Goal: Task Accomplishment & Management: Manage account settings

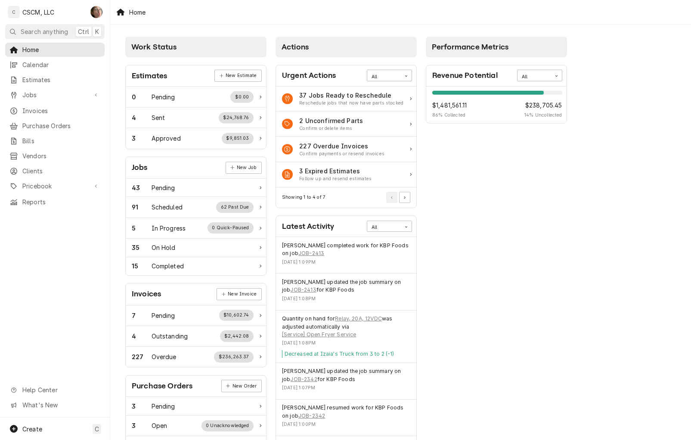
click at [620, 288] on div "Work Status Estimates New Estimate 0 Pending $0.00 4 Sent $24,768.76 3 Approved…" at bounding box center [400, 313] width 581 height 577
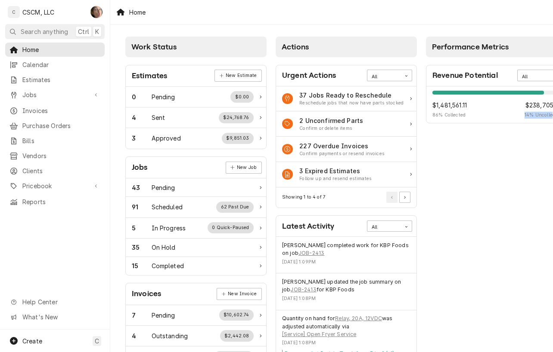
drag, startPoint x: 620, startPoint y: 288, endPoint x: 500, endPoint y: 233, distance: 132.5
click at [500, 233] on div "Work Status Estimates New Estimate 0 Pending $0.00 4 Sent $24,768.76 3 Approved…" at bounding box center [331, 313] width 442 height 577
click at [69, 94] on span "Jobs" at bounding box center [54, 94] width 65 height 9
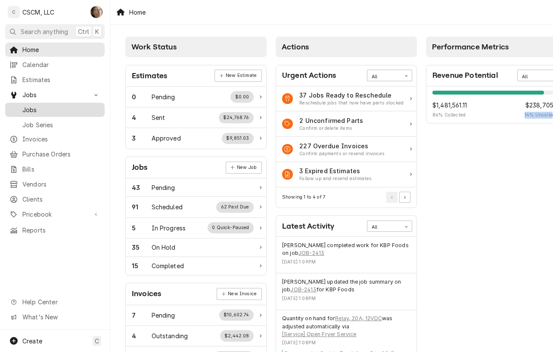
click at [65, 107] on span "Jobs" at bounding box center [61, 109] width 78 height 9
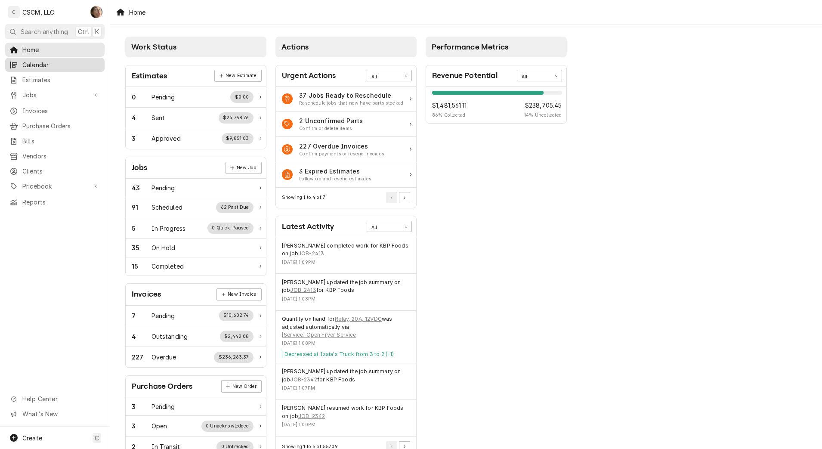
click at [46, 63] on span "Calendar" at bounding box center [61, 64] width 78 height 9
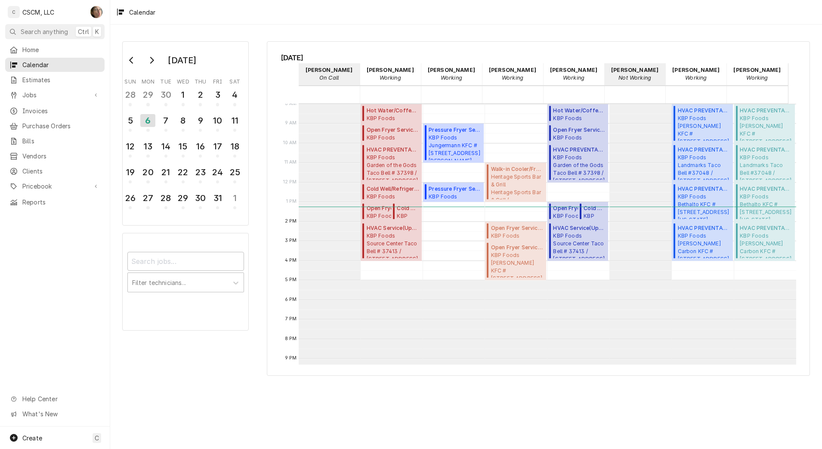
scroll to position [157, 0]
click at [42, 93] on span "Jobs" at bounding box center [54, 94] width 65 height 9
click at [170, 124] on div "7" at bounding box center [165, 120] width 15 height 15
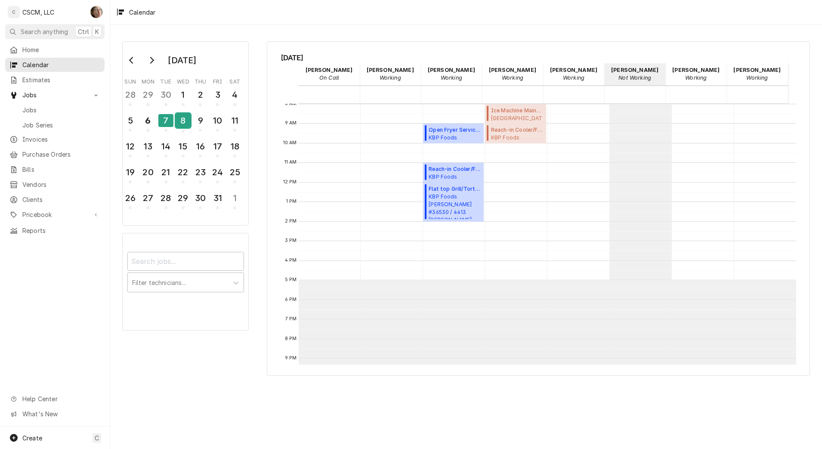
click at [181, 123] on div "8" at bounding box center [183, 120] width 15 height 15
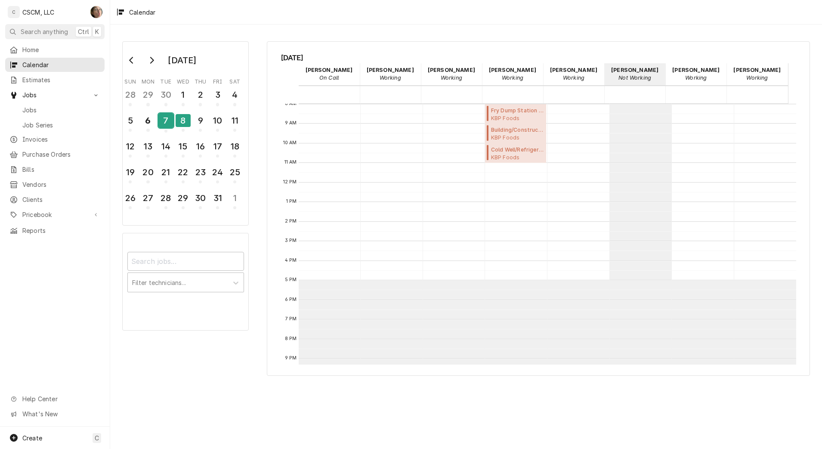
click at [158, 126] on div "7" at bounding box center [165, 120] width 15 height 15
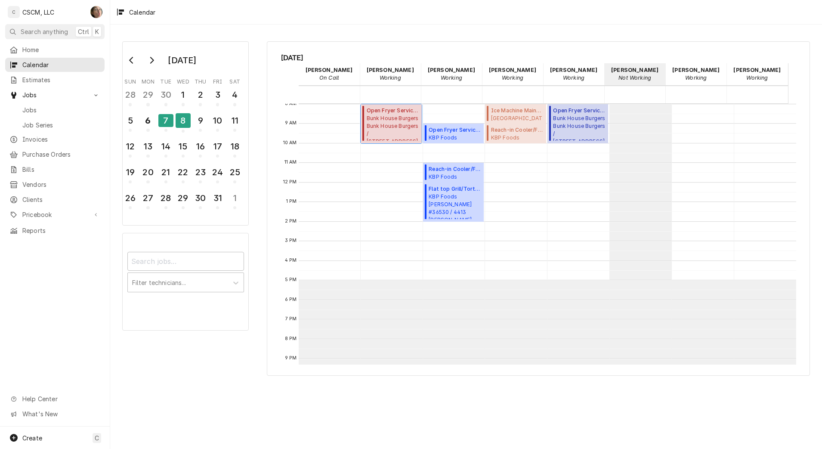
click at [390, 130] on span "Bunk House Burgers Bunk House Burgers / 2147 Fremont Dr, Cañon City, Colorado 8…" at bounding box center [393, 127] width 53 height 26
click at [170, 122] on div "7" at bounding box center [165, 120] width 15 height 13
click at [342, 124] on span "CAPTAIN D's Overland Captain D's 365123 / 9387 Page Ave, Overland, MO 63114" at bounding box center [330, 127] width 53 height 26
click at [180, 130] on div "8" at bounding box center [183, 121] width 15 height 21
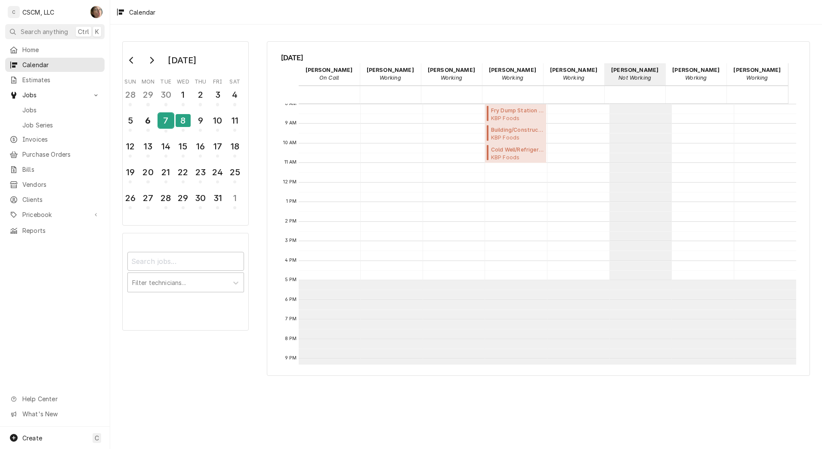
click at [165, 113] on div "7" at bounding box center [165, 120] width 15 height 15
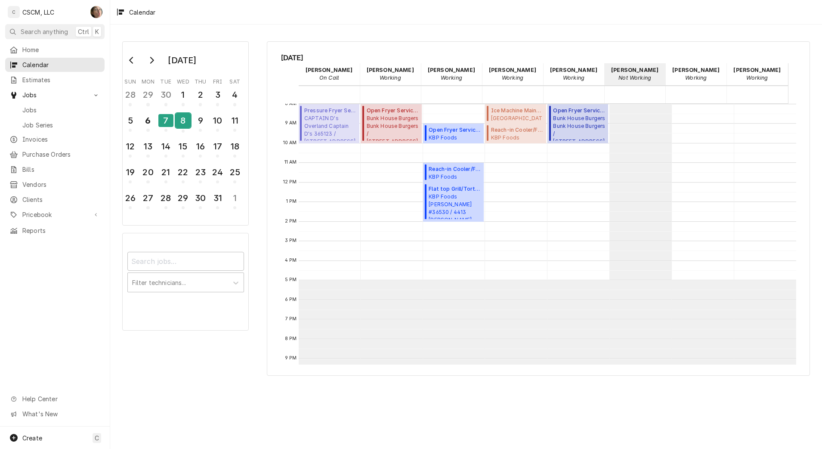
click at [186, 121] on div "8" at bounding box center [183, 120] width 15 height 15
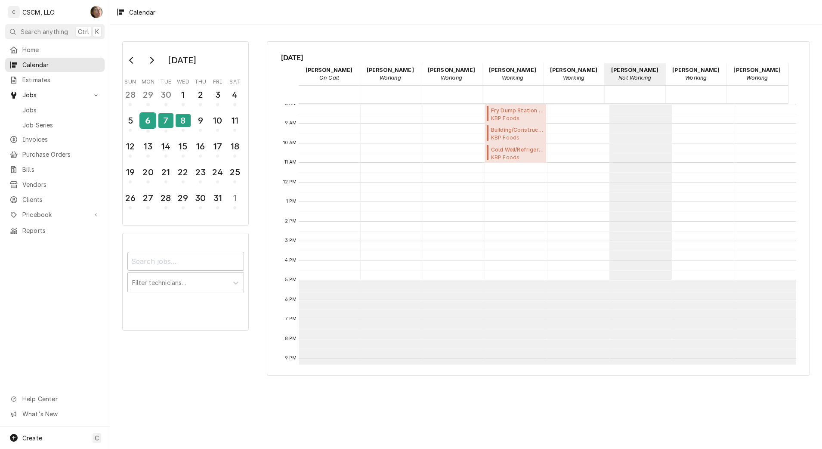
click at [149, 128] on div "6" at bounding box center [147, 121] width 15 height 21
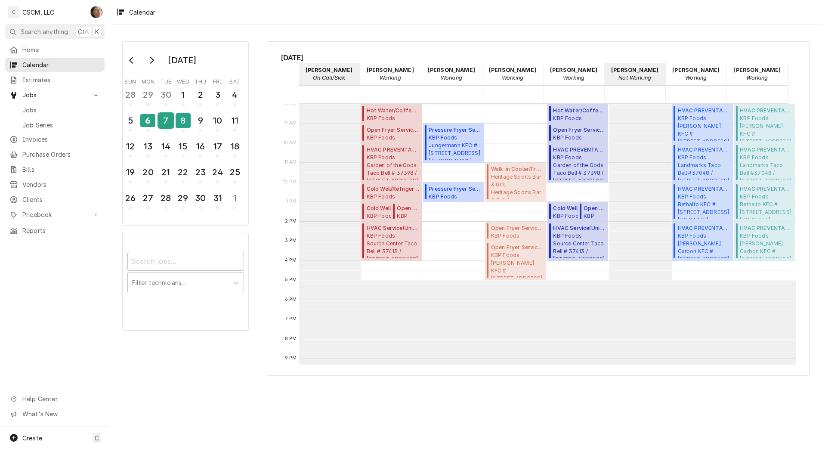
click at [162, 124] on div "7" at bounding box center [165, 120] width 15 height 15
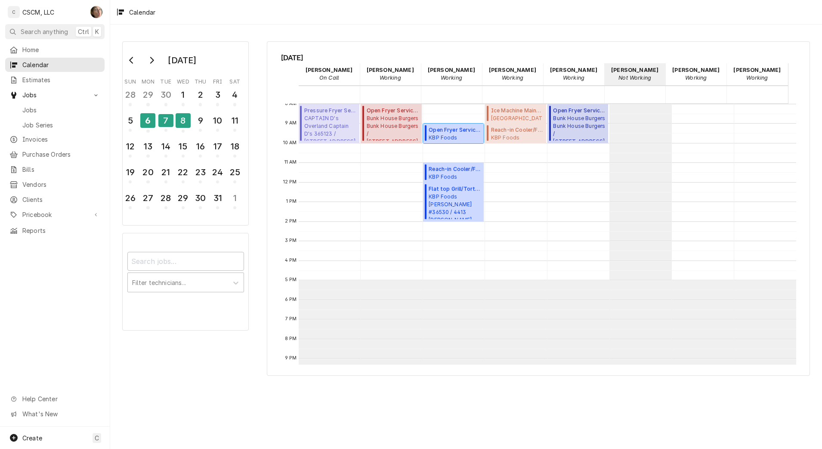
click at [447, 140] on span "KBP Foods Quincy Taco Bell #36531 / 3828 Broadway St, Quincy, Illinois 62301" at bounding box center [455, 137] width 53 height 7
click at [186, 131] on div "8" at bounding box center [183, 121] width 15 height 21
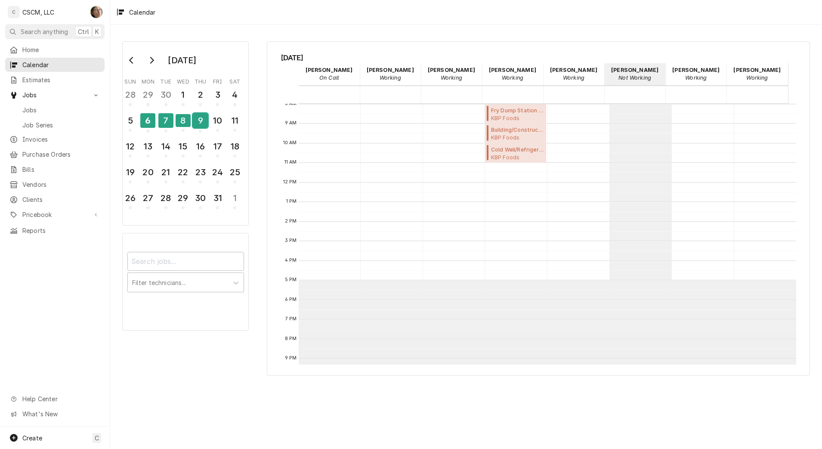
click at [208, 128] on button "9" at bounding box center [200, 122] width 17 height 23
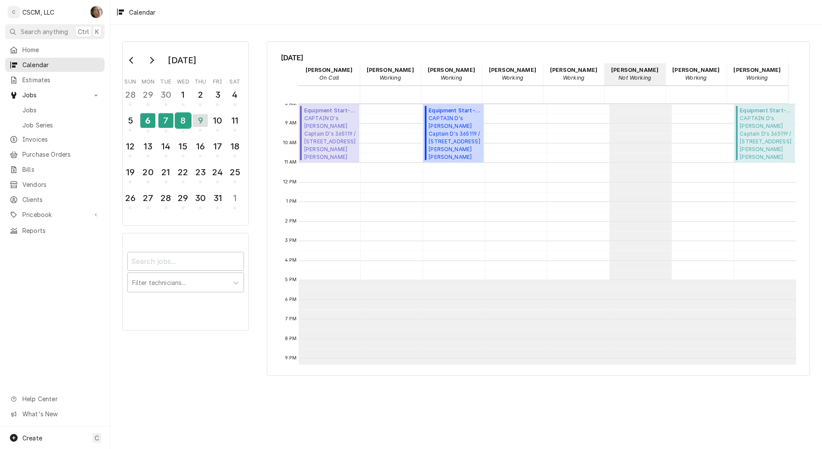
click at [182, 123] on div "8" at bounding box center [183, 120] width 15 height 15
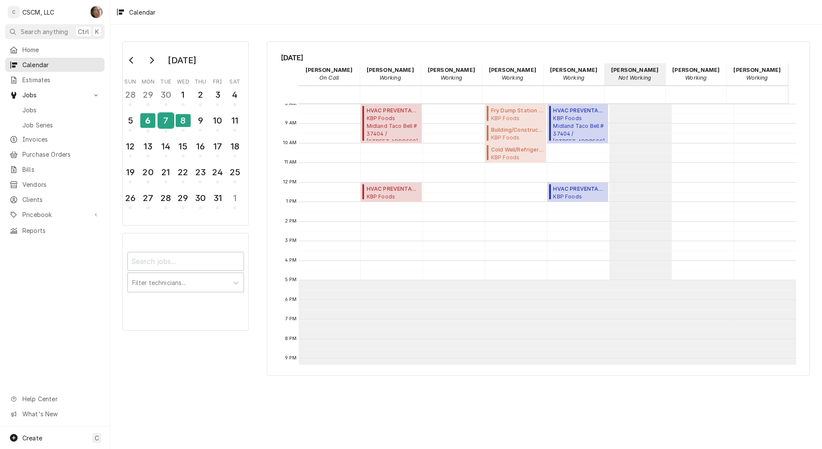
click at [164, 115] on div "7" at bounding box center [165, 120] width 15 height 15
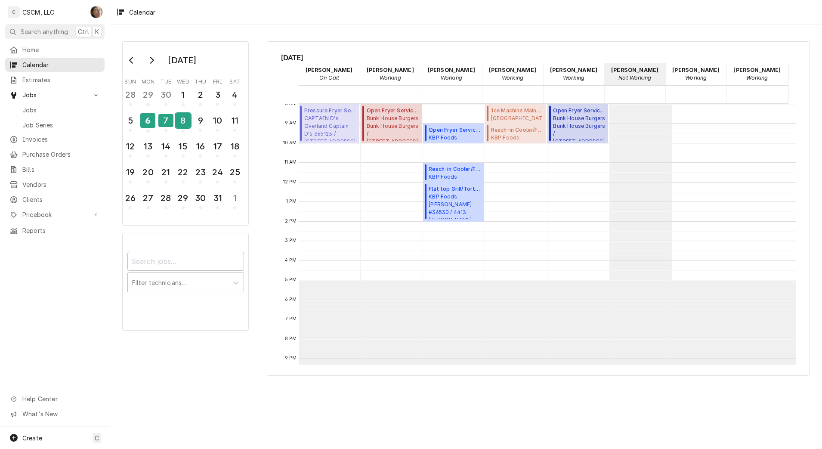
click at [176, 121] on div "8" at bounding box center [183, 120] width 15 height 15
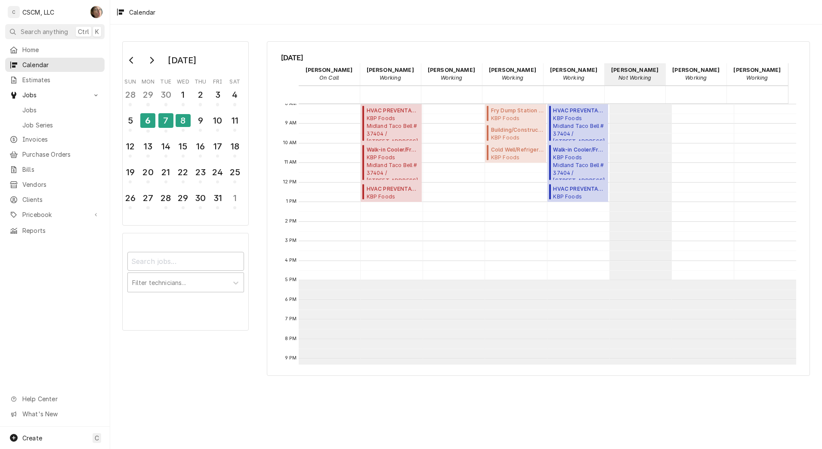
click at [114, 99] on div "October 2025 Sun Mon Tue Wed Thu Fri Sat 28 29 30 1 2 3 4 5 6 7 8 9 10 11 12 13…" at bounding box center [182, 186] width 145 height 304
click at [168, 126] on div "7" at bounding box center [165, 120] width 15 height 15
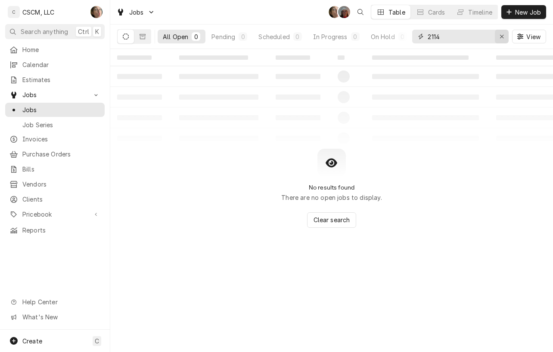
click at [500, 37] on icon "Erase input" at bounding box center [501, 37] width 5 height 6
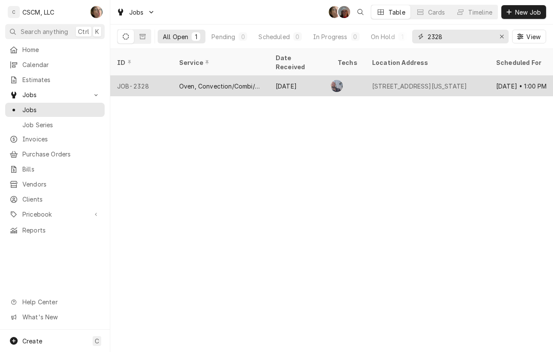
type input "2328"
click at [408, 82] on div "906 Carlyle Ave, Belleville, Illinois 62221" at bounding box center [419, 86] width 95 height 9
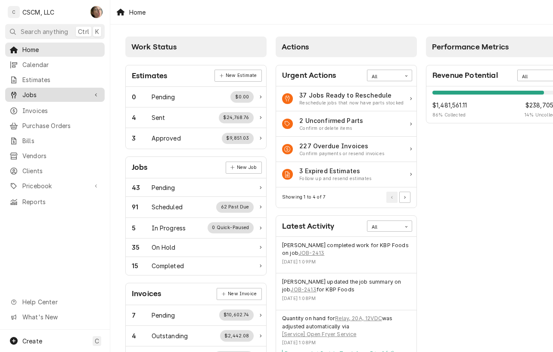
click at [53, 93] on span "Jobs" at bounding box center [54, 94] width 65 height 9
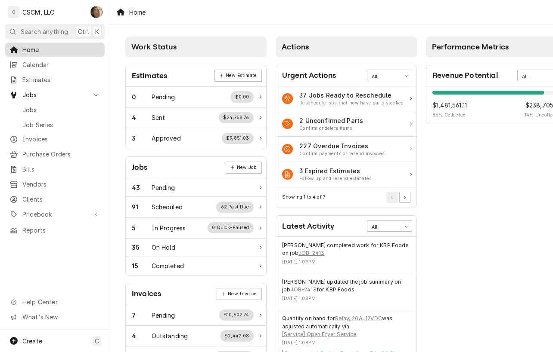
click at [51, 48] on span "Home" at bounding box center [61, 49] width 78 height 9
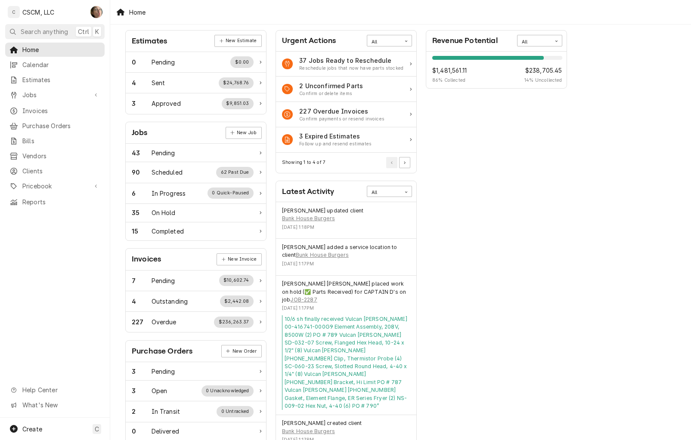
scroll to position [54, 0]
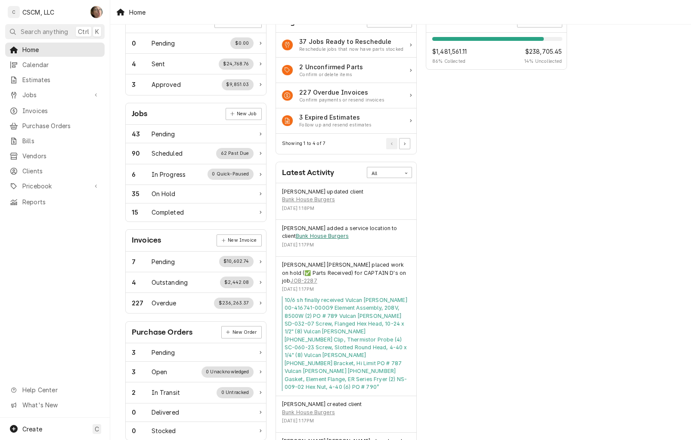
click at [302, 235] on link "Bunk House Burgers" at bounding box center [322, 236] width 53 height 8
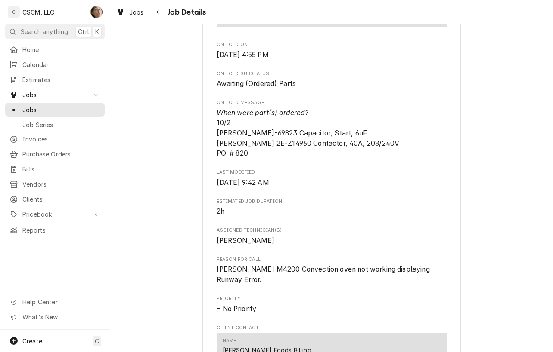
scroll to position [403, 0]
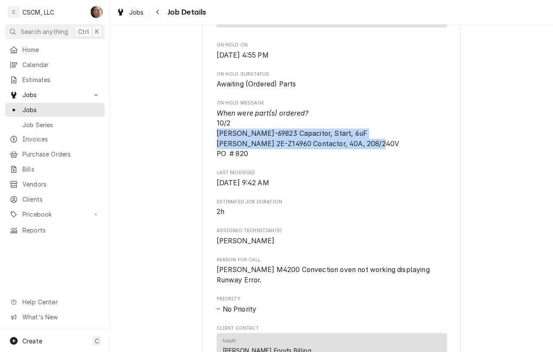
drag, startPoint x: 260, startPoint y: 163, endPoint x: 204, endPoint y: 144, distance: 58.1
click at [204, 144] on div "Estel Foods Carlyle Ave McDonald's #5200 / 906 Carlyle Ave, Belleville, Illinoi…" at bounding box center [331, 187] width 258 height 1071
copy span "Wells WS-69823 Capacitor, Start, 6uF Wells 2E-Z14960 Contactor, 40A, 208/240V P…"
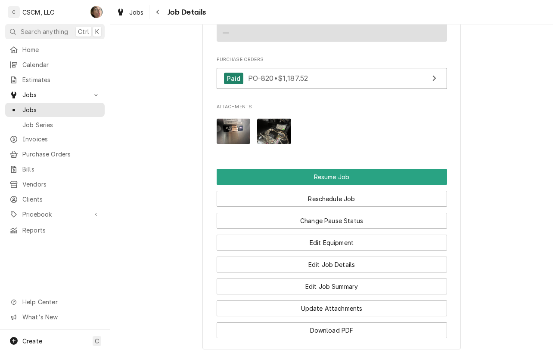
scroll to position [783, 0]
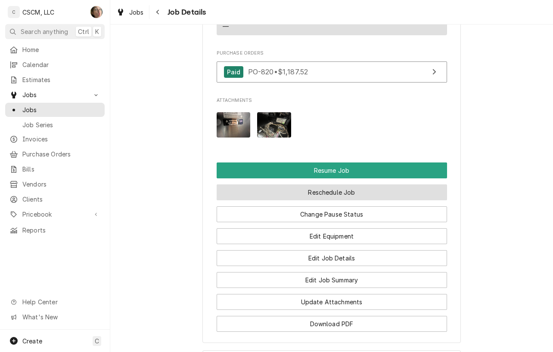
click at [263, 185] on button "Reschedule Job" at bounding box center [331, 193] width 230 height 16
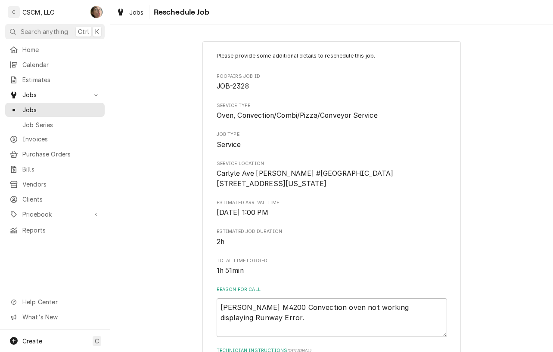
click at [147, 82] on div "Please provide some additional details to reschedule this job. Roopairs Job ID …" at bounding box center [331, 333] width 442 height 599
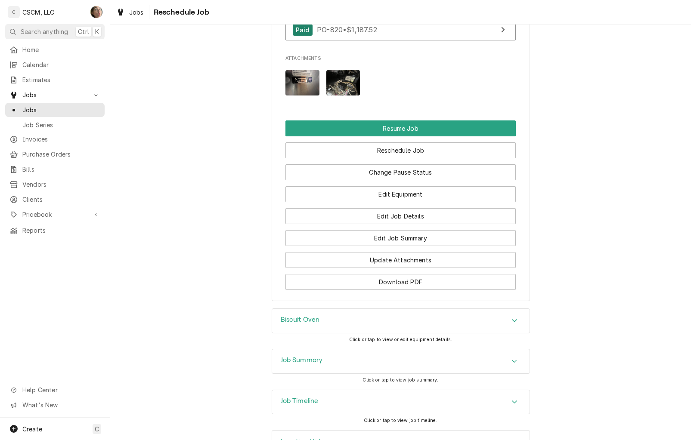
scroll to position [835, 0]
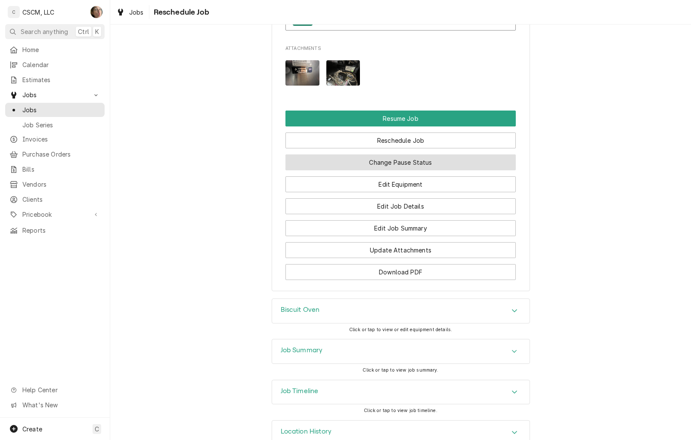
click at [375, 154] on button "Change Pause Status" at bounding box center [400, 162] width 230 height 16
type textarea "x"
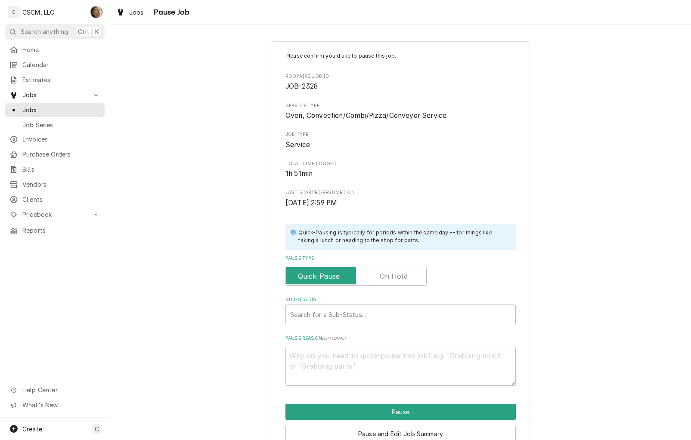
click at [378, 271] on label "Pause Type" at bounding box center [355, 276] width 141 height 19
click at [378, 271] on input "Pause Type" at bounding box center [355, 276] width 133 height 19
checkbox input "true"
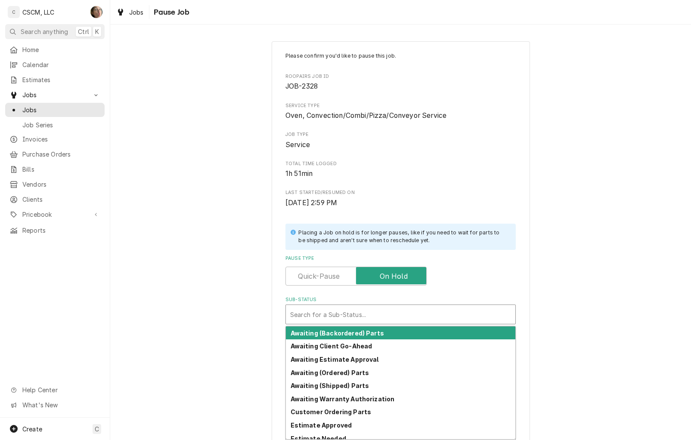
click at [365, 315] on div "Sub-Status" at bounding box center [400, 314] width 221 height 15
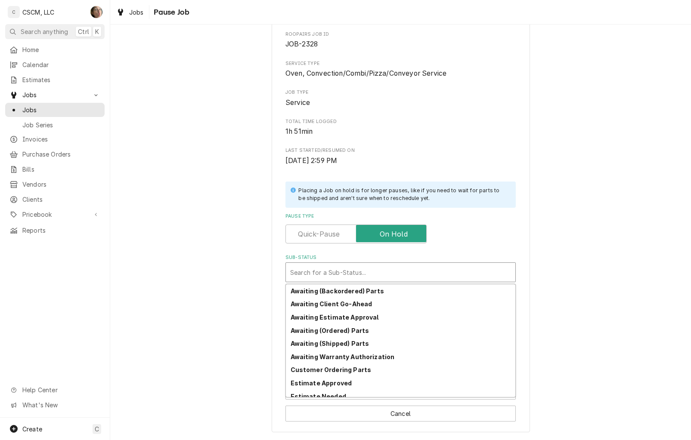
scroll to position [111, 0]
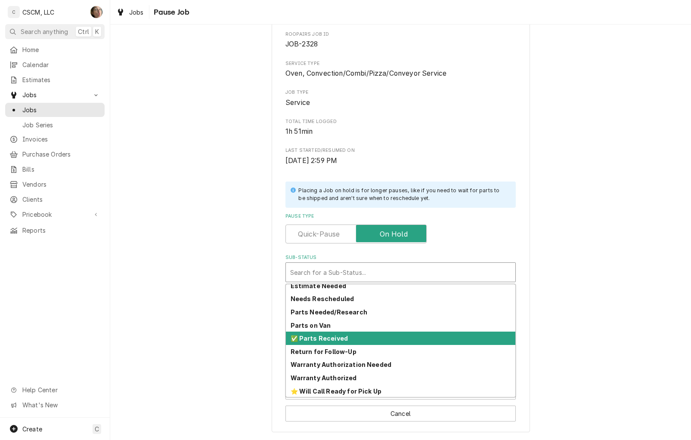
click at [355, 337] on div "✅ Parts Received" at bounding box center [400, 338] width 229 height 13
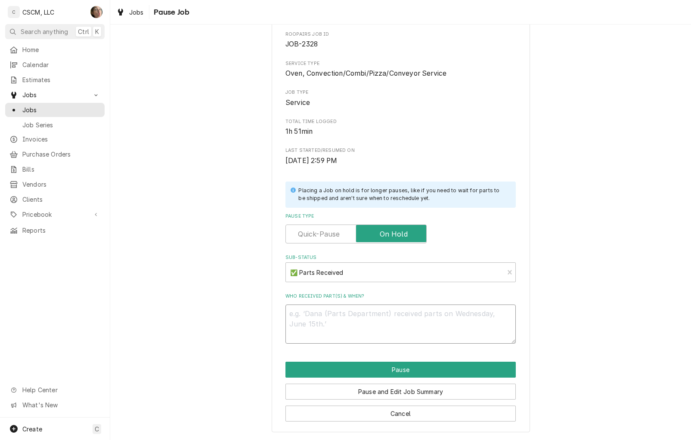
click at [355, 317] on textarea "Who received part(s) & when?" at bounding box center [400, 324] width 230 height 39
type textarea "x"
type textarea "1"
type textarea "x"
type textarea "10"
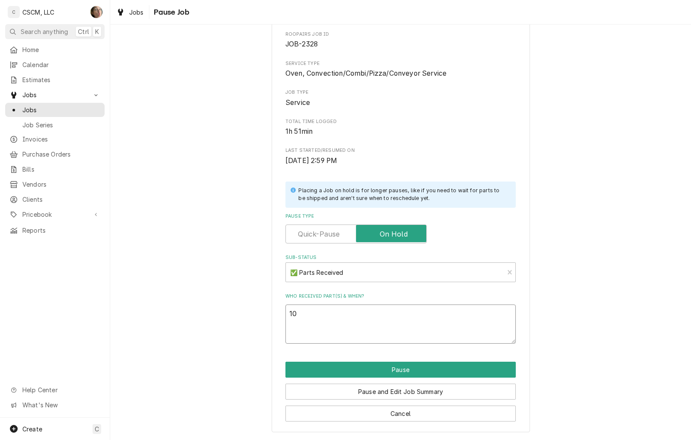
type textarea "x"
type textarea "10/"
type textarea "x"
type textarea "10/5"
type textarea "x"
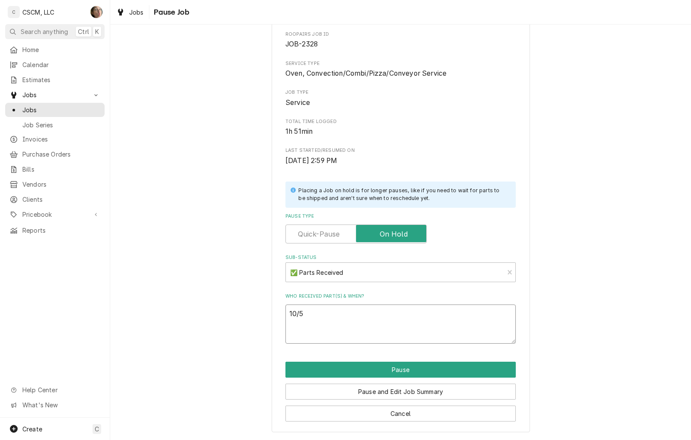
type textarea "10/"
type textarea "x"
type textarea "10/6"
type textarea "x"
type textarea "10/6"
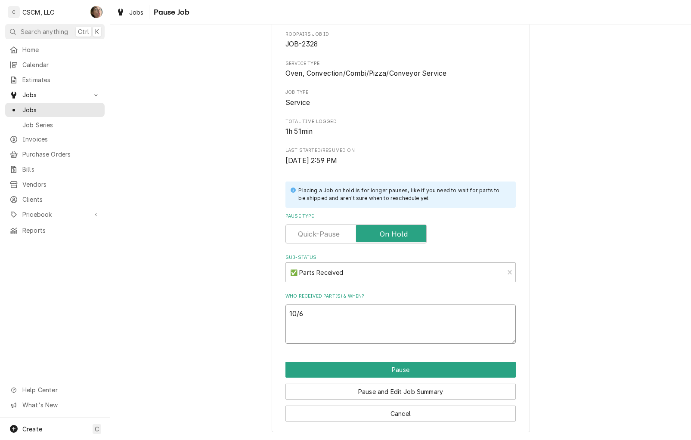
type textarea "x"
type textarea "10/6 s"
type textarea "x"
type textarea "10/6 sh"
type textarea "x"
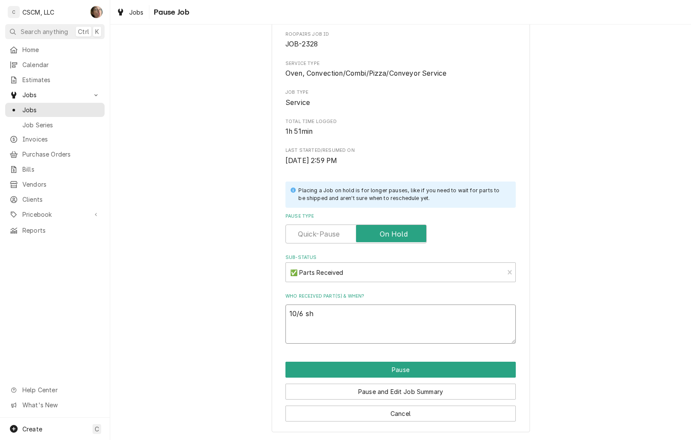
type textarea "10/6 sh"
paste textarea "Wells WS-69823 Capacitor, Start, 6uF Wells 2E-Z14960 Contactor, 40A, 208/240V P…"
type textarea "x"
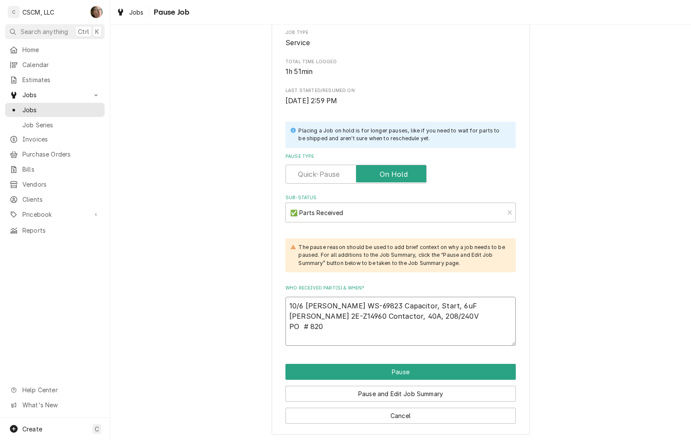
scroll to position [105, 0]
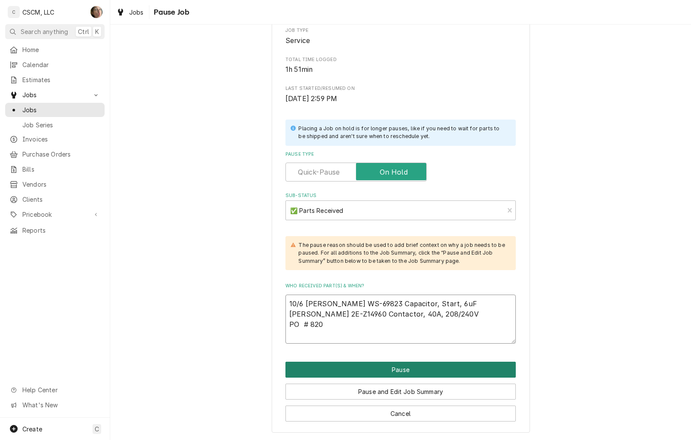
type textarea "10/6 sh Wells WS-69823 Capacitor, Start, 6uF Wells 2E-Z14960 Contactor, 40A, 20…"
click at [383, 352] on button "Pause" at bounding box center [400, 370] width 230 height 16
type textarea "x"
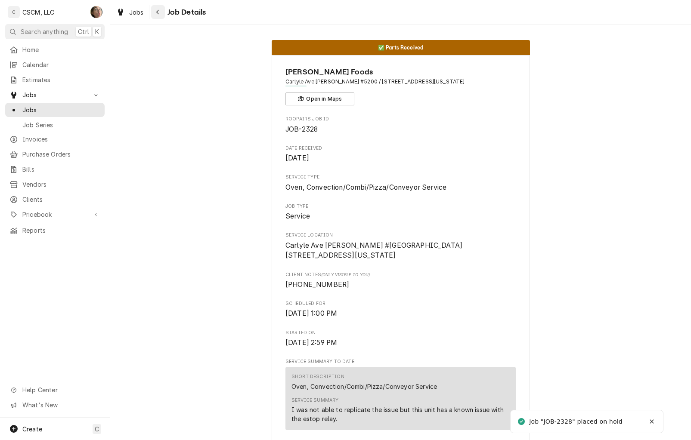
click at [155, 11] on div "Navigate back" at bounding box center [158, 12] width 9 height 9
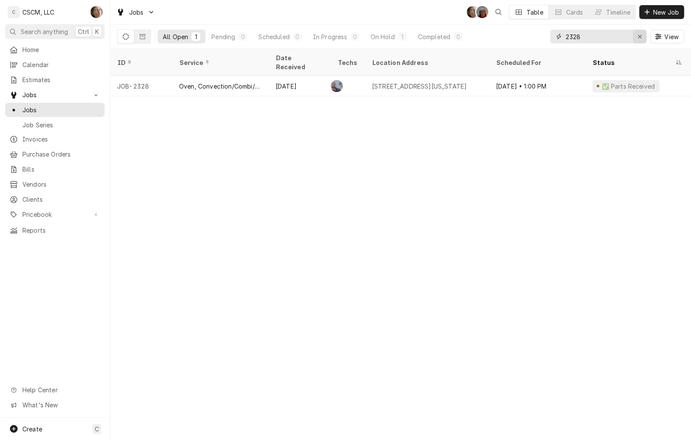
click at [642, 36] on div "Erase input" at bounding box center [639, 36] width 9 height 9
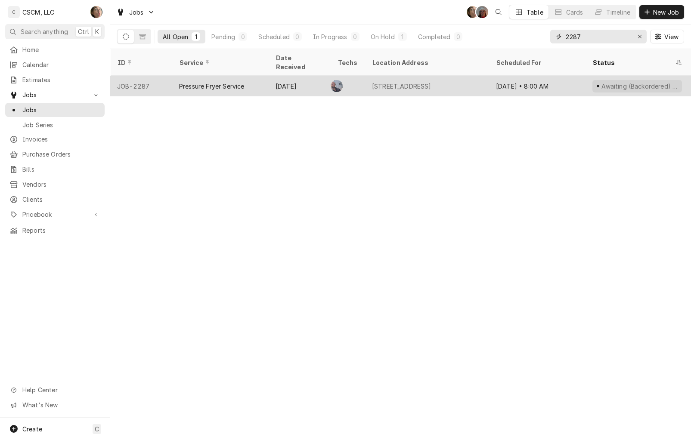
type input "2287"
click at [541, 76] on div "Sep 29 • 8:00 AM" at bounding box center [537, 86] width 96 height 21
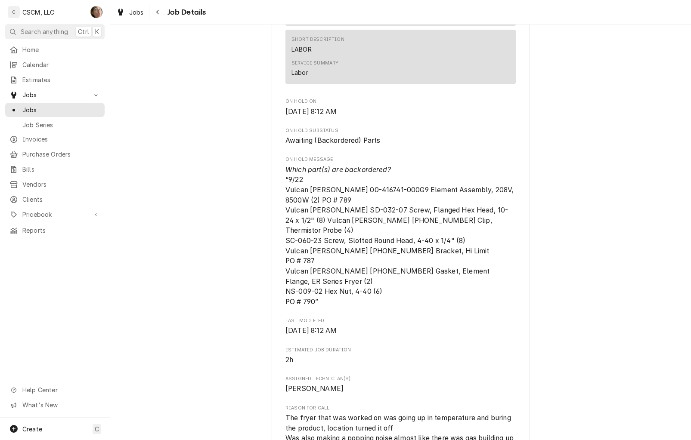
scroll to position [517, 0]
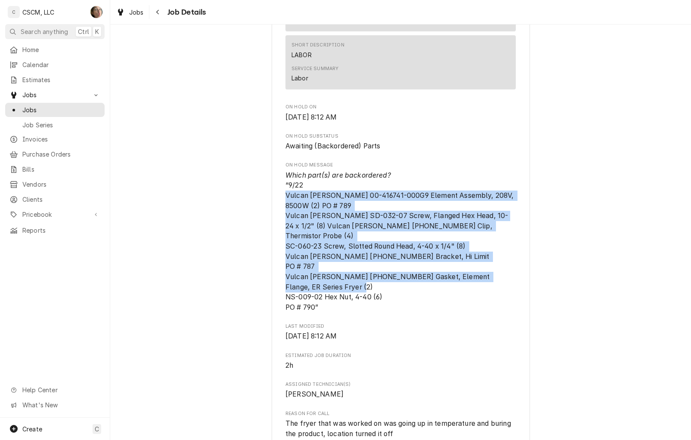
drag, startPoint x: 327, startPoint y: 303, endPoint x: 267, endPoint y: 201, distance: 118.8
click at [272, 201] on div "CAPTAIN D's Overland Captain D's 365123 / [STREET_ADDRESS] Open in Maps Roopair…" at bounding box center [401, 357] width 258 height 1638
copy span "Vulcan [PERSON_NAME] 00-416741-000G9 Element Assembly, 208V, 8500W (2) PO # 789…"
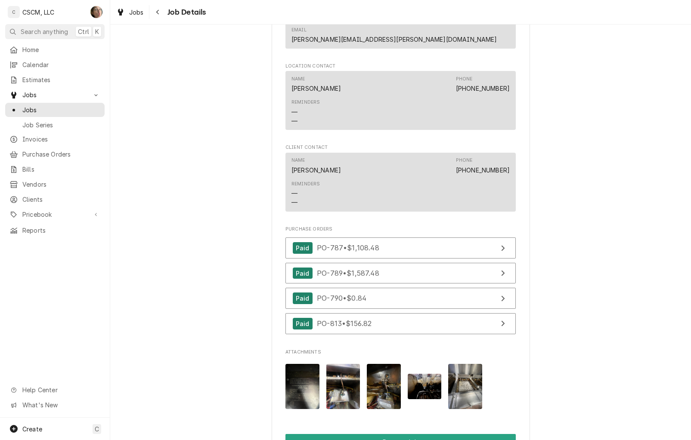
scroll to position [1412, 0]
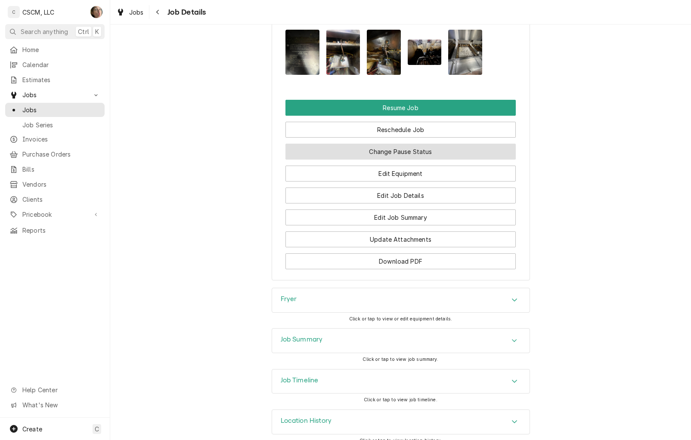
click at [370, 144] on button "Change Pause Status" at bounding box center [400, 152] width 230 height 16
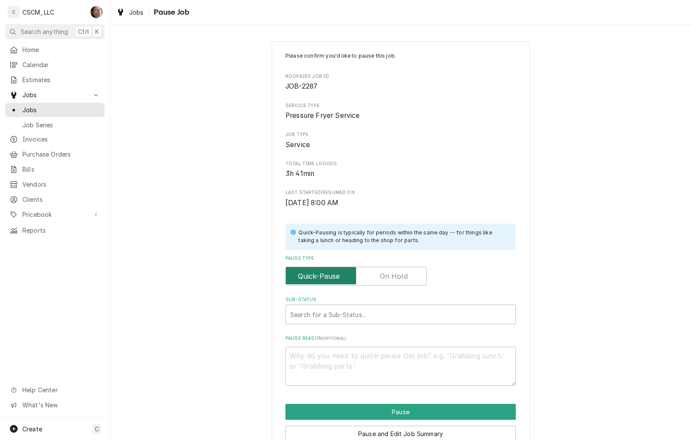
click at [377, 283] on input "Pause Type" at bounding box center [355, 276] width 133 height 19
checkbox input "true"
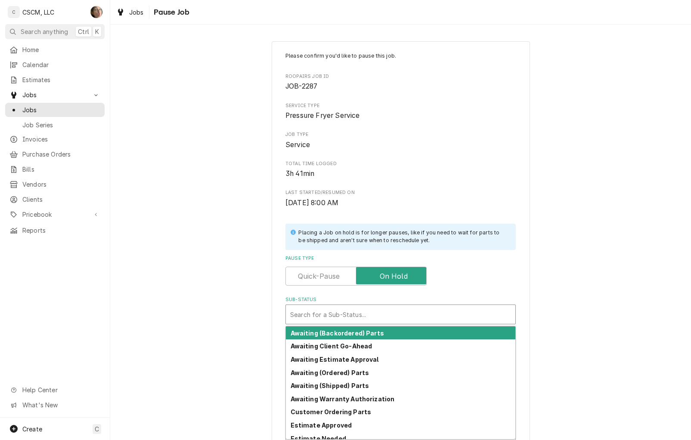
click at [366, 309] on div "Sub-Status" at bounding box center [400, 314] width 221 height 15
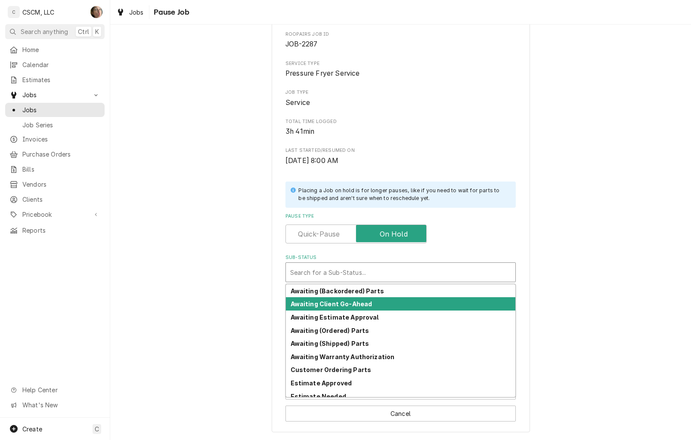
scroll to position [111, 0]
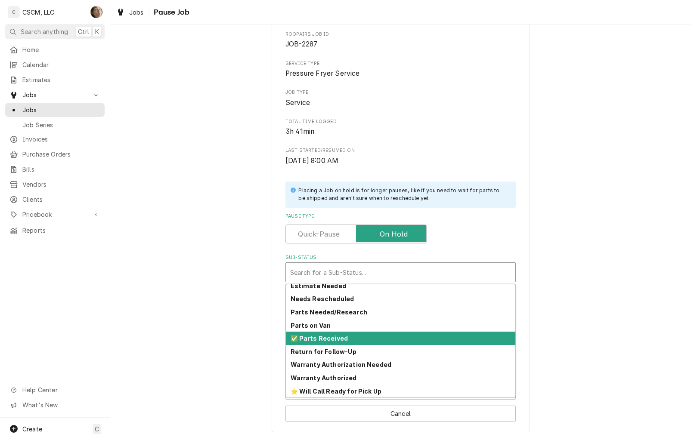
click at [361, 333] on div "✅ Parts Received" at bounding box center [400, 338] width 229 height 13
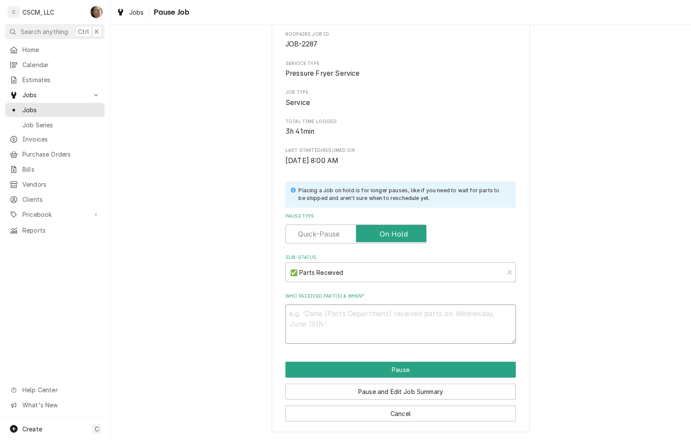
click at [361, 325] on textarea "Who received part(s) & when?" at bounding box center [400, 324] width 230 height 39
type textarea "x"
type textarea "1"
type textarea "x"
type textarea "10"
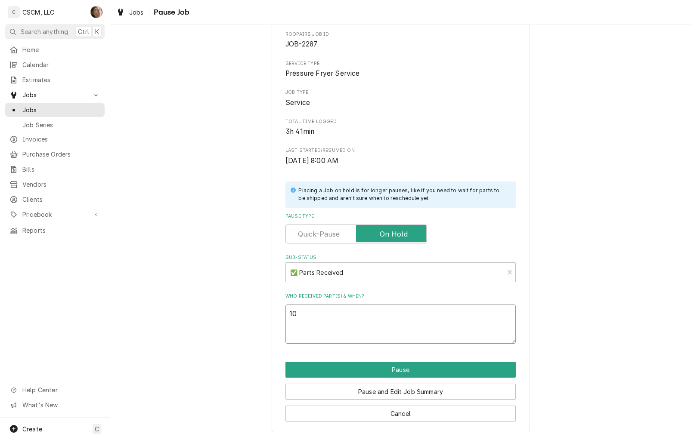
type textarea "x"
type textarea "10/"
type textarea "x"
type textarea "10/6"
type textarea "x"
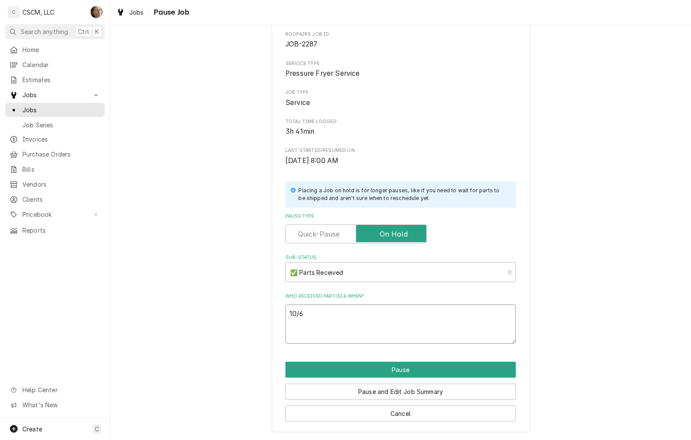
type textarea "10/6"
type textarea "x"
type textarea "10/6 s"
type textarea "x"
type textarea "10/6 sh"
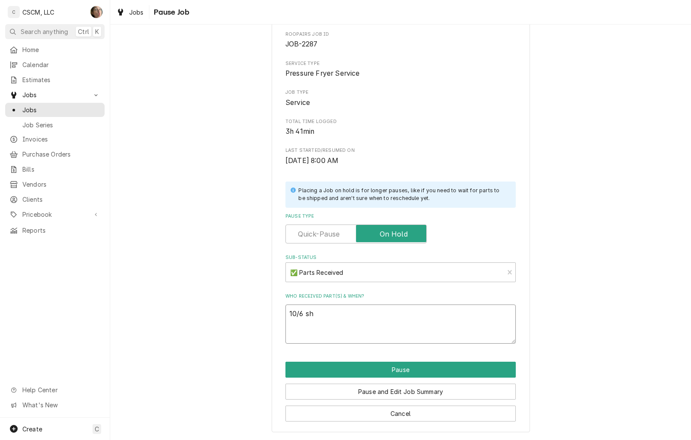
type textarea "x"
type textarea "10/6 sh"
type textarea "x"
type textarea "10/6 sh f"
type textarea "x"
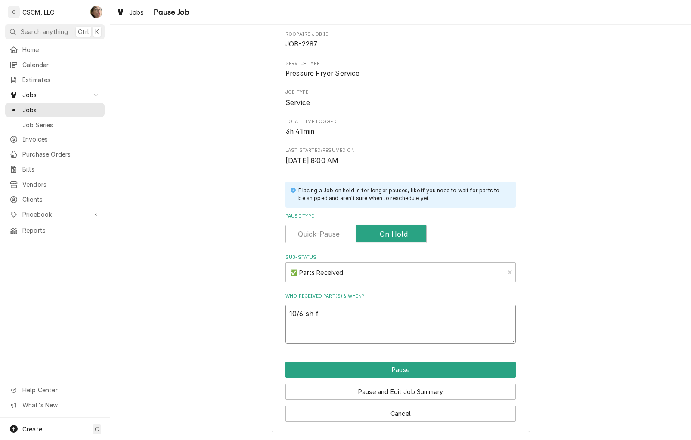
type textarea "10/6 sh fi"
type textarea "x"
type textarea "10/6 sh fin"
type textarea "x"
type textarea "10/6 [PERSON_NAME]"
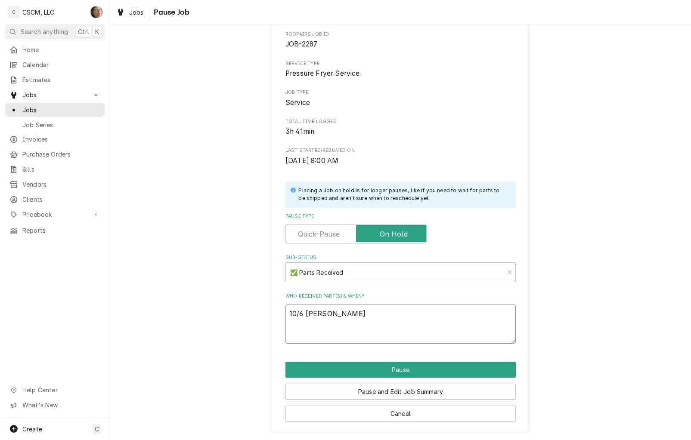
type textarea "x"
type textarea "10/6 sh final"
type textarea "x"
type textarea "10/6 sh finall"
type textarea "x"
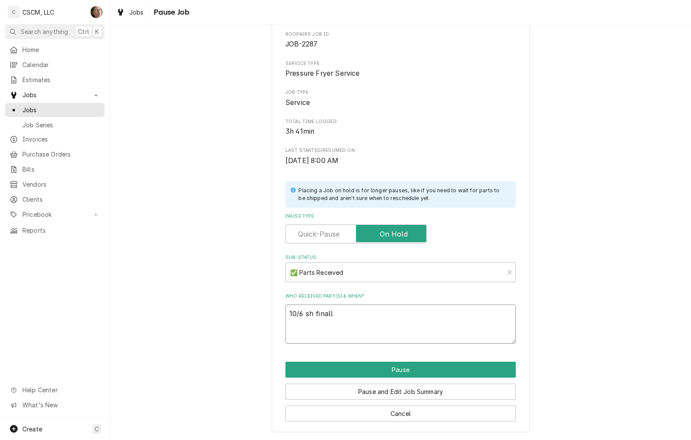
type textarea "10/6 sh finally"
type textarea "x"
type textarea "10/6 sh finally"
type textarea "x"
type textarea "10/6 sh finally r"
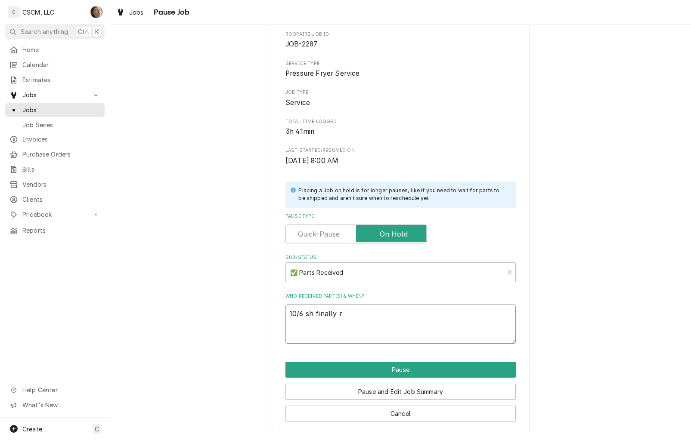
type textarea "x"
type textarea "10/6 sh finally re"
type textarea "x"
type textarea "10/6 sh finally rec"
type textarea "x"
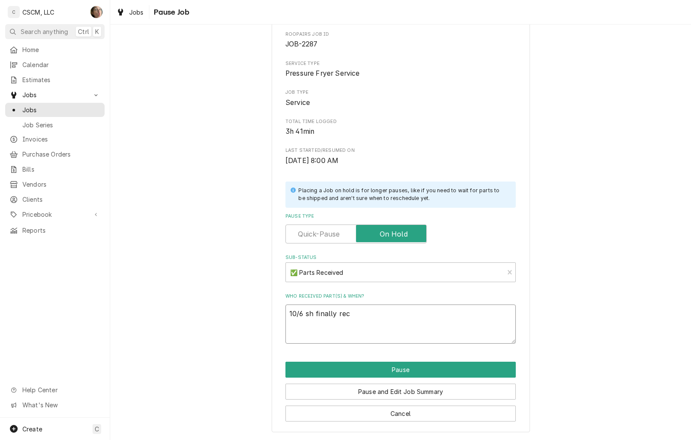
type textarea "10/6 sh finally rece"
type textarea "x"
type textarea "10/6 sh finally recei"
type textarea "x"
type textarea "10/6 sh finally receiv"
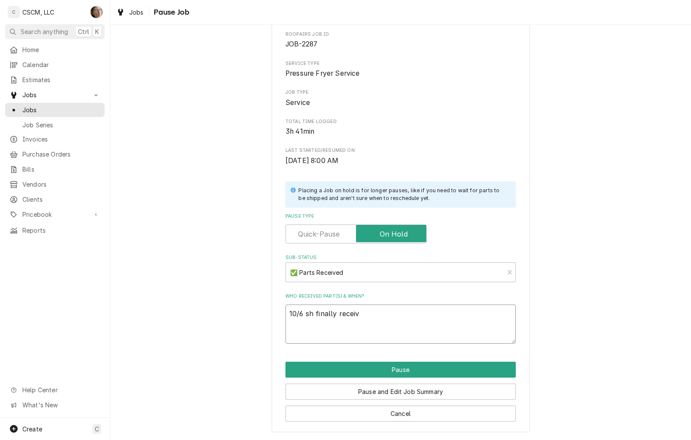
type textarea "x"
type textarea "10/6 sh finally receive"
type textarea "x"
type textarea "10/6 sh finally received"
type textarea "x"
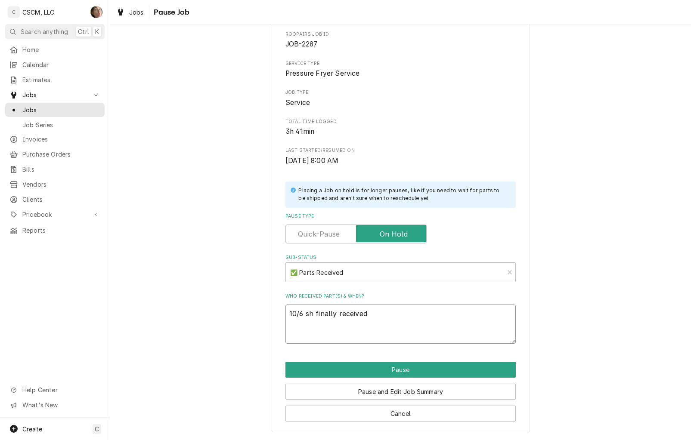
type textarea "10/6 sh finally received"
type textarea "x"
type textarea "10/6 sh finally received"
paste textarea "Vulcan [PERSON_NAME] 00-416741-000G9 Element Assembly, 208V, 8500W (2) PO # 789…"
type textarea "x"
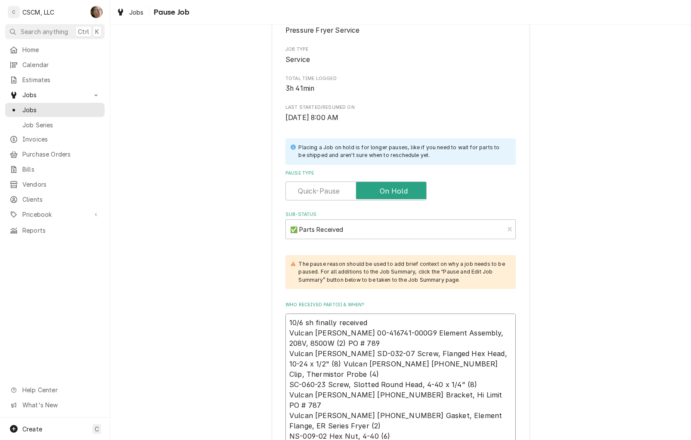
scroll to position [188, 0]
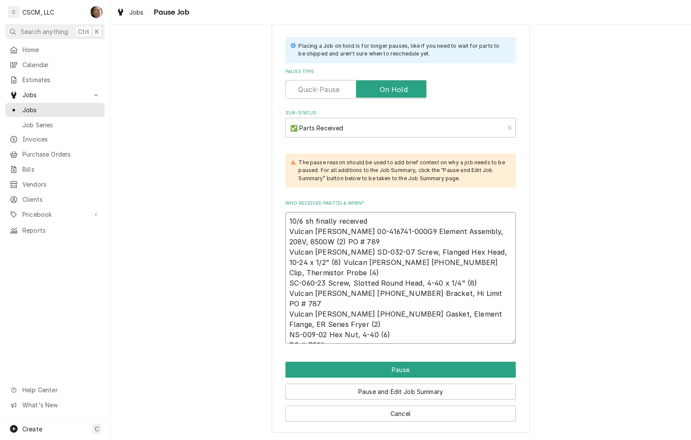
type textarea "10/6 sh finally received Vulcan [PERSON_NAME] 00-416741-000G9 Element Assembly,…"
click at [365, 379] on div "Pause and Edit Job Summary" at bounding box center [400, 389] width 230 height 22
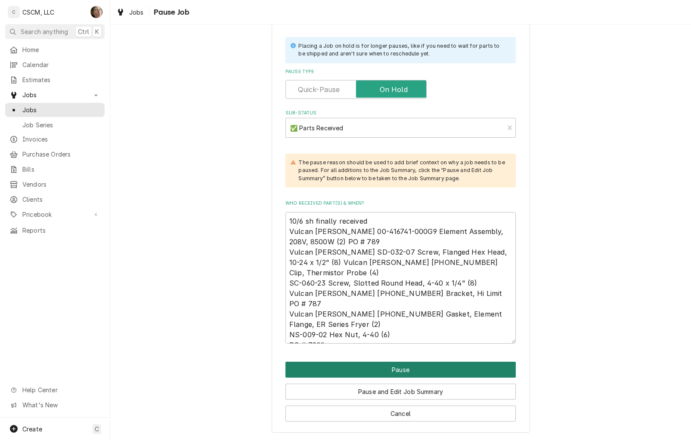
click at [372, 366] on button "Pause" at bounding box center [400, 370] width 230 height 16
type textarea "x"
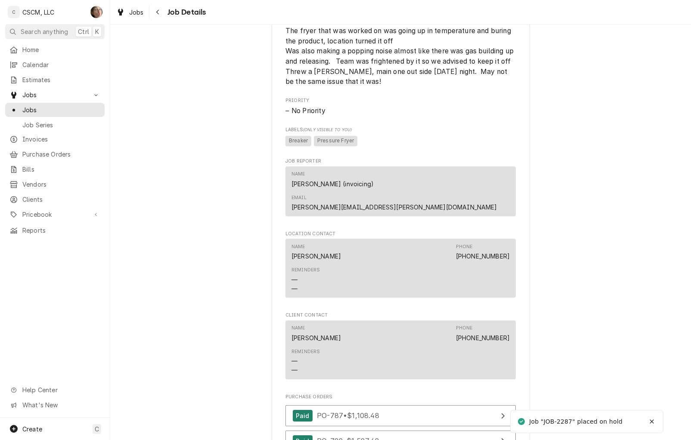
scroll to position [1412, 0]
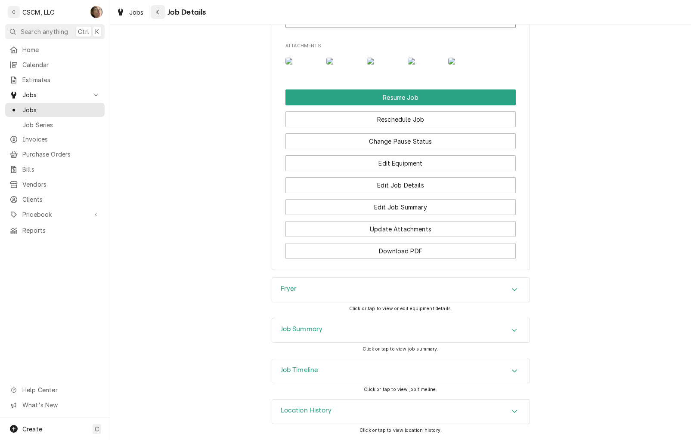
click at [162, 11] on button "Navigate back" at bounding box center [158, 12] width 14 height 14
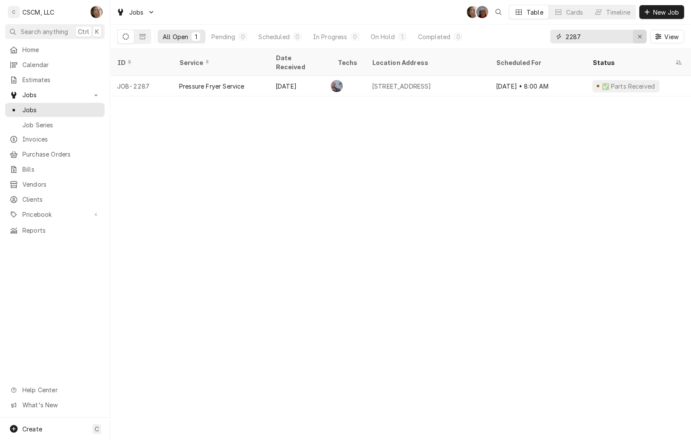
click at [637, 39] on icon "Erase input" at bounding box center [639, 37] width 5 height 6
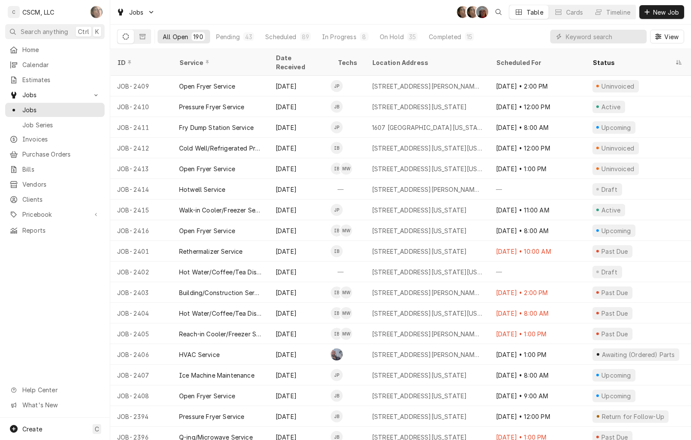
click at [95, 6] on div "Serra Heyen's Avatar" at bounding box center [96, 12] width 12 height 12
click at [146, 28] on div "Settings" at bounding box center [137, 30] width 65 height 9
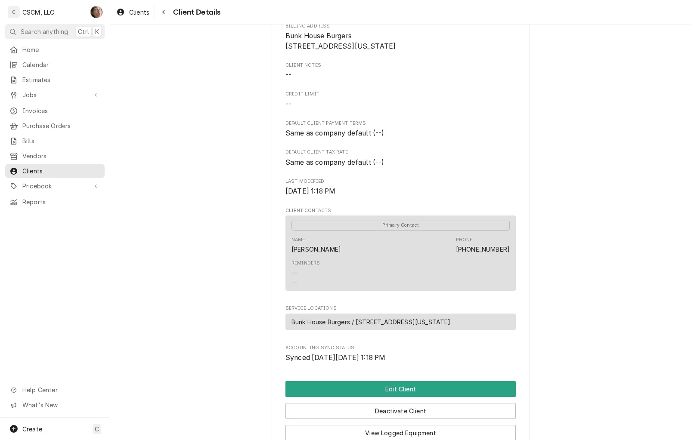
scroll to position [222, 0]
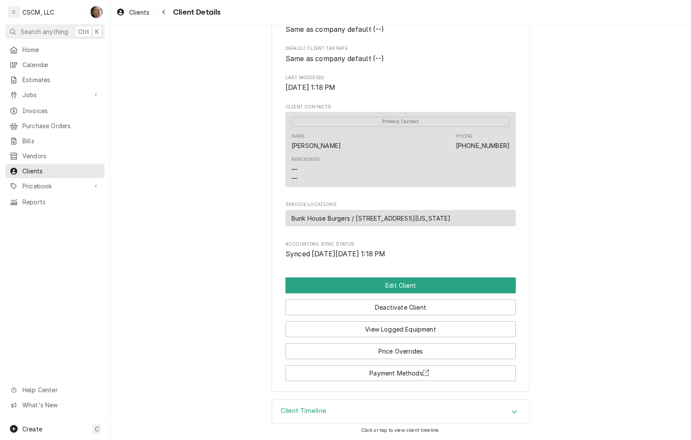
click at [464, 411] on div "Client Timeline" at bounding box center [400, 412] width 257 height 24
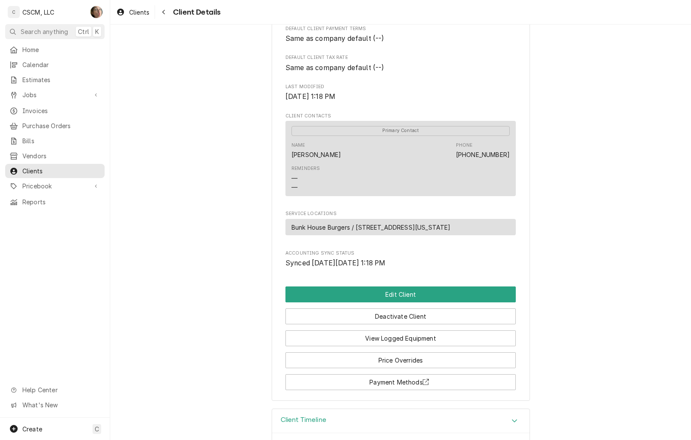
scroll to position [0, 0]
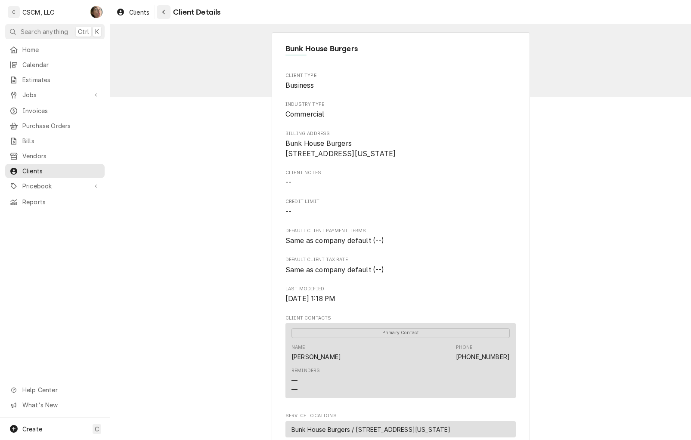
click at [162, 13] on icon "Navigate back" at bounding box center [164, 12] width 4 height 6
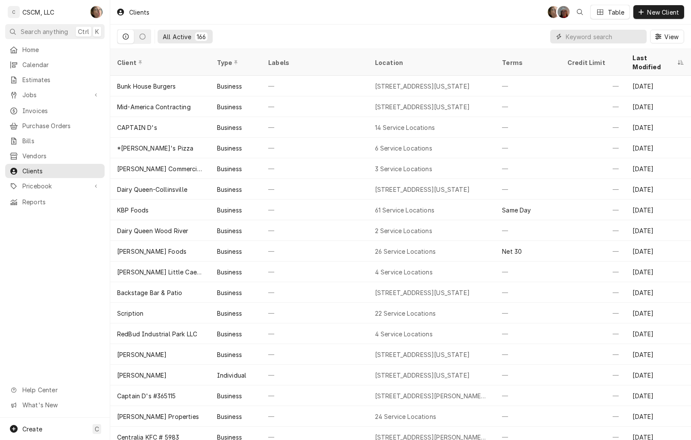
click at [603, 40] on input "Dynamic Content Wrapper" at bounding box center [603, 37] width 77 height 14
click at [54, 43] on link "Home" at bounding box center [54, 50] width 99 height 14
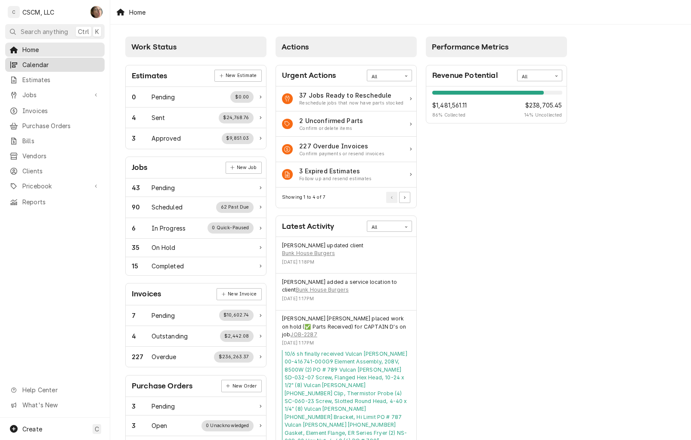
click at [40, 62] on span "Calendar" at bounding box center [61, 64] width 78 height 9
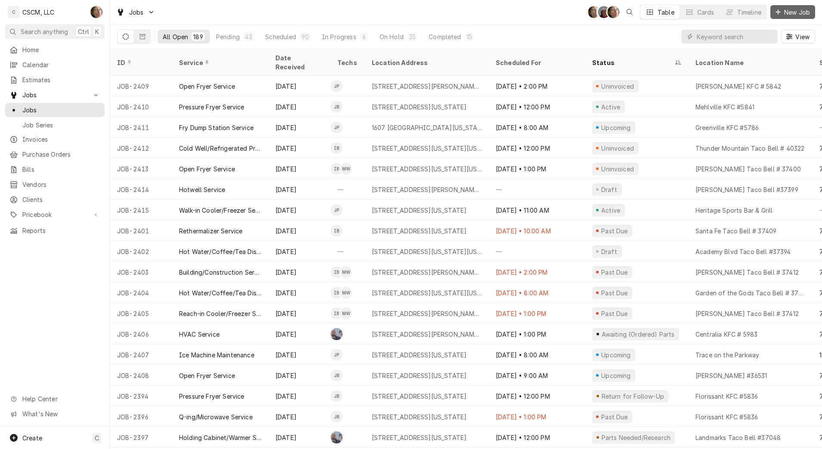
click at [791, 6] on button "New Job" at bounding box center [792, 12] width 45 height 14
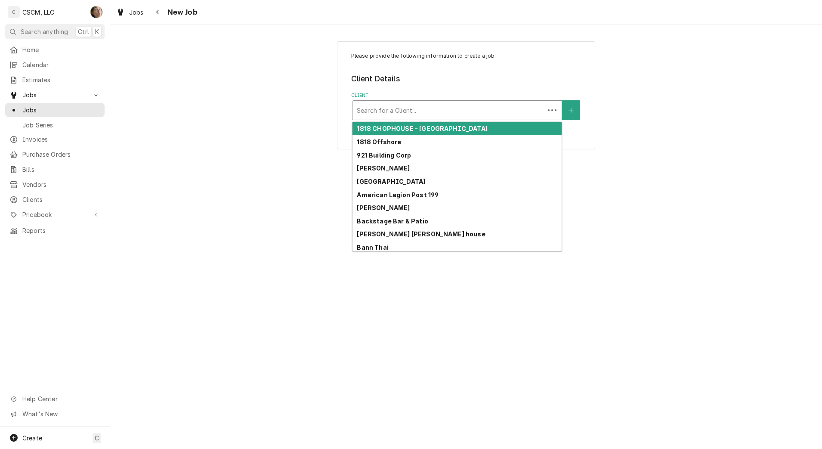
click at [473, 101] on div "Search for a Client..." at bounding box center [448, 110] width 192 height 19
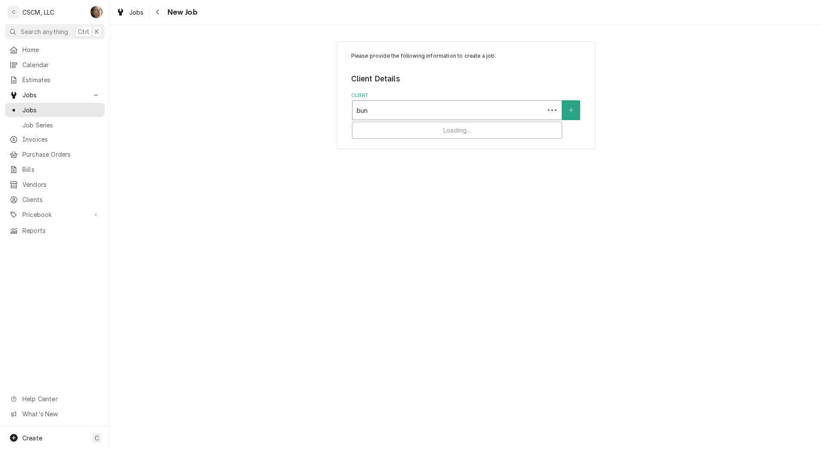
type input "bunk"
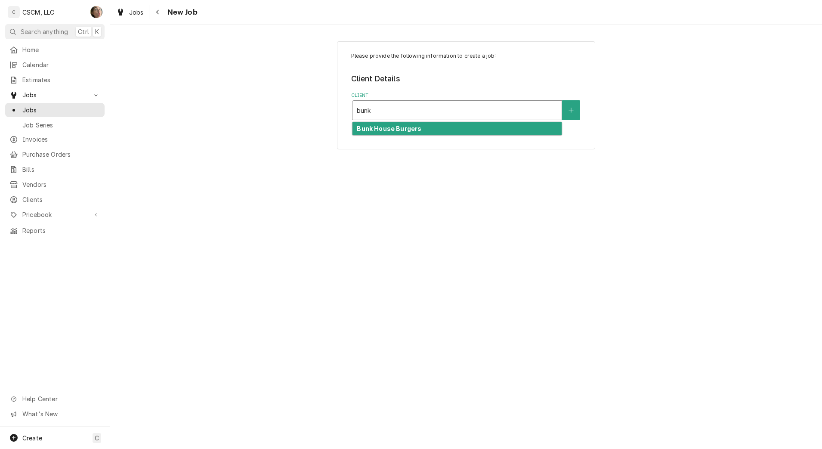
click at [382, 123] on div "Bunk House Burgers" at bounding box center [456, 128] width 209 height 13
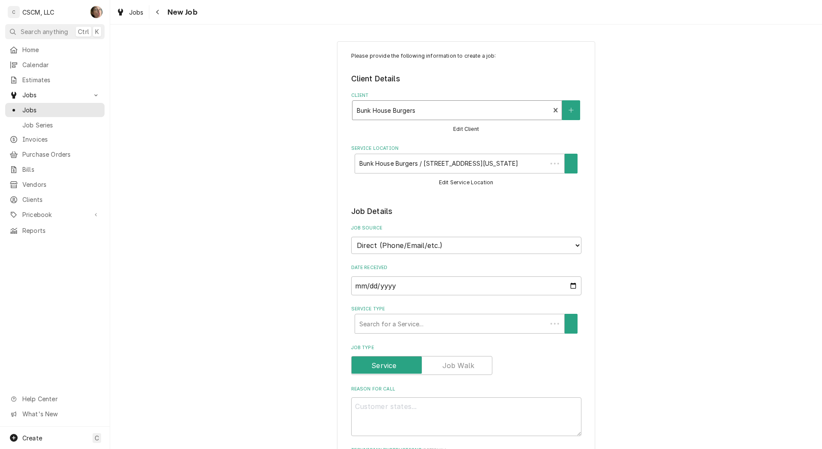
type textarea "x"
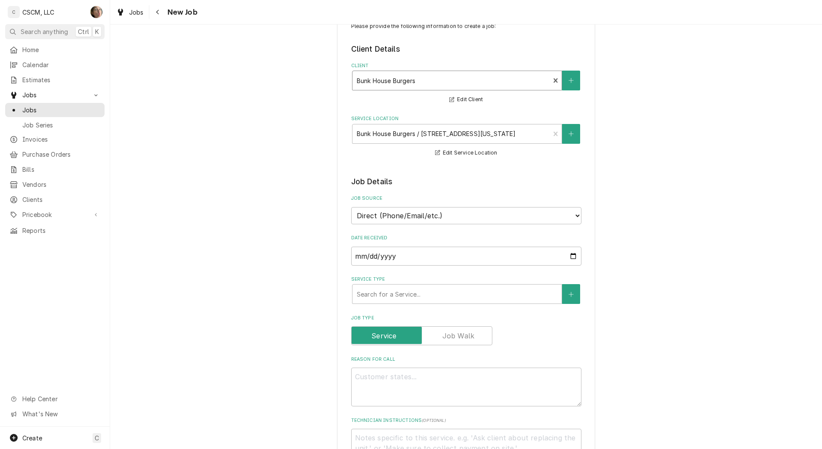
scroll to position [54, 0]
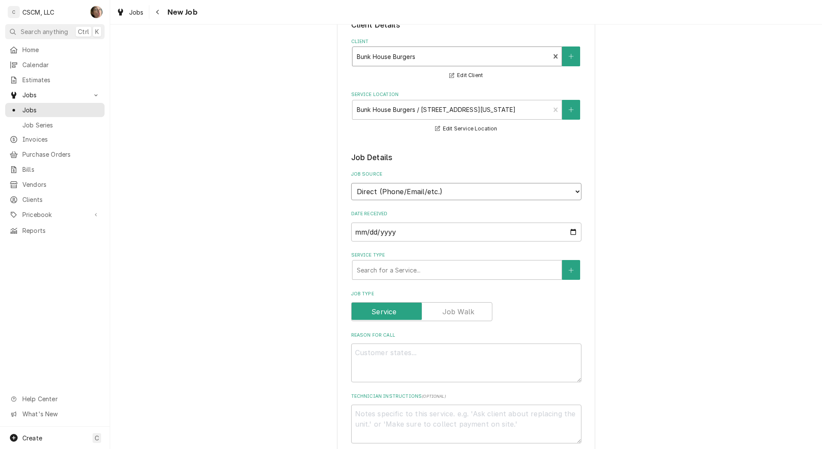
drag, startPoint x: 393, startPoint y: 193, endPoint x: 393, endPoint y: 201, distance: 8.2
click at [393, 193] on select "Direct (Phone/Email/etc.) Other" at bounding box center [466, 191] width 230 height 17
select select "100"
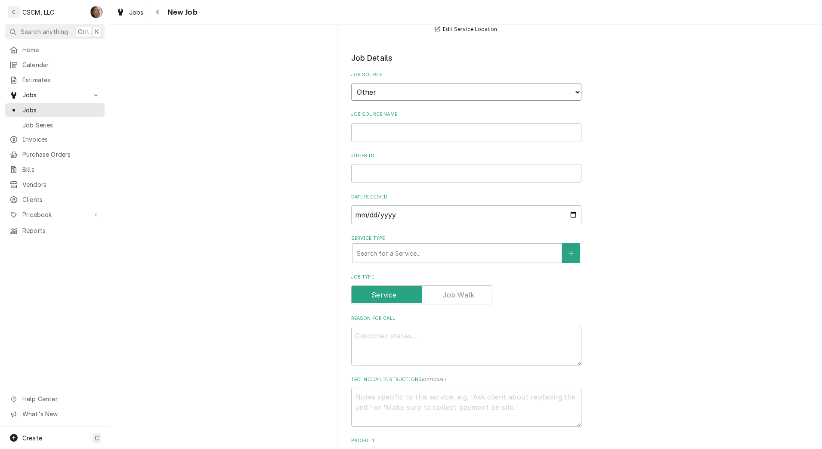
scroll to position [215, 0]
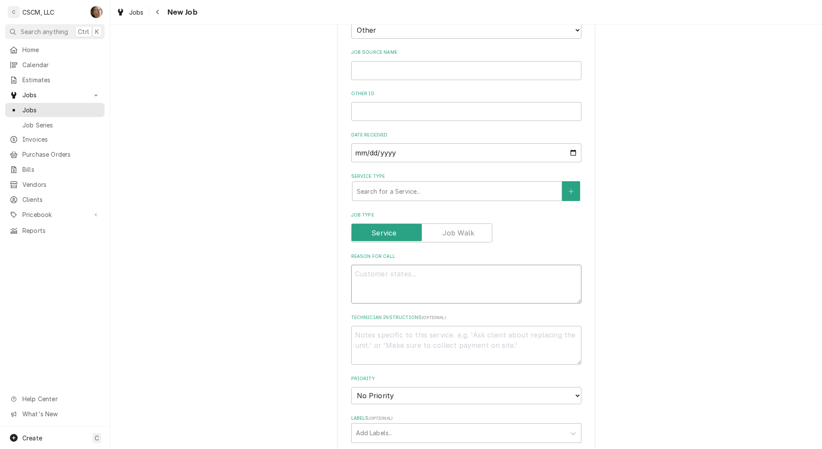
click at [389, 273] on textarea "Reason For Call" at bounding box center [466, 284] width 230 height 39
type textarea "x"
type textarea "op"
type textarea "x"
type textarea "ope"
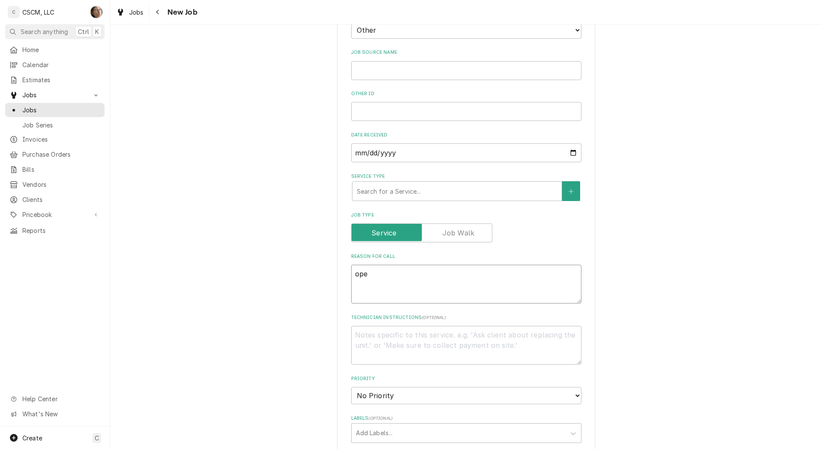
type textarea "x"
type textarea "open"
type textarea "x"
type textarea "open"
type textarea "x"
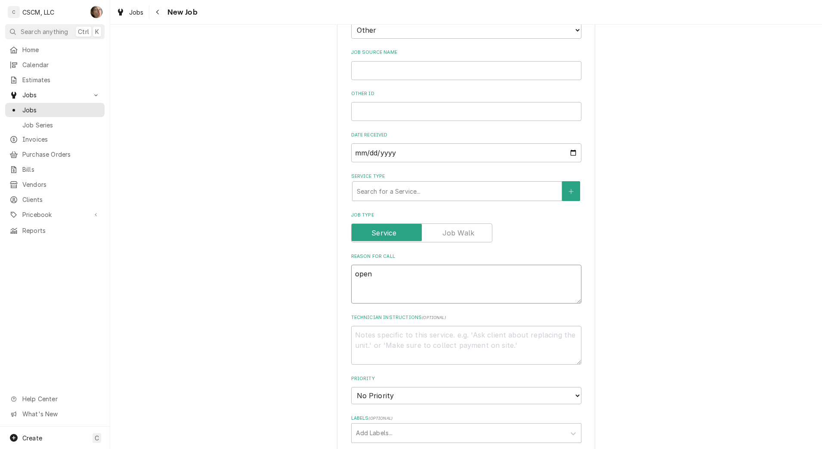
type textarea "open f"
type textarea "x"
type textarea "open fr"
type textarea "x"
type textarea "open fry"
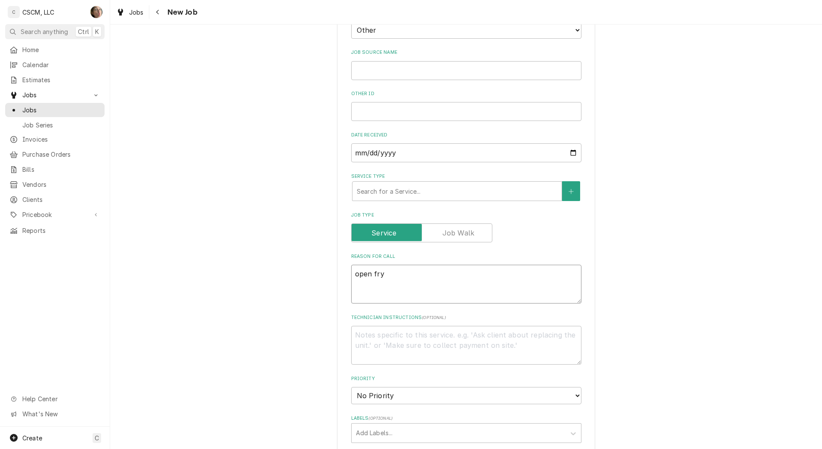
type textarea "x"
type textarea "open [PERSON_NAME]"
type textarea "x"
type textarea "open fryer"
type textarea "x"
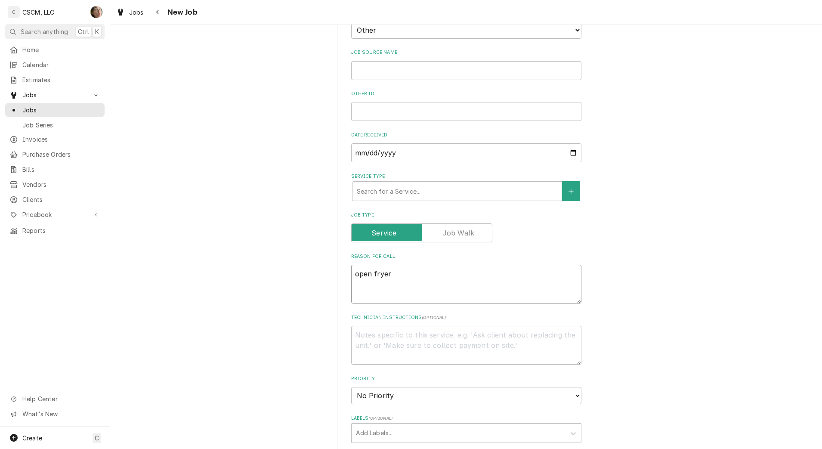
type textarea "open fryer"
click at [437, 171] on fieldset "Job Details Job Source Direct (Phone/Email/etc.) Other Job Source Name Other ID…" at bounding box center [466, 352] width 230 height 722
click at [423, 195] on div "Service Type" at bounding box center [457, 190] width 201 height 15
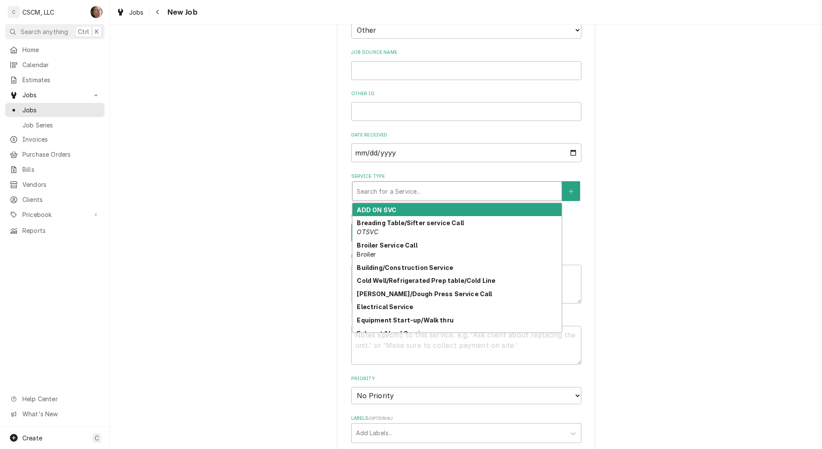
type textarea "x"
type input "o"
type textarea "x"
type input "op"
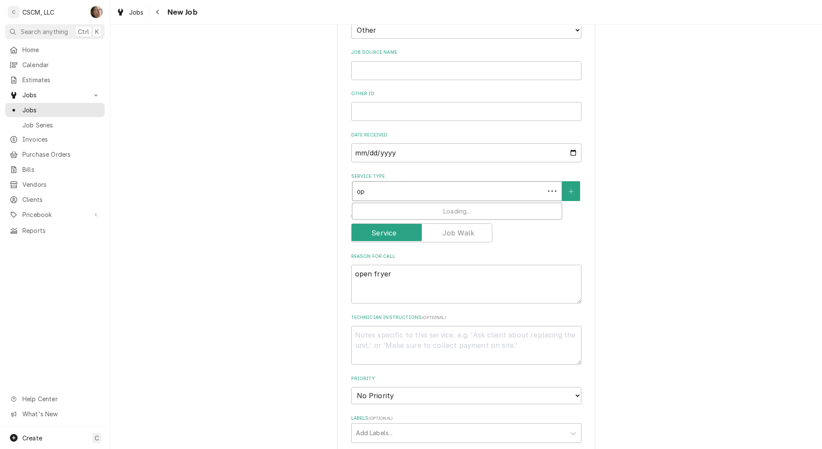
type textarea "x"
type input "ope"
type textarea "x"
type input "open"
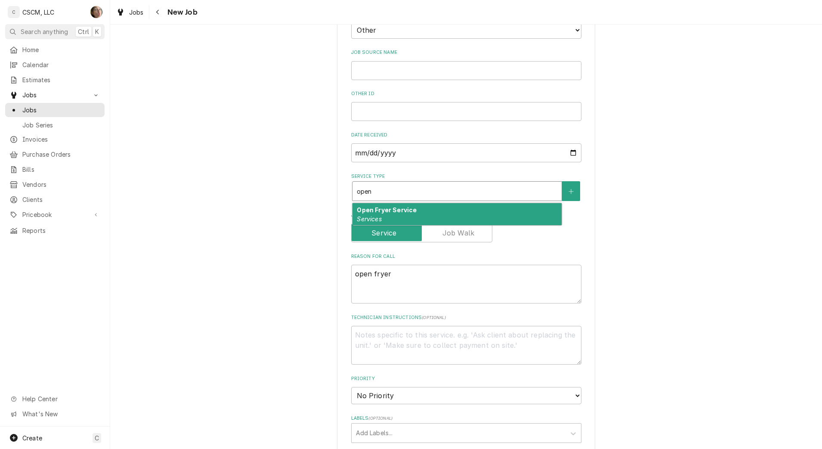
click at [413, 221] on div "Open Fryer Service Services" at bounding box center [456, 214] width 209 height 22
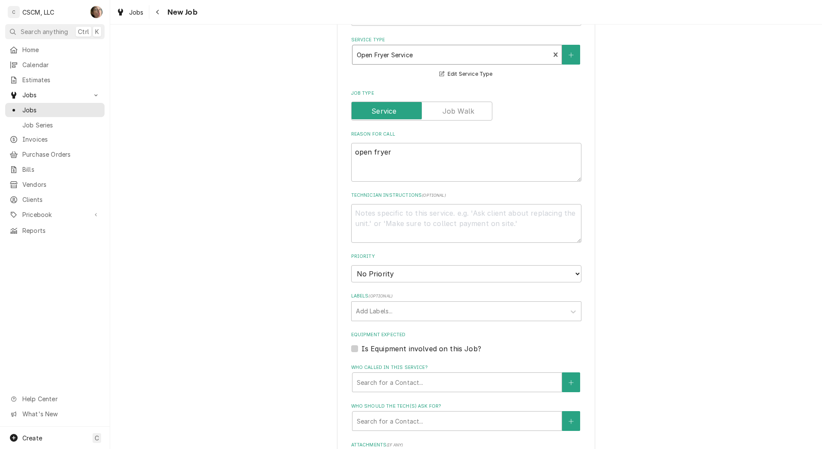
scroll to position [377, 0]
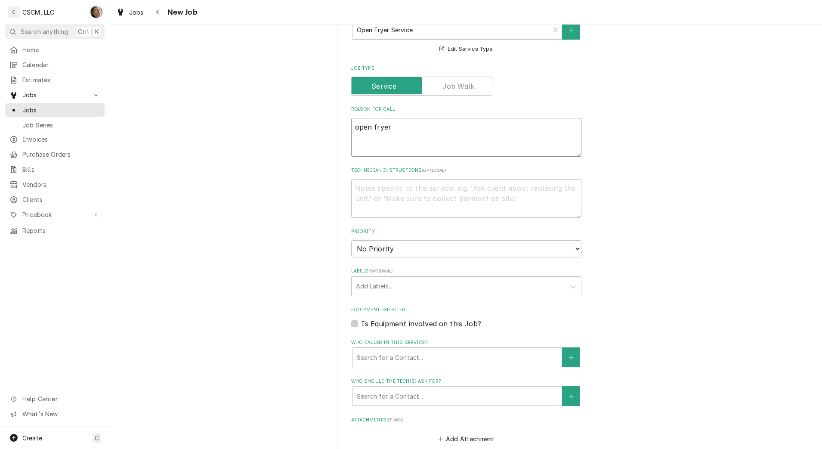
click at [408, 133] on textarea "open fryer" at bounding box center [466, 137] width 230 height 39
type textarea "x"
type textarea "open fryer"
type textarea "x"
type textarea "open fryer"
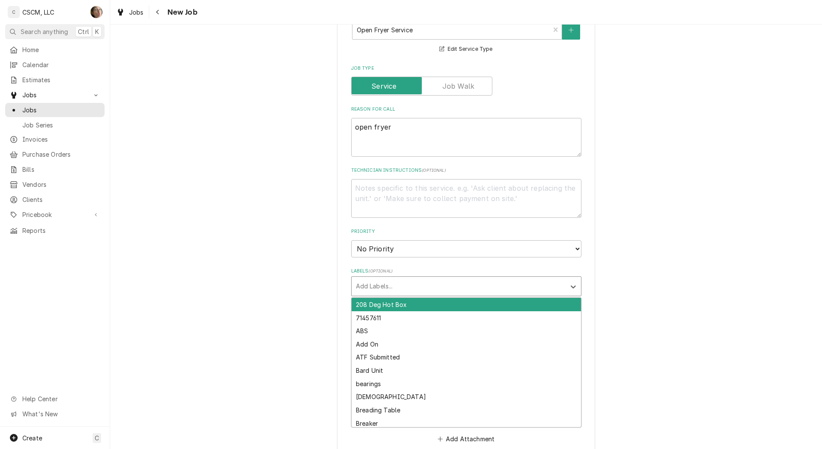
click at [368, 283] on div "Labels" at bounding box center [458, 285] width 205 height 15
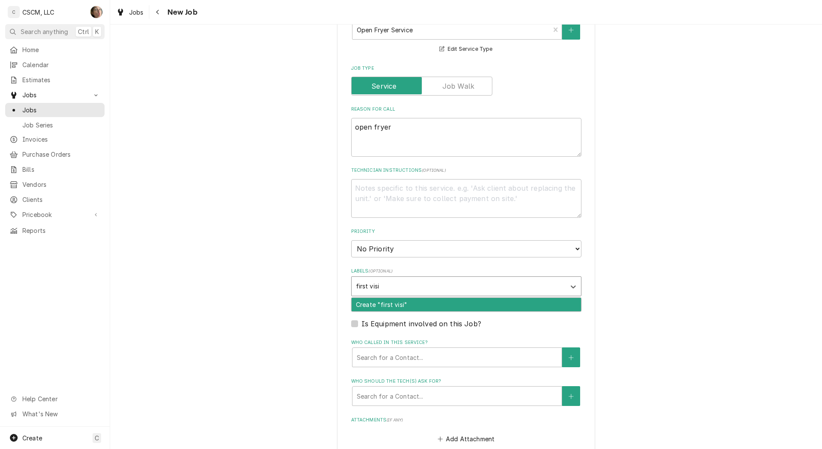
type input "first visit"
type textarea "x"
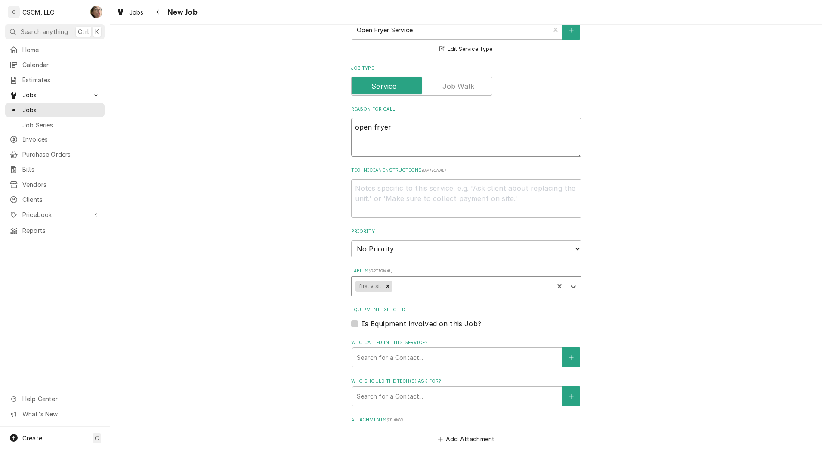
click at [398, 125] on textarea "open fryer" at bounding box center [466, 137] width 230 height 39
type textarea "x"
type textarea "open fryer"
type textarea "x"
type textarea "open fryer,"
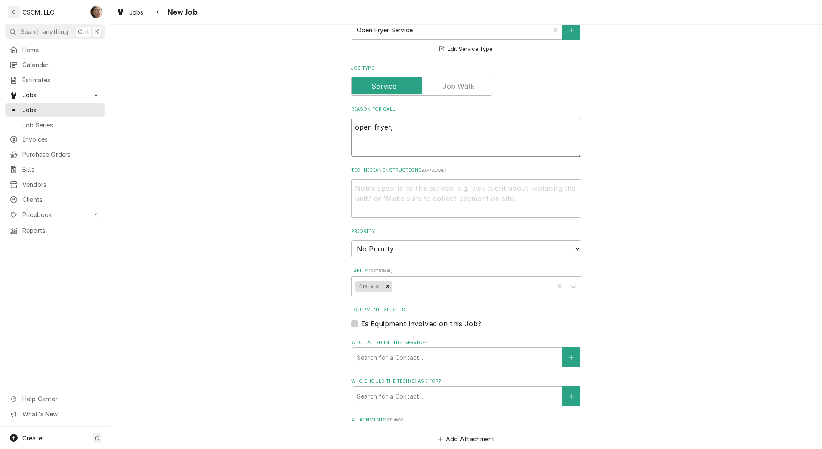
type textarea "x"
type textarea "open fryer,"
type textarea "x"
type textarea "open fryer, wi"
type textarea "x"
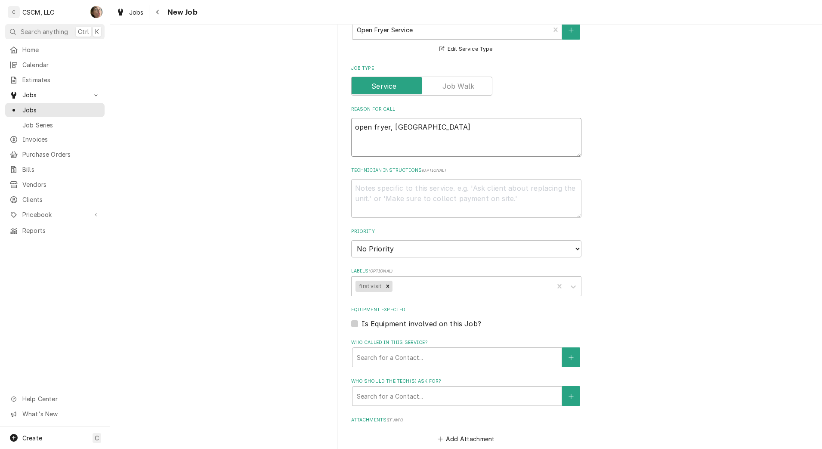
type textarea "open fryer, wil"
type textarea "x"
type textarea "open fryer, will"
type textarea "x"
type textarea "open fryer, wil"
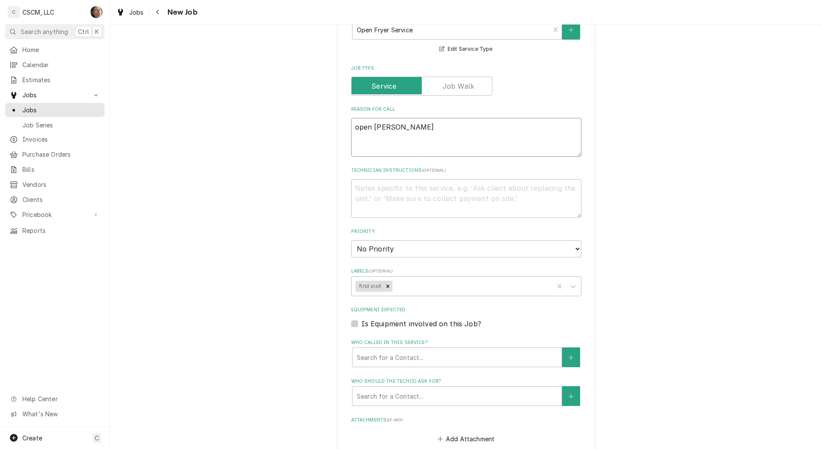
type textarea "x"
type textarea "open fryer, wi"
type textarea "x"
type textarea "open fryer, w"
type textarea "x"
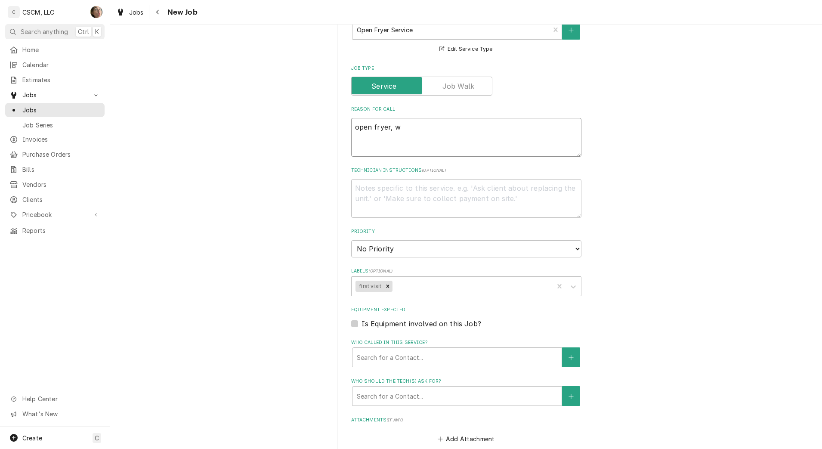
type textarea "open fryer,"
type textarea "x"
type textarea "open fryer,"
type textarea "x"
type textarea "open fryer"
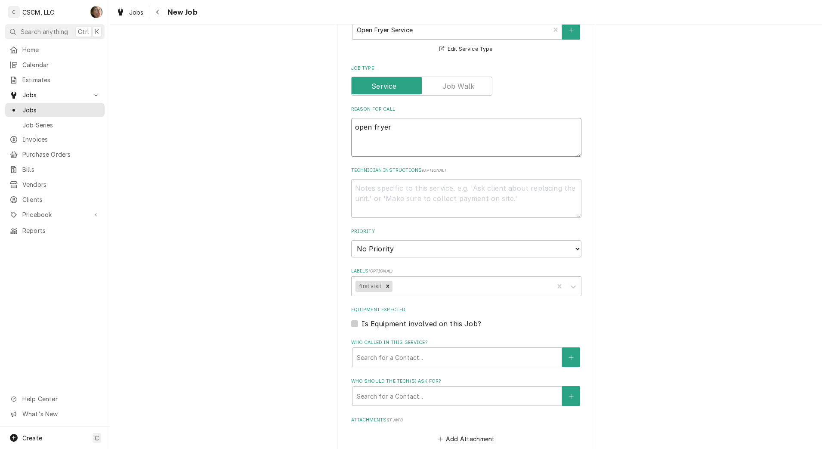
type textarea "x"
type textarea "open fryer"
type textarea "x"
type textarea "open fryer w"
type textarea "x"
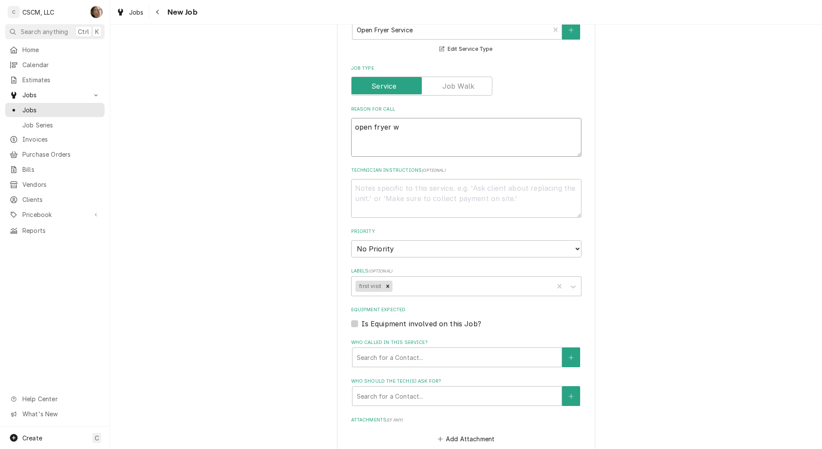
type textarea "open fryer wo"
type textarea "x"
type textarea "open fryer w"
type textarea "x"
type textarea "open fryer wi"
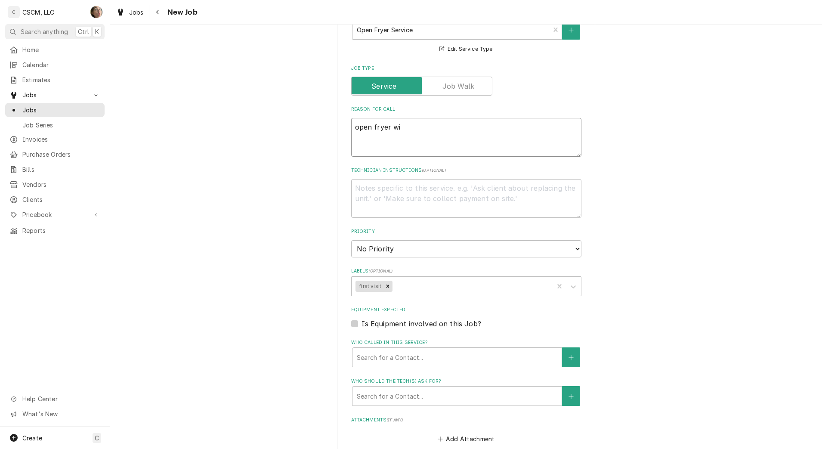
type textarea "x"
type textarea "open fryer wil"
type textarea "x"
type textarea "open fryer will"
type textarea "x"
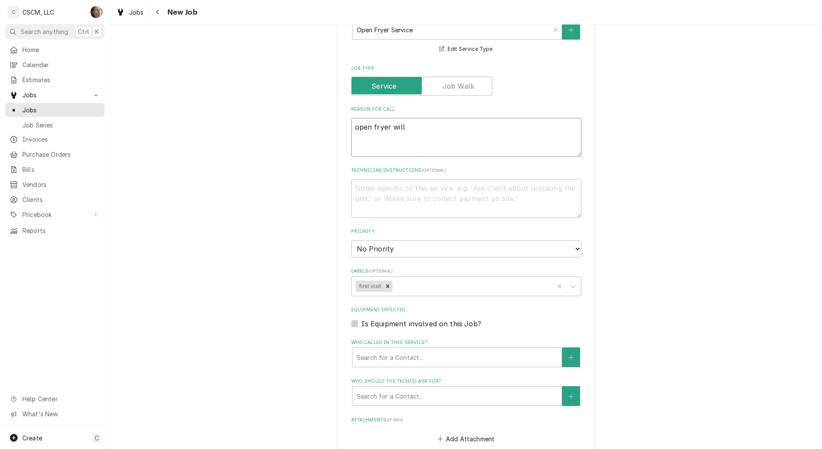
type textarea "open fryer will"
type textarea "x"
type textarea "open fryer will g"
type textarea "x"
type textarea "open fryer will ge"
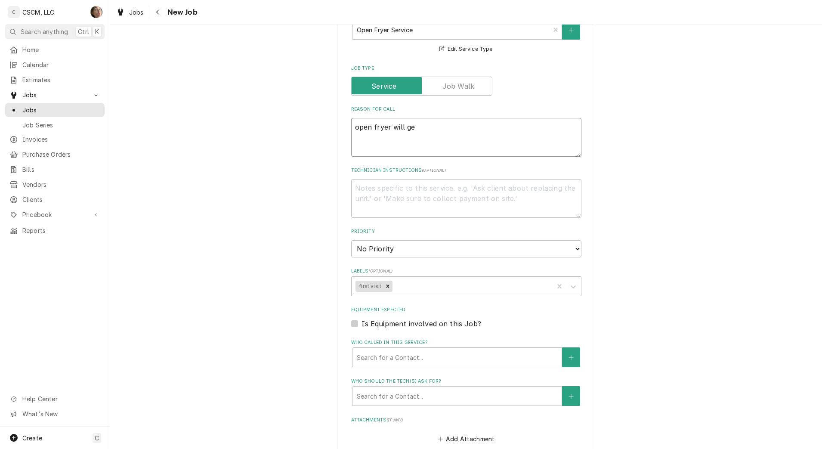
type textarea "x"
type textarea "open fryer will get"
type textarea "x"
type textarea "open fryer will get"
type textarea "x"
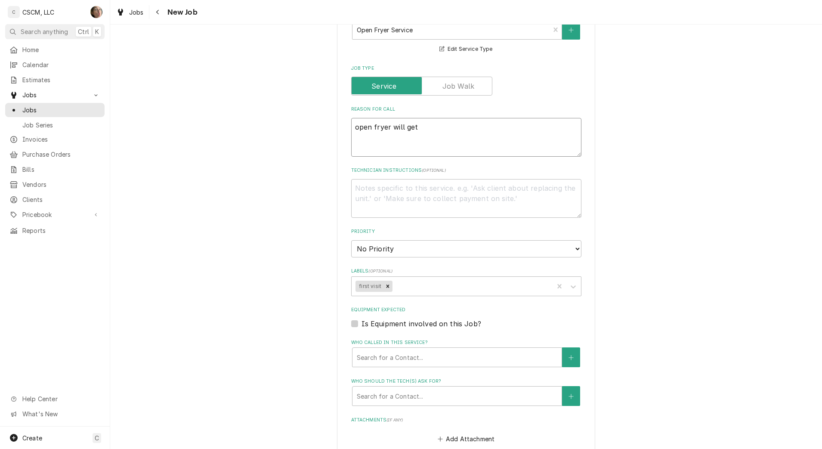
type textarea "open fryer will get t"
type textarea "x"
type textarea "open fryer will get to"
type textarea "x"
type textarea "open fryer will get to"
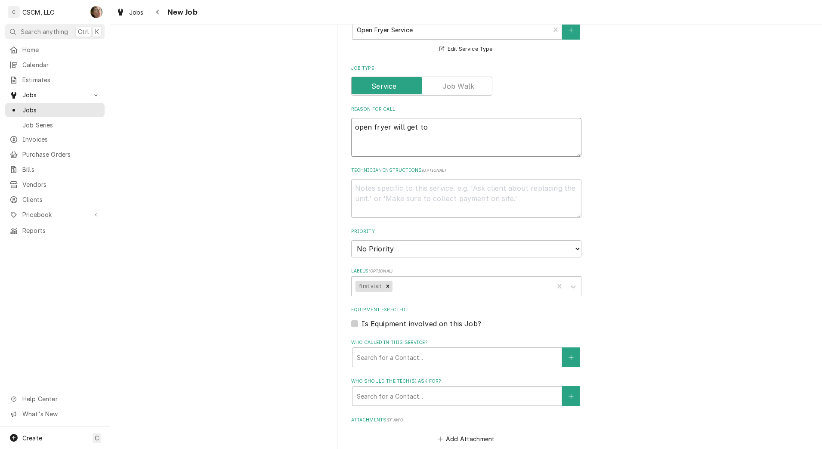
type textarea "x"
type textarea "open fryer will get to t"
type textarea "x"
type textarea "open fryer will get to te"
type textarea "x"
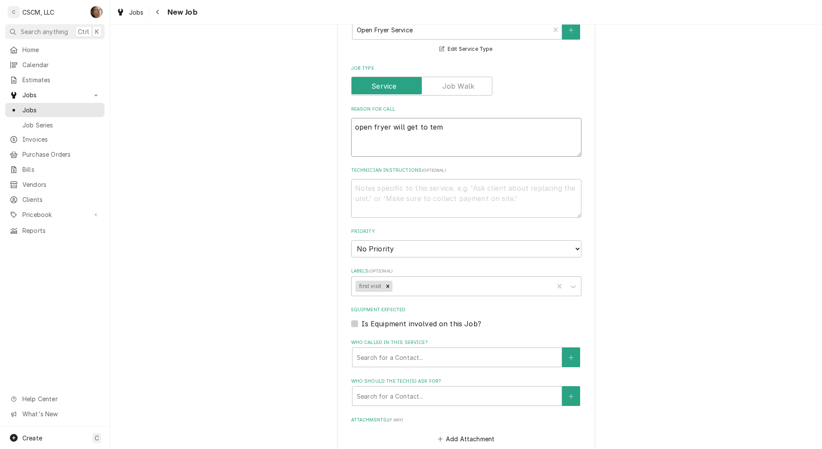
type textarea "open fryer will get to temp"
type textarea "x"
type textarea "open fryer will get to temp"
type textarea "x"
type textarea "open fryer will get to temp a"
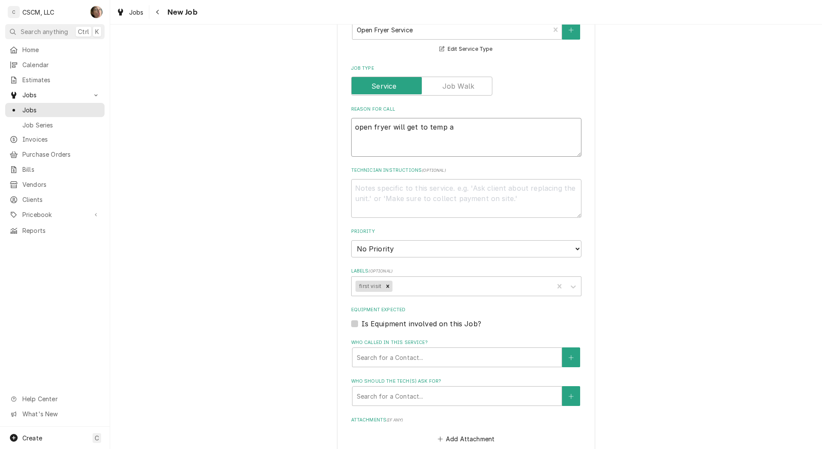
type textarea "x"
type textarea "open fryer will get to temp an"
type textarea "x"
type textarea "open fryer will get to temp and"
type textarea "x"
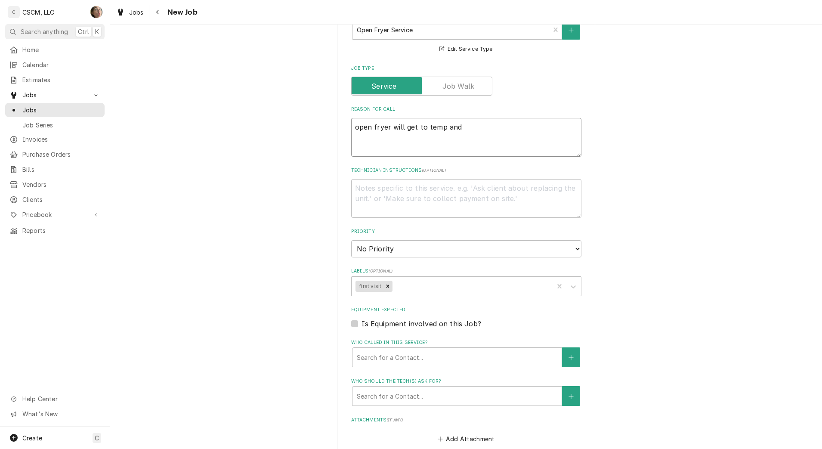
type textarea "open fryer will get to temp and"
type textarea "x"
type textarea "open fryer will get to temp and t"
type textarea "x"
type textarea "open fryer will get to temp and th"
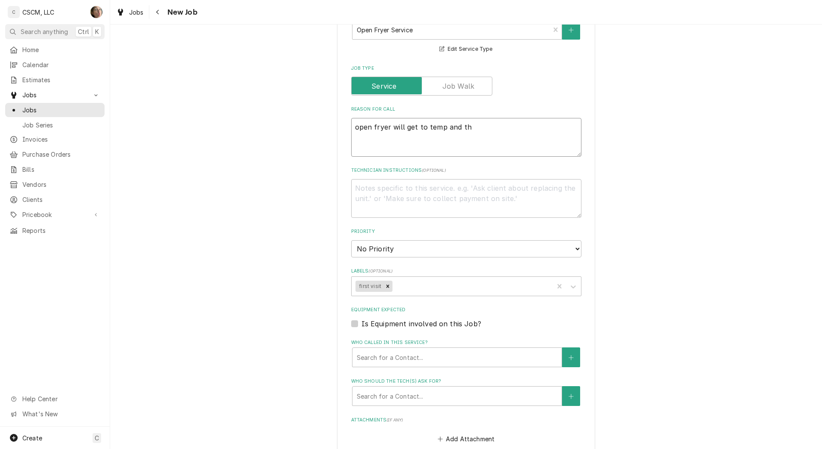
type textarea "x"
type textarea "open fryer will get to temp and the"
type textarea "x"
type textarea "open fryer will get to temp and then"
type textarea "x"
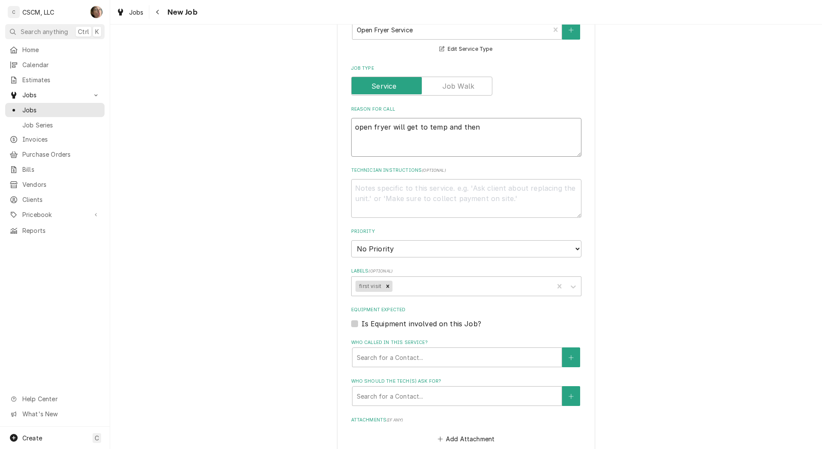
type textarea "open fryer will get to temp and then"
type textarea "x"
type textarea "open fryer will get to temp and then t"
type textarea "x"
type textarea "open fryer will get to temp and then th"
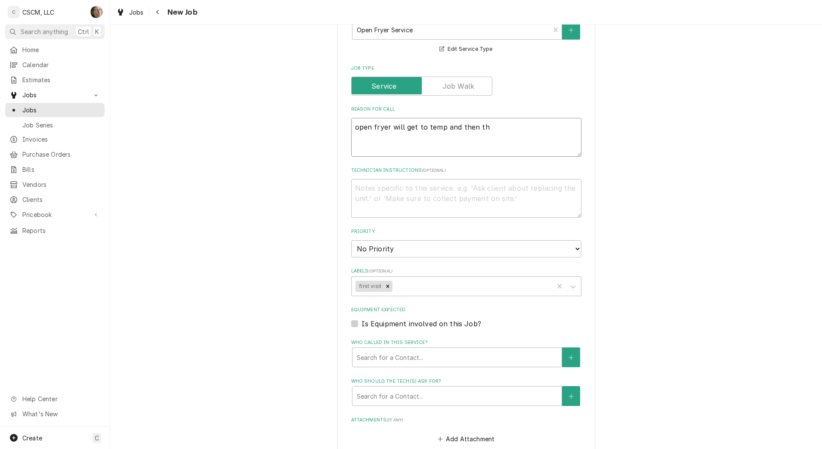
type textarea "x"
type textarea "open fryer will get to temp and then the"
type textarea "x"
type textarea "open fryer will get to temp and then the"
type textarea "x"
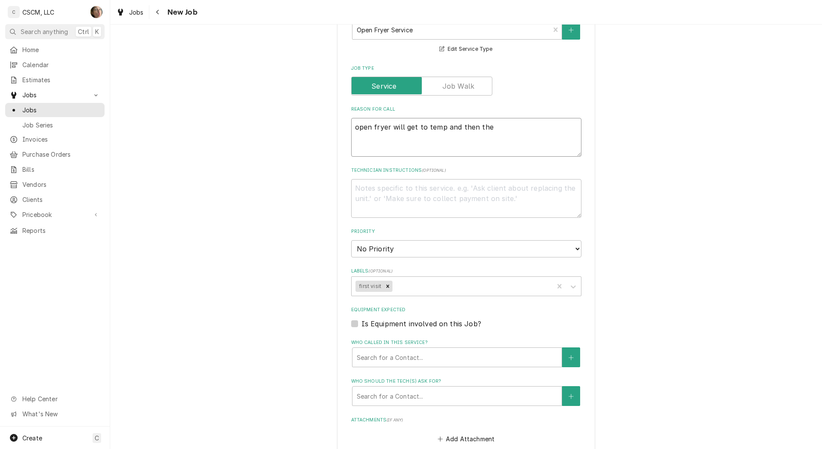
type textarea "open fryer will get to temp and then the p"
type textarea "x"
type textarea "open fryer will get to temp and then the pi"
type textarea "x"
type textarea "open fryer will get to temp and then the pil"
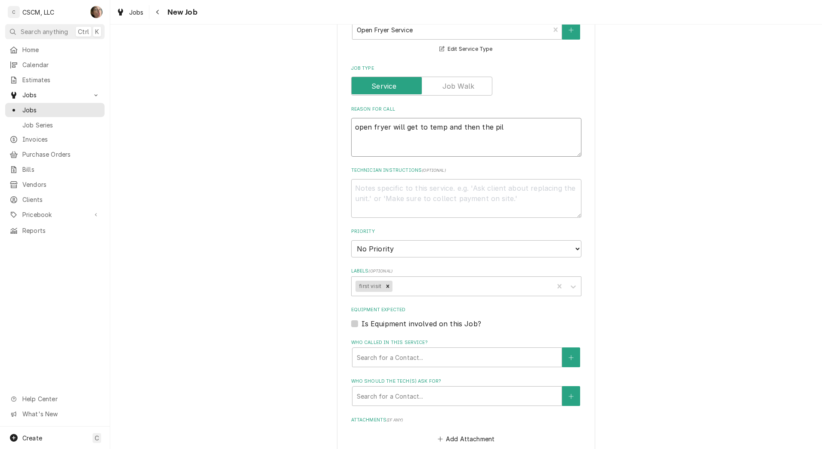
type textarea "x"
type textarea "open fryer will get to temp and then the pilo"
type textarea "x"
type textarea "open fryer will get to temp and then the pilot"
type textarea "x"
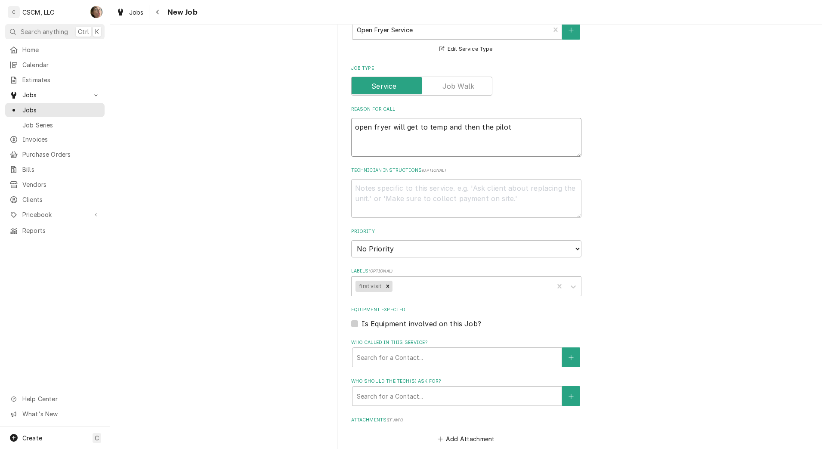
type textarea "open fryer will get to temp and then the pilot"
type textarea "x"
type textarea "open fryer will get to temp and then the pilot g"
type textarea "x"
type textarea "open fryer will get to temp and then the pilot go"
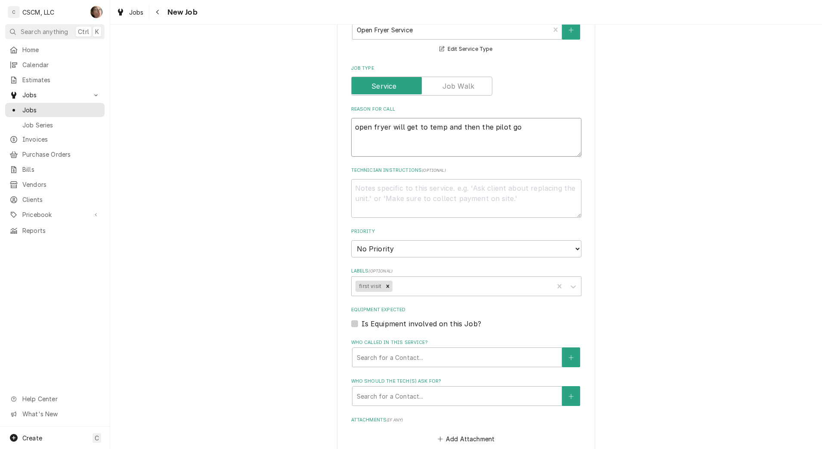
type textarea "x"
type textarea "open fryer will get to temp and then the pilot goe"
type textarea "x"
type textarea "open fryer will get to temp and then the pilot goes"
type textarea "x"
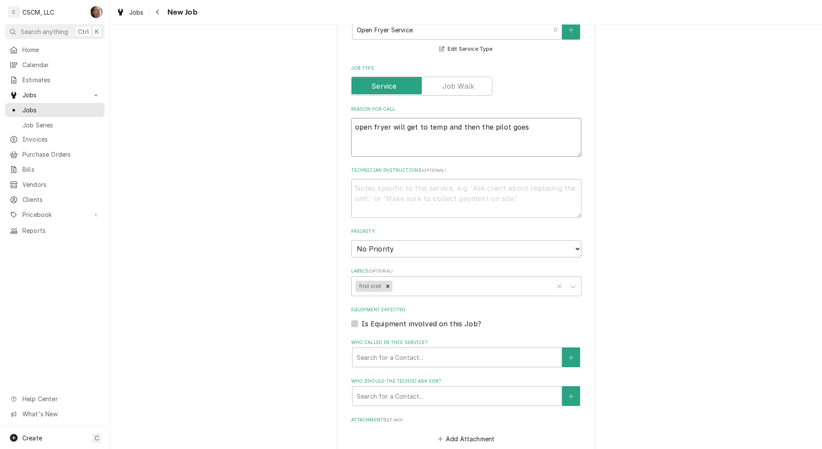
type textarea "open fryer will get to temp and then the pilot goes"
type textarea "x"
type textarea "open fryer will get to temp and then the pilot goes o"
type textarea "x"
type textarea "open fryer will get to temp and then the pilot goes ou"
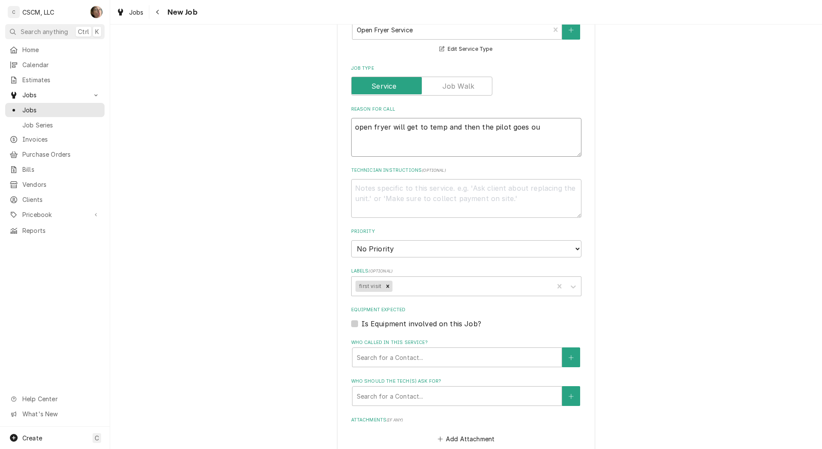
type textarea "x"
type textarea "open fryer will get to temp and then the pilot goes out"
type textarea "x"
type textarea "open fryer will get to temp and then the pilot goes out"
type textarea "x"
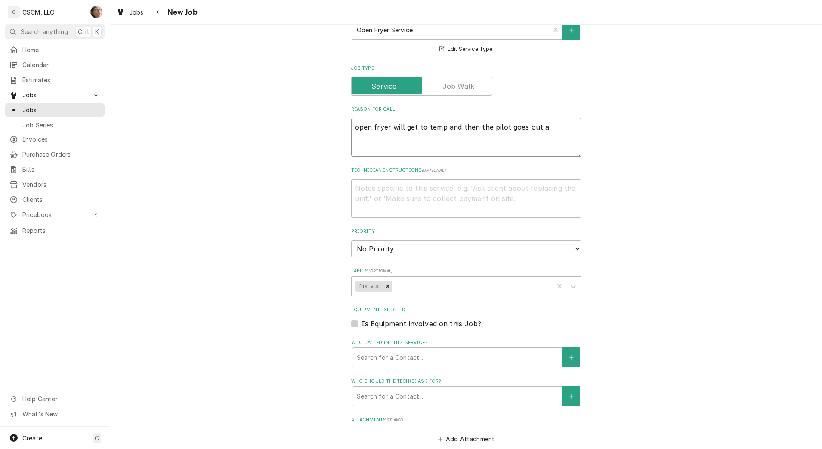
type textarea "open fryer will get to temp and then the pilot goes out an"
type textarea "x"
type textarea "open fryer will get to temp and then the pilot goes out and"
type textarea "x"
type textarea "open fryer will get to temp and then the pilot goes out and"
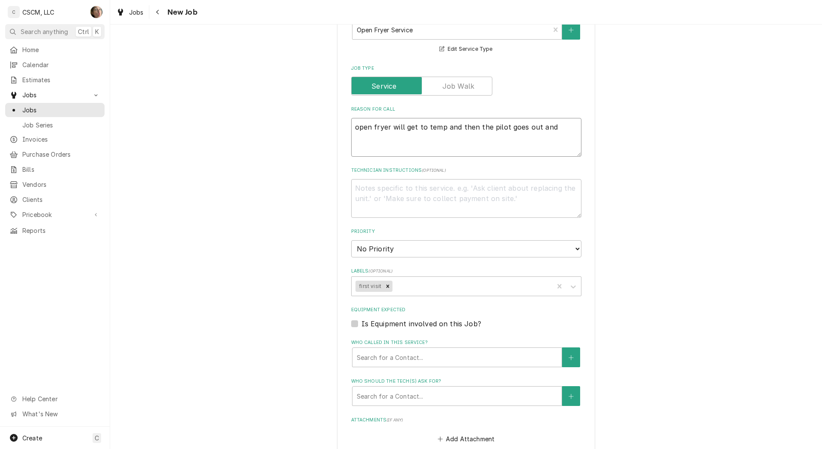
type textarea "x"
type textarea "open fryer will get to temp and then the pilot goes out and w"
type textarea "x"
type textarea "open fryer will get to temp and then the pilot goes out and wi"
type textarea "x"
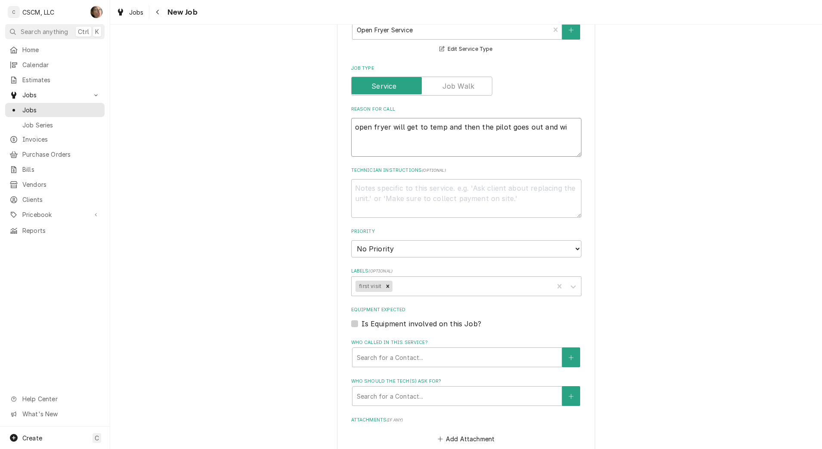
type textarea "open fryer will get to temp and then the pilot goes out and wil"
type textarea "x"
type textarea "open fryer will get to temp and then the pilot goes out and will"
type textarea "x"
type textarea "open fryer will get to temp and then the pilot goes out and will"
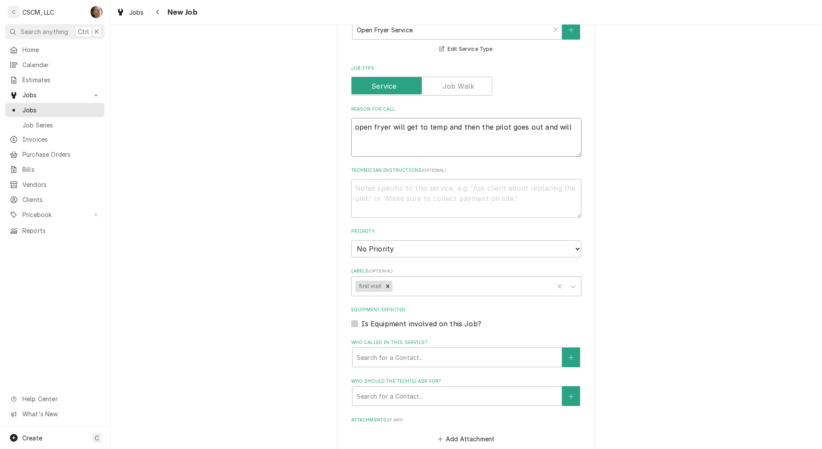
type textarea "x"
type textarea "open fryer will get to temp and then the pilot goes out and will n"
type textarea "x"
type textarea "open fryer will get to temp and then the pilot goes out and will no"
type textarea "x"
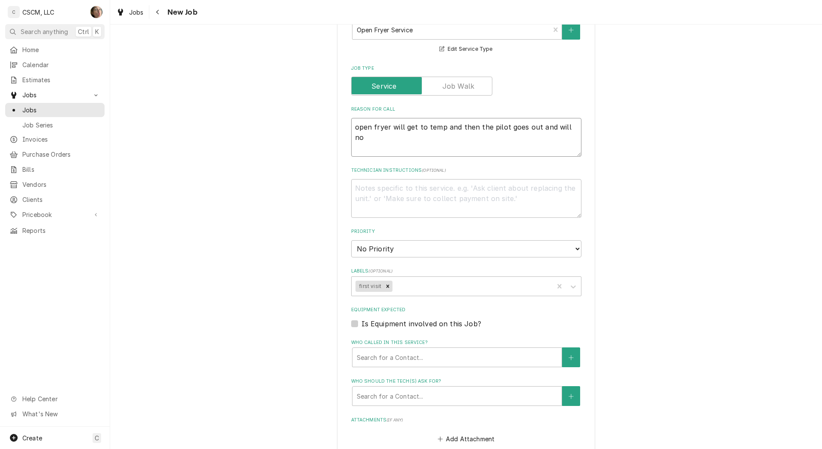
type textarea "open fryer will get to temp and then the pilot goes out and will not"
type textarea "x"
type textarea "open fryer will get to temp and then the pilot goes out and will not"
type textarea "x"
type textarea "open fryer will get to temp and then the pilot goes out and will not c"
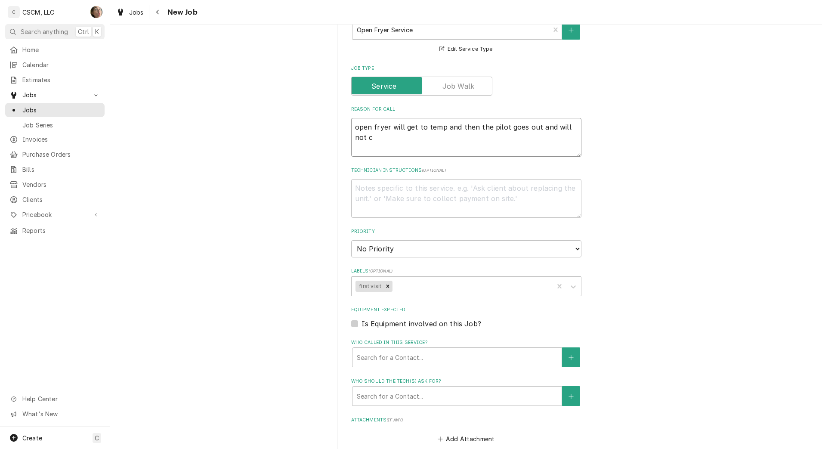
type textarea "x"
type textarea "open fryer will get to temp and then the pilot goes out and will not co"
type textarea "x"
type textarea "open fryer will get to temp and then the pilot goes out and will not com"
type textarea "x"
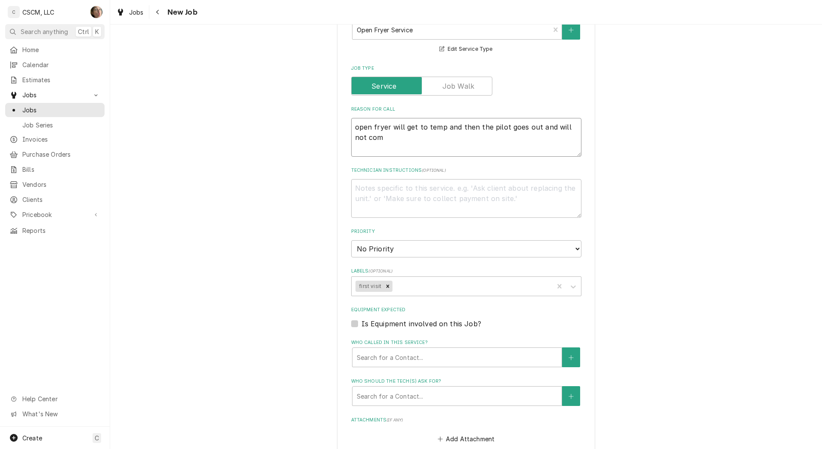
type textarea "open fryer will get to temp and then the pilot goes out and will not come"
type textarea "x"
type textarea "open fryer will get to temp and then the pilot goes out and will not come"
type textarea "x"
type textarea "open fryer will get to temp and then the pilot goes out and will not come b"
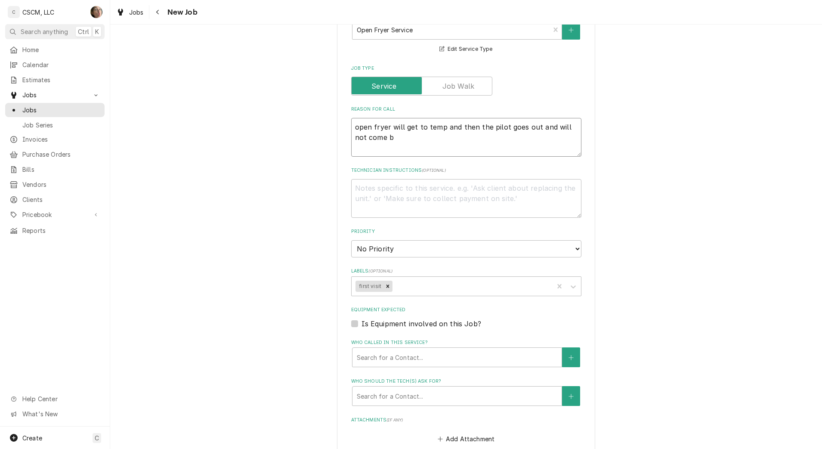
type textarea "x"
type textarea "open fryer will get to temp and then the pilot goes out and will not come ba"
type textarea "x"
type textarea "open fryer will get to temp and then the pilot goes out and will not come bac"
type textarea "x"
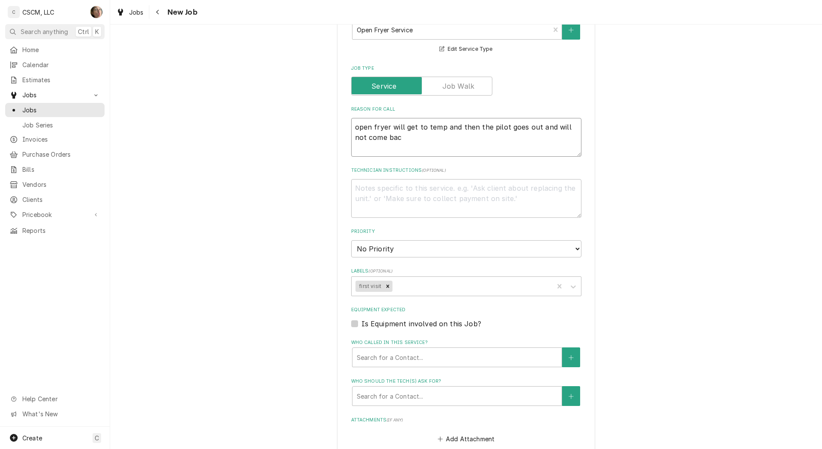
type textarea "open fryer will get to temp and then the pilot goes out and will not come back"
click at [406, 278] on div "Labels" at bounding box center [471, 285] width 155 height 15
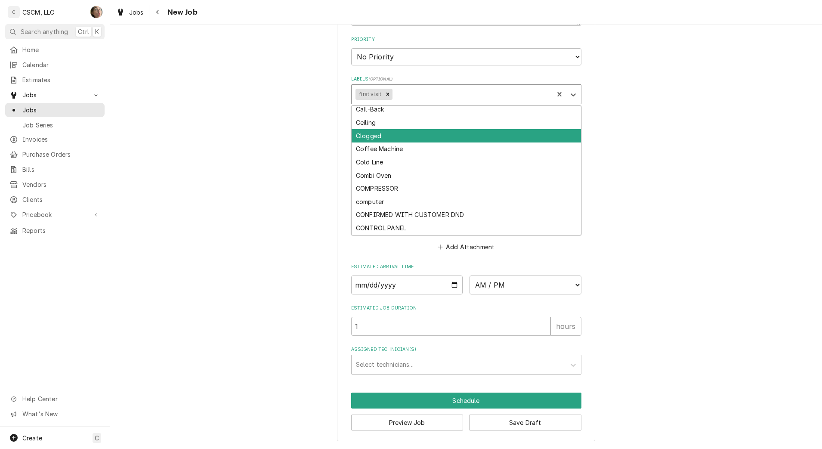
scroll to position [215, 0]
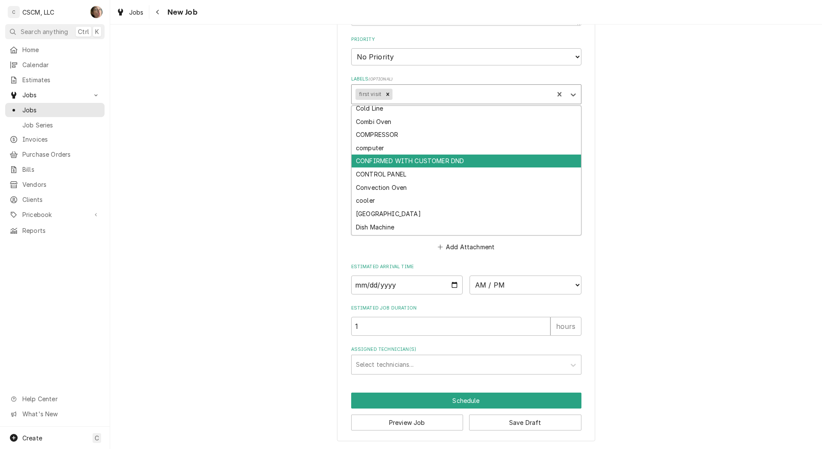
click at [456, 162] on div "CONFIRMED WITH CUSTOMER DND" at bounding box center [466, 160] width 229 height 13
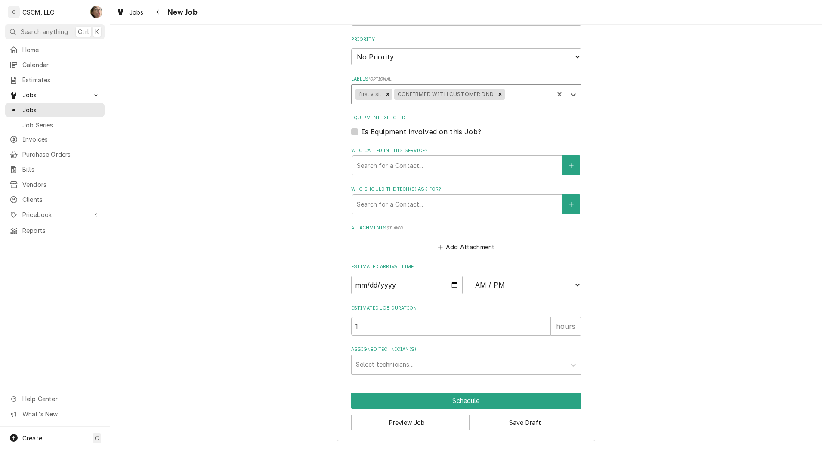
click at [517, 93] on div "Labels" at bounding box center [528, 94] width 43 height 15
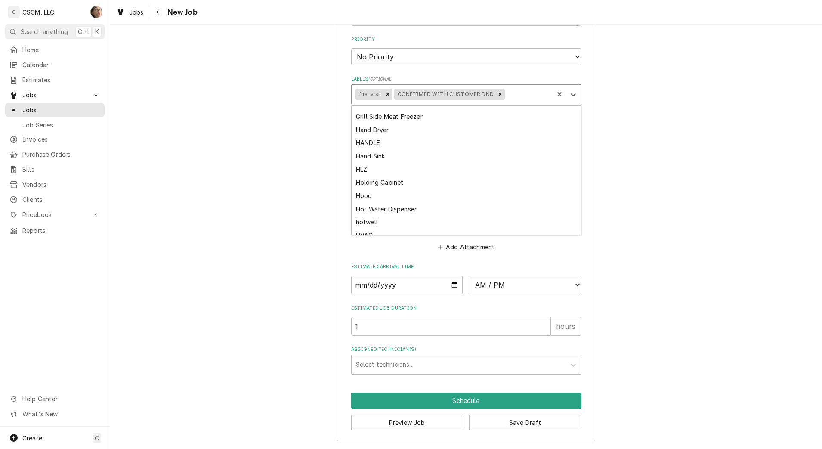
scroll to position [592, 0]
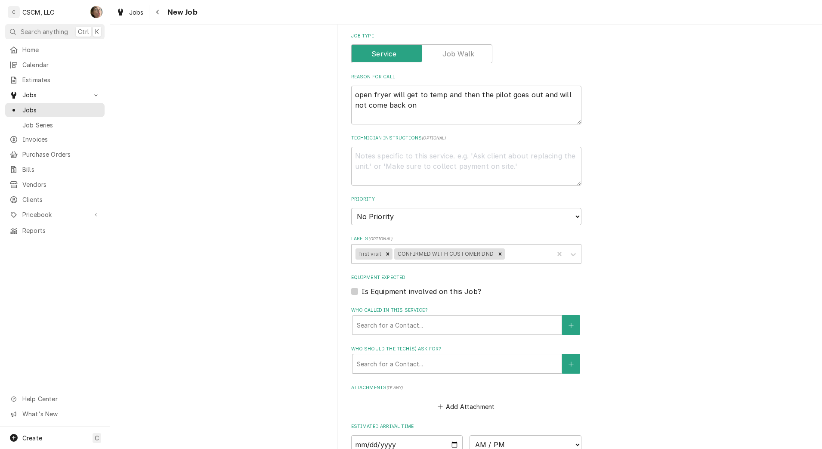
scroll to position [407, 0]
click at [442, 226] on select "No Priority Urgent High Medium Low" at bounding box center [466, 218] width 230 height 17
click at [351, 210] on select "No Priority Urgent High Medium Low" at bounding box center [466, 218] width 230 height 17
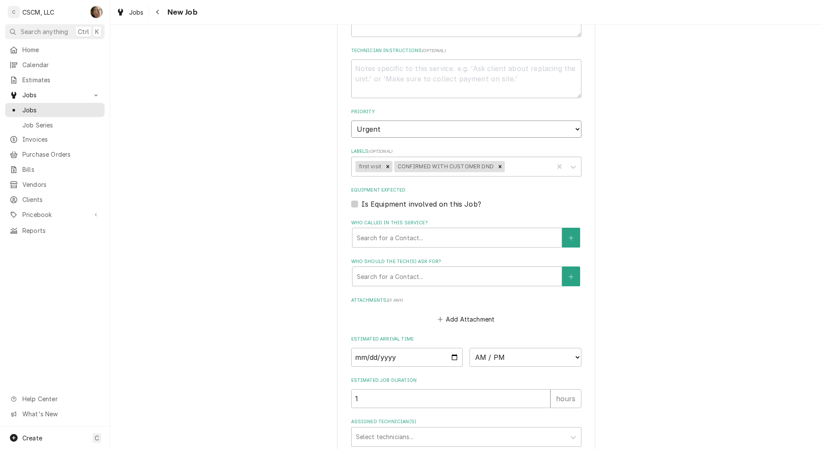
scroll to position [515, 0]
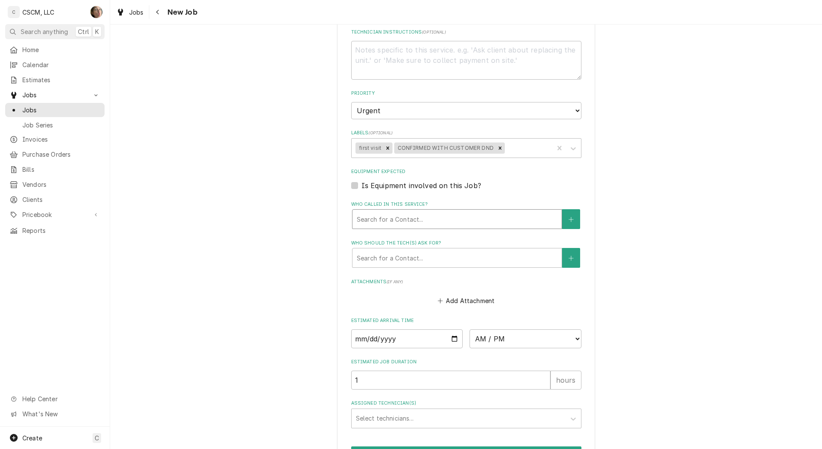
click at [443, 219] on div "Who called in this service?" at bounding box center [457, 218] width 201 height 15
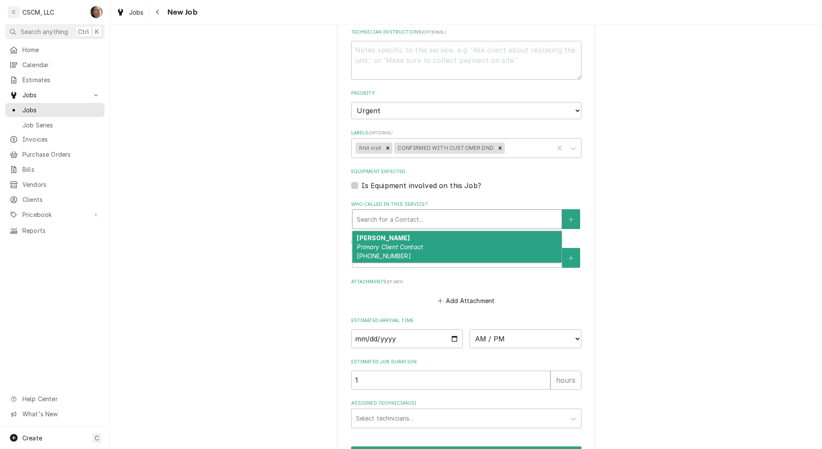
click at [503, 250] on div "Cathleen Primary Client Contact (719) 269-6527" at bounding box center [456, 246] width 209 height 31
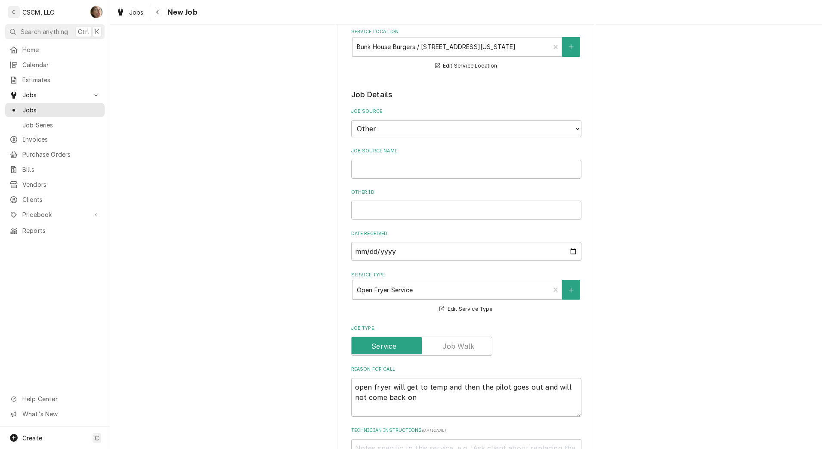
scroll to position [99, 0]
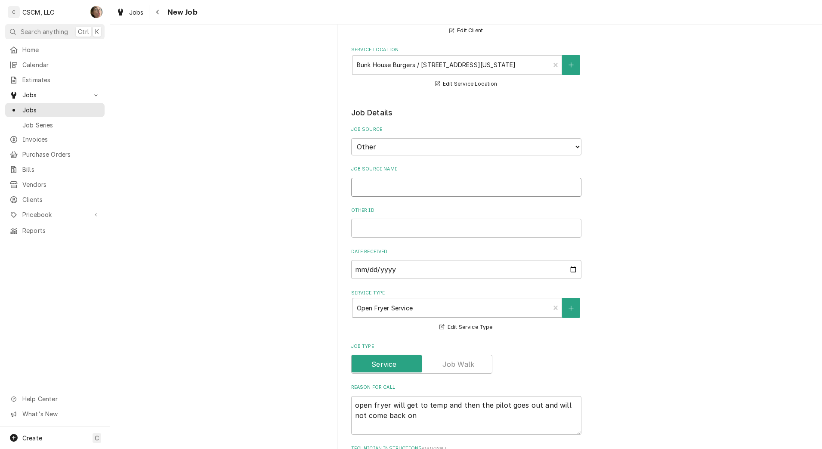
click at [492, 190] on input "Job Source Name" at bounding box center [466, 187] width 230 height 19
click at [442, 155] on select "Direct (Phone/Email/etc.) Other" at bounding box center [466, 146] width 230 height 17
click at [351, 138] on select "Direct (Phone/Email/etc.) Other" at bounding box center [466, 146] width 230 height 17
click at [437, 148] on select "Direct (Phone/Email/etc.) Other" at bounding box center [466, 146] width 230 height 17
click at [351, 138] on select "Direct (Phone/Email/etc.) Other" at bounding box center [466, 146] width 230 height 17
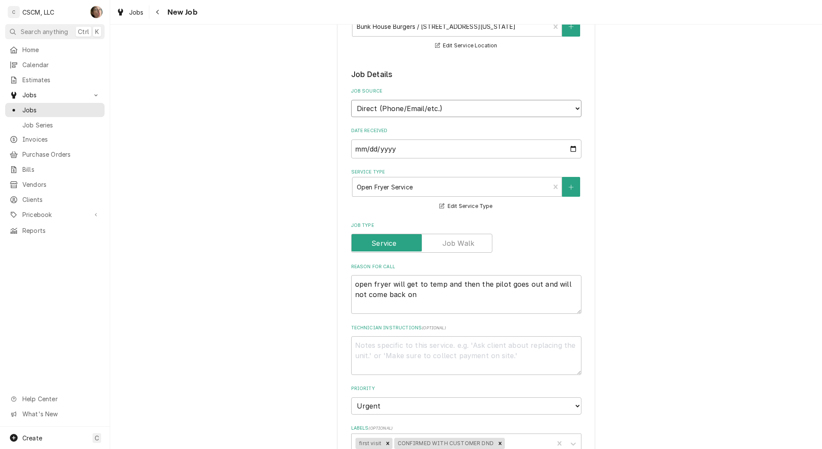
scroll to position [206, 0]
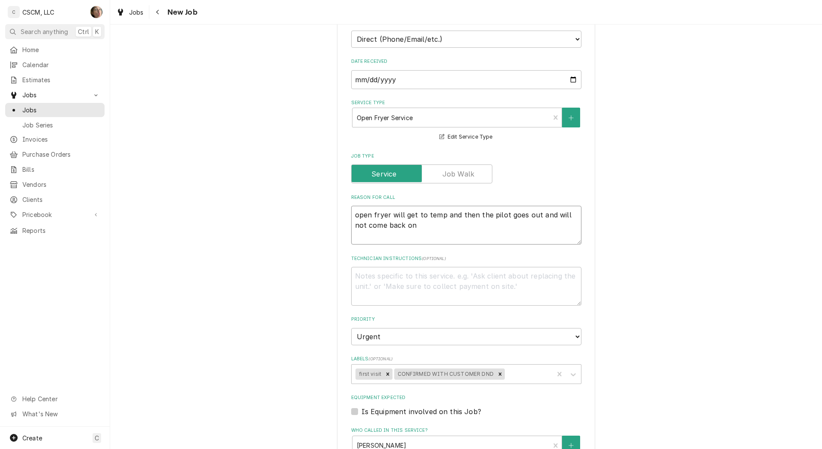
click at [426, 225] on textarea "open fryer will get to temp and then the pilot goes out and will not come back …" at bounding box center [466, 225] width 230 height 39
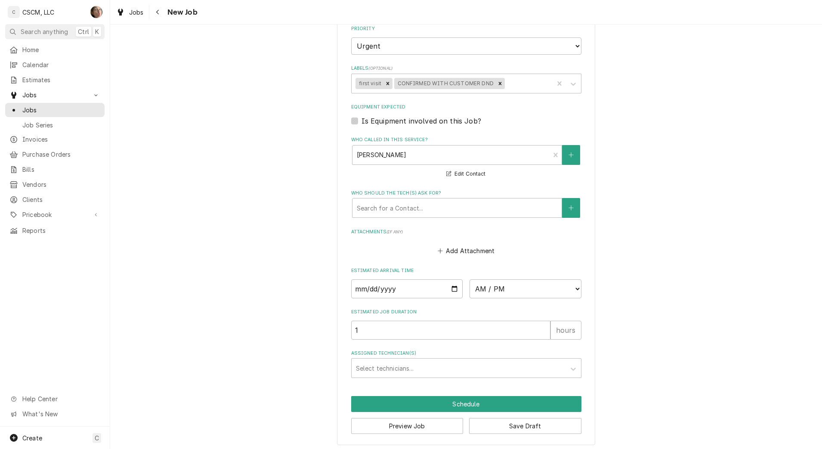
scroll to position [500, 0]
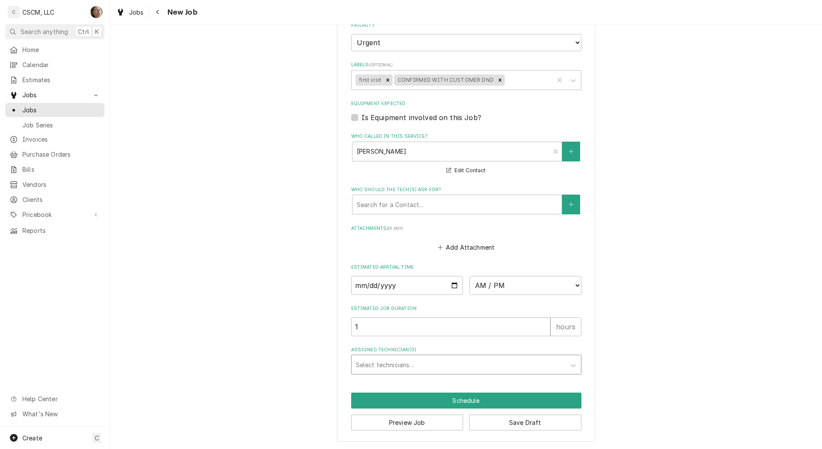
click at [368, 366] on div "Assigned Technician(s)" at bounding box center [458, 364] width 205 height 15
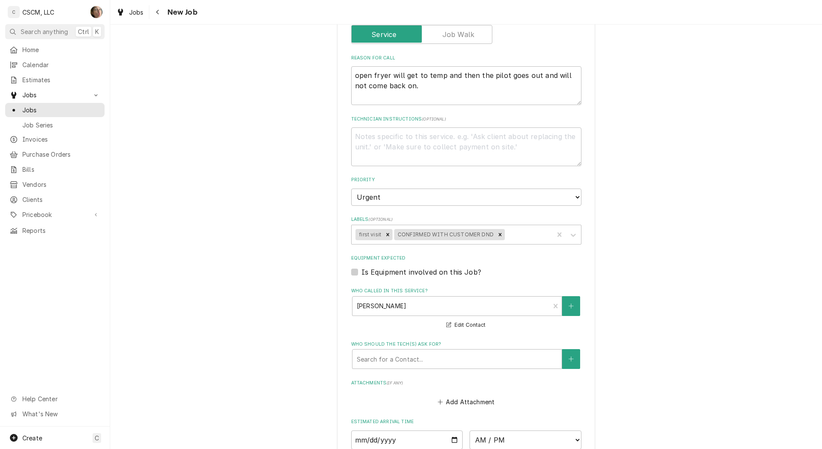
scroll to position [339, 0]
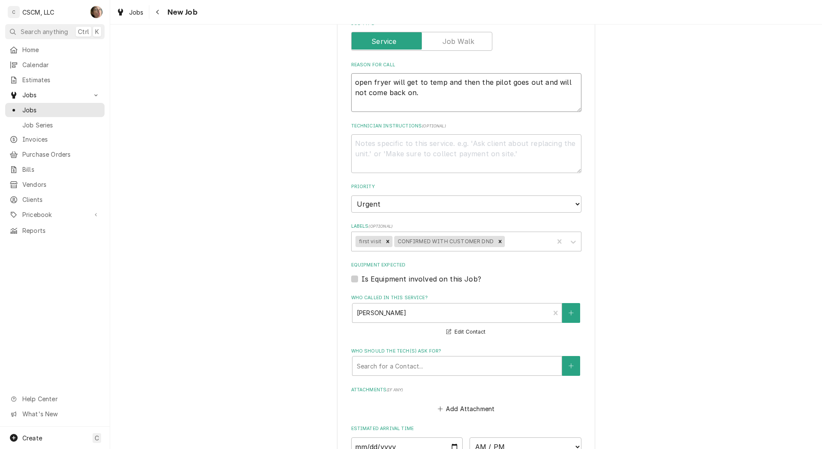
click at [451, 99] on textarea "open fryer will get to temp and then the pilot goes out and will not come back …" at bounding box center [466, 92] width 230 height 39
drag, startPoint x: 407, startPoint y: 177, endPoint x: 406, endPoint y: 151, distance: 25.4
click at [406, 176] on fieldset "Job Details Job Source Direct (Phone/Email/etc.) Other Date Received 2025-10-06…" at bounding box center [466, 201] width 230 height 669
click at [406, 150] on textarea "Technician Instructions ( optional )" at bounding box center [466, 153] width 230 height 39
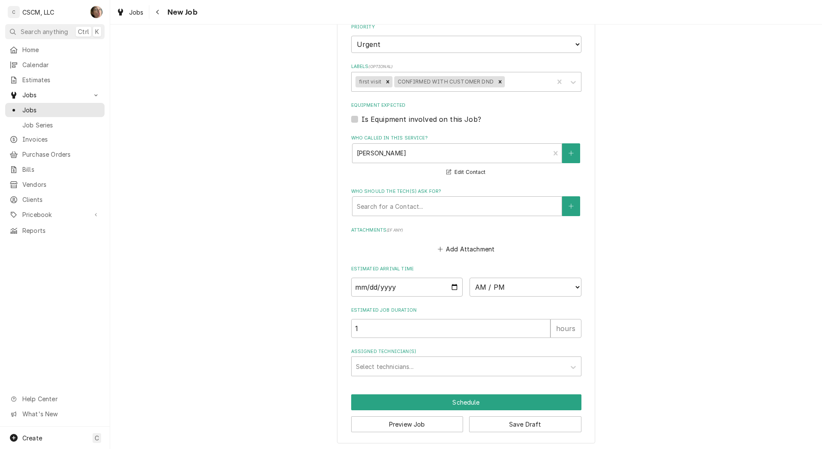
scroll to position [500, 0]
click at [421, 365] on div "Assigned Technician(s)" at bounding box center [458, 364] width 205 height 15
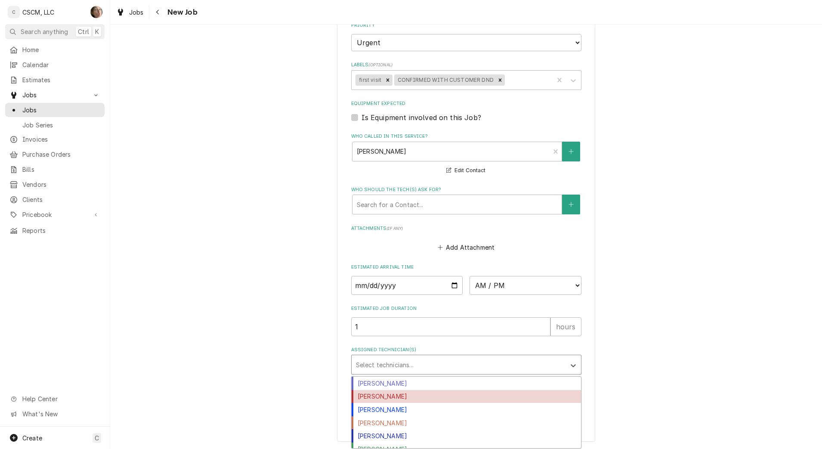
click at [401, 395] on div "Izaia Bain" at bounding box center [466, 396] width 229 height 13
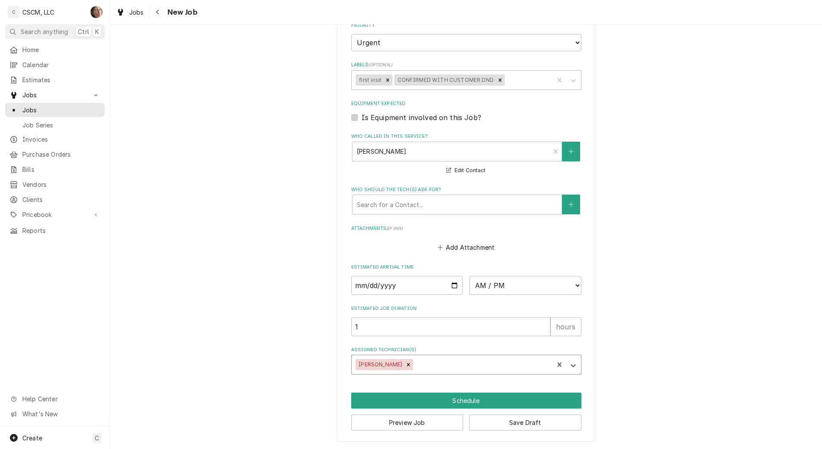
click at [444, 362] on div "Assigned Technician(s)" at bounding box center [482, 364] width 134 height 15
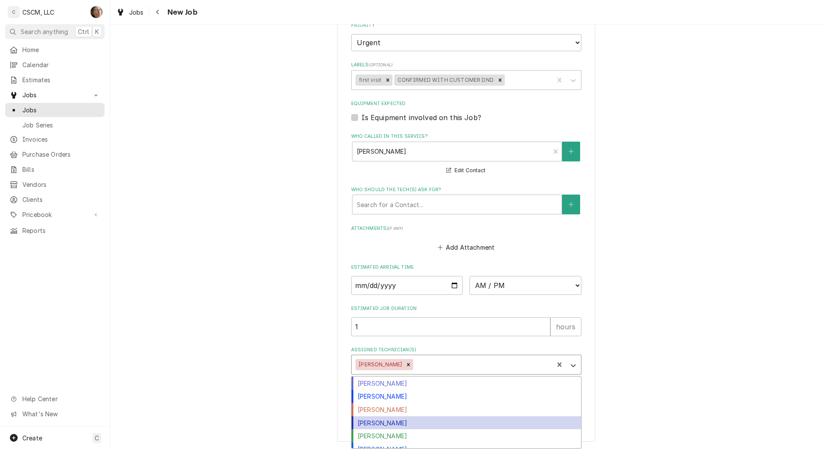
click at [421, 421] on div "Michal Wall" at bounding box center [466, 422] width 229 height 13
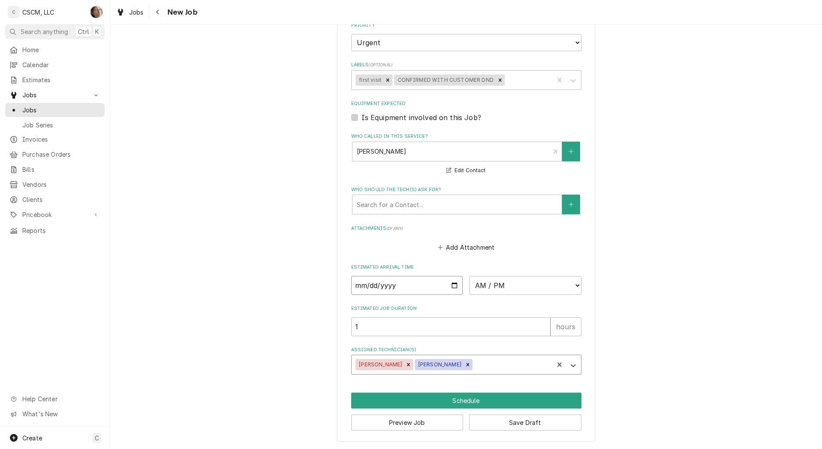
click at [445, 288] on input "Date" at bounding box center [407, 285] width 112 height 19
click at [452, 287] on input "Date" at bounding box center [407, 285] width 112 height 19
drag, startPoint x: 203, startPoint y: 311, endPoint x: 76, endPoint y: 290, distance: 129.1
click at [84, 294] on div "C CSCM, LLC SH Search anything Ctrl K Home Calendar Estimates Jobs Jobs Job Ser…" at bounding box center [411, 224] width 822 height 449
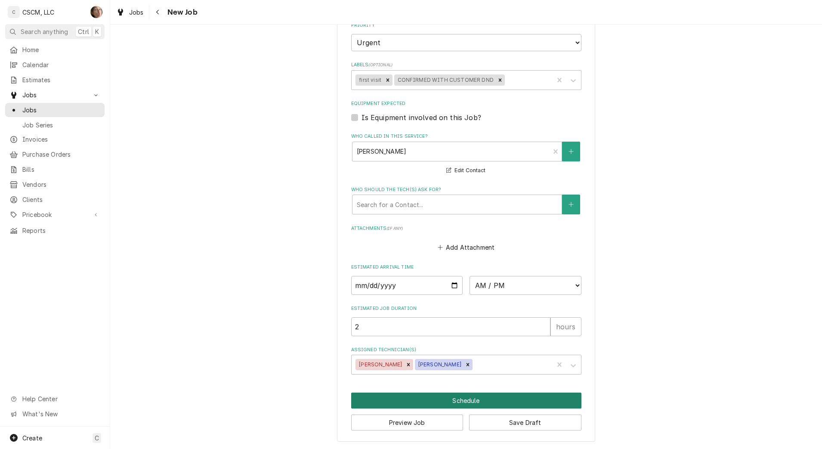
drag, startPoint x: 451, startPoint y: 402, endPoint x: 668, endPoint y: 281, distance: 247.9
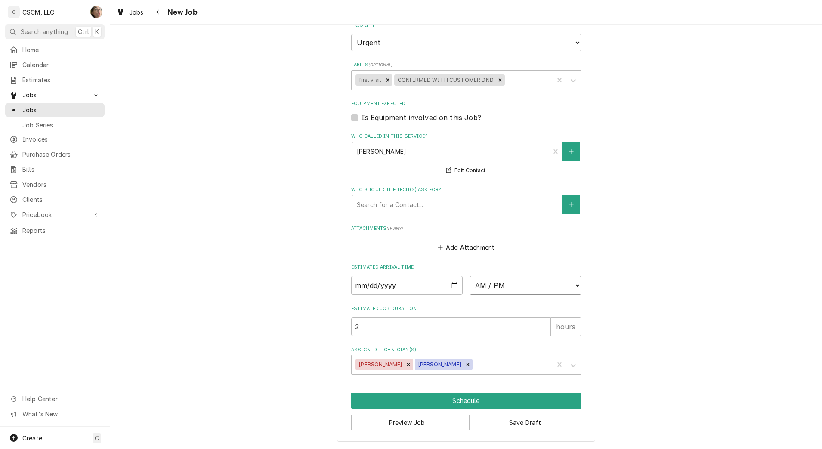
click at [507, 292] on select "AM / PM 6:00 AM 6:15 AM 6:30 AM 6:45 AM 7:00 AM 7:15 AM 7:30 AM 7:45 AM 8:00 AM…" at bounding box center [526, 285] width 112 height 19
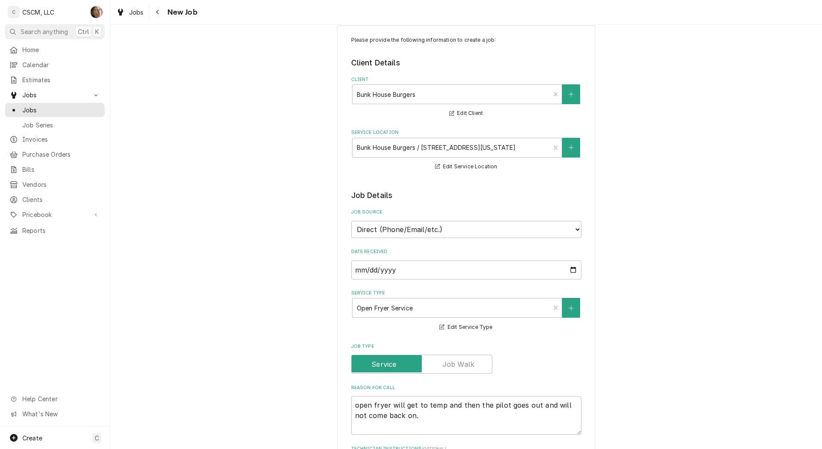
scroll to position [0, 0]
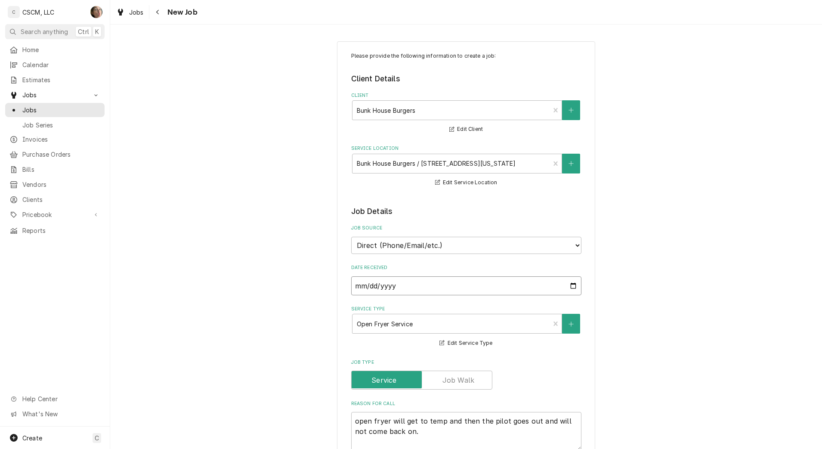
click at [575, 283] on input "2025-10-06" at bounding box center [466, 285] width 230 height 19
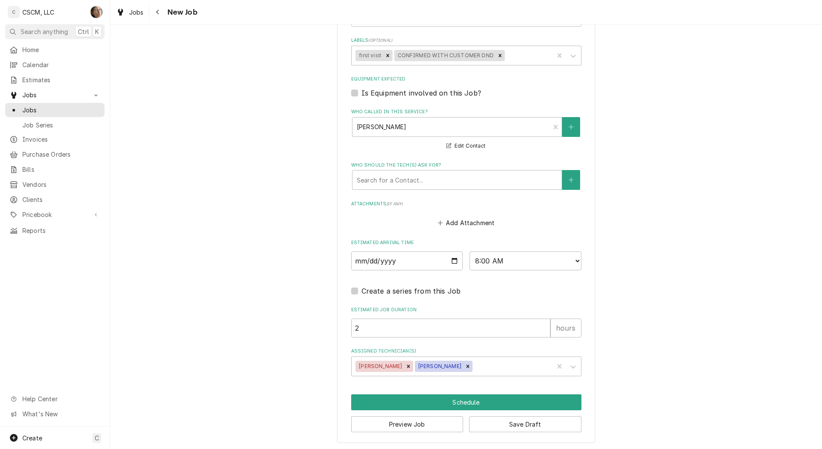
scroll to position [526, 0]
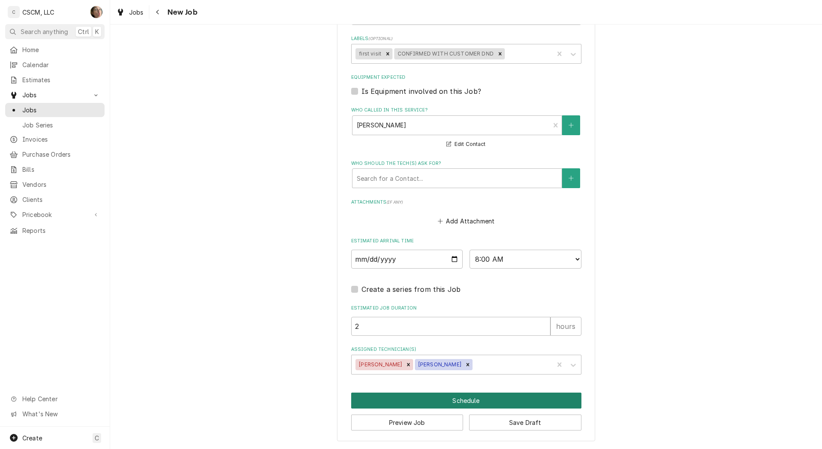
click at [465, 399] on button "Schedule" at bounding box center [466, 400] width 230 height 16
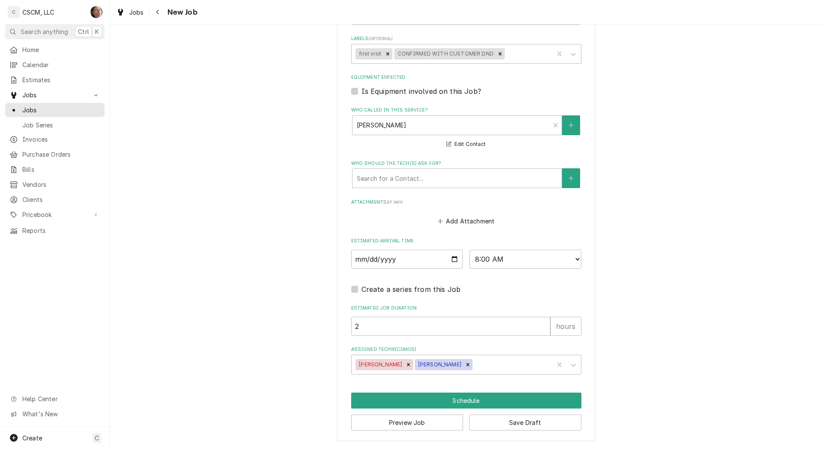
scroll to position [519, 0]
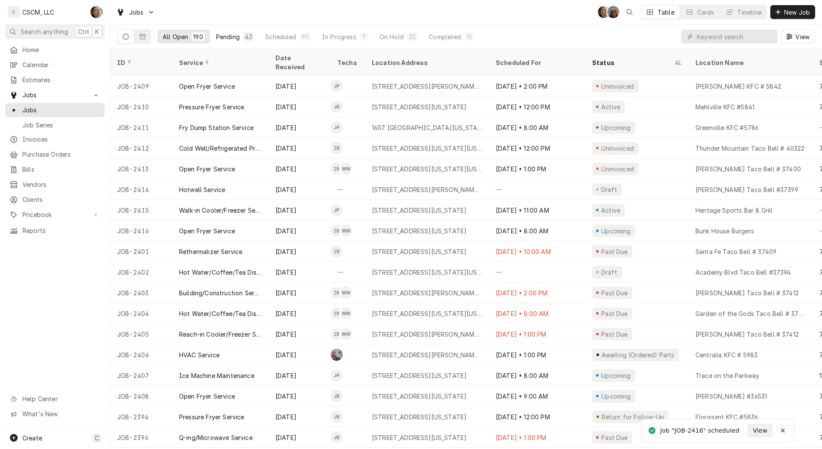
click at [234, 33] on div "Pending" at bounding box center [228, 36] width 24 height 9
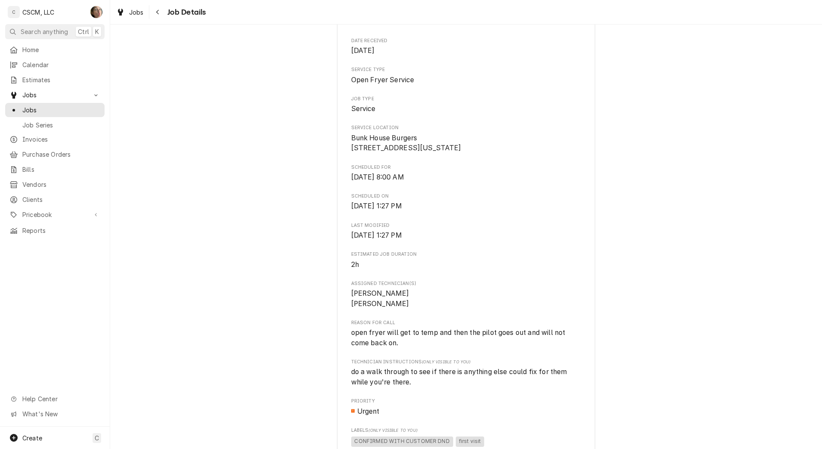
scroll to position [161, 0]
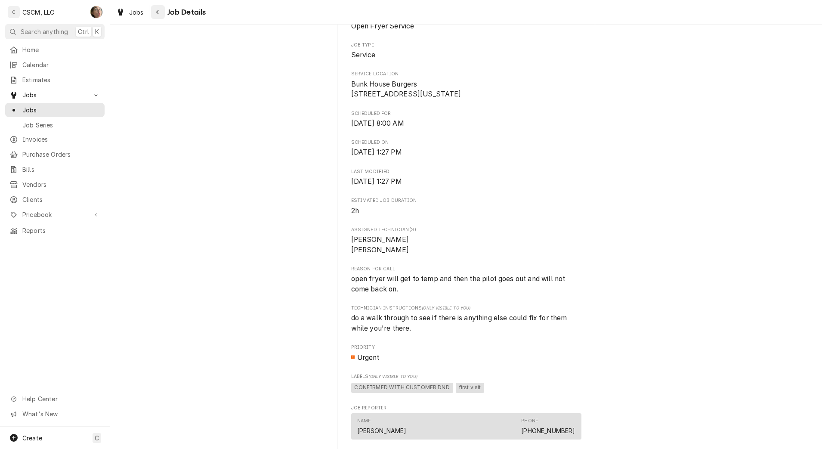
click at [158, 14] on icon "Navigate back" at bounding box center [158, 12] width 4 height 6
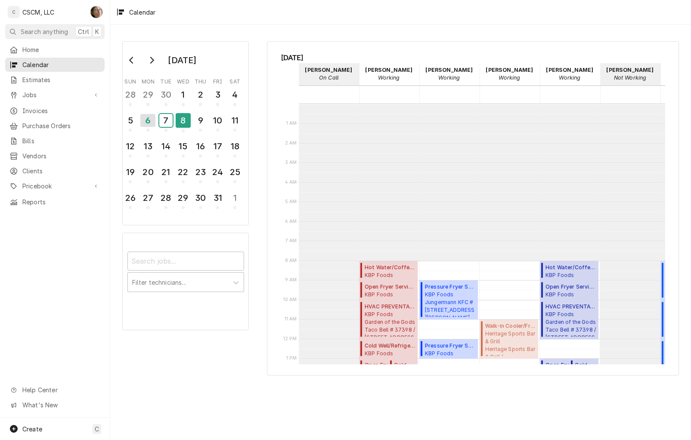
click at [166, 115] on div "7" at bounding box center [165, 120] width 13 height 13
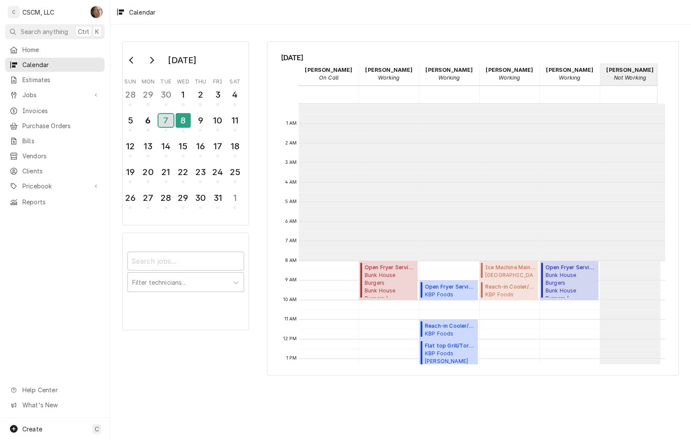
scroll to position [156, 0]
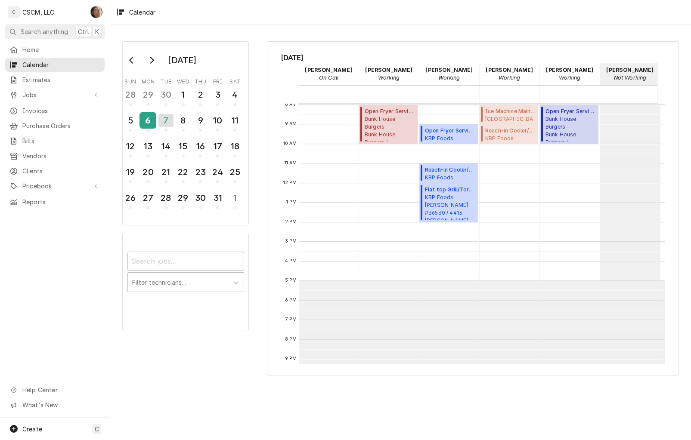
click at [151, 123] on div "6" at bounding box center [147, 120] width 15 height 15
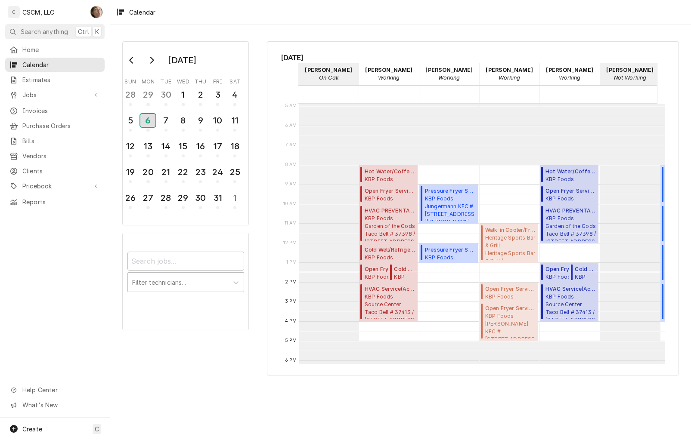
scroll to position [49, 0]
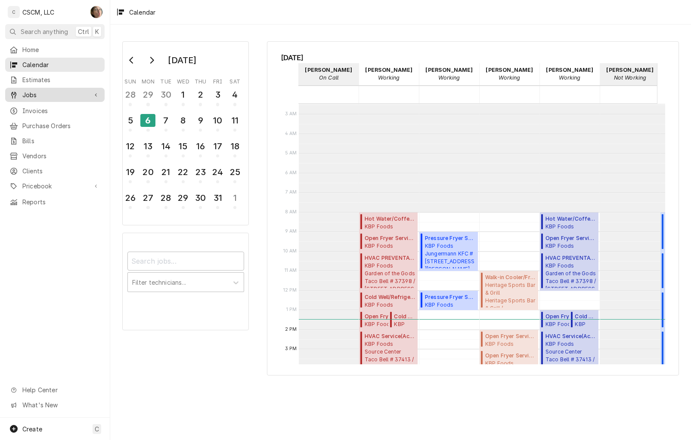
click at [40, 93] on span "Jobs" at bounding box center [54, 94] width 65 height 9
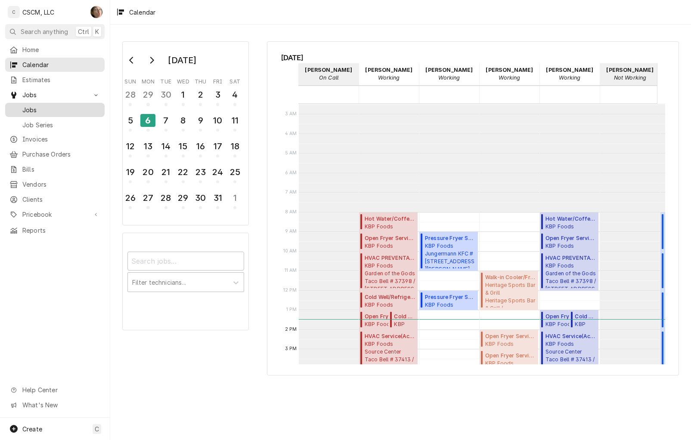
click at [44, 110] on span "Jobs" at bounding box center [61, 109] width 78 height 9
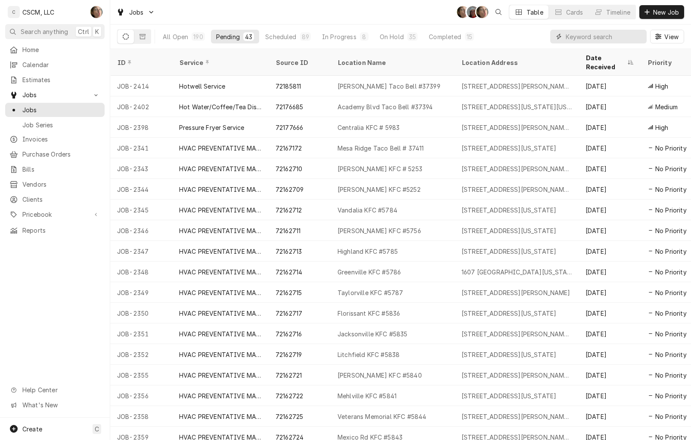
click at [590, 40] on input "Dynamic Content Wrapper" at bounding box center [603, 37] width 77 height 14
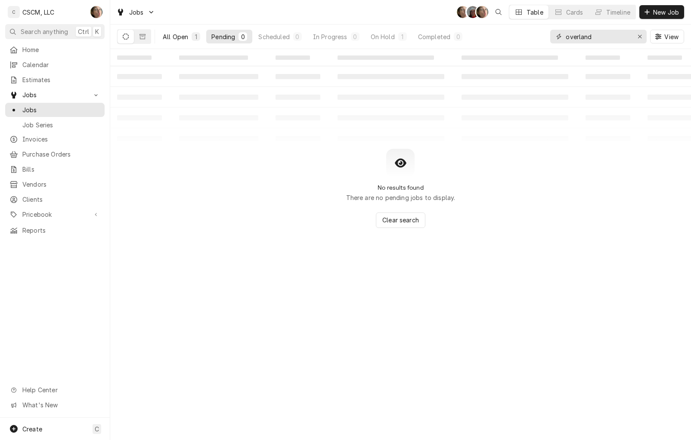
type input "overland"
click at [182, 33] on div "All Open" at bounding box center [175, 36] width 25 height 9
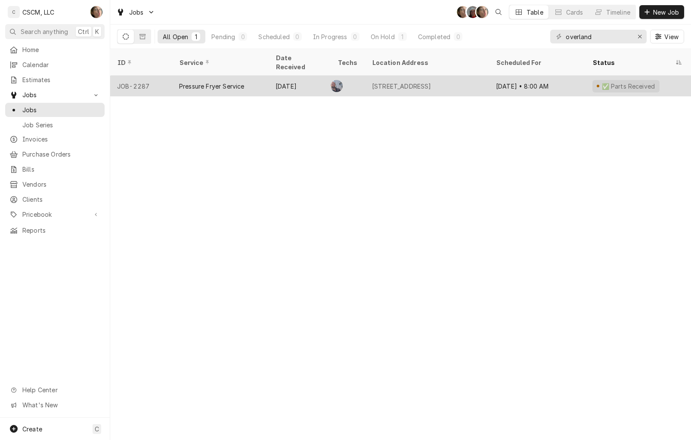
click at [265, 77] on div "Pressure Fryer Service" at bounding box center [220, 86] width 96 height 21
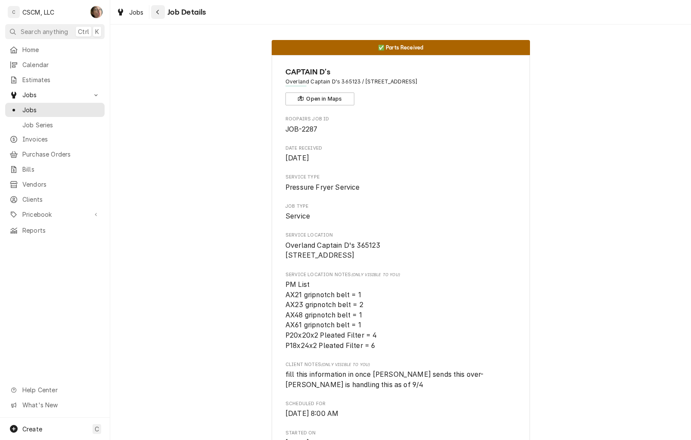
click at [154, 14] on div "Navigate back" at bounding box center [158, 12] width 9 height 9
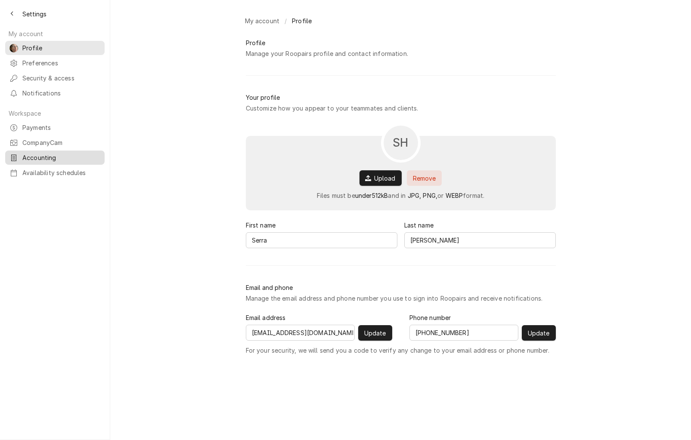
click at [31, 154] on span "Accounting" at bounding box center [61, 157] width 78 height 9
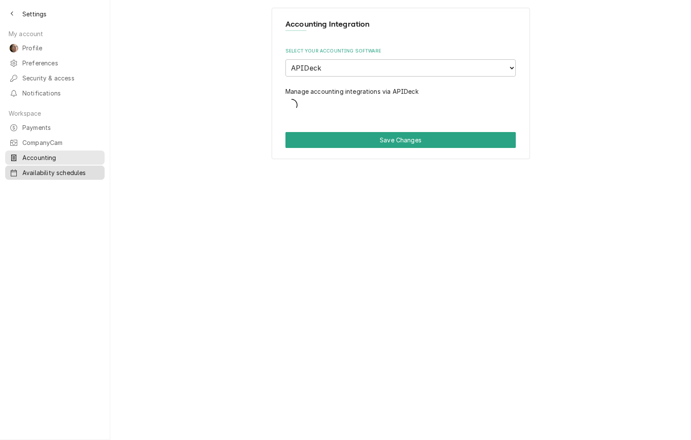
click at [37, 168] on span "Availability schedules" at bounding box center [61, 172] width 78 height 9
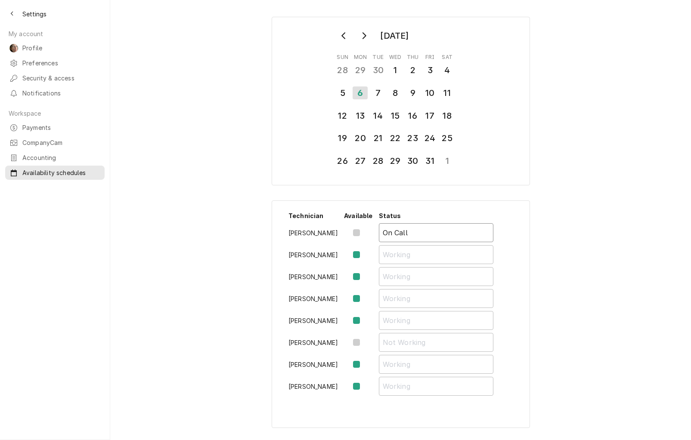
click at [450, 228] on input "On Call" at bounding box center [436, 232] width 114 height 19
type input "On Call/Sick"
click at [15, 14] on div "Back to previous page" at bounding box center [12, 13] width 9 height 9
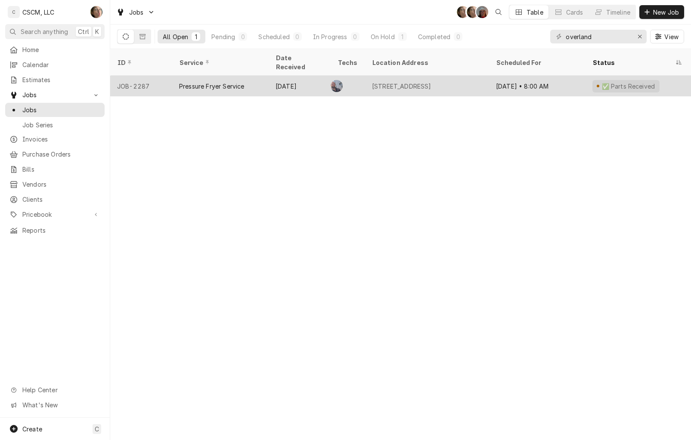
click at [431, 82] on div "[STREET_ADDRESS]" at bounding box center [401, 86] width 59 height 9
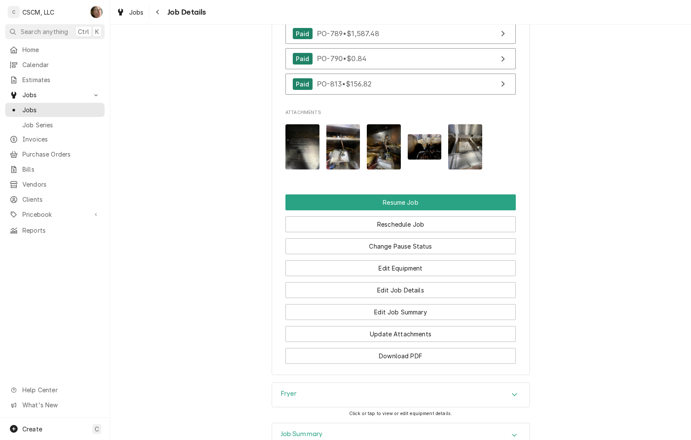
scroll to position [1399, 0]
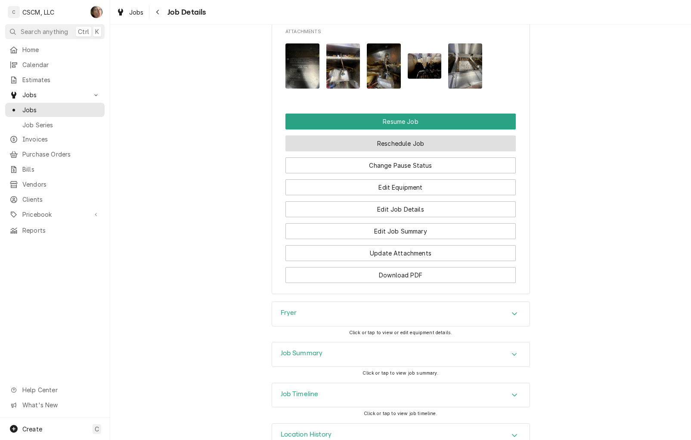
click at [397, 136] on button "Reschedule Job" at bounding box center [400, 144] width 230 height 16
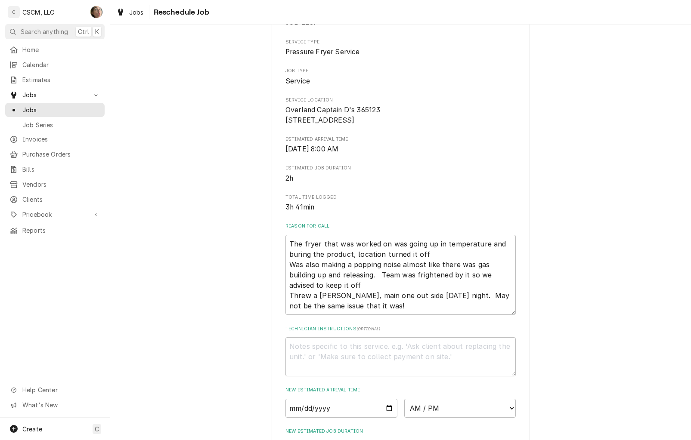
scroll to position [245, 0]
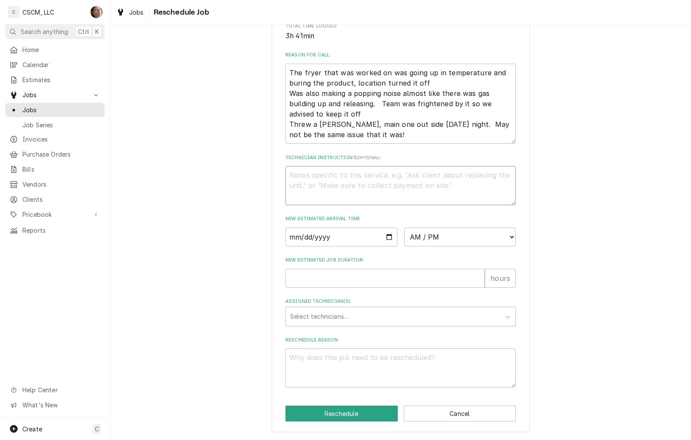
click at [332, 179] on textarea "Technician Instructions ( optional )" at bounding box center [400, 185] width 230 height 39
click at [380, 238] on input "Date" at bounding box center [341, 237] width 112 height 19
type input "2025-10-07"
type textarea "x"
click at [448, 232] on select "AM / PM 6:00 AM 6:15 AM 6:30 AM 6:45 AM 7:00 AM 7:15 AM 7:30 AM 7:45 AM 8:00 AM…" at bounding box center [460, 237] width 112 height 19
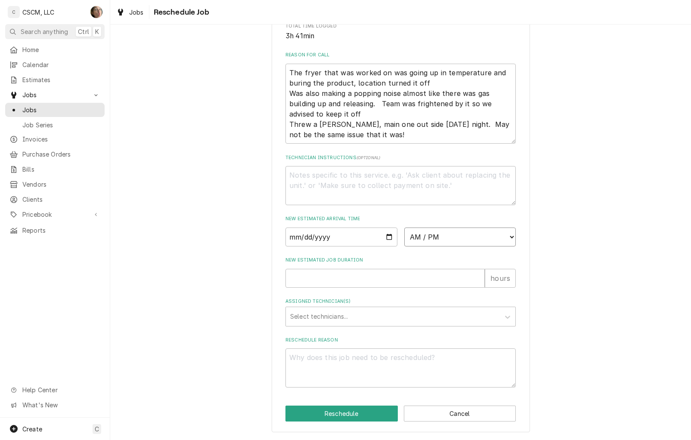
select select "08:00:00"
click at [404, 228] on select "AM / PM 6:00 AM 6:15 AM 6:30 AM 6:45 AM 7:00 AM 7:15 AM 7:30 AM 7:45 AM 8:00 AM…" at bounding box center [460, 237] width 112 height 19
click at [370, 279] on input "New Estimated Job Duration" at bounding box center [384, 278] width 199 height 19
type textarea "x"
type input "1"
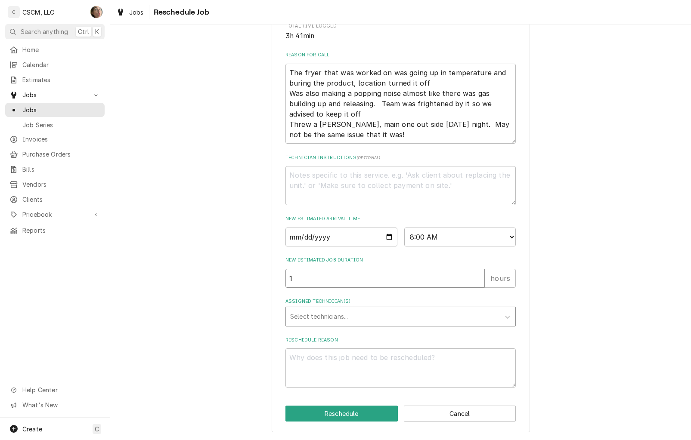
type textarea "x"
type input "2"
click at [340, 315] on div "Assigned Technician(s)" at bounding box center [392, 316] width 205 height 15
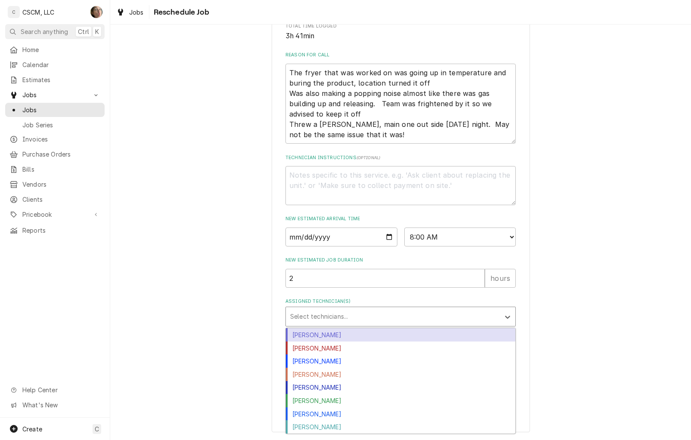
click at [345, 337] on div "Chris Lynch" at bounding box center [400, 334] width 229 height 13
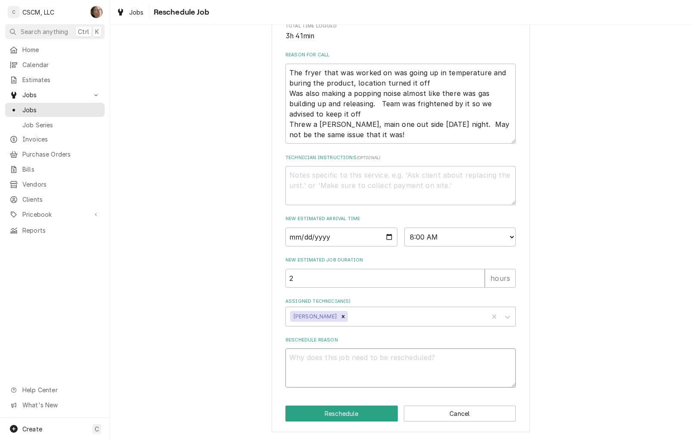
click at [349, 366] on textarea "Reschedule Reason" at bounding box center [400, 368] width 230 height 39
type textarea "x"
type textarea "p"
type textarea "x"
type textarea "pa"
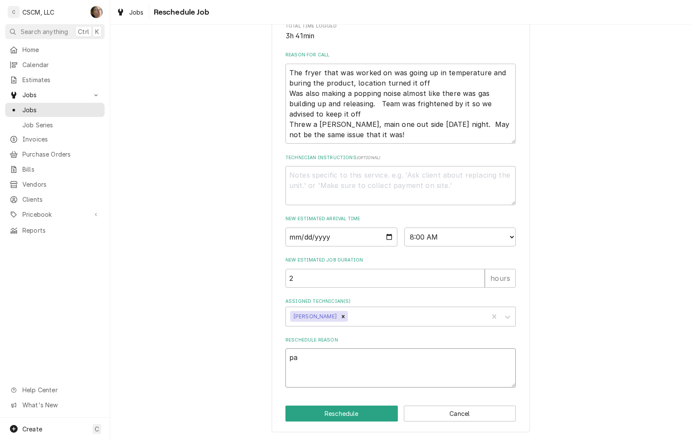
type textarea "x"
type textarea "par"
type textarea "x"
type textarea "part"
type textarea "x"
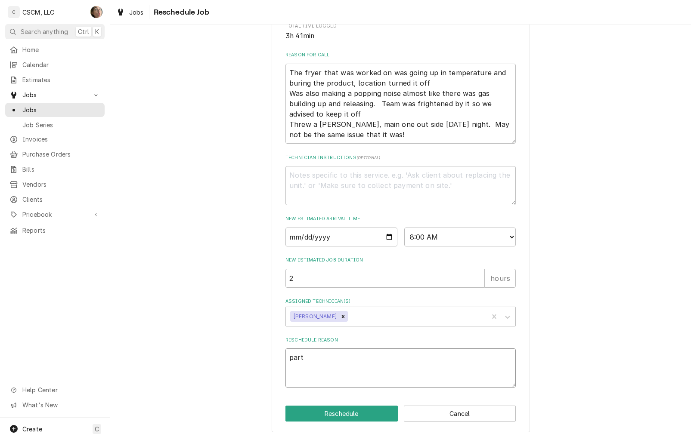
type textarea "parts"
type textarea "x"
type textarea "parts"
type textarea "x"
type textarea "parts r"
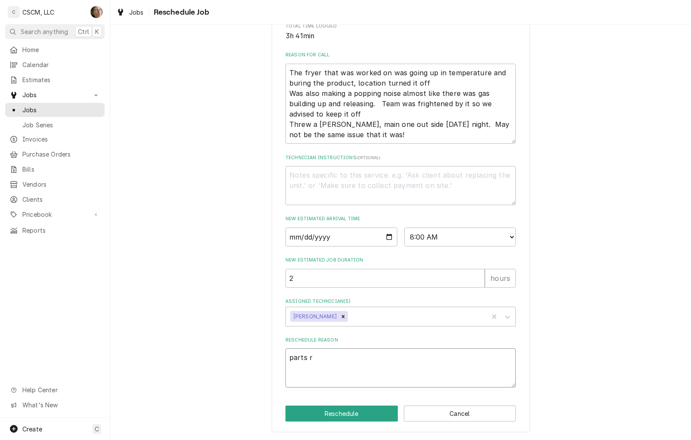
type textarea "x"
type textarea "parts re"
type textarea "x"
type textarea "parts rec"
type textarea "x"
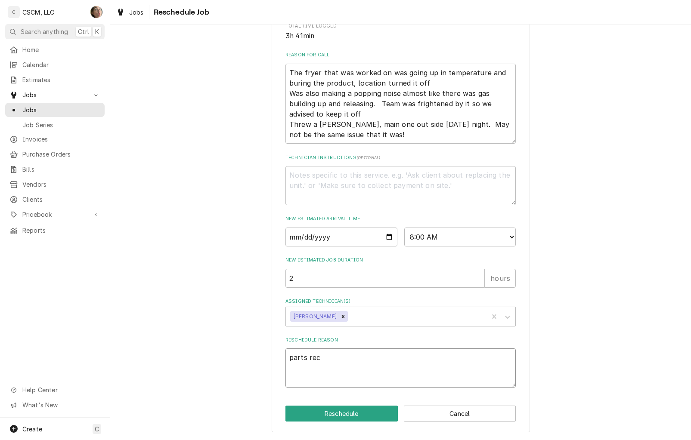
type textarea "parts rece"
type textarea "x"
type textarea "parts recei"
type textarea "x"
type textarea "parts receiv"
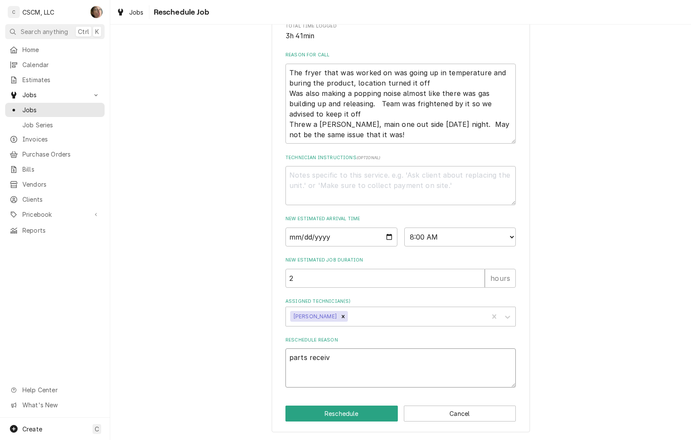
type textarea "x"
type textarea "parts receive"
type textarea "x"
type textarea "parts received"
click at [355, 406] on button "Reschedule" at bounding box center [341, 414] width 112 height 16
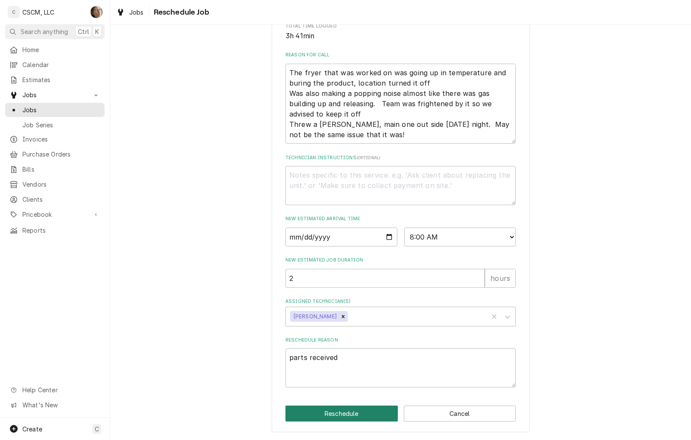
type textarea "x"
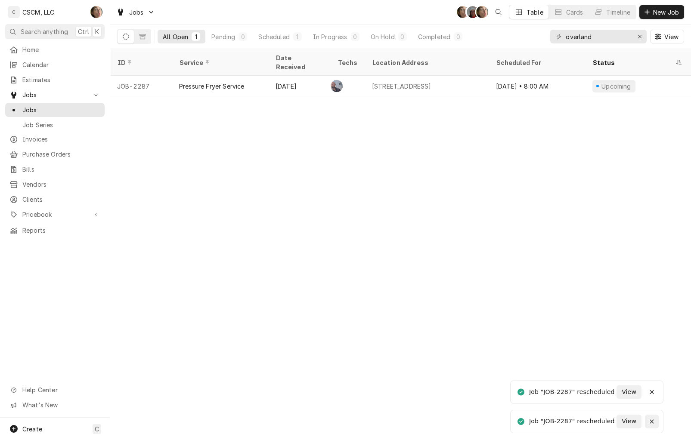
click at [649, 421] on icon "Notifications alt+T" at bounding box center [652, 422] width 6 height 6
click at [653, 424] on icon "Notifications alt+T" at bounding box center [652, 422] width 6 height 6
click at [605, 37] on input "overland" at bounding box center [597, 37] width 65 height 14
click at [637, 34] on icon "Erase input" at bounding box center [639, 37] width 5 height 6
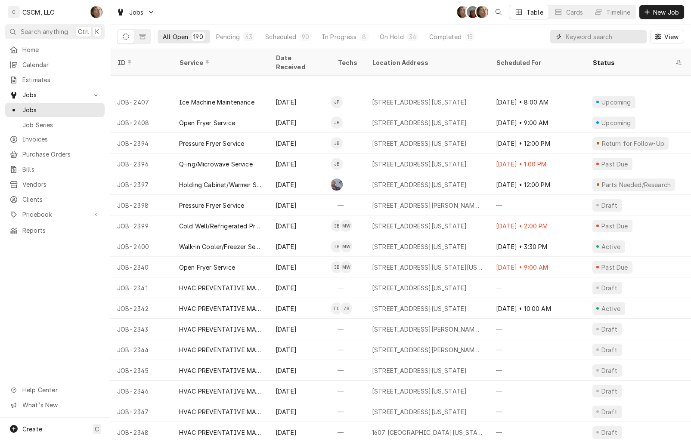
scroll to position [336, 0]
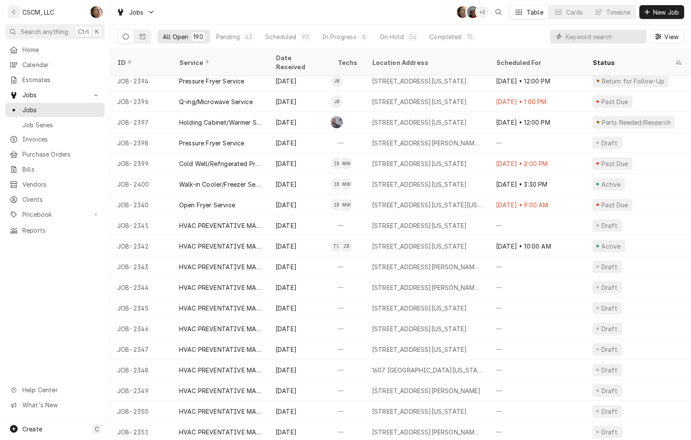
click at [591, 33] on input "Dynamic Content Wrapper" at bounding box center [603, 37] width 77 height 14
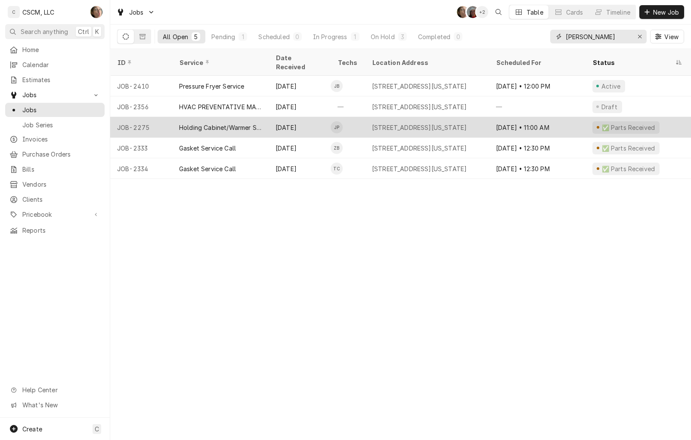
type input "mehl"
click at [306, 117] on div "Sep 19" at bounding box center [300, 127] width 62 height 21
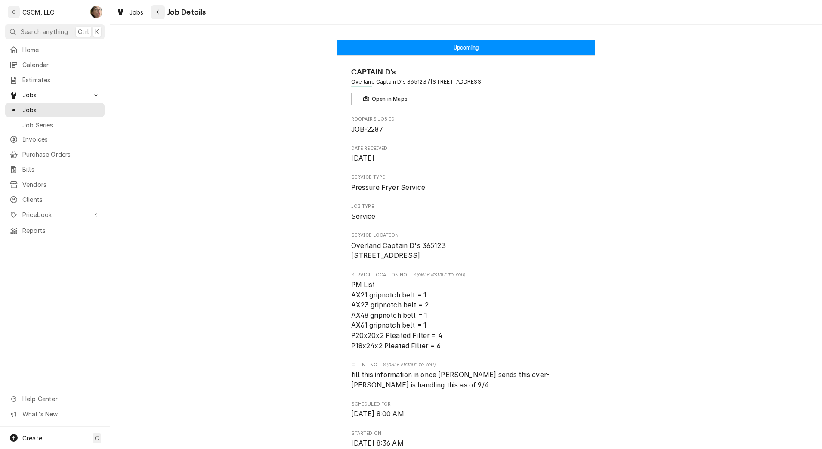
click at [156, 15] on icon "Navigate back" at bounding box center [158, 12] width 4 height 6
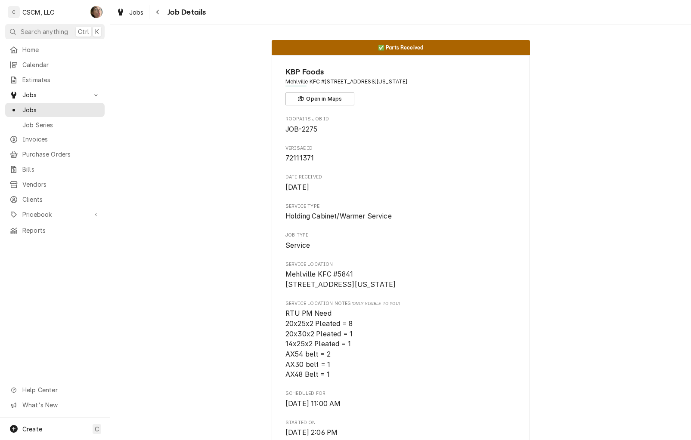
click at [168, 11] on span "Job Details" at bounding box center [185, 12] width 41 height 12
click at [164, 12] on button "Navigate back" at bounding box center [158, 12] width 14 height 14
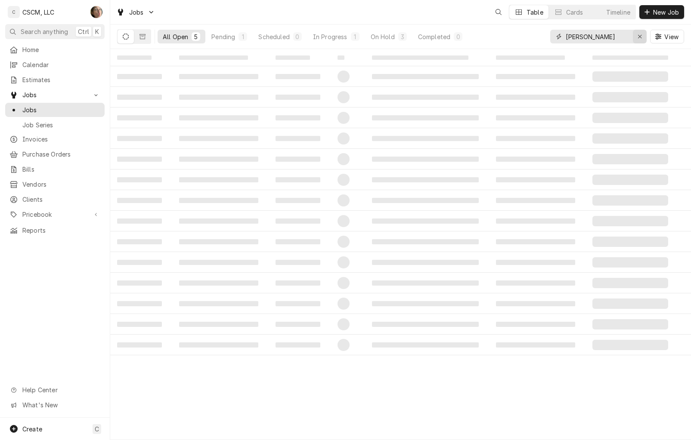
click at [635, 38] on div "Erase input" at bounding box center [639, 36] width 9 height 9
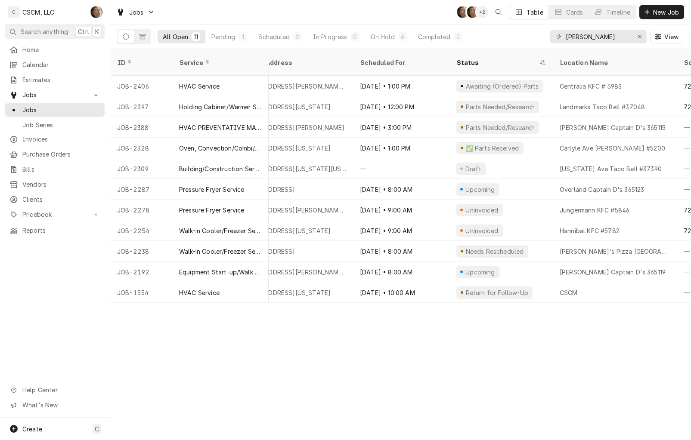
scroll to position [0, 153]
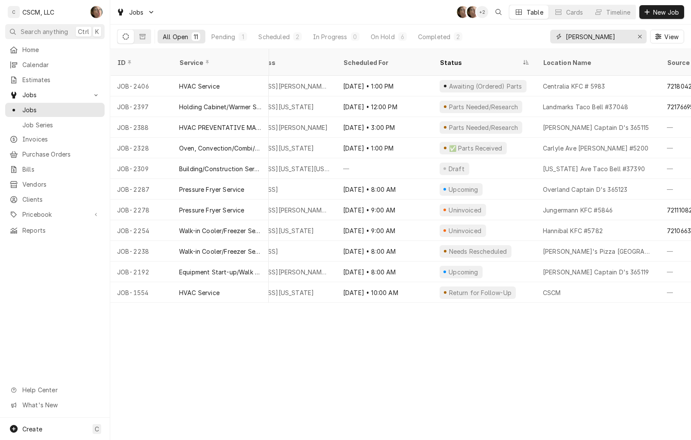
drag, startPoint x: 596, startPoint y: 35, endPoint x: 365, endPoint y: 19, distance: 232.1
click at [366, 22] on div "Jobs SH SH + 2 Table Cards Timeline New Job All Open 11 Pending 1 Scheduled 2 I…" at bounding box center [400, 24] width 581 height 49
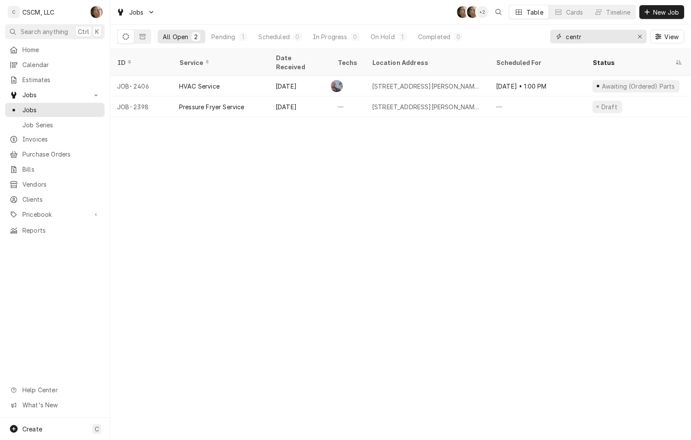
type input "centr"
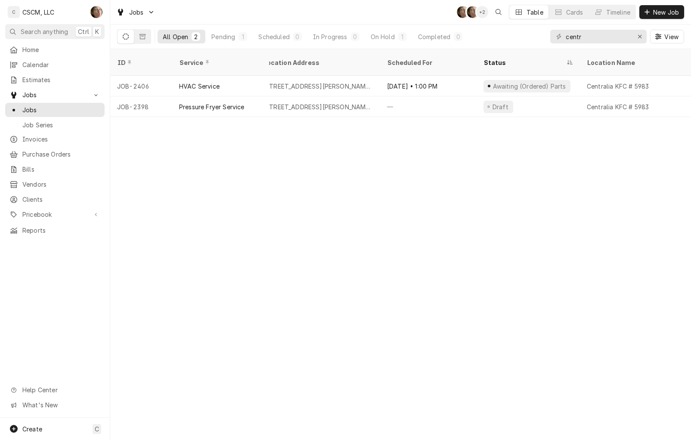
scroll to position [0, 0]
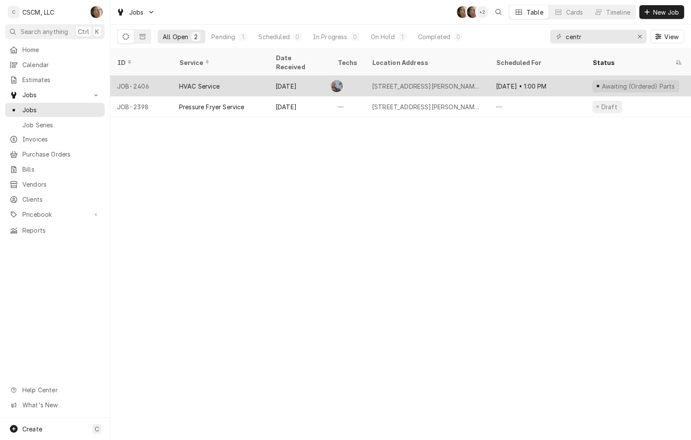
click at [484, 80] on div "1310 W. McCord St, Centralia, Illinois 62801" at bounding box center [427, 86] width 124 height 21
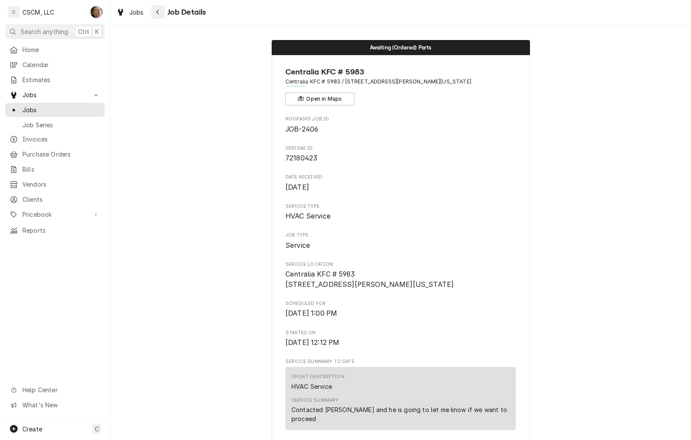
click at [158, 14] on icon "Navigate back" at bounding box center [158, 12] width 4 height 6
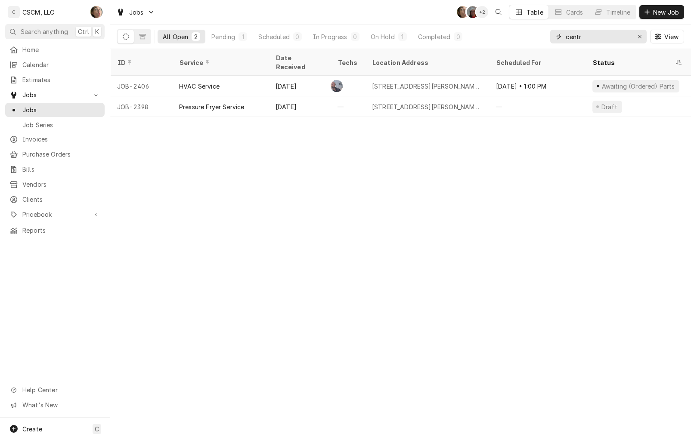
drag, startPoint x: 593, startPoint y: 37, endPoint x: 369, endPoint y: 46, distance: 224.4
click at [369, 46] on div "All Open 2 Pending 1 Scheduled 0 In Progress 0 On Hold 1 Completed 0 centr View" at bounding box center [400, 37] width 567 height 24
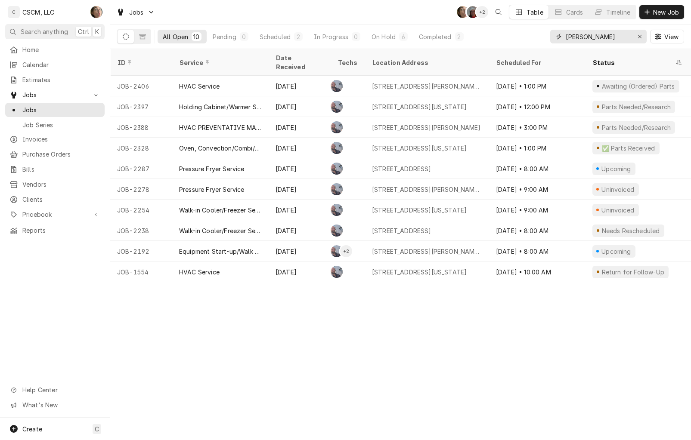
type input "[PERSON_NAME]"
click at [221, 40] on div "Pending" at bounding box center [225, 36] width 24 height 9
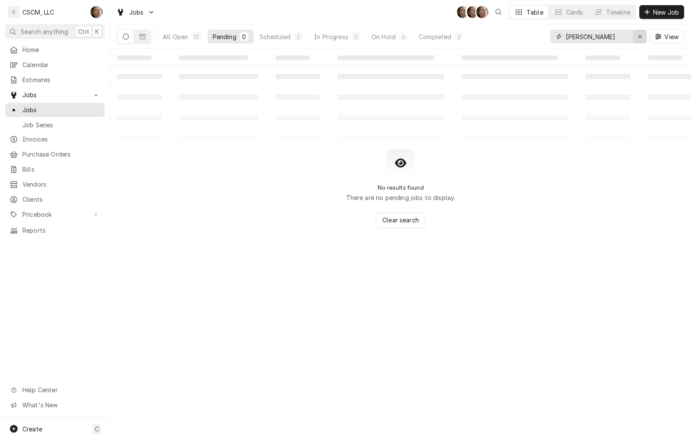
click at [642, 40] on div "Erase input" at bounding box center [639, 36] width 9 height 9
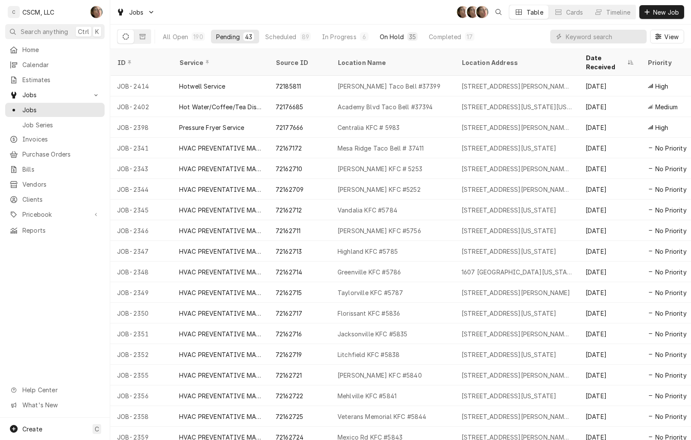
click at [395, 39] on div "On Hold" at bounding box center [392, 36] width 24 height 9
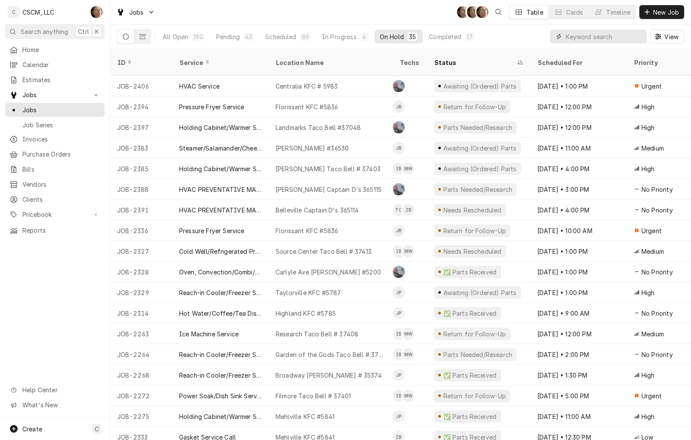
click at [580, 34] on input "Dynamic Content Wrapper" at bounding box center [603, 37] width 77 height 14
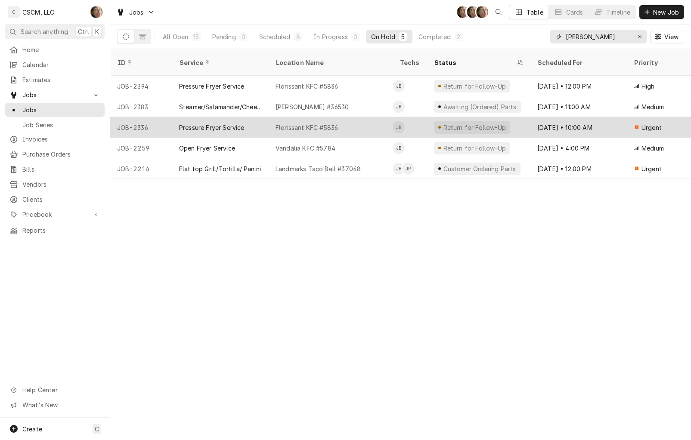
type input "james"
click at [346, 120] on div "Florissant KFC #5836" at bounding box center [331, 127] width 124 height 21
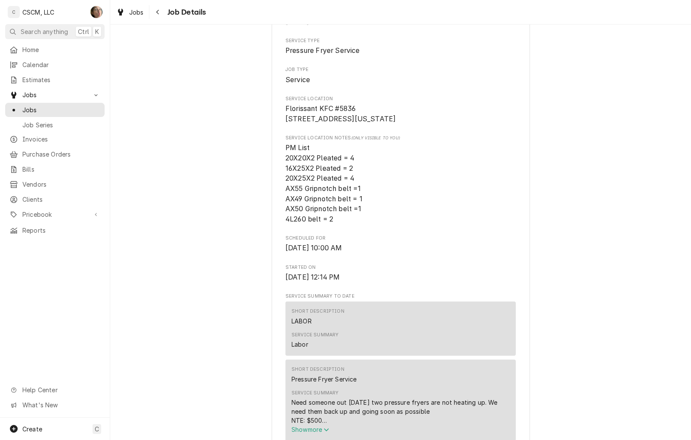
scroll to position [158, 0]
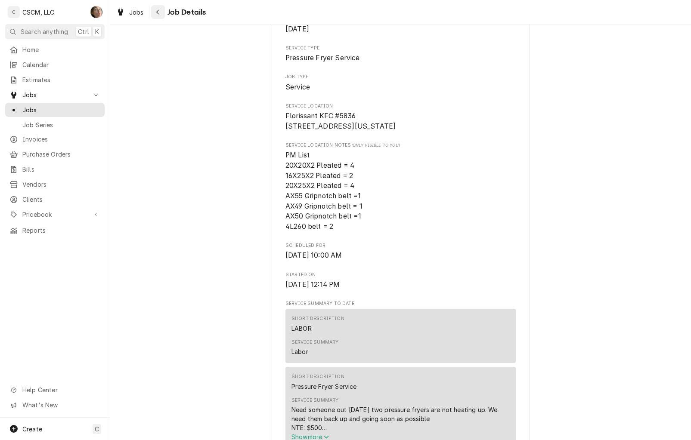
click at [159, 9] on icon "Navigate back" at bounding box center [158, 12] width 4 height 6
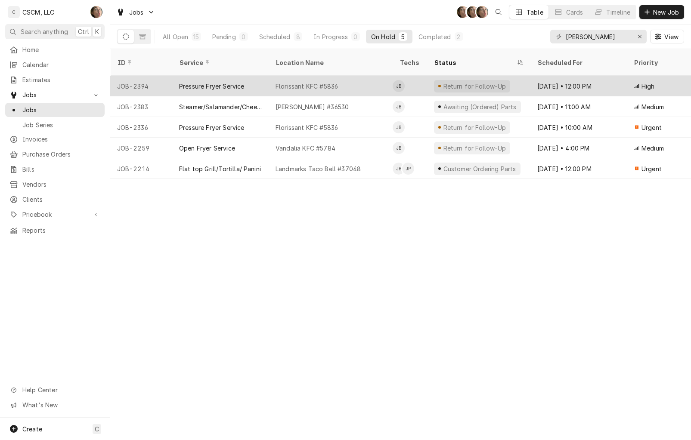
click at [368, 78] on div "Florissant KFC #5836" at bounding box center [331, 86] width 124 height 21
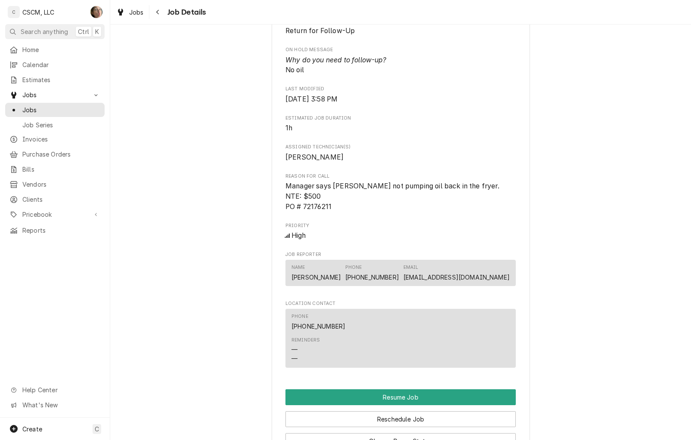
scroll to position [484, 0]
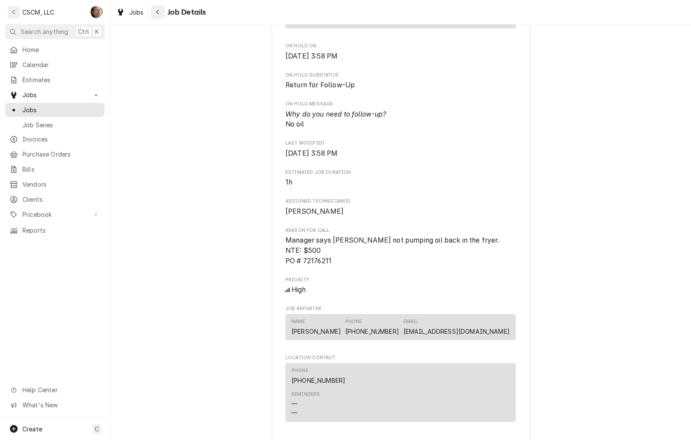
click at [159, 14] on icon "Navigate back" at bounding box center [158, 12] width 4 height 6
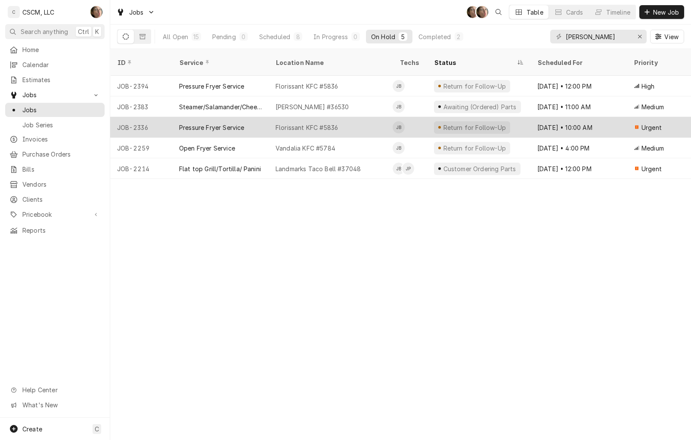
click at [386, 120] on div "Florissant KFC #5836" at bounding box center [331, 127] width 124 height 21
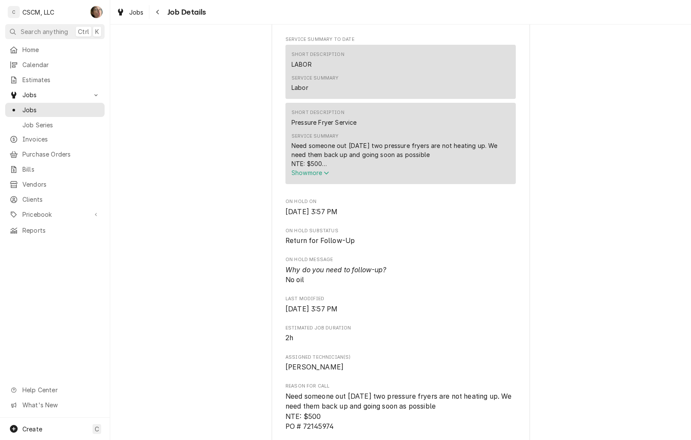
scroll to position [484, 0]
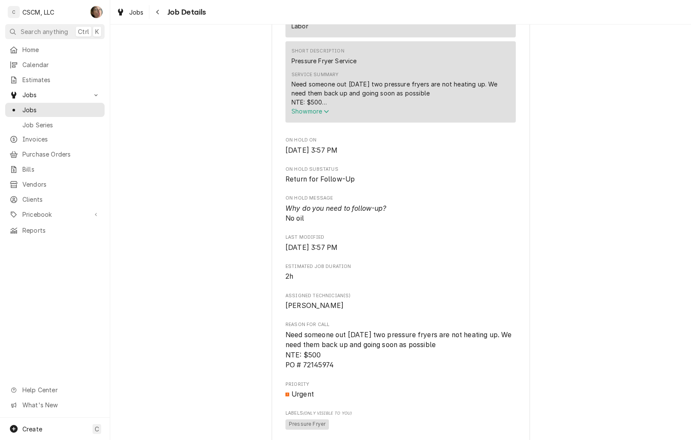
click at [167, 9] on span "Job Details" at bounding box center [185, 12] width 41 height 12
click at [152, 15] on button "Navigate back" at bounding box center [158, 12] width 14 height 14
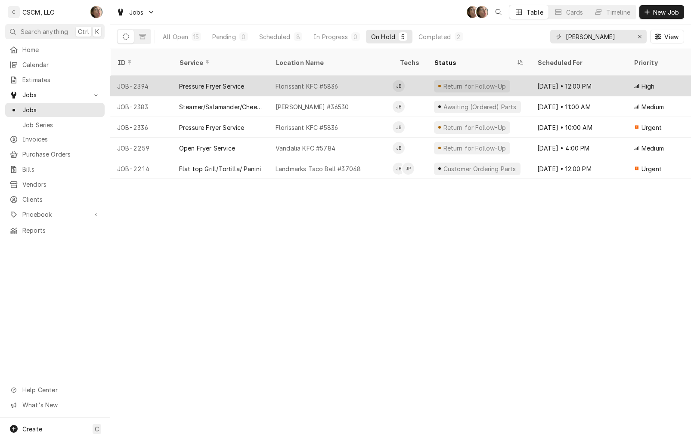
click at [416, 76] on td "JB" at bounding box center [409, 86] width 34 height 21
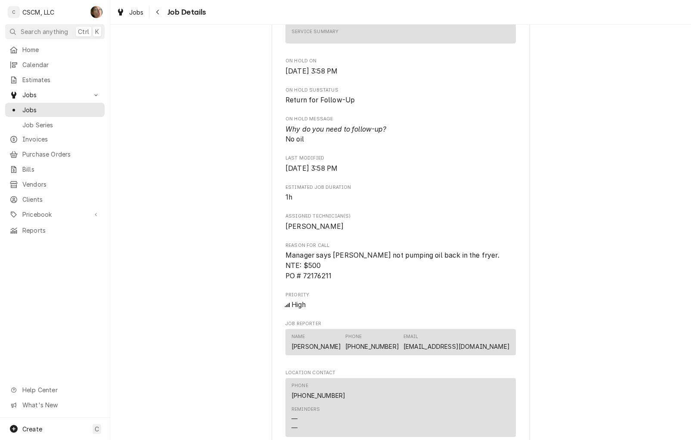
scroll to position [484, 0]
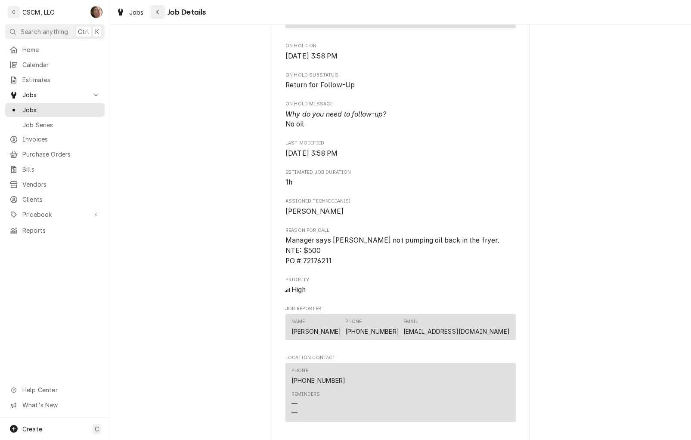
click at [163, 11] on button "Navigate back" at bounding box center [158, 12] width 14 height 14
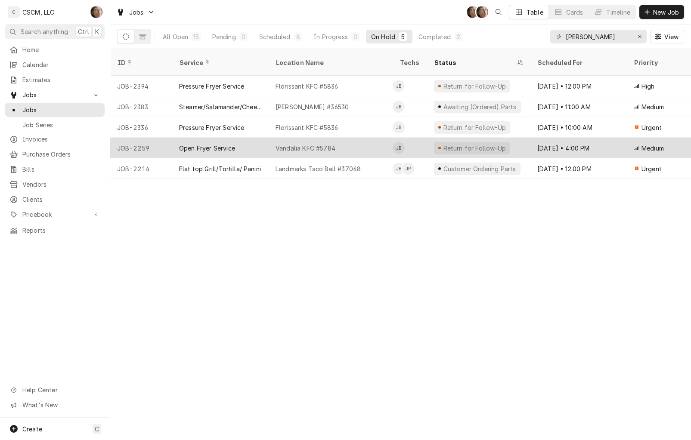
click at [525, 138] on div "Return for Follow-Up" at bounding box center [478, 148] width 103 height 21
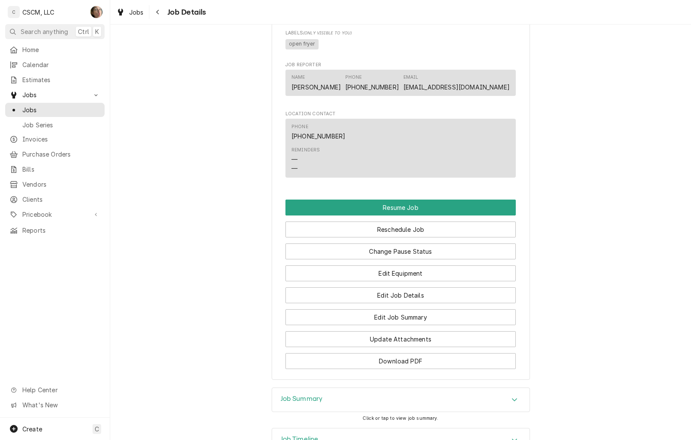
scroll to position [754, 0]
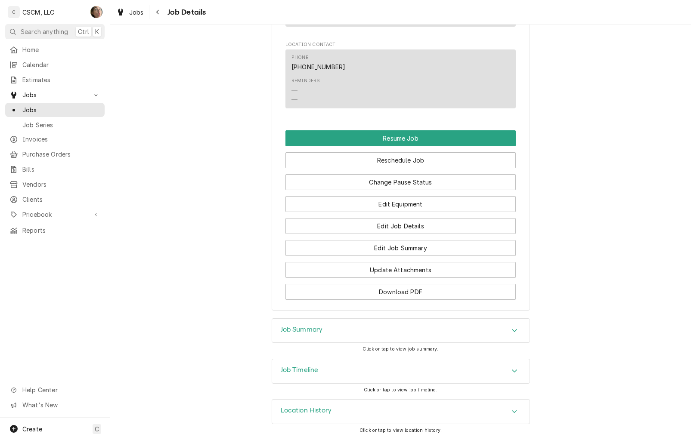
click at [472, 362] on div "Job Timeline" at bounding box center [400, 371] width 257 height 24
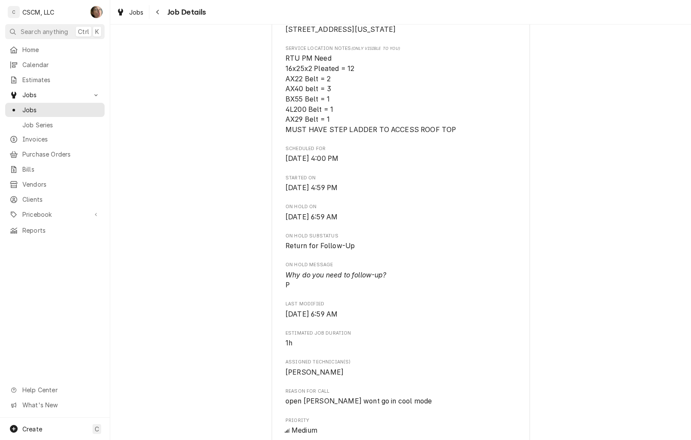
scroll to position [0, 0]
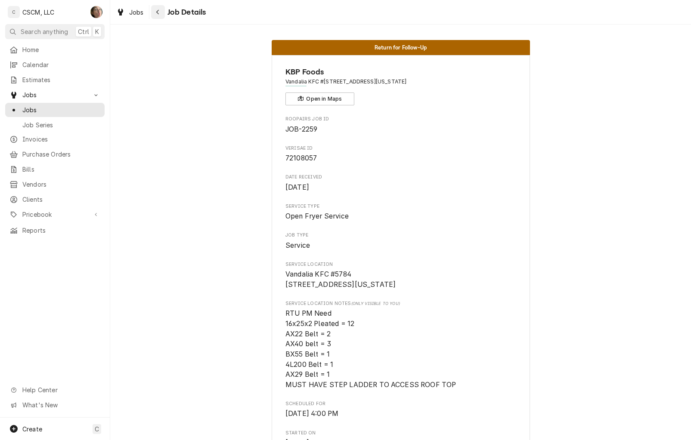
click at [156, 9] on icon "Navigate back" at bounding box center [158, 12] width 4 height 6
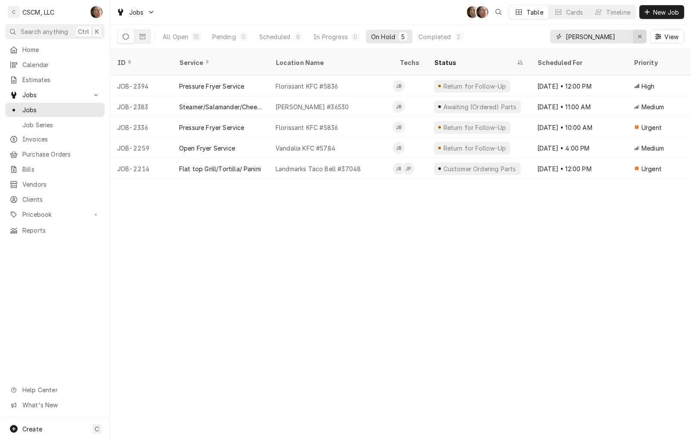
click at [638, 37] on icon "Erase input" at bounding box center [639, 37] width 5 height 6
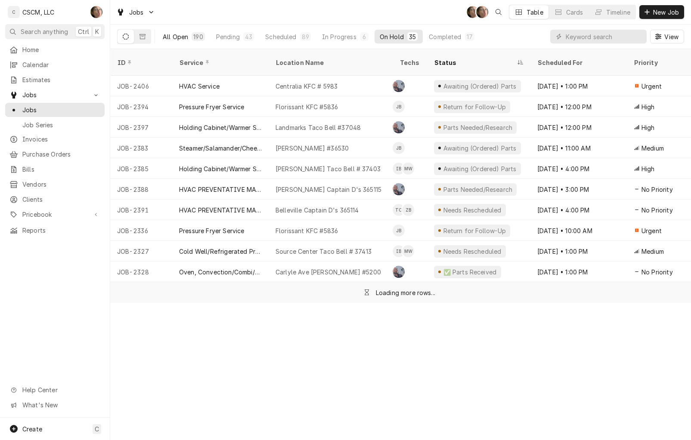
click at [184, 39] on div "All Open" at bounding box center [175, 36] width 25 height 9
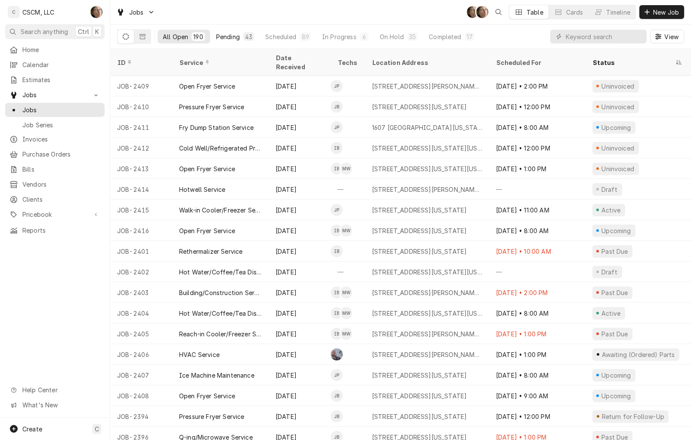
click at [240, 37] on button "Pending 43" at bounding box center [235, 37] width 48 height 14
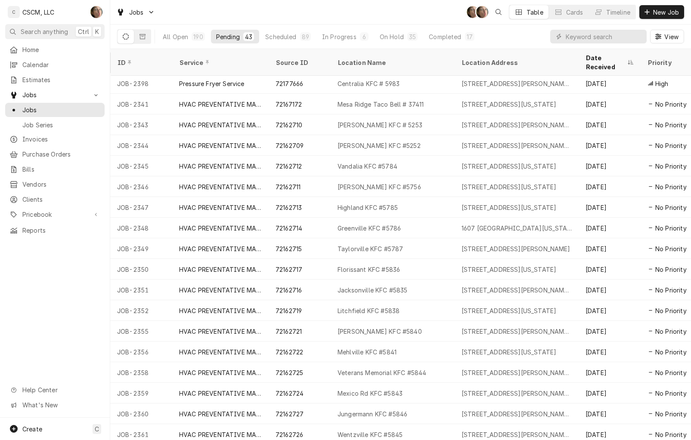
scroll to position [46, 0]
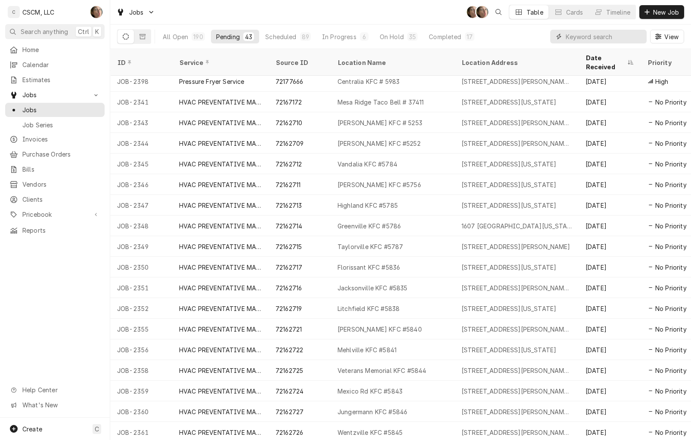
click at [613, 34] on input "Dynamic Content Wrapper" at bounding box center [603, 37] width 77 height 14
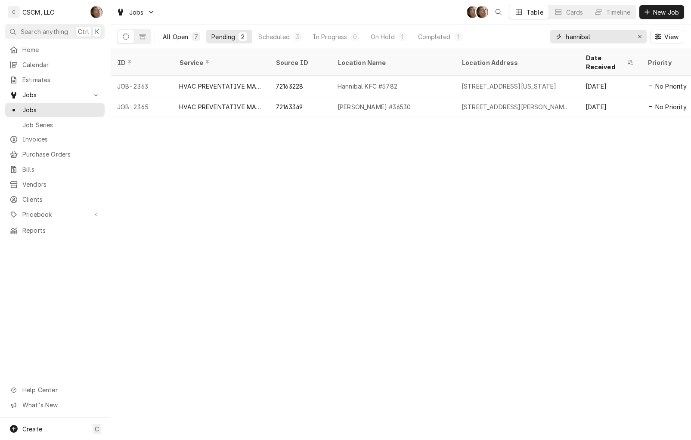
type input "hannibal"
click at [190, 30] on button "All Open 7" at bounding box center [182, 37] width 48 height 14
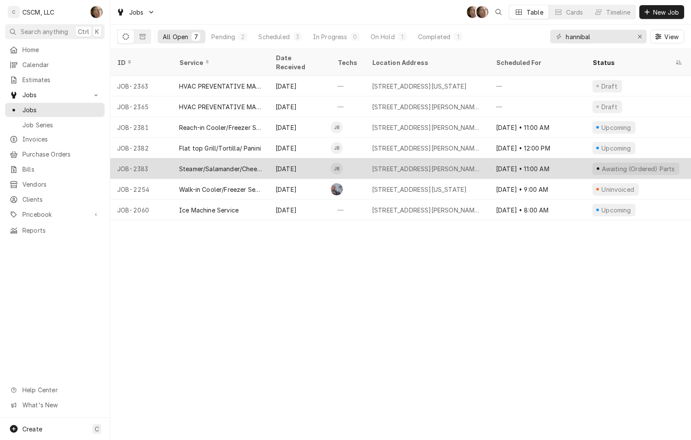
click at [603, 164] on div "Awaiting (Ordered) Parts" at bounding box center [636, 168] width 103 height 21
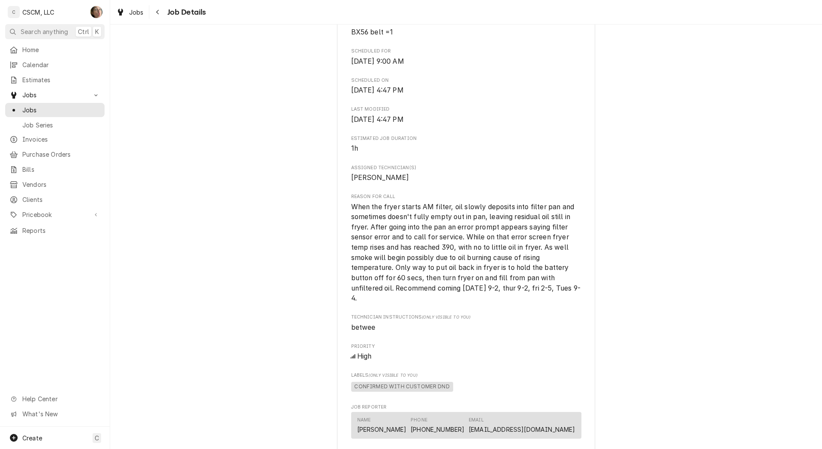
scroll to position [377, 0]
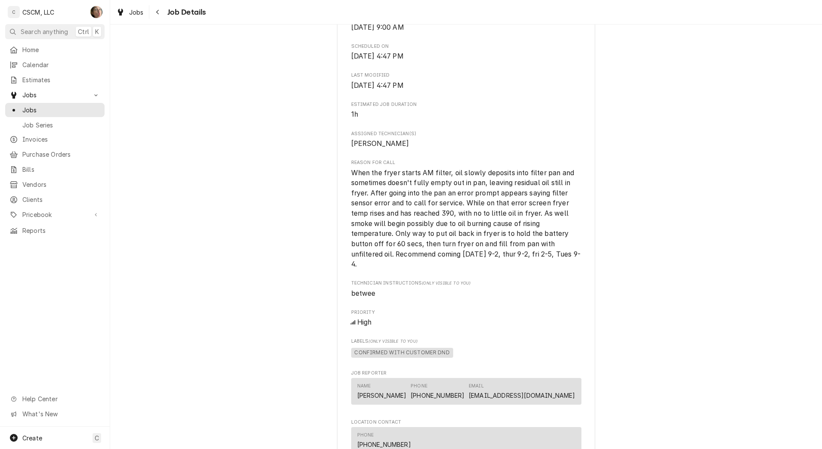
click at [294, 226] on div "Upcoming KBP Foods Quincy Taco Bell #36531 / [STREET_ADDRESS][US_STATE] Open in…" at bounding box center [466, 143] width 712 height 973
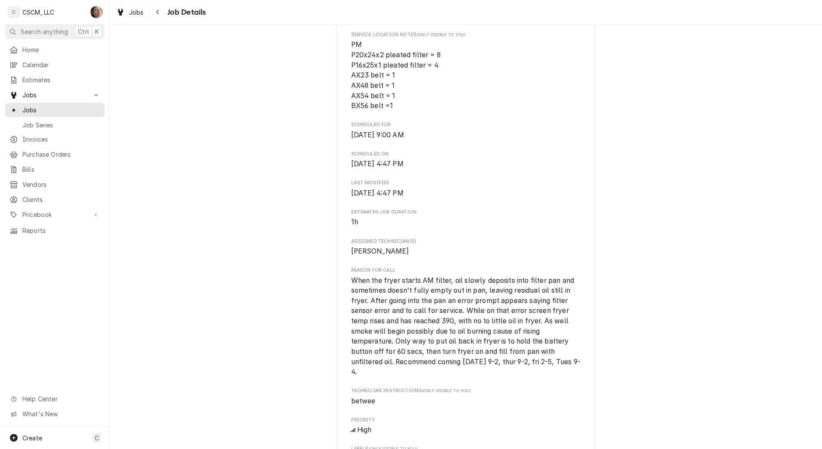
scroll to position [484, 0]
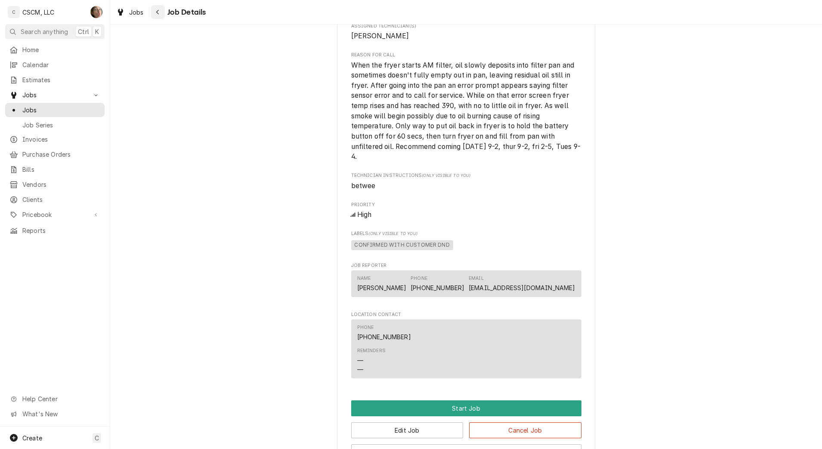
click at [156, 15] on icon "Navigate back" at bounding box center [158, 12] width 4 height 6
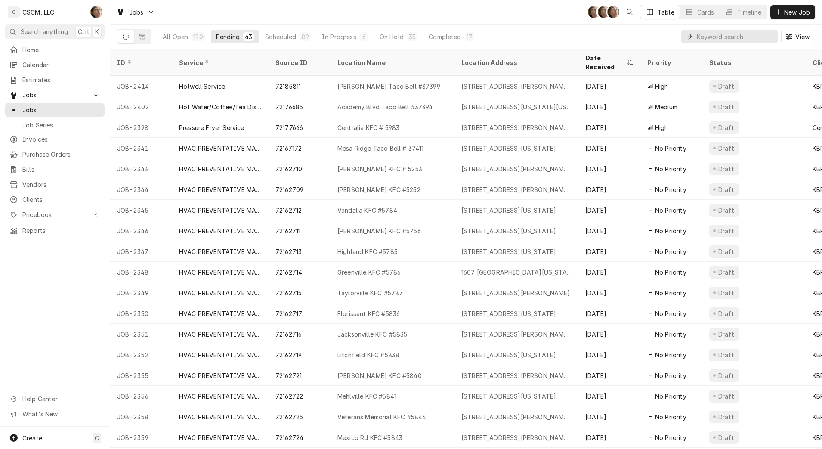
click at [726, 40] on input "Dynamic Content Wrapper" at bounding box center [735, 37] width 77 height 14
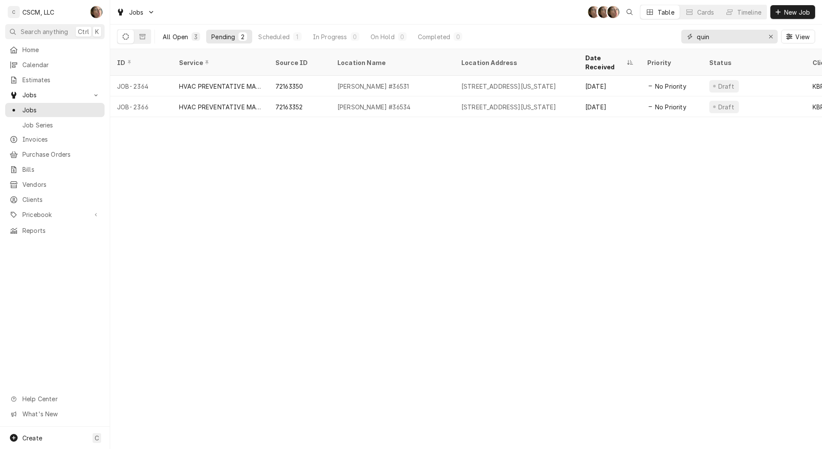
type input "quin"
click at [185, 34] on div "All Open" at bounding box center [175, 36] width 25 height 9
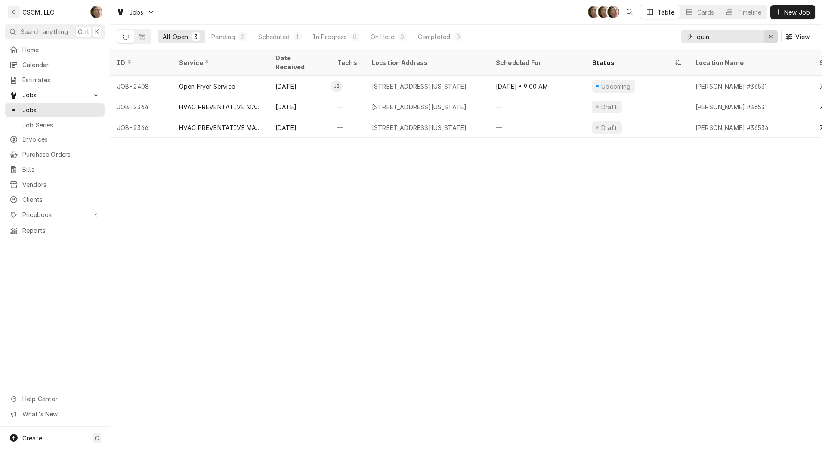
click at [772, 36] on icon "Erase input" at bounding box center [771, 37] width 5 height 6
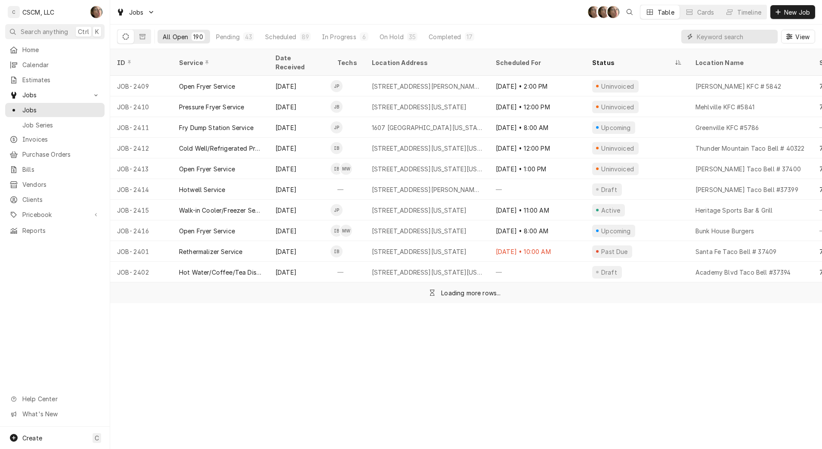
click at [708, 37] on input "Dynamic Content Wrapper" at bounding box center [735, 37] width 77 height 14
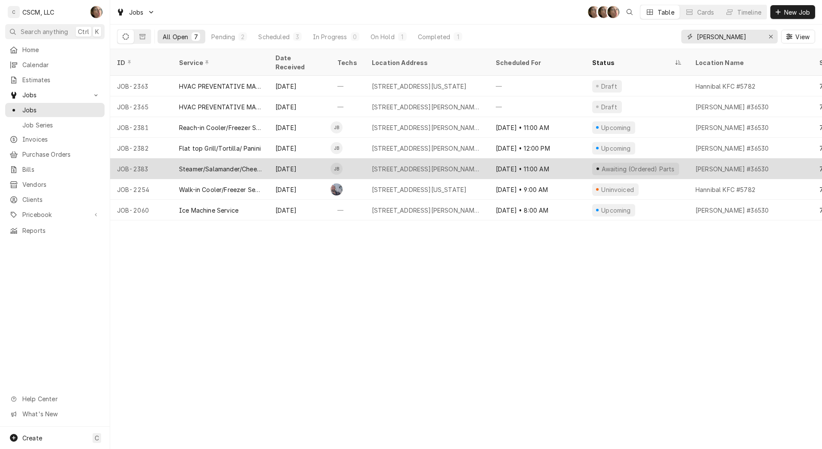
type input "[PERSON_NAME]"
click at [438, 164] on div "4413 McMasters, Hannibal, Missouri 63401" at bounding box center [427, 168] width 110 height 9
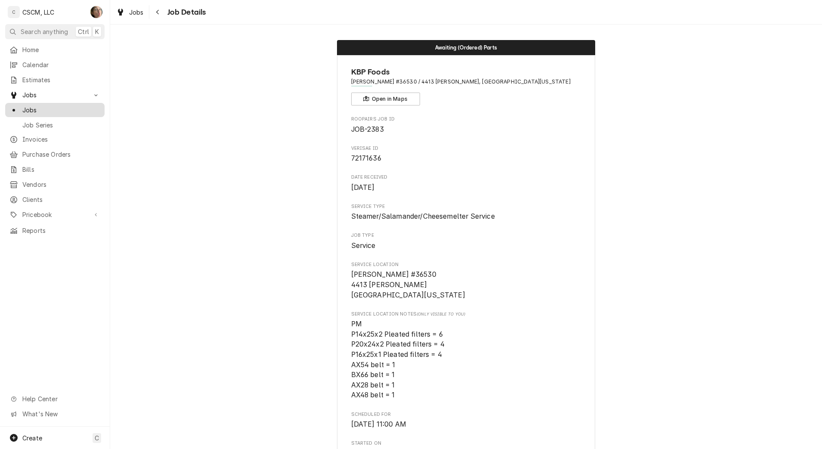
click at [47, 105] on span "Jobs" at bounding box center [61, 109] width 78 height 9
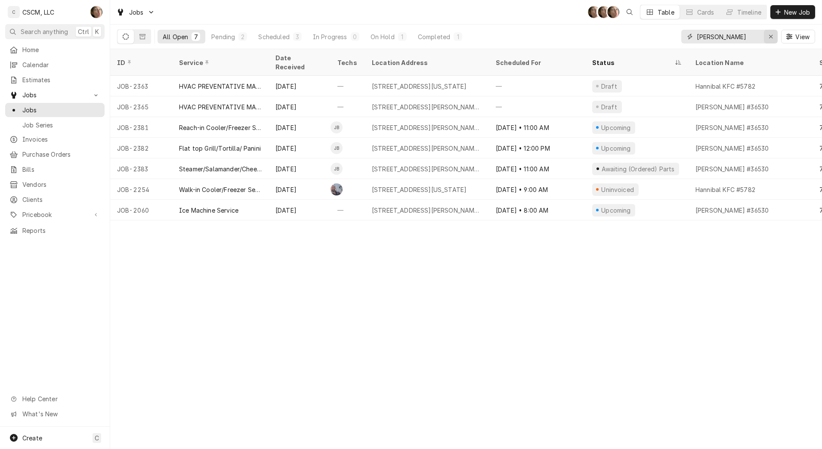
click at [771, 35] on icon "Erase input" at bounding box center [771, 37] width 5 height 6
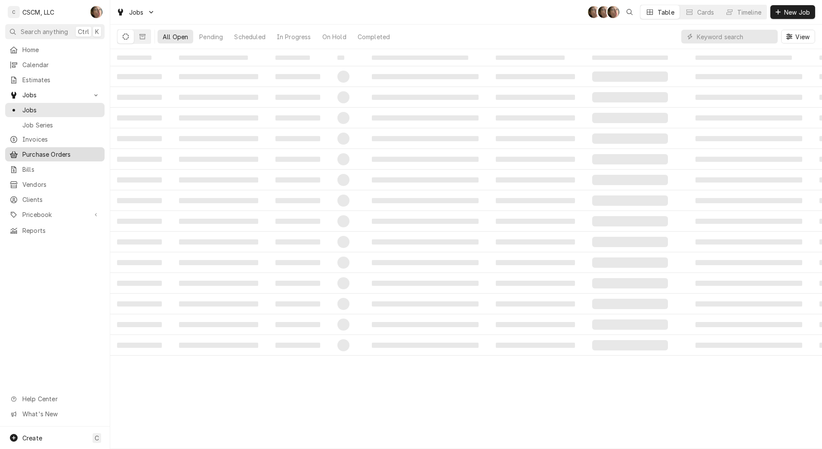
click at [53, 152] on span "Purchase Orders" at bounding box center [61, 154] width 78 height 9
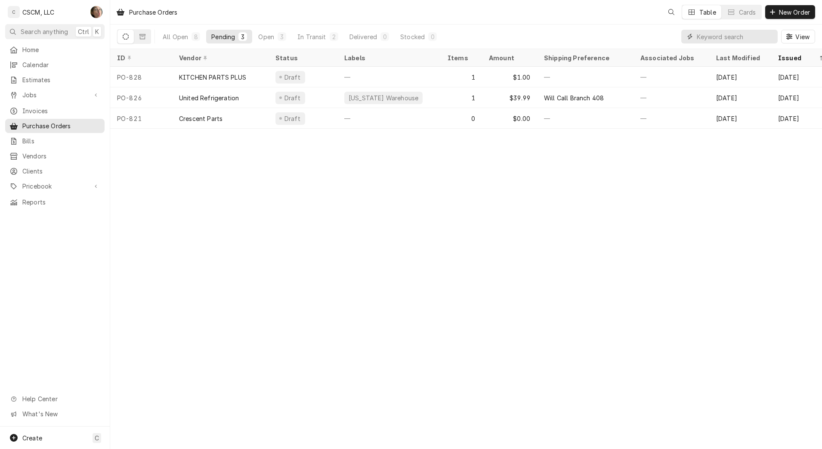
click at [735, 39] on input "Dynamic Content Wrapper" at bounding box center [735, 37] width 77 height 14
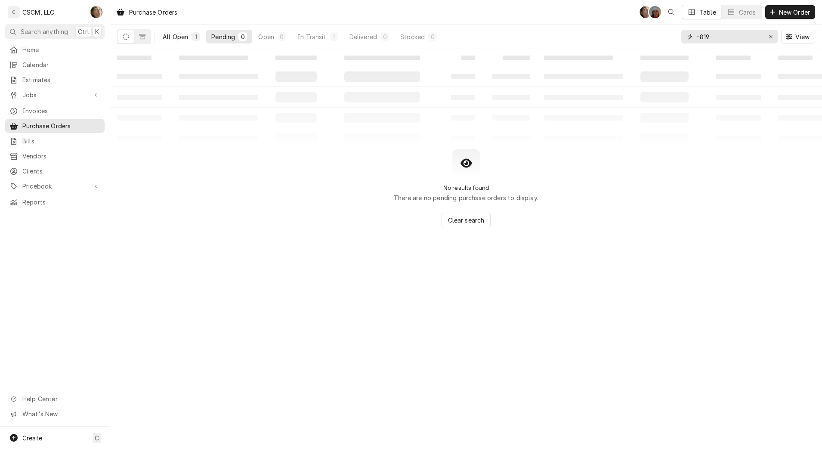
type input "-819"
click at [180, 38] on div "All Open" at bounding box center [175, 36] width 25 height 9
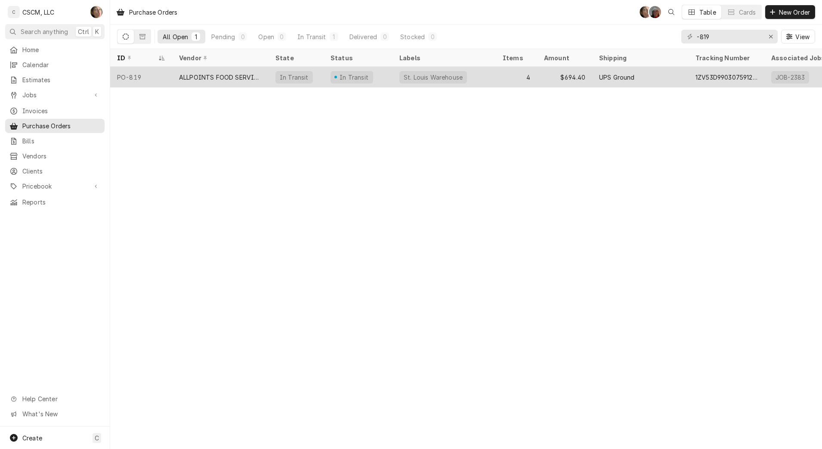
click at [248, 80] on div "ALLPOINTS FOOD SERVICE" at bounding box center [220, 77] width 96 height 21
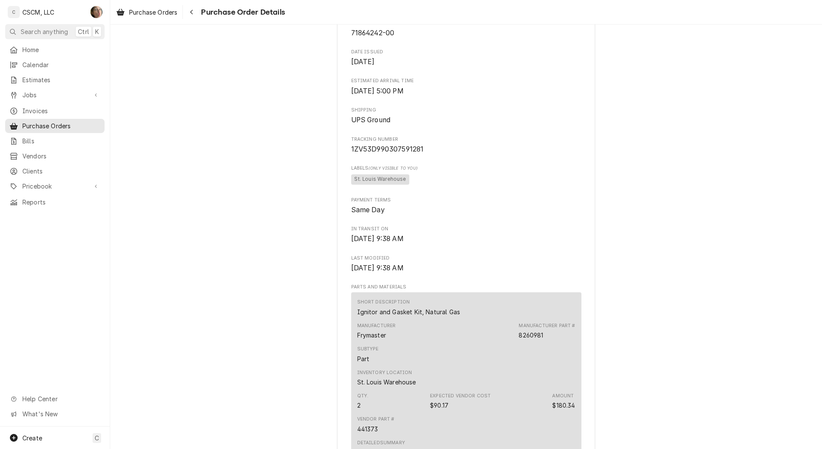
scroll to position [269, 0]
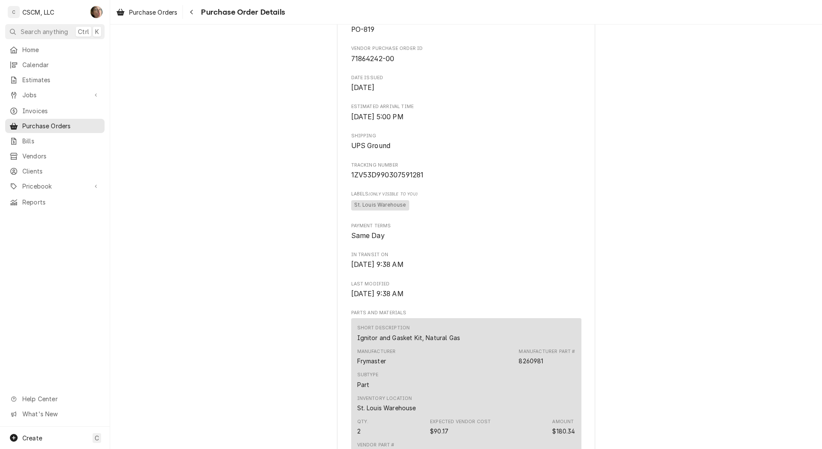
click at [373, 179] on span "1ZV53D990307591281" at bounding box center [387, 175] width 73 height 8
copy span "1ZV53D990307591281"
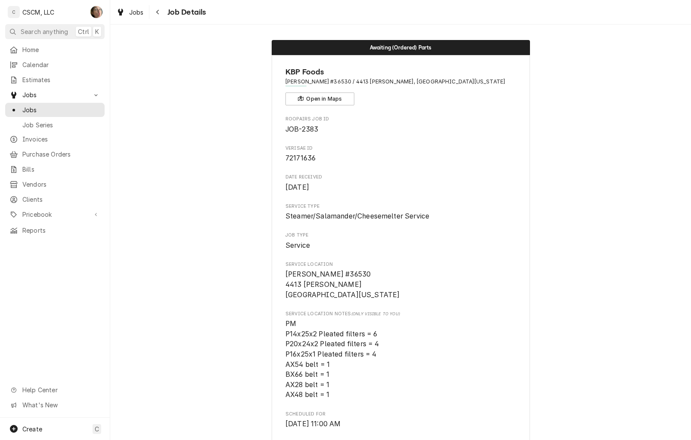
click at [156, 11] on icon "Navigate back" at bounding box center [158, 12] width 4 height 6
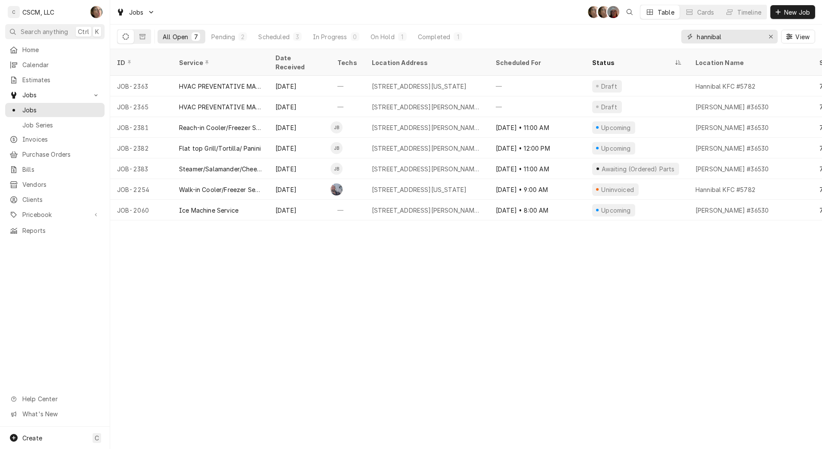
click at [725, 34] on input "hannibal" at bounding box center [729, 37] width 65 height 14
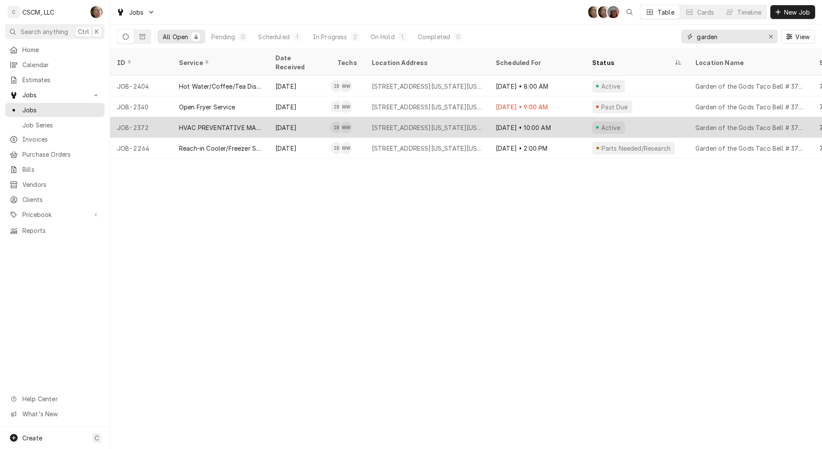
type input "garden"
click at [232, 122] on div "HVAC PREVENTATIVE MAINTENANCE" at bounding box center [220, 127] width 96 height 21
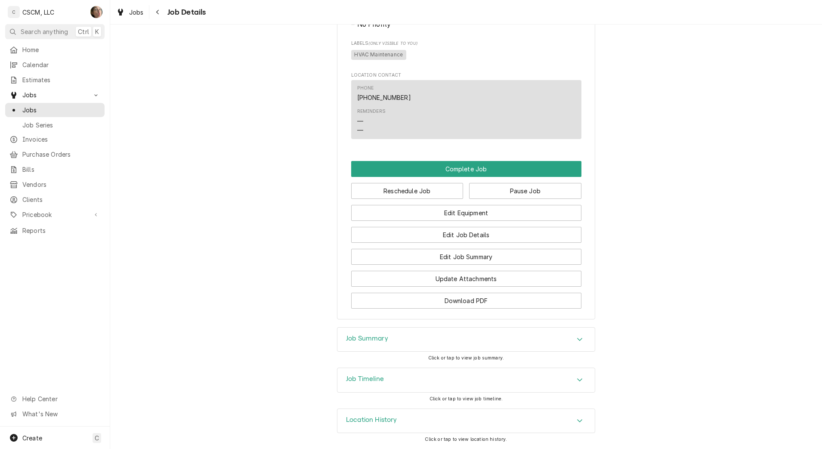
scroll to position [536, 0]
click at [389, 432] on div "Location History" at bounding box center [465, 421] width 257 height 24
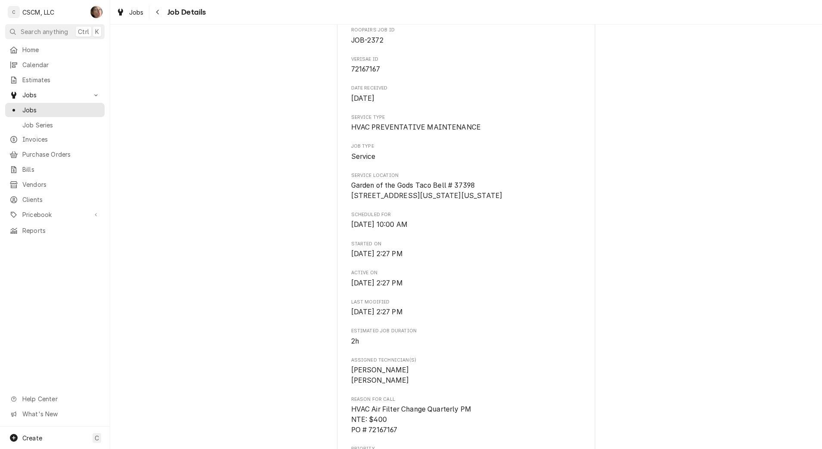
scroll to position [89, 0]
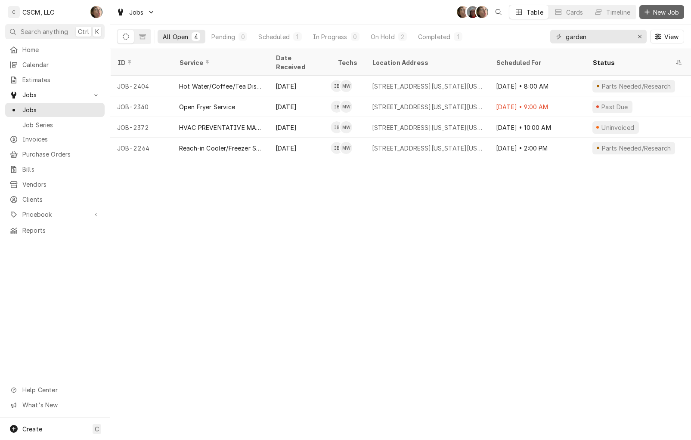
click at [659, 7] on button "New Job" at bounding box center [661, 12] width 45 height 14
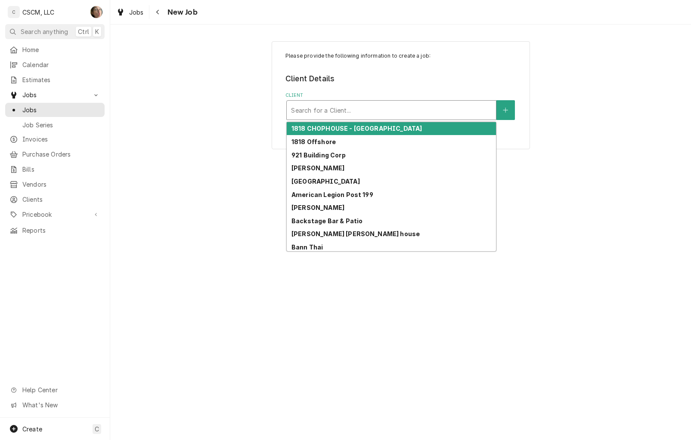
click at [423, 101] on div "Search for a Client..." at bounding box center [391, 110] width 209 height 19
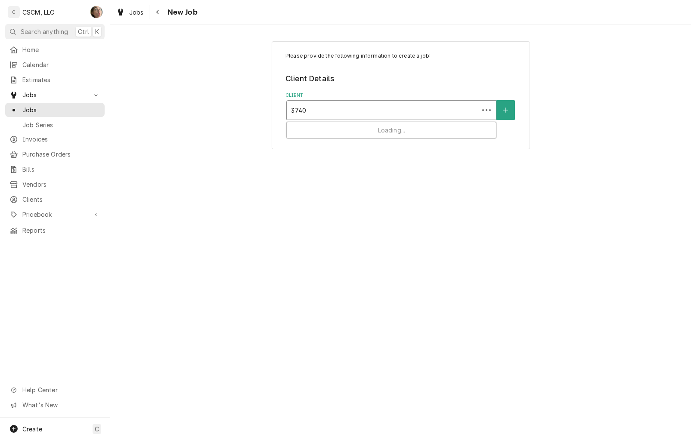
type input "37404"
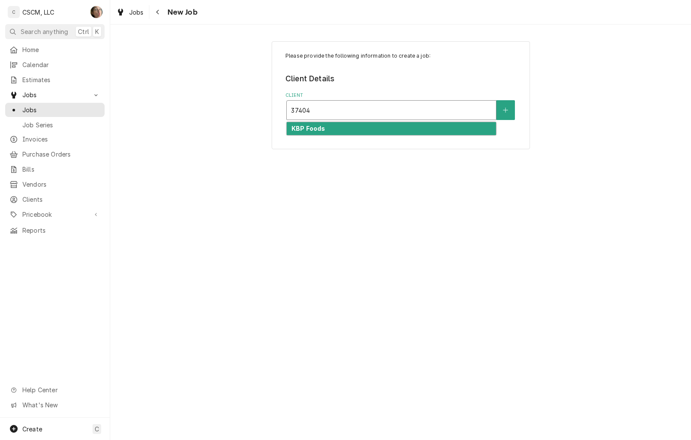
click at [409, 128] on div "KBP Foods" at bounding box center [391, 128] width 209 height 13
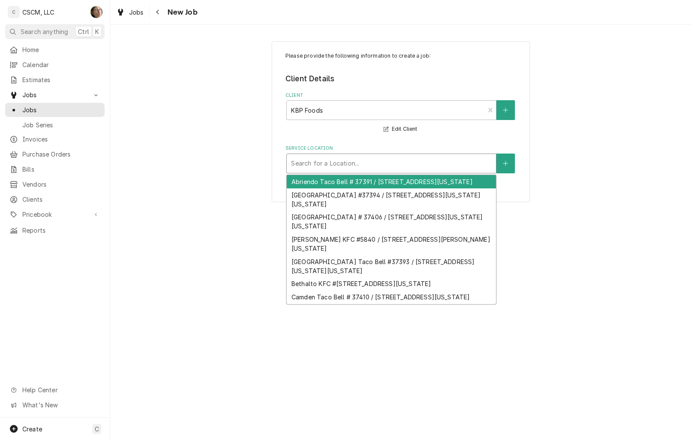
click at [353, 159] on div "Service Location" at bounding box center [391, 163] width 201 height 15
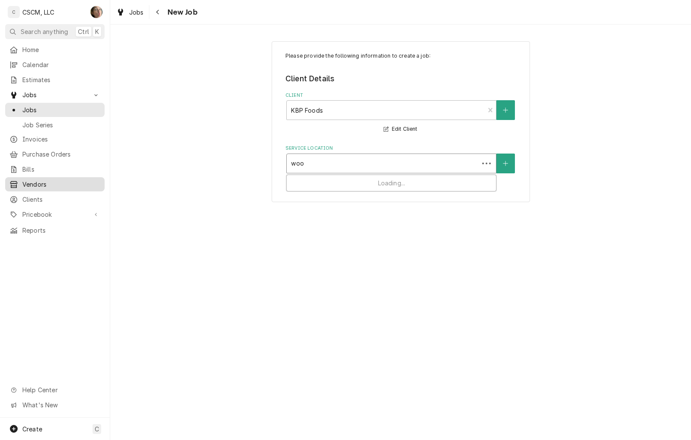
type input "wood"
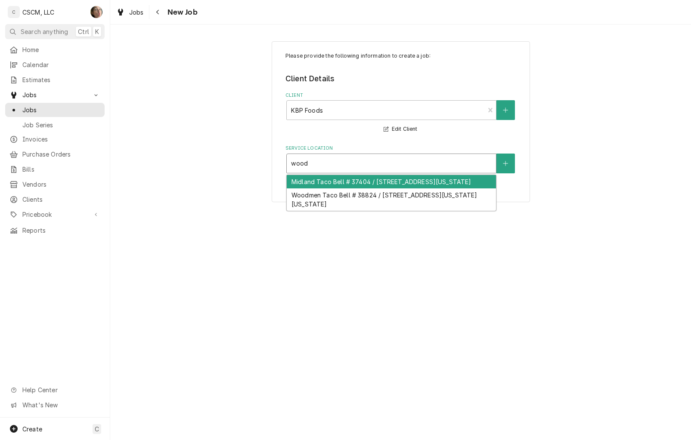
click at [360, 187] on div "Midland Taco Bell # 37404 / 500 Midland Ave, Woodland Park, Colorado 80863" at bounding box center [391, 181] width 209 height 13
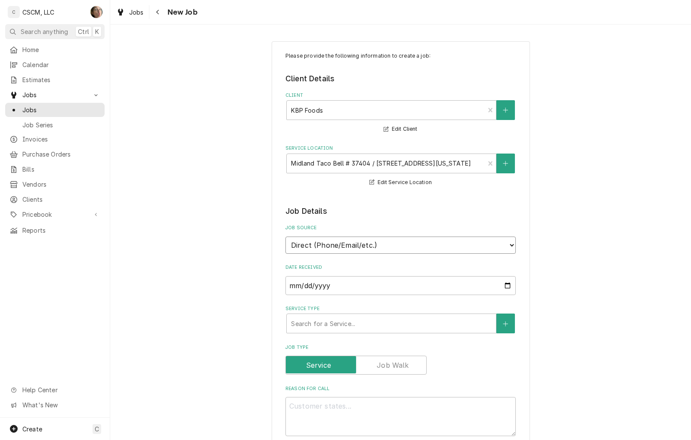
click at [389, 244] on select "Direct (Phone/Email/etc.) Other" at bounding box center [400, 245] width 230 height 17
select select "100"
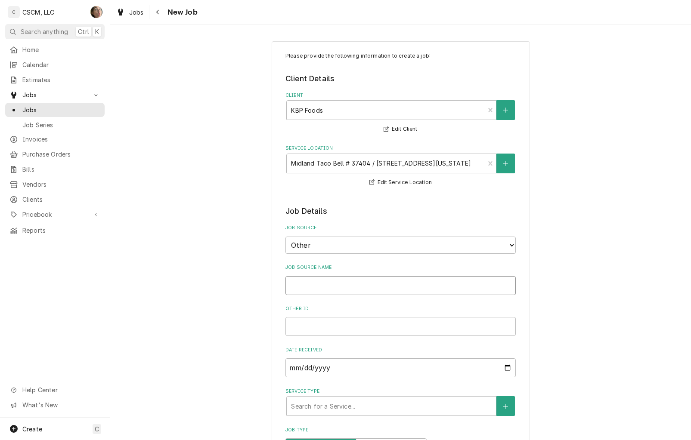
click at [381, 287] on input "Job Source Name" at bounding box center [400, 285] width 230 height 19
type textarea "x"
type input "V"
type textarea "x"
type input "Ve"
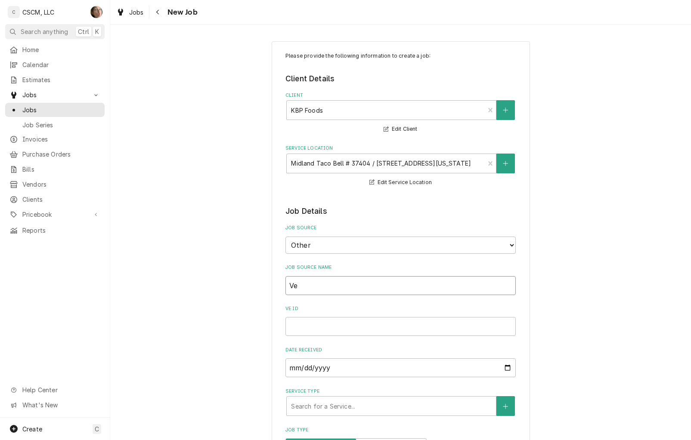
type textarea "x"
type input "Ver"
type textarea "x"
type input "Veri"
type textarea "x"
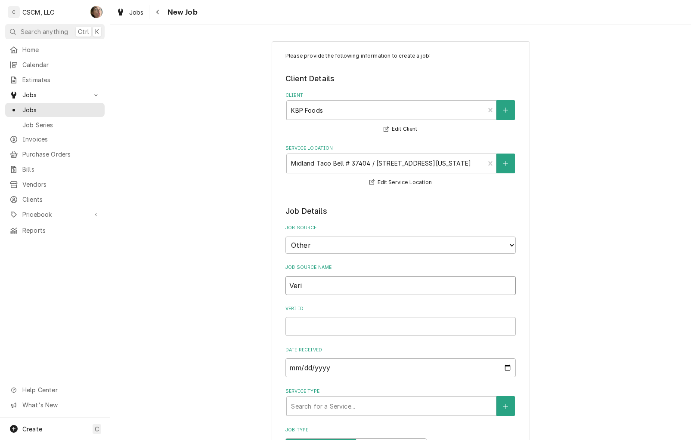
type input "Veris"
type textarea "x"
type input "Verisa"
type textarea "x"
type input "Verisae"
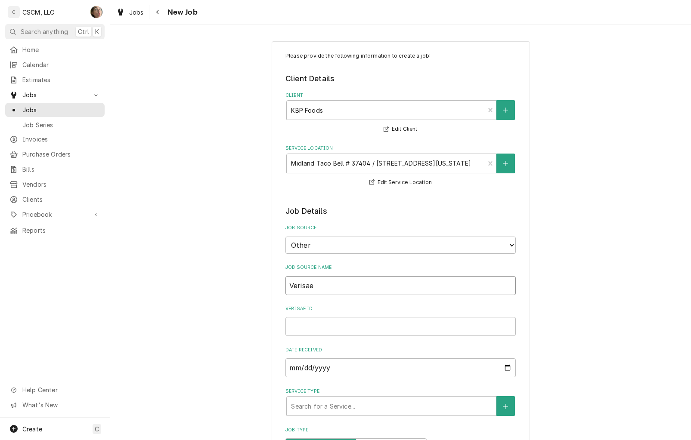
type textarea "x"
type input "Verisae"
paste input "72189042"
click at [358, 323] on input "Verisae ID" at bounding box center [400, 326] width 230 height 19
type textarea "x"
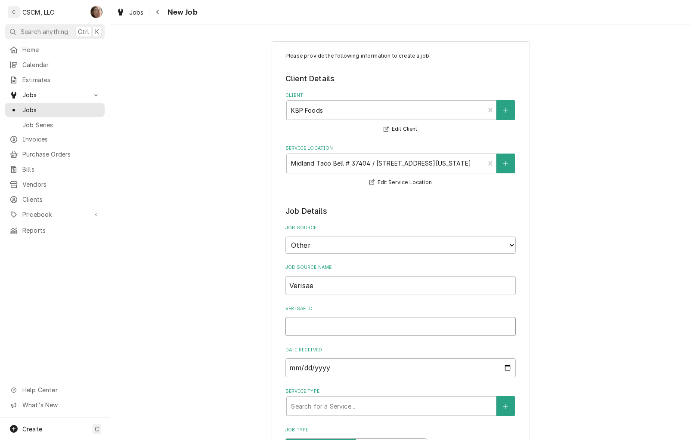
type input "72189042"
type textarea "x"
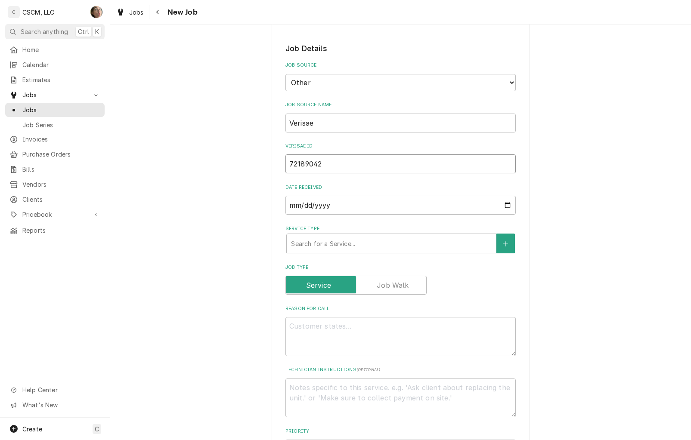
scroll to position [167, 0]
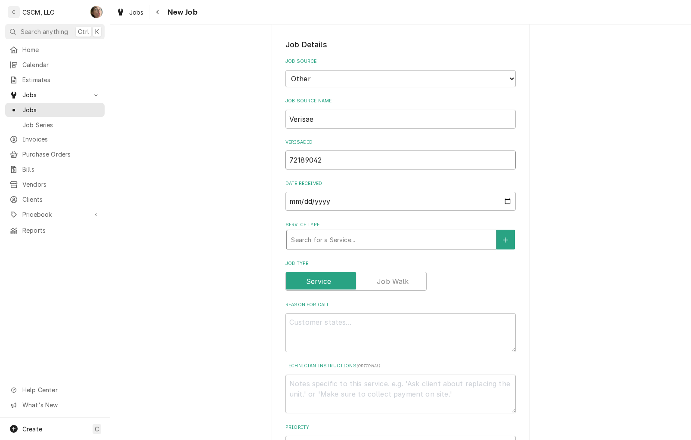
type input "72189042"
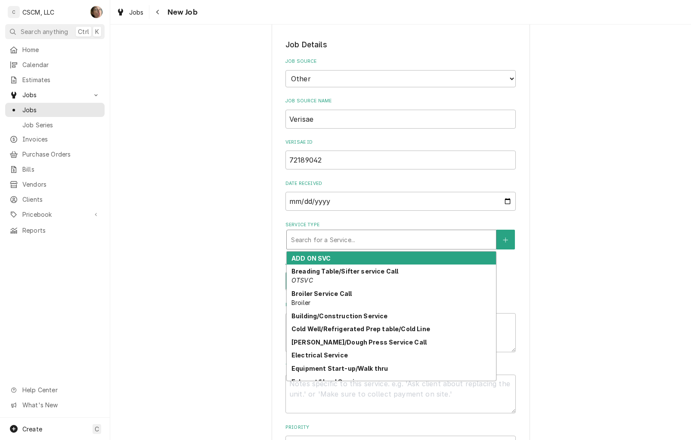
click at [337, 240] on div "Service Type" at bounding box center [391, 239] width 201 height 15
type input "p"
type textarea "x"
type input "pr"
type textarea "x"
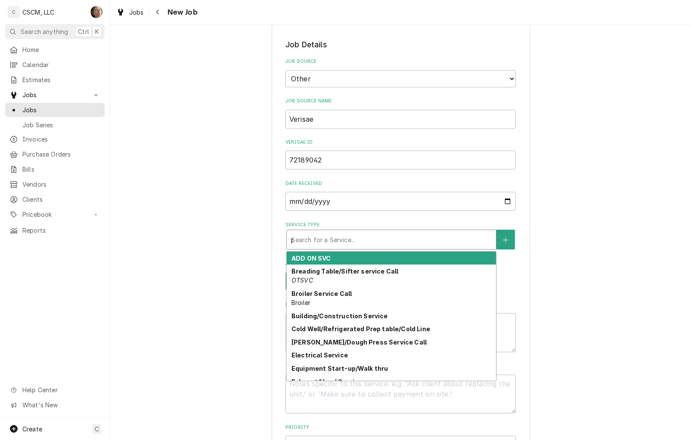
type input "pre"
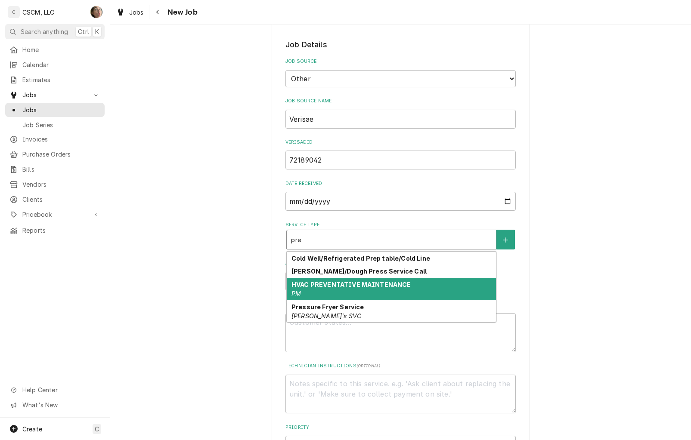
click at [358, 292] on div "HVAC PREVENTATIVE MAINTENANCE PM" at bounding box center [391, 289] width 209 height 22
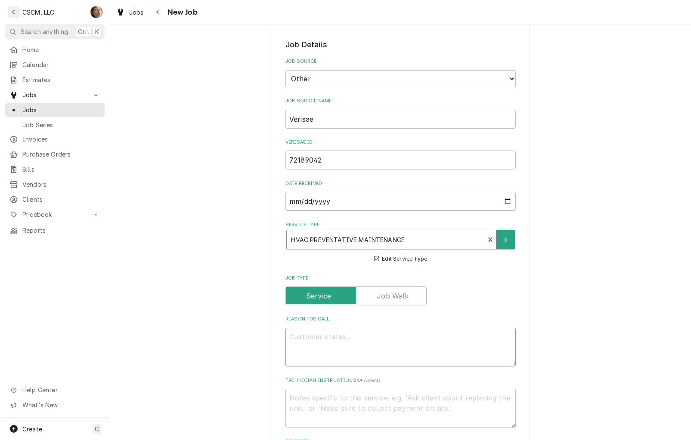
click at [315, 345] on textarea "Reason For Call" at bounding box center [400, 347] width 230 height 39
click at [415, 351] on textarea "Reason For Call" at bounding box center [400, 347] width 230 height 39
paste textarea "Ice build up on condenser and door in walk in freezer"
type textarea "x"
type textarea "Ice build up on condenser and door in walk in freezer"
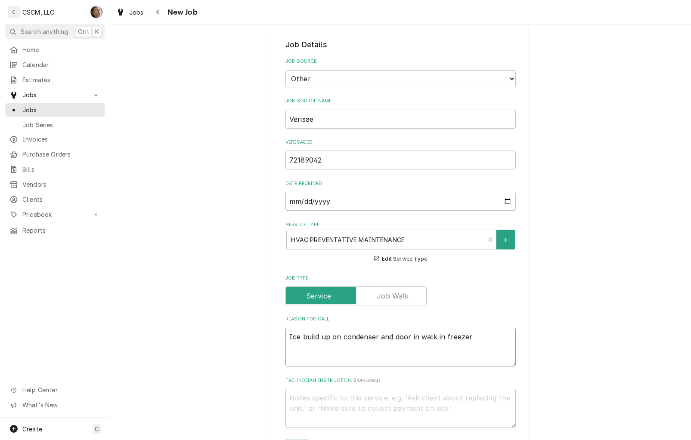
type textarea "x"
type textarea "Ice build up on condenser and door in walk in freezer"
type textarea "x"
type textarea "Ice build up on condenser and door in walk in freezer N"
type textarea "x"
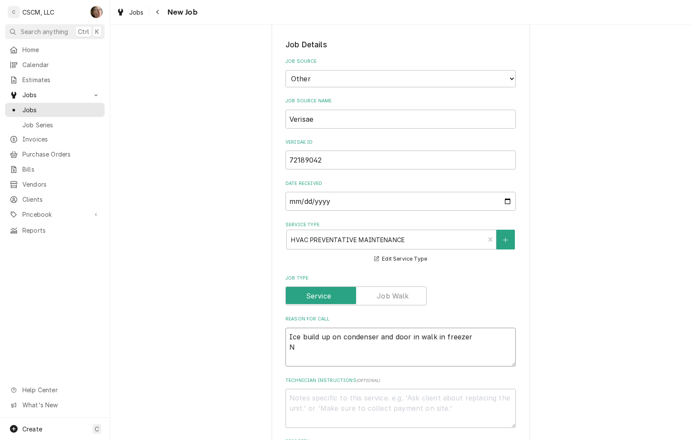
type textarea "Ice build up on condenser and door in walk in freezer NT"
type textarea "x"
type textarea "Ice build up on condenser and door in walk in freezer NTE"
type textarea "x"
type textarea "Ice build up on condenser and door in walk in freezer NTE:"
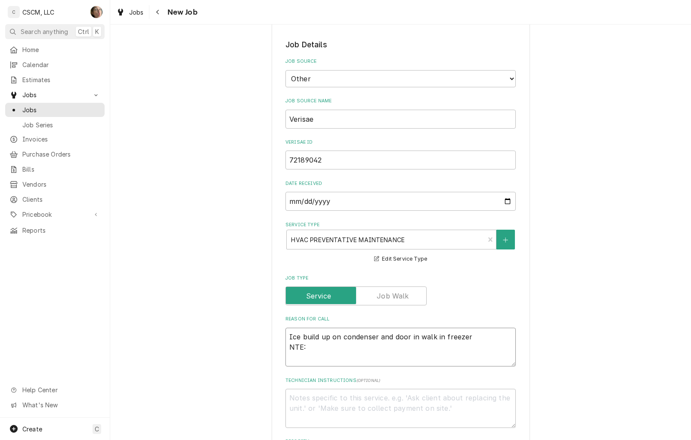
type textarea "x"
type textarea "Ice build up on condenser and door in walk in freezer NTE: $"
type textarea "x"
type textarea "Ice build up on condenser and door in walk in freezer NTE: $4"
type textarea "x"
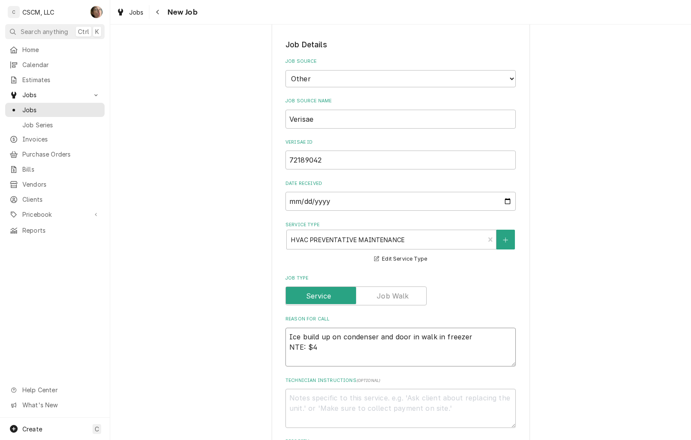
type textarea "Ice build up on condenser and door in walk in freezer NTE: $"
type textarea "x"
type textarea "Ice build up on condenser and door in walk in freezer NTE: $5"
type textarea "x"
type textarea "Ice build up on condenser and door in walk in freezer NTE: $50"
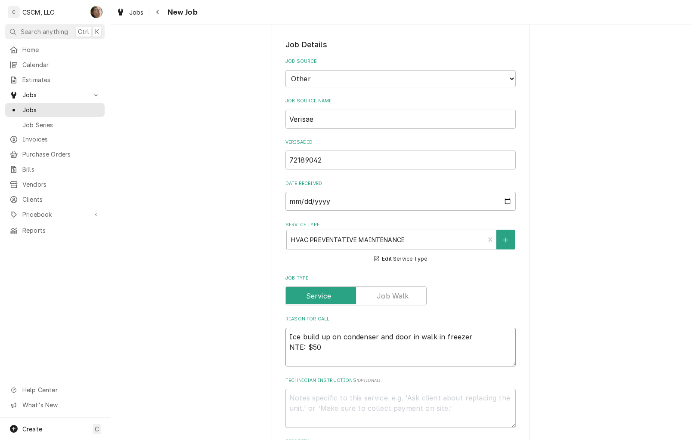
type textarea "x"
type textarea "Ice build up on condenser and door in walk in freezer NTE: $500"
type textarea "x"
type textarea "Ice build up on condenser and door in walk in freezer NTE: $500"
type textarea "x"
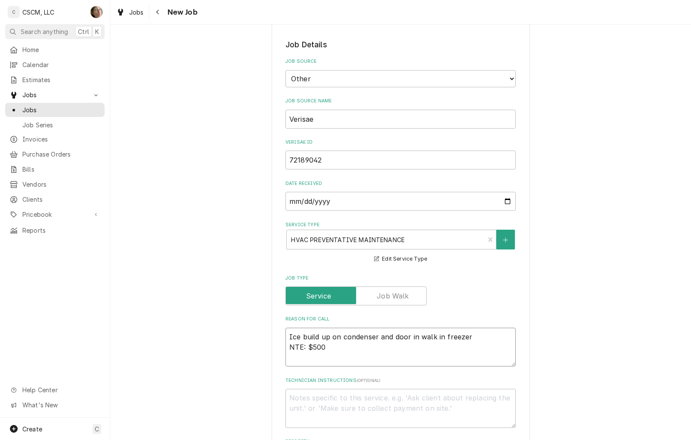
type textarea "Ice build up on condenser and door in walk in freezer NTE: $500 P"
type textarea "x"
type textarea "Ice build up on condenser and door in walk in freezer NTE: $500 PO"
type textarea "x"
type textarea "Ice build up on condenser and door in walk in freezer NTE: $500 PO"
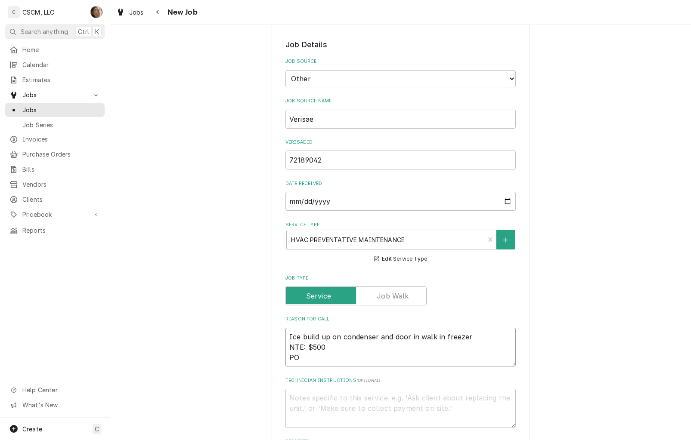
type textarea "x"
type textarea "Ice build up on condenser and door in walk in freezer NTE: $500 PO #"
type textarea "x"
type textarea "Ice build up on condenser and door in walk in freezer NTE: $500 PO #"
paste textarea "Ice build up on condenser and door in walk in freezer"
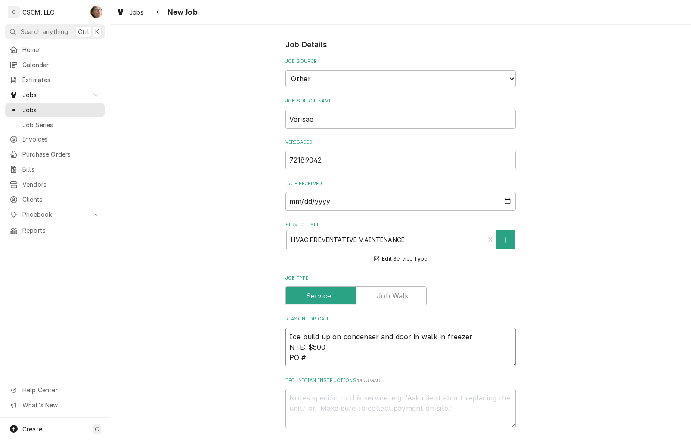
type textarea "x"
type textarea "Ice build up on condenser and door in walk in freezer NTE: $500 PO # Ice build …"
type textarea "x"
type textarea "Ice build up on condenser and door in walk in freezer NTE: $500 PO #"
type textarea "x"
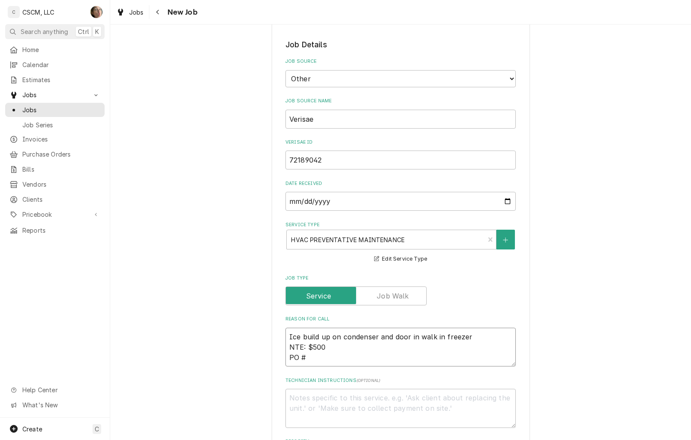
type textarea "Ice build up on condenser and door in walk in freezer NTE: $500 PO #"
click at [337, 157] on input "72189042" at bounding box center [400, 160] width 230 height 19
click at [332, 353] on textarea "Ice build up on condenser and door in walk in freezer NTE: $500 PO #" at bounding box center [400, 347] width 230 height 39
paste textarea "72189042"
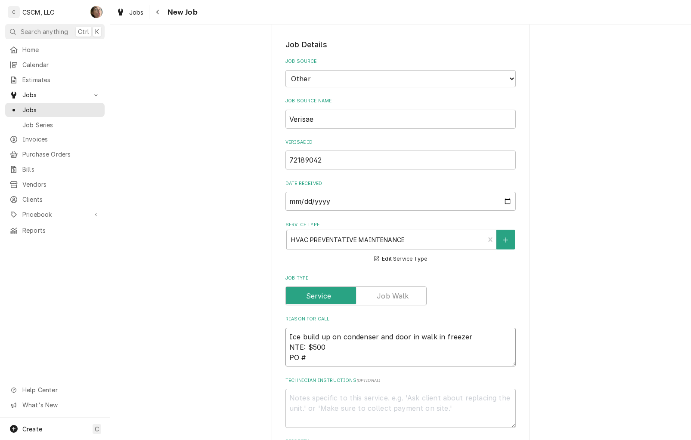
type textarea "x"
type textarea "Ice build up on condenser and door in walk in freezer NTE: $500 PO # 72189042"
type textarea "x"
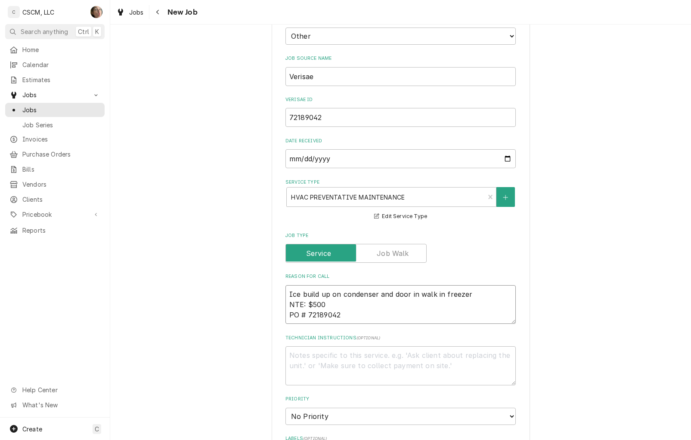
scroll to position [328, 0]
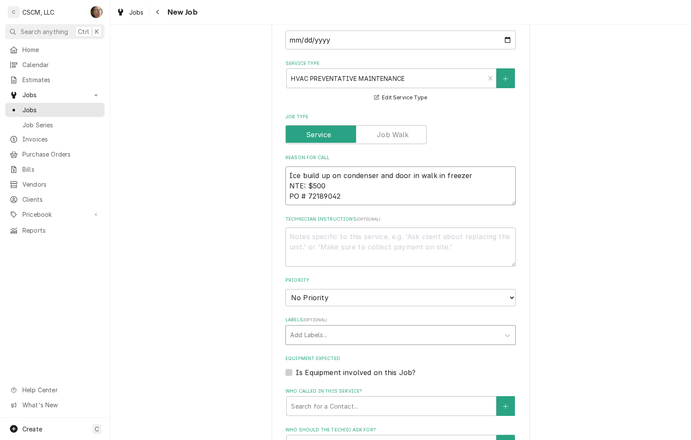
type textarea "Ice build up on condenser and door in walk in freezer NTE: $500 PO # 72189042"
click at [310, 329] on div "Labels" at bounding box center [392, 335] width 205 height 15
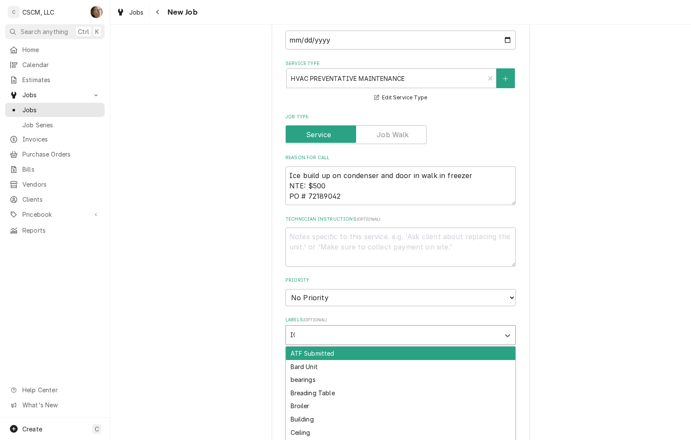
type input "ICE"
click at [312, 347] on div "Ice Build-up" at bounding box center [400, 353] width 229 height 13
type textarea "x"
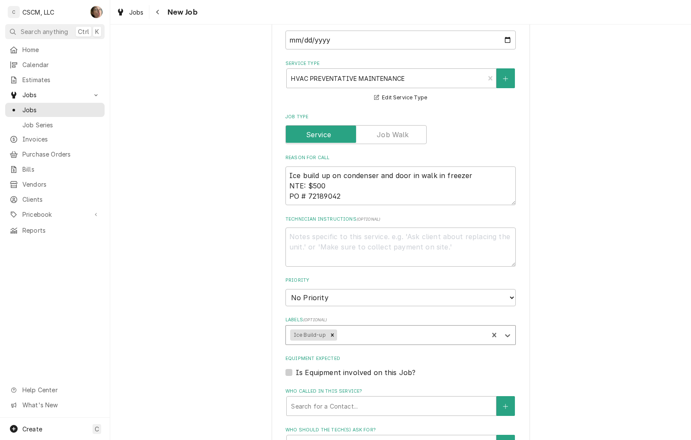
type textarea "x"
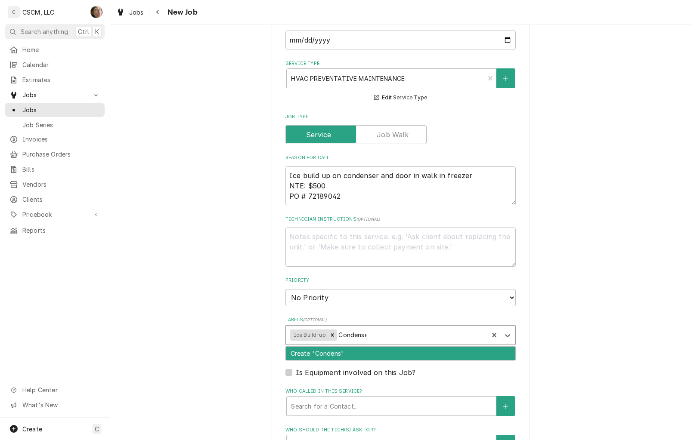
type input "Condenser"
type textarea "x"
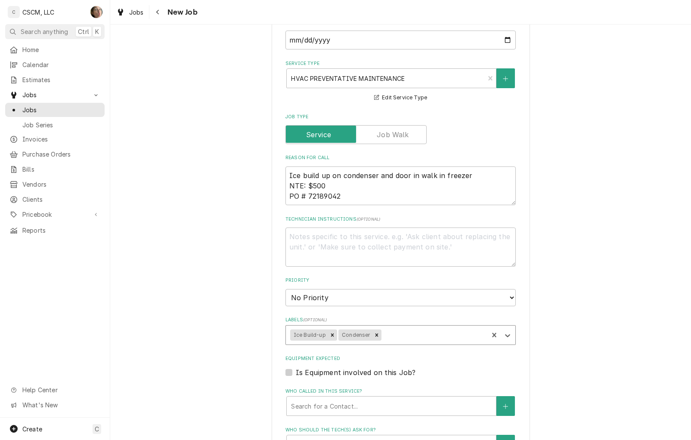
type textarea "x"
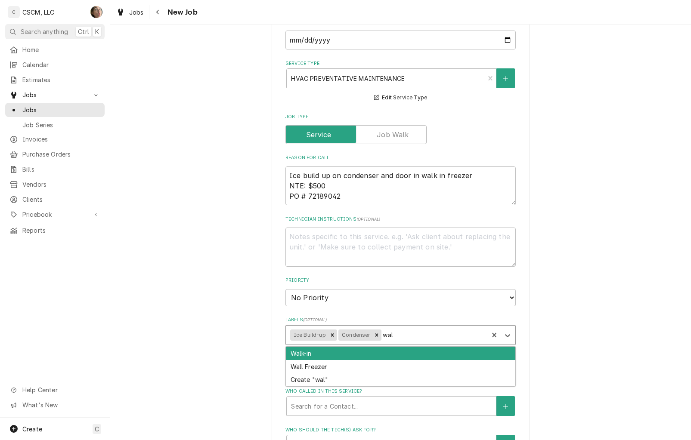
type input "walk"
click at [396, 347] on div "Walk-in" at bounding box center [400, 353] width 229 height 13
type textarea "x"
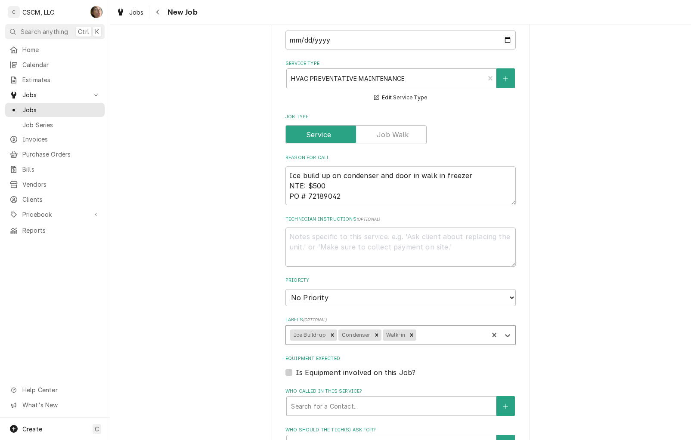
type textarea "x"
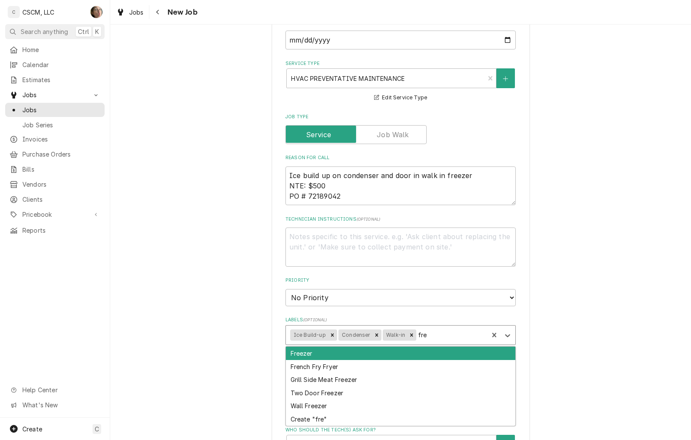
type input "free"
click at [398, 353] on div "Freezer" at bounding box center [400, 353] width 229 height 13
type textarea "x"
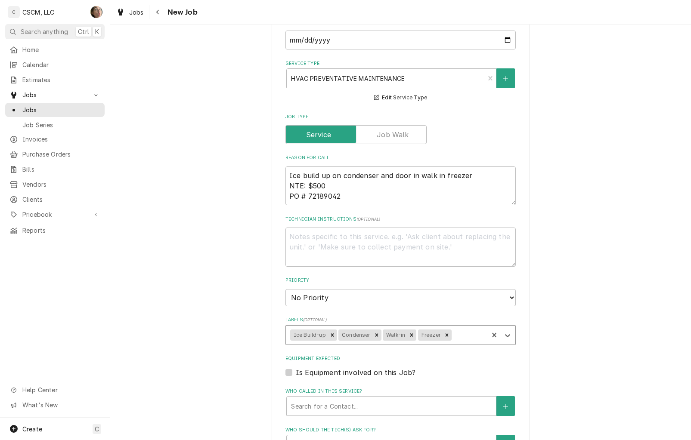
type textarea "x"
click at [411, 295] on select "No Priority Urgent High Medium Low" at bounding box center [400, 297] width 230 height 17
select select "3"
click at [285, 289] on select "No Priority Urgent High Medium Low" at bounding box center [400, 297] width 230 height 17
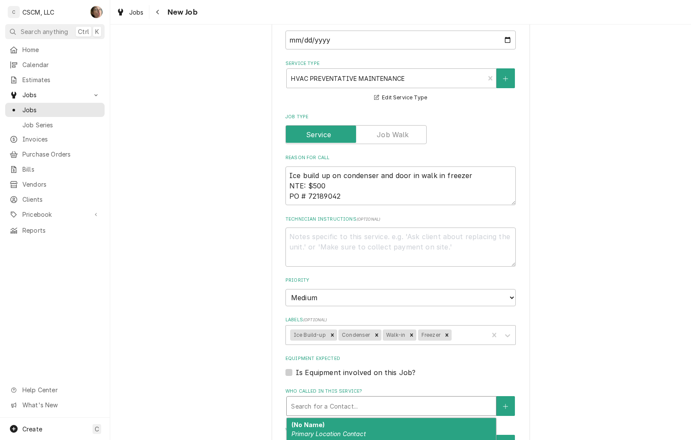
click at [366, 399] on div "Who called in this service?" at bounding box center [391, 406] width 201 height 15
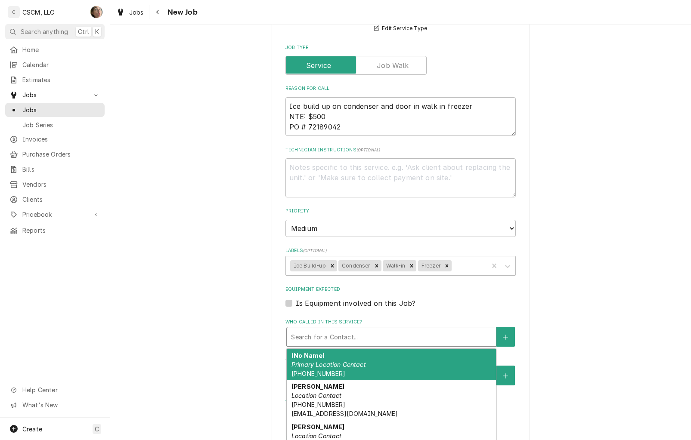
click at [403, 336] on div "Who called in this service?" at bounding box center [391, 336] width 201 height 15
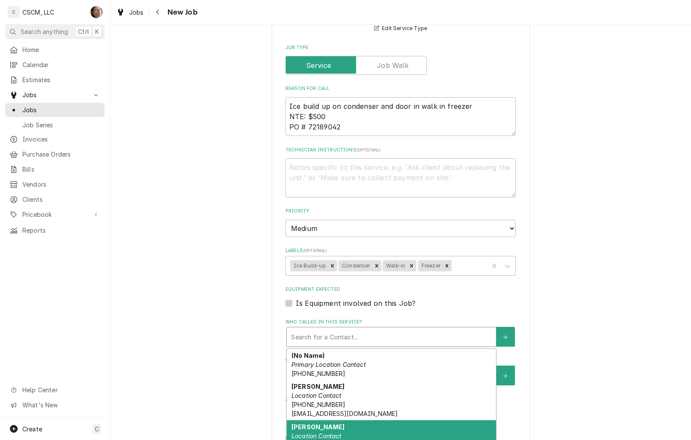
click at [380, 429] on div "Mario Perea Location Contact mperea@kbpbells.com" at bounding box center [391, 435] width 209 height 31
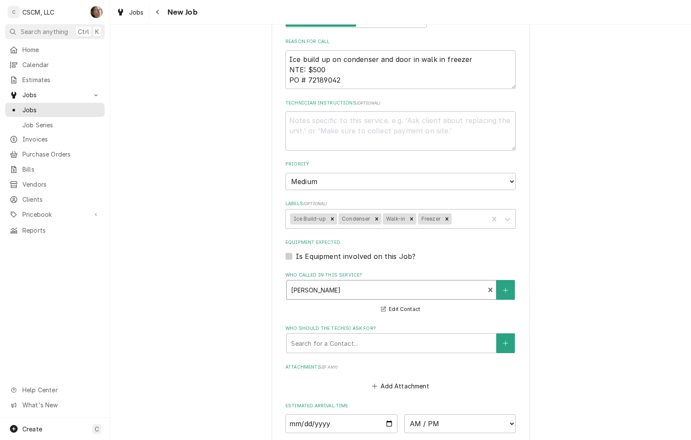
scroll to position [446, 0]
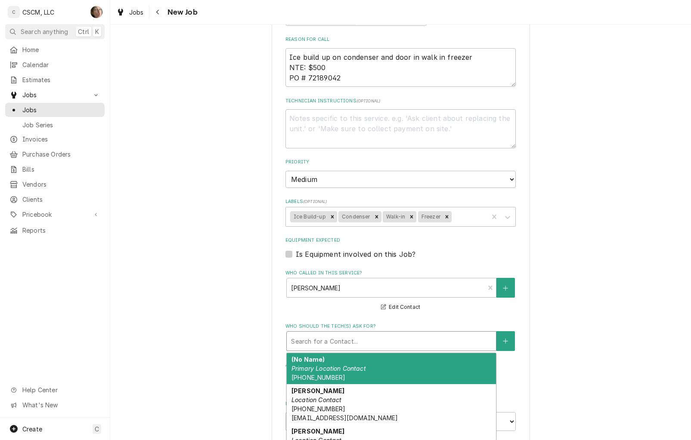
click at [384, 336] on div "Who should the tech(s) ask for?" at bounding box center [391, 341] width 201 height 15
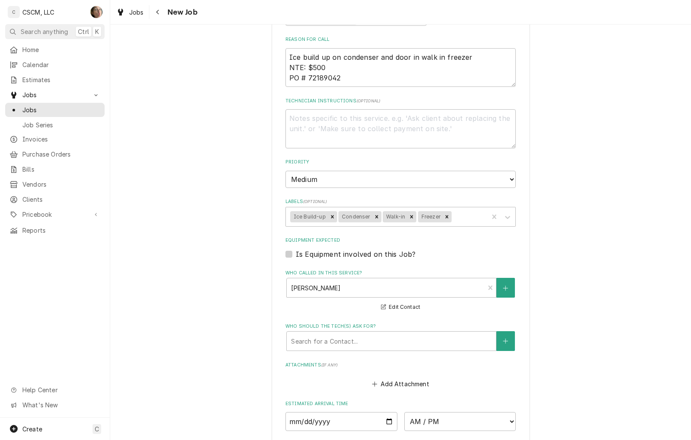
click at [255, 353] on div "Please provide the following information to create a job: Client Details Client…" at bounding box center [400, 126] width 581 height 1078
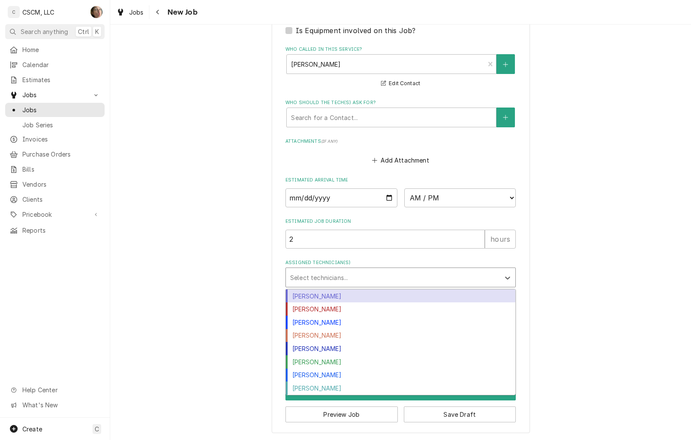
click at [338, 275] on div "Assigned Technician(s)" at bounding box center [392, 277] width 205 height 15
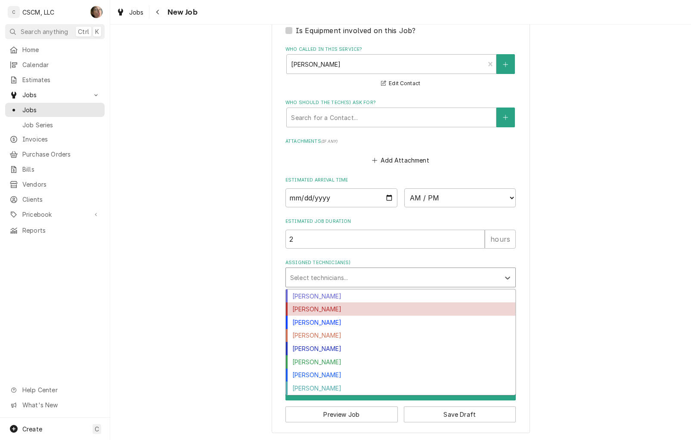
click at [315, 310] on div "[PERSON_NAME]" at bounding box center [400, 309] width 229 height 13
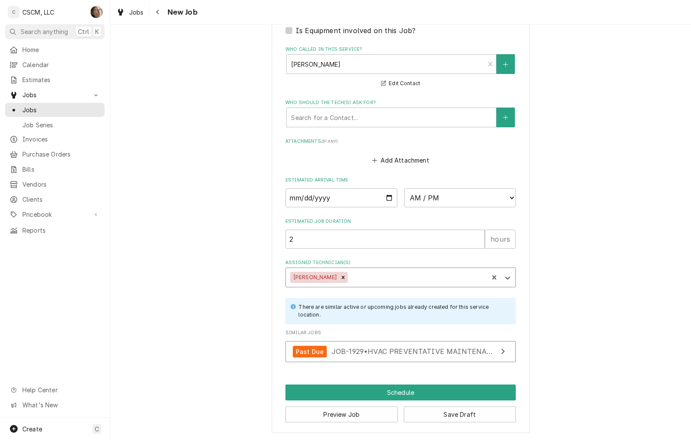
click at [354, 272] on div "Assigned Technician(s)" at bounding box center [416, 277] width 134 height 15
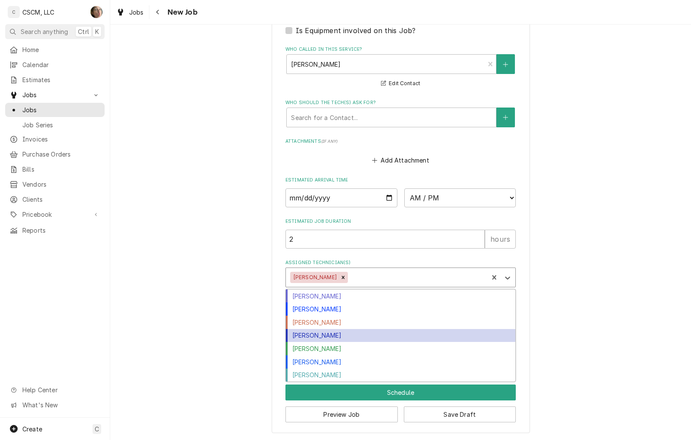
click at [328, 337] on div "[PERSON_NAME]" at bounding box center [400, 335] width 229 height 13
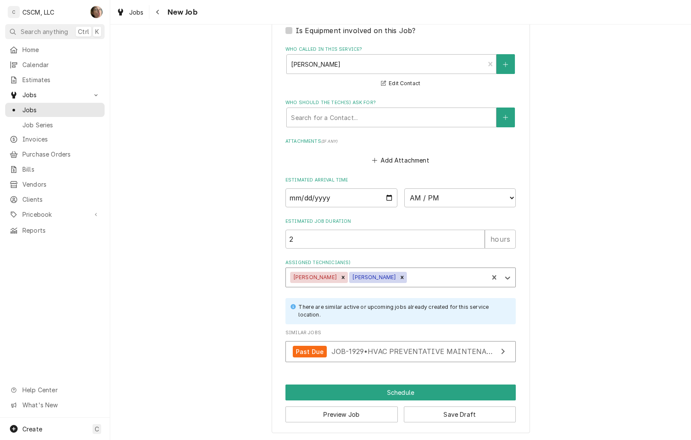
type textarea "x"
click at [384, 195] on input "Date" at bounding box center [341, 197] width 112 height 19
type input "2025-10-08"
type textarea "x"
click at [433, 203] on select "AM / PM 6:00 AM 6:15 AM 6:30 AM 6:45 AM 7:00 AM 7:15 AM 7:30 AM 7:45 AM 8:00 AM…" at bounding box center [460, 197] width 112 height 19
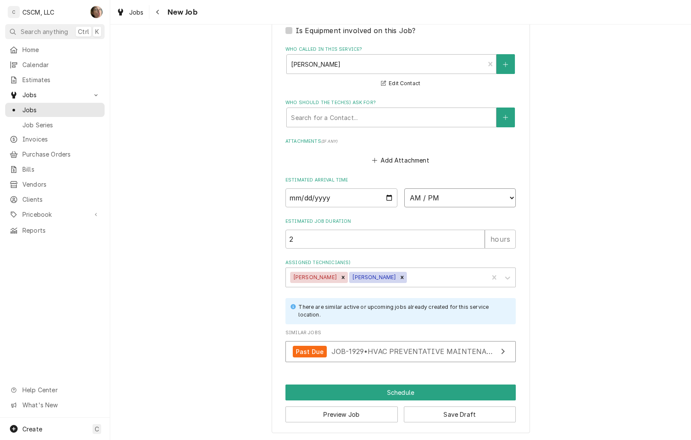
select select "08:00:00"
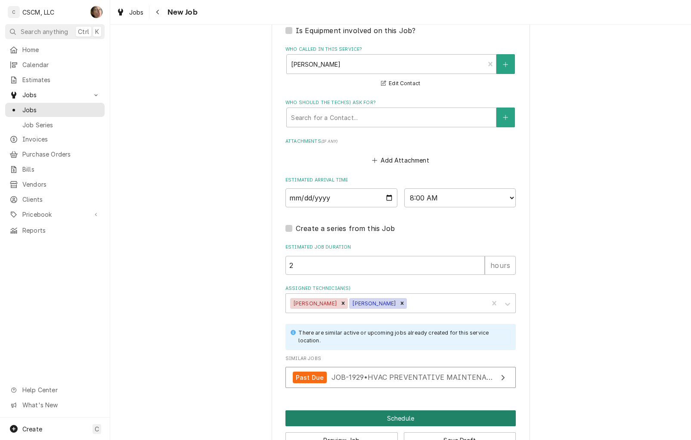
click at [403, 417] on button "Schedule" at bounding box center [400, 419] width 230 height 16
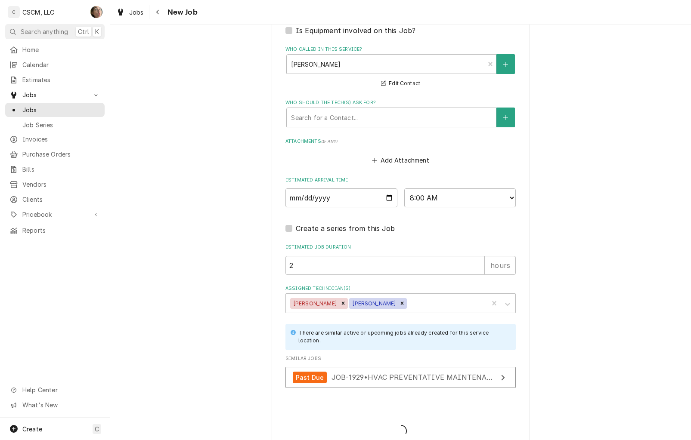
type textarea "x"
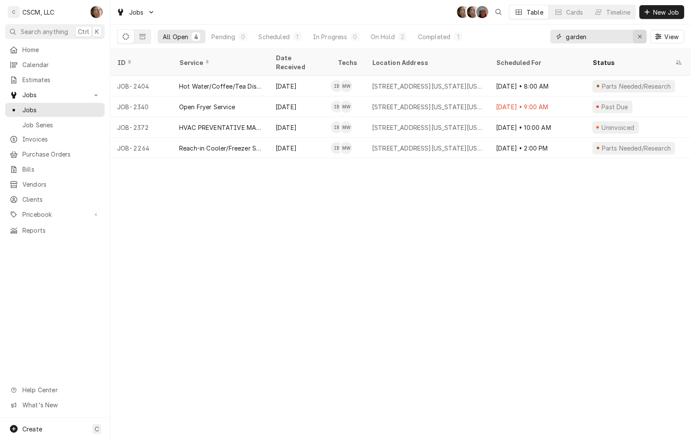
click at [637, 36] on icon "Erase input" at bounding box center [639, 37] width 5 height 6
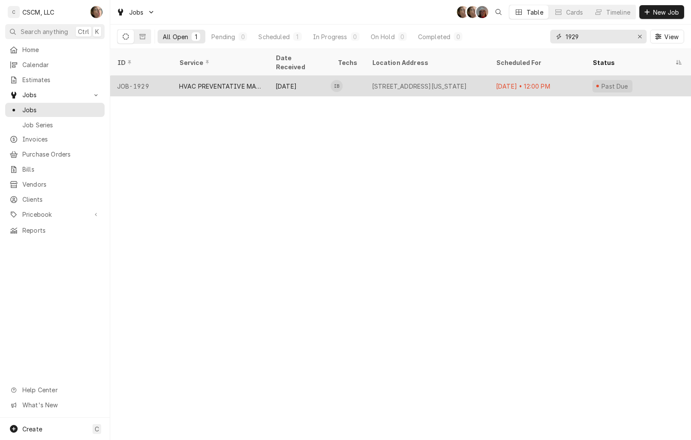
type input "1929"
click at [506, 76] on div "[DATE] • 12:00 PM" at bounding box center [537, 86] width 96 height 21
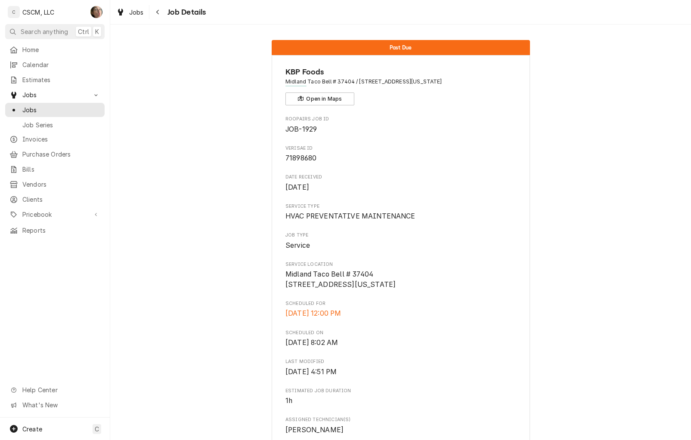
scroll to position [469, 0]
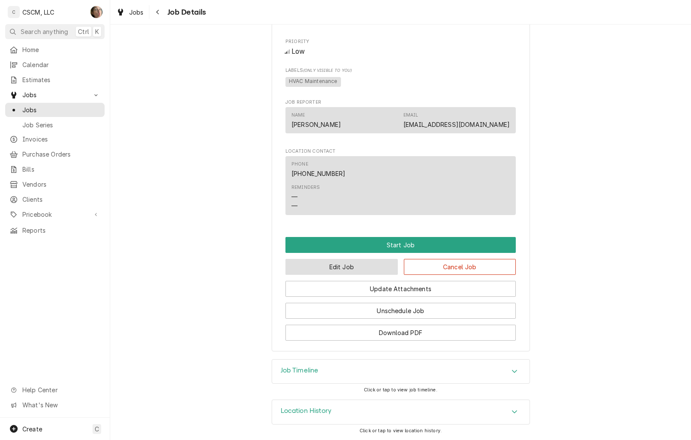
click at [379, 265] on button "Edit Job" at bounding box center [341, 267] width 112 height 16
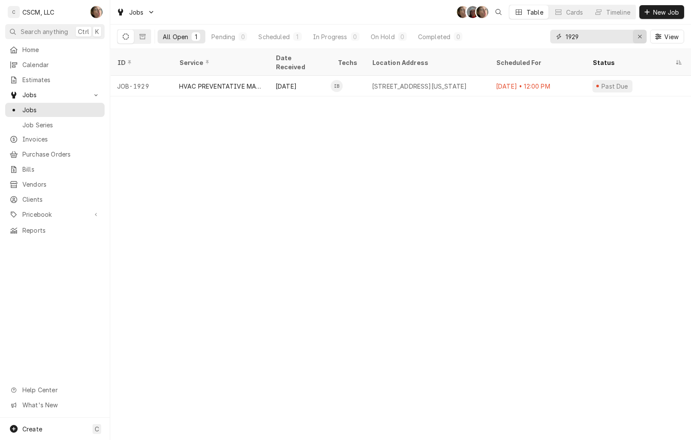
click at [638, 35] on icon "Erase input" at bounding box center [639, 37] width 5 height 6
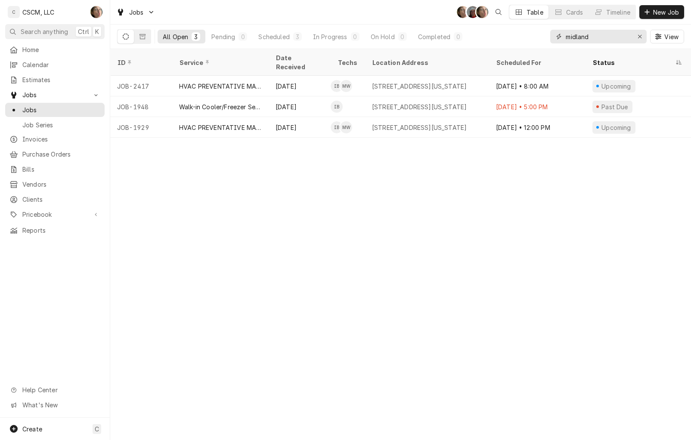
type input "midland"
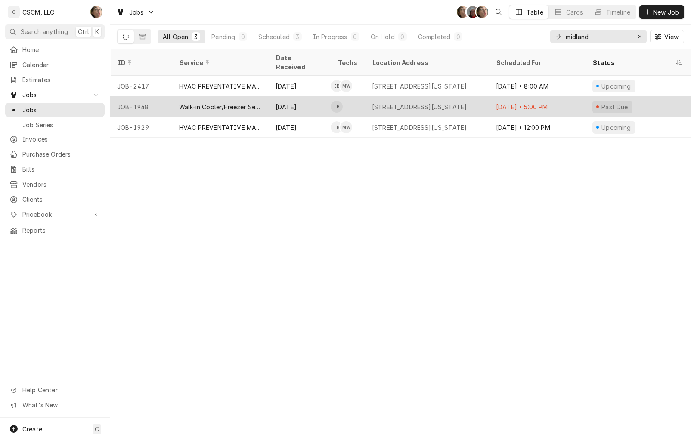
click at [377, 102] on div "[STREET_ADDRESS][US_STATE]" at bounding box center [419, 106] width 95 height 9
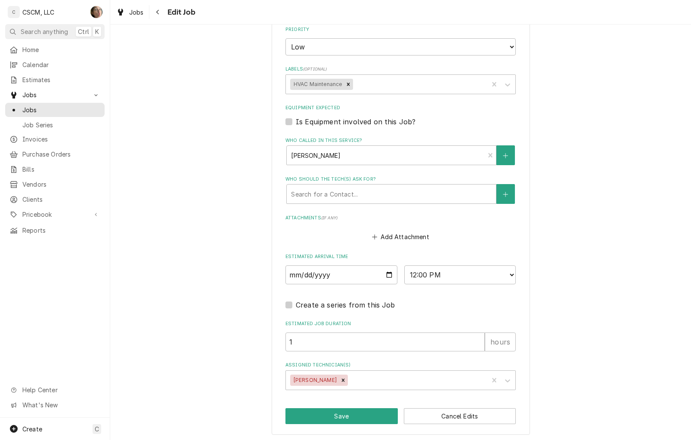
scroll to position [580, 0]
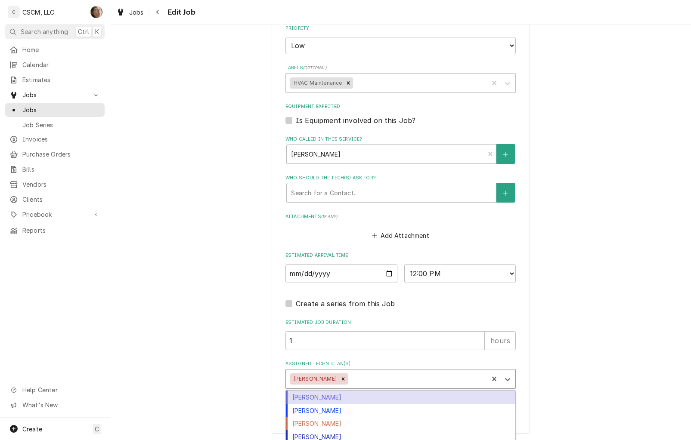
click at [410, 373] on div "Assigned Technician(s)" at bounding box center [416, 378] width 134 height 15
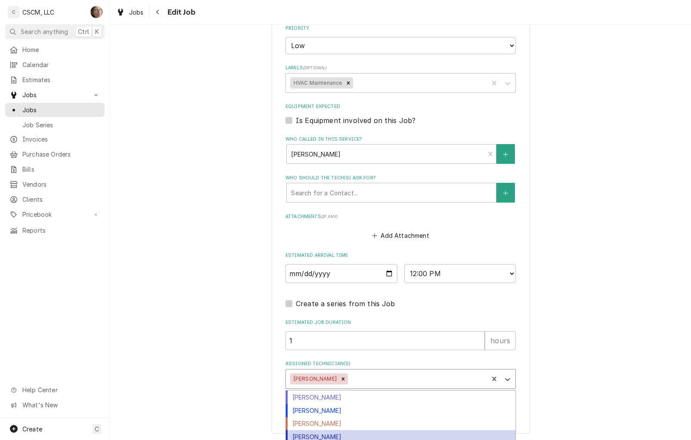
click at [383, 438] on div "[PERSON_NAME]" at bounding box center [400, 436] width 229 height 13
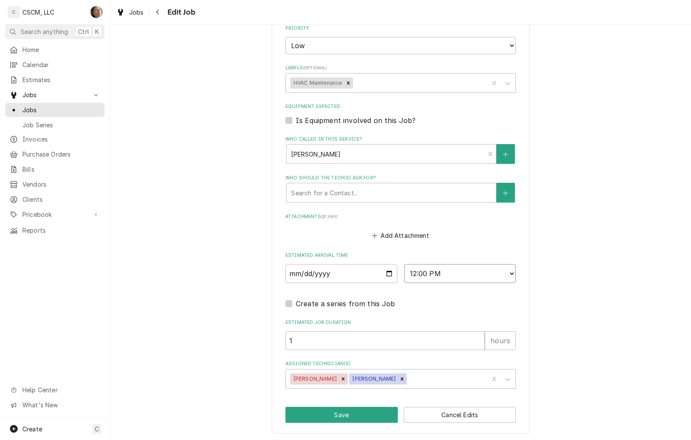
click at [429, 275] on select "AM / PM 6:00 AM 6:15 AM 6:30 AM 6:45 AM 7:00 AM 7:15 AM 7:30 AM 7:45 AM 8:00 AM…" at bounding box center [460, 273] width 112 height 19
click at [382, 270] on input "[DATE]" at bounding box center [341, 273] width 112 height 19
type textarea "x"
type input "[DATE]"
type textarea "x"
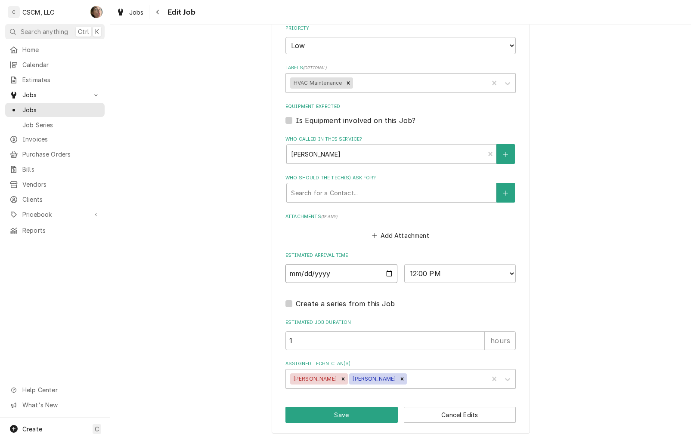
type input "[DATE]"
type textarea "x"
type input "[DATE]"
click at [343, 412] on button "Save" at bounding box center [341, 415] width 112 height 16
type textarea "x"
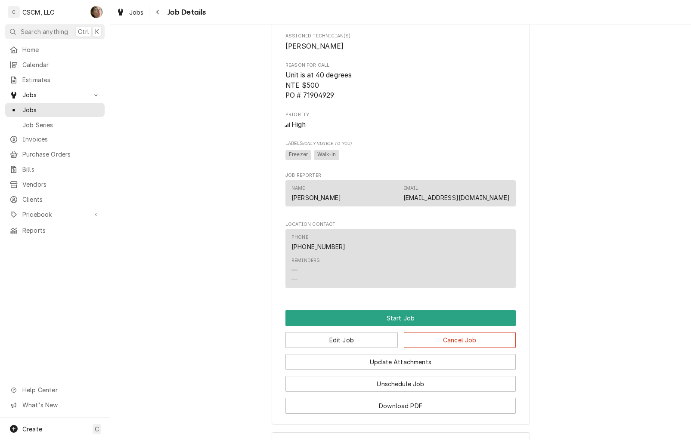
scroll to position [469, 0]
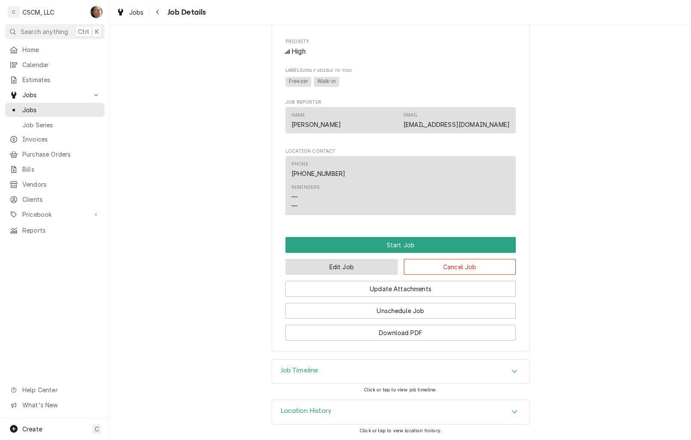
click at [353, 267] on button "Edit Job" at bounding box center [341, 267] width 112 height 16
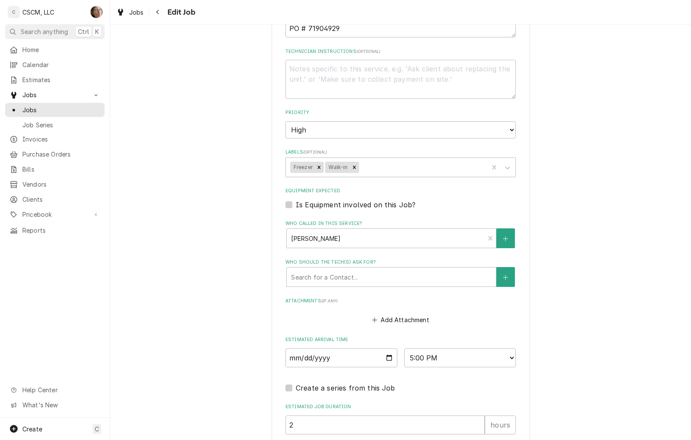
scroll to position [580, 0]
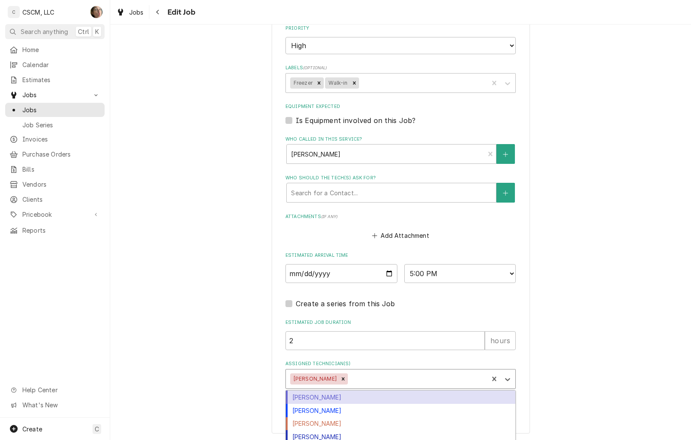
click at [354, 383] on div "Assigned Technician(s)" at bounding box center [416, 378] width 134 height 15
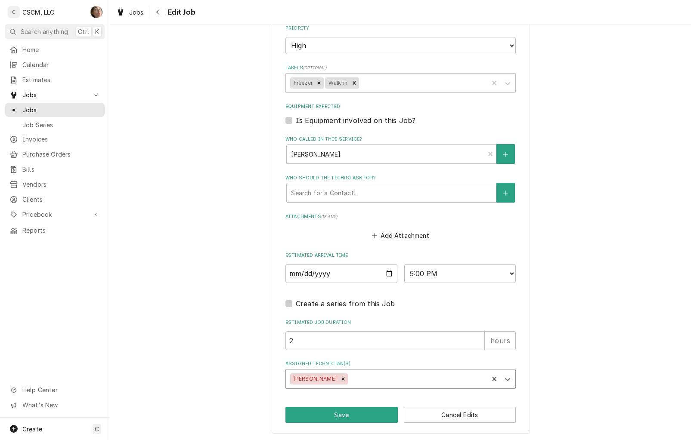
click at [354, 383] on div "Assigned Technician(s)" at bounding box center [416, 378] width 134 height 15
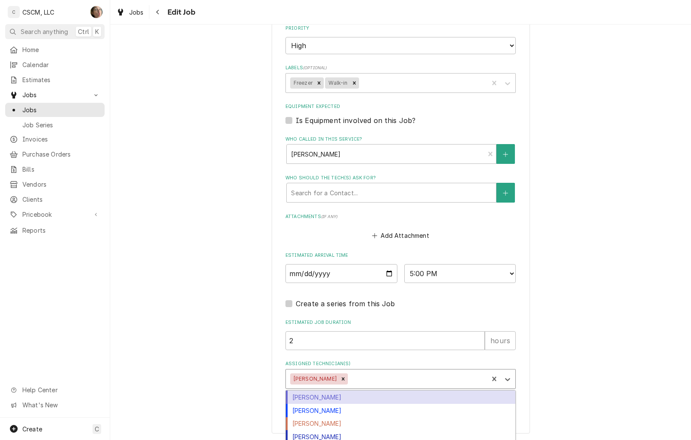
click at [354, 383] on div "Assigned Technician(s)" at bounding box center [416, 378] width 134 height 15
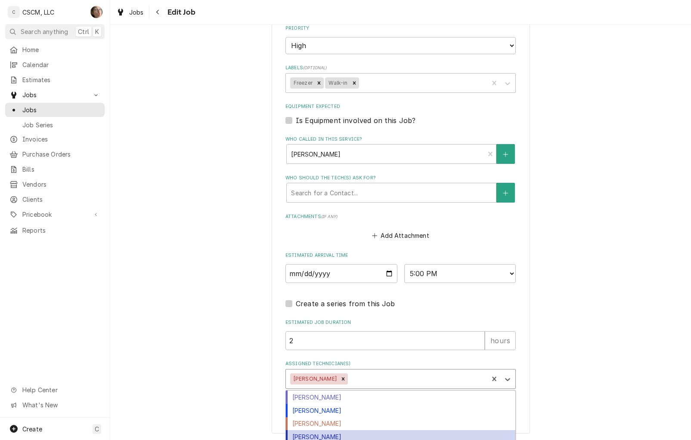
click at [347, 434] on div "[PERSON_NAME]" at bounding box center [400, 436] width 229 height 13
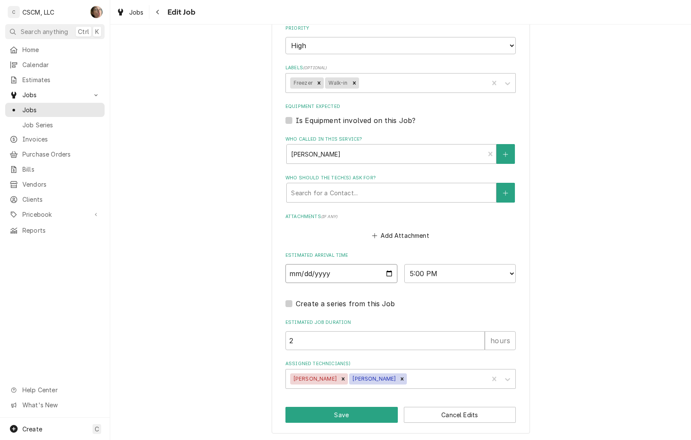
click at [388, 275] on input "2025-07-31" at bounding box center [341, 273] width 112 height 19
type textarea "x"
type input "2025-08-31"
type textarea "x"
type input "2025-09-30"
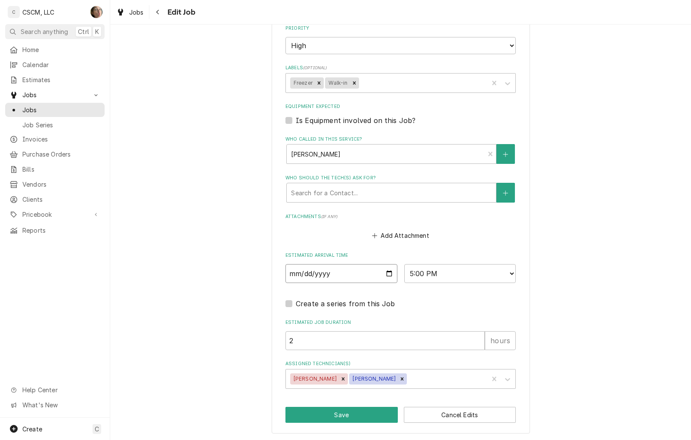
type textarea "x"
type input "2025-10-30"
type textarea "x"
type input "2025-10-08"
type textarea "x"
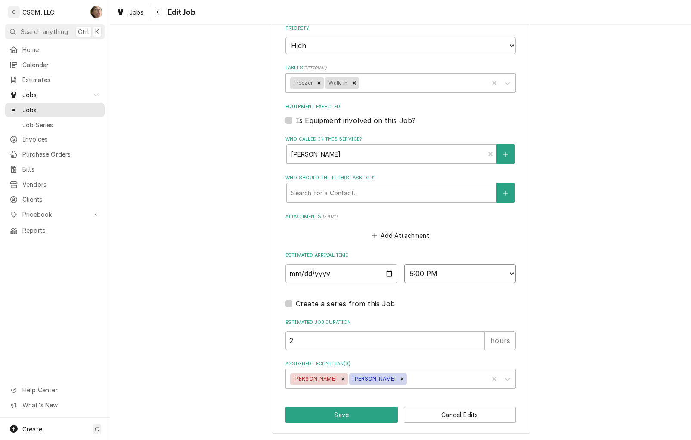
click at [433, 266] on select "AM / PM 6:00 AM 6:15 AM 6:30 AM 6:45 AM 7:00 AM 7:15 AM 7:30 AM 7:45 AM 8:00 AM…" at bounding box center [460, 273] width 112 height 19
select select "14:00:00"
click at [404, 264] on select "AM / PM 6:00 AM 6:15 AM 6:30 AM 6:45 AM 7:00 AM 7:15 AM 7:30 AM 7:45 AM 8:00 AM…" at bounding box center [460, 273] width 112 height 19
type textarea "x"
click at [457, 269] on select "AM / PM 6:00 AM 6:15 AM 6:30 AM 6:45 AM 7:00 AM 7:15 AM 7:30 AM 7:45 AM 8:00 AM…" at bounding box center [460, 273] width 112 height 19
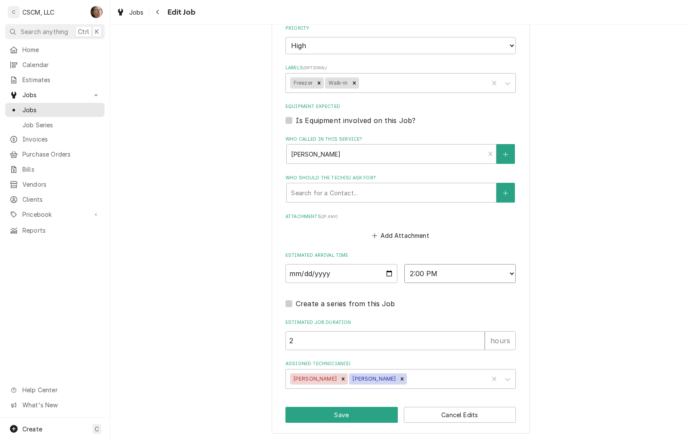
select select "10:00:00"
click at [404, 264] on select "AM / PM 6:00 AM 6:15 AM 6:30 AM 6:45 AM 7:00 AM 7:15 AM 7:30 AM 7:45 AM 8:00 AM…" at bounding box center [460, 273] width 112 height 19
click at [365, 409] on button "Save" at bounding box center [341, 415] width 112 height 16
type textarea "x"
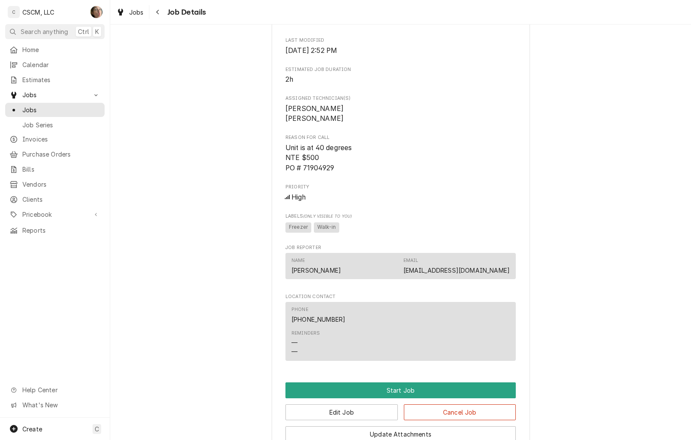
scroll to position [479, 0]
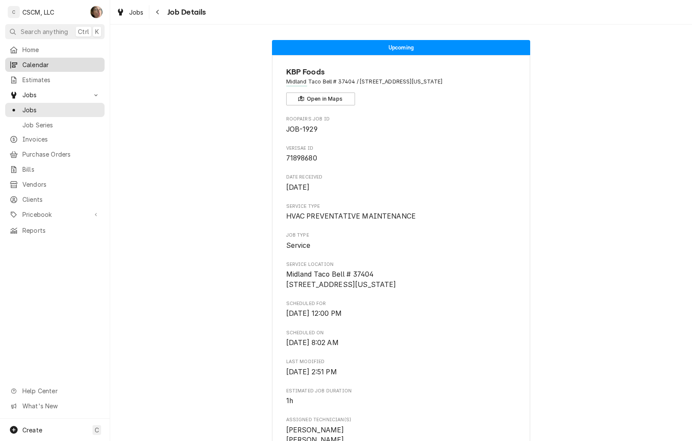
click at [56, 65] on span "Calendar" at bounding box center [61, 64] width 78 height 9
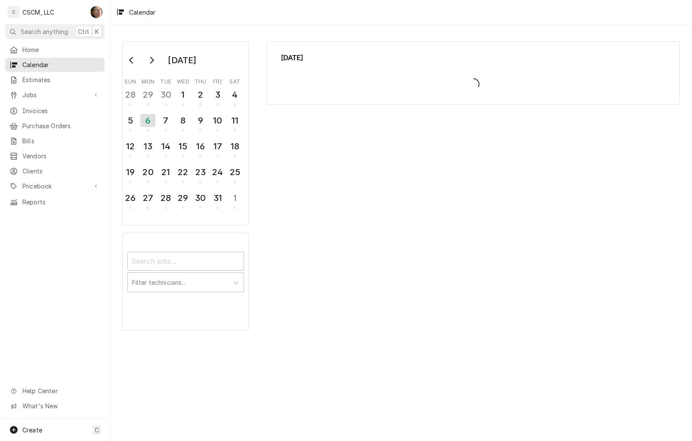
click at [56, 65] on span "Calendar" at bounding box center [61, 64] width 78 height 9
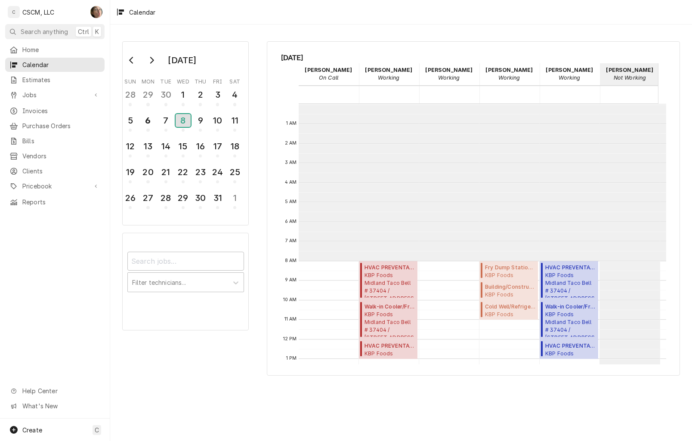
scroll to position [157, 0]
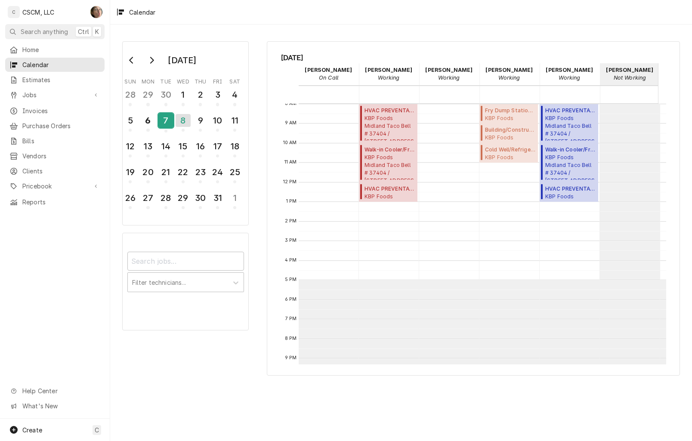
click at [168, 120] on div "7" at bounding box center [165, 120] width 15 height 15
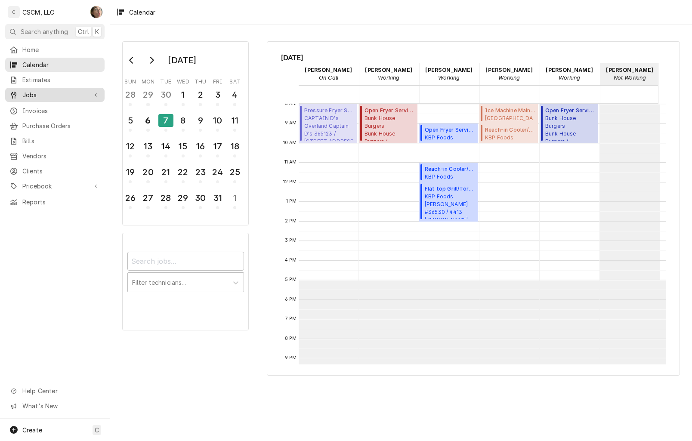
click at [30, 94] on span "Jobs" at bounding box center [54, 94] width 65 height 9
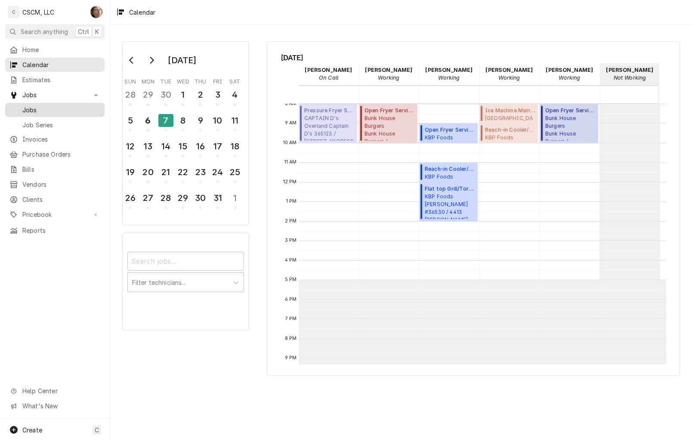
click at [31, 111] on div "Jobs" at bounding box center [55, 110] width 96 height 11
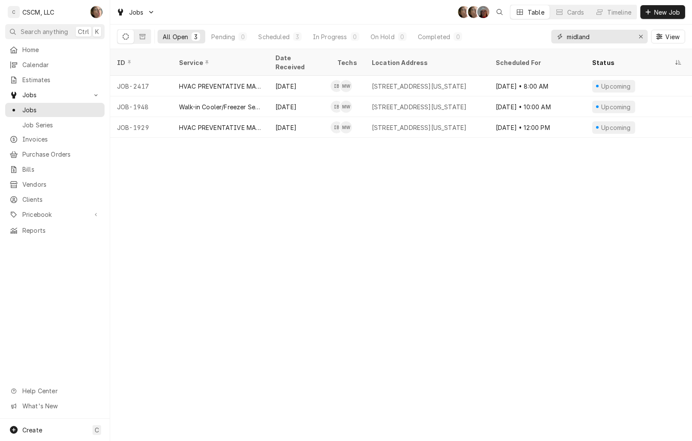
click at [597, 33] on input "midland" at bounding box center [599, 37] width 65 height 14
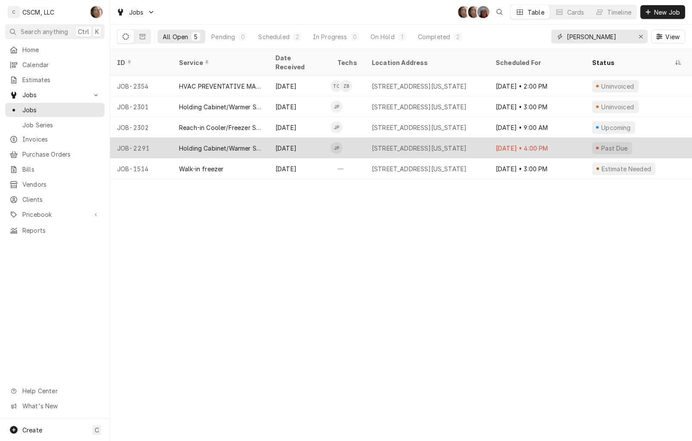
type input "glen"
click at [498, 138] on div "Oct 1 • 4:00 PM" at bounding box center [537, 148] width 96 height 21
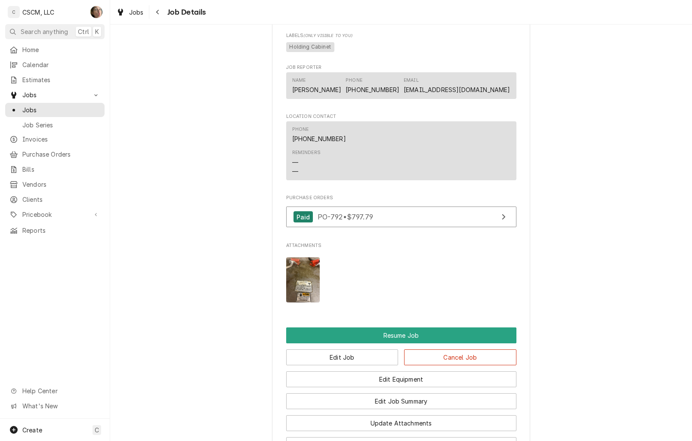
scroll to position [815, 0]
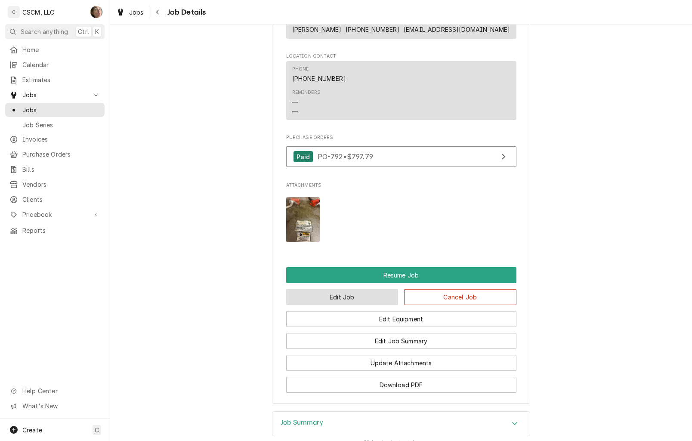
click at [349, 305] on button "Edit Job" at bounding box center [342, 297] width 112 height 16
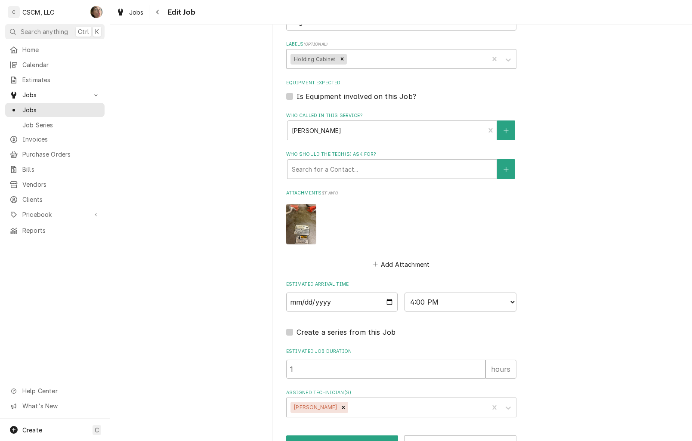
scroll to position [649, 0]
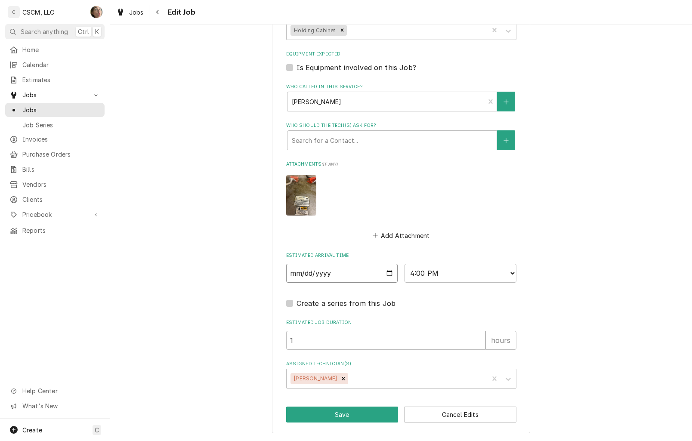
click at [388, 267] on input "2025-10-01" at bounding box center [342, 273] width 112 height 19
click at [384, 271] on input "2025-10-01" at bounding box center [342, 273] width 112 height 19
type textarea "x"
type input "2025-10-07"
type textarea "x"
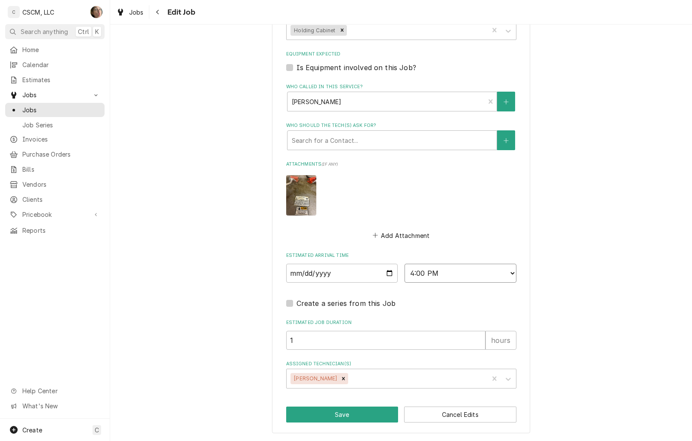
click at [465, 269] on select "AM / PM 6:00 AM 6:15 AM 6:30 AM 6:45 AM 7:00 AM 7:15 AM 7:30 AM 7:45 AM 8:00 AM…" at bounding box center [461, 273] width 112 height 19
select select "12:00:00"
click at [405, 264] on select "AM / PM 6:00 AM 6:15 AM 6:30 AM 6:45 AM 7:00 AM 7:15 AM 7:30 AM 7:45 AM 8:00 AM…" at bounding box center [461, 273] width 112 height 19
type textarea "x"
click at [425, 276] on select "AM / PM 6:00 AM 6:15 AM 6:30 AM 6:45 AM 7:00 AM 7:15 AM 7:30 AM 7:45 AM 8:00 AM…" at bounding box center [461, 273] width 112 height 19
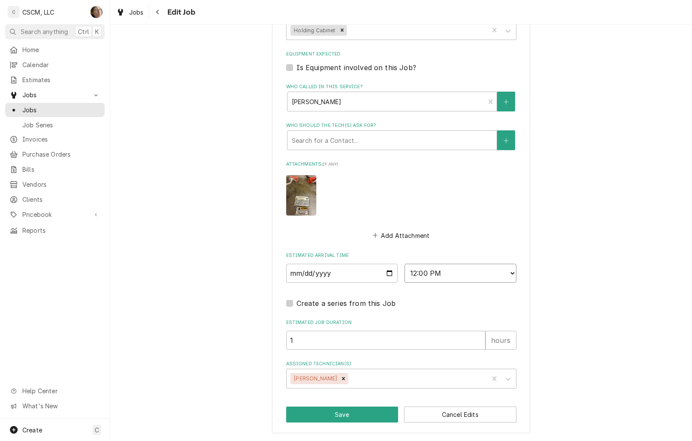
select select "10:00:00"
click at [405, 264] on select "AM / PM 6:00 AM 6:15 AM 6:30 AM 6:45 AM 7:00 AM 7:15 AM 7:30 AM 7:45 AM 8:00 AM…" at bounding box center [461, 273] width 112 height 19
click at [437, 332] on input "1" at bounding box center [385, 340] width 199 height 19
type textarea "x"
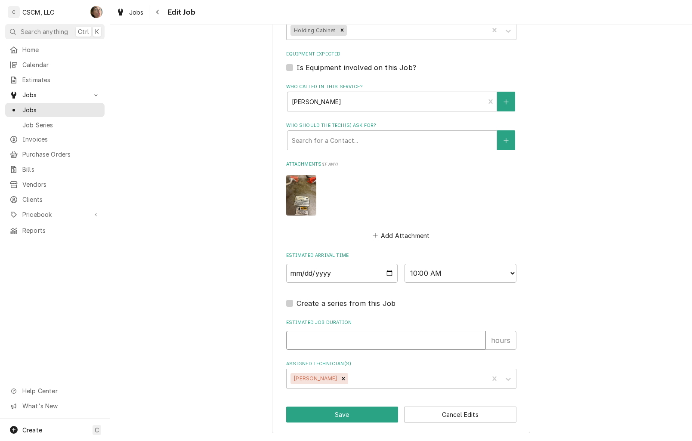
type input "2"
type textarea "x"
type input "2"
click at [344, 417] on button "Save" at bounding box center [342, 415] width 112 height 16
type textarea "x"
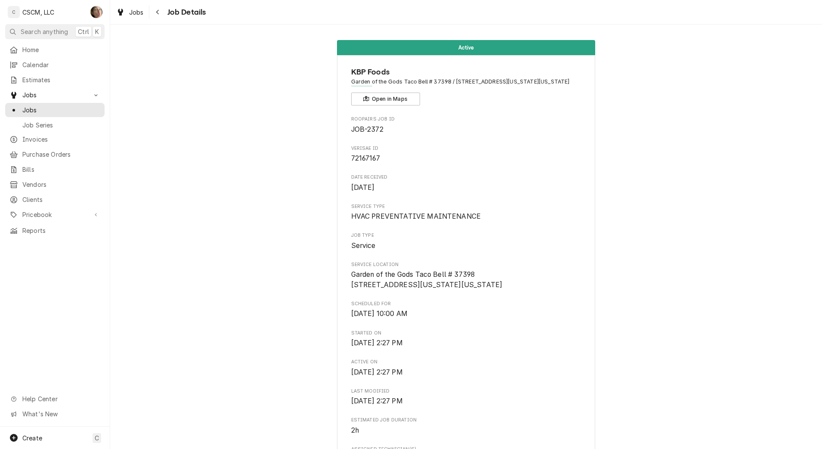
scroll to position [89, 0]
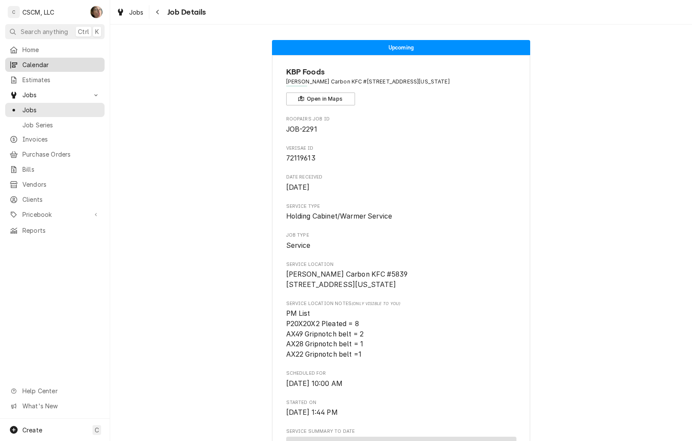
click at [43, 62] on span "Calendar" at bounding box center [61, 64] width 78 height 9
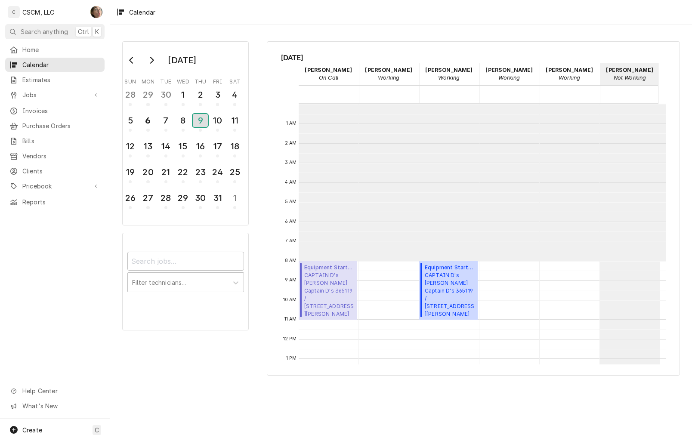
scroll to position [157, 0]
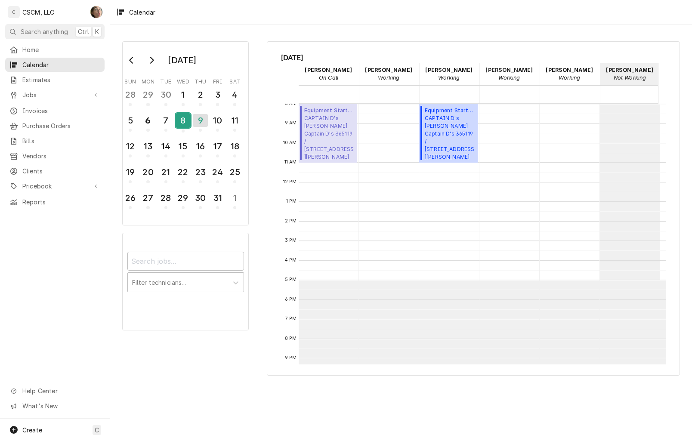
click at [186, 120] on div "8" at bounding box center [183, 120] width 15 height 15
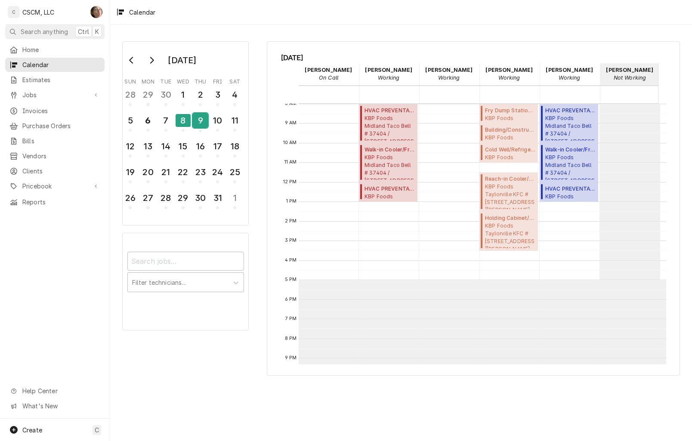
click at [194, 121] on div "9" at bounding box center [200, 120] width 15 height 15
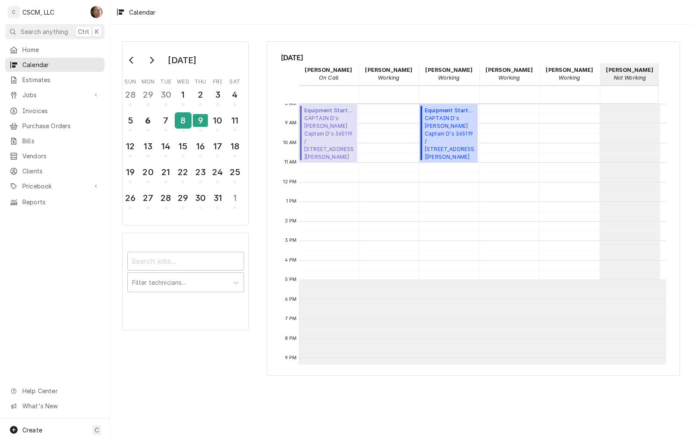
click at [179, 123] on div "8" at bounding box center [183, 120] width 15 height 15
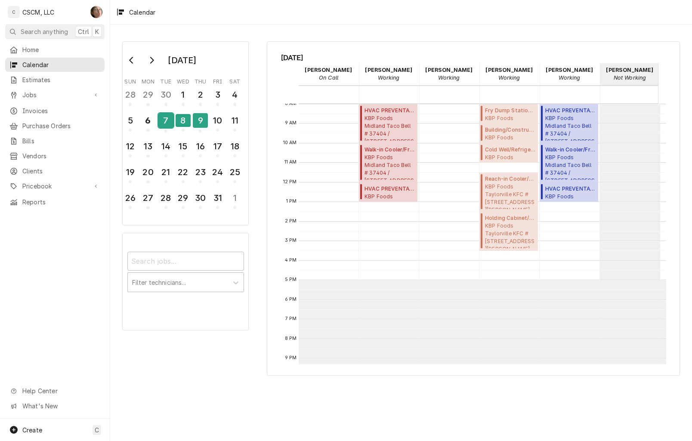
click at [169, 120] on div "7" at bounding box center [165, 120] width 15 height 15
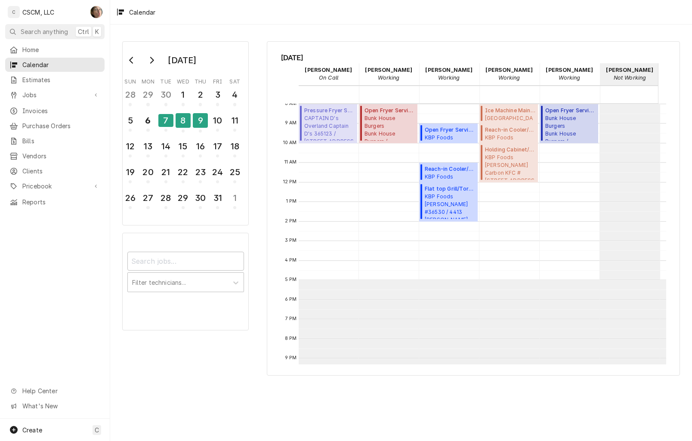
click at [215, 13] on div "Calendar" at bounding box center [401, 12] width 582 height 24
click at [46, 94] on span "Jobs" at bounding box center [54, 94] width 65 height 9
click at [53, 105] on span "Jobs" at bounding box center [61, 109] width 78 height 9
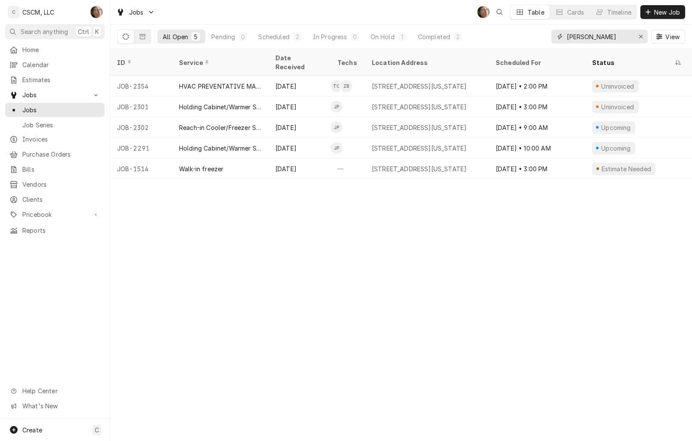
click at [609, 34] on input "[PERSON_NAME]" at bounding box center [599, 37] width 65 height 14
drag, startPoint x: 609, startPoint y: 34, endPoint x: 426, endPoint y: 34, distance: 182.9
click at [426, 34] on div "All Open 5 Pending 0 Scheduled 2 In Progress 0 On Hold 1 Completed 2 glen View" at bounding box center [401, 37] width 568 height 24
click at [61, 53] on div "Home" at bounding box center [55, 49] width 96 height 11
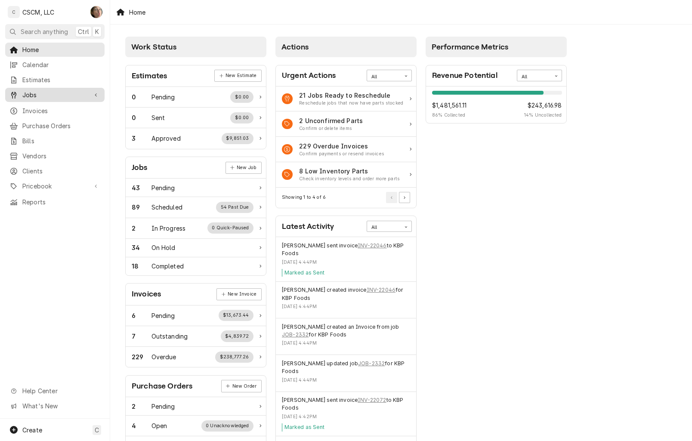
click at [59, 95] on span "Jobs" at bounding box center [54, 94] width 65 height 9
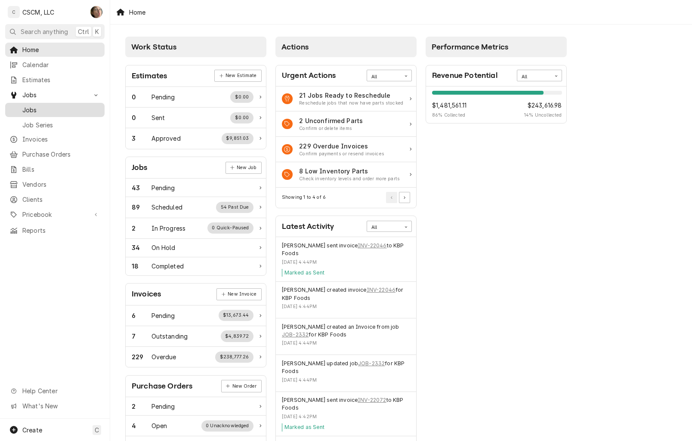
click at [59, 105] on span "Jobs" at bounding box center [61, 109] width 78 height 9
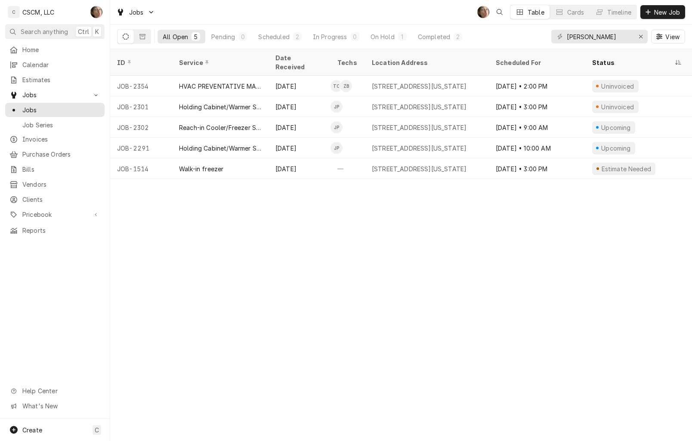
drag, startPoint x: 225, startPoint y: 34, endPoint x: 225, endPoint y: 28, distance: 6.5
click at [225, 34] on div "Pending" at bounding box center [223, 36] width 24 height 9
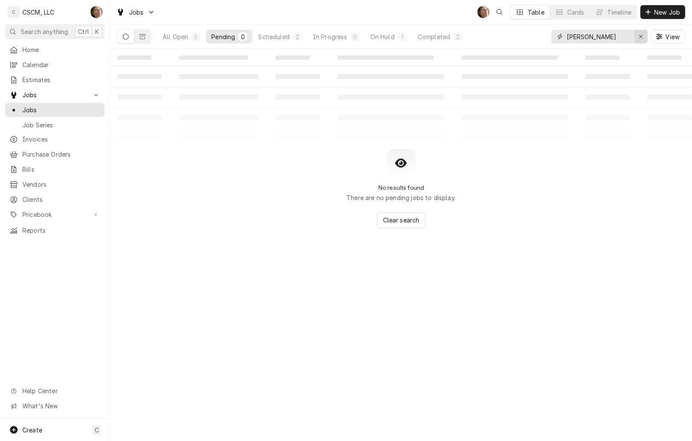
click at [643, 35] on icon "Erase input" at bounding box center [641, 37] width 5 height 6
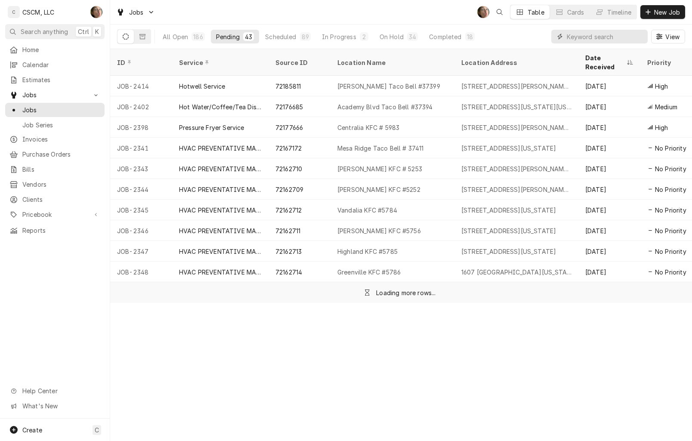
click at [607, 43] on input "Dynamic Content Wrapper" at bounding box center [605, 37] width 77 height 14
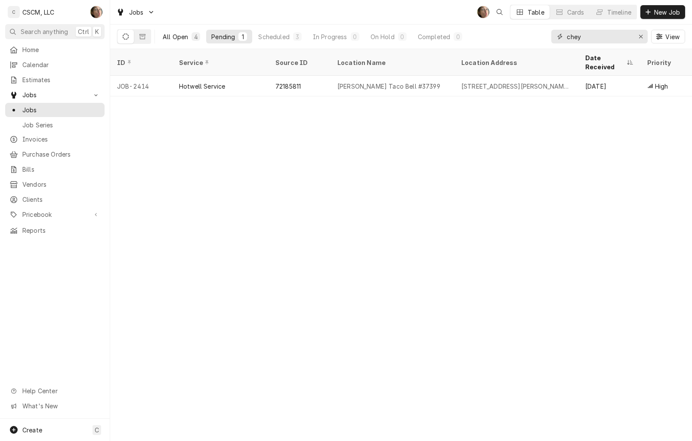
type input "chey"
click at [179, 37] on div "All Open" at bounding box center [175, 36] width 25 height 9
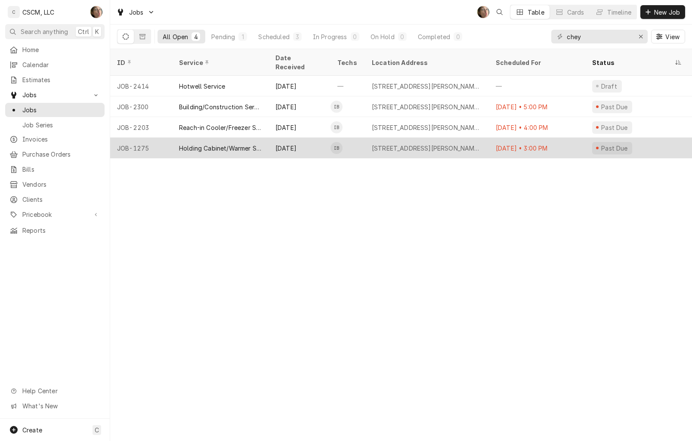
click at [234, 144] on div "Holding Cabinet/Warmer Service" at bounding box center [220, 148] width 83 height 9
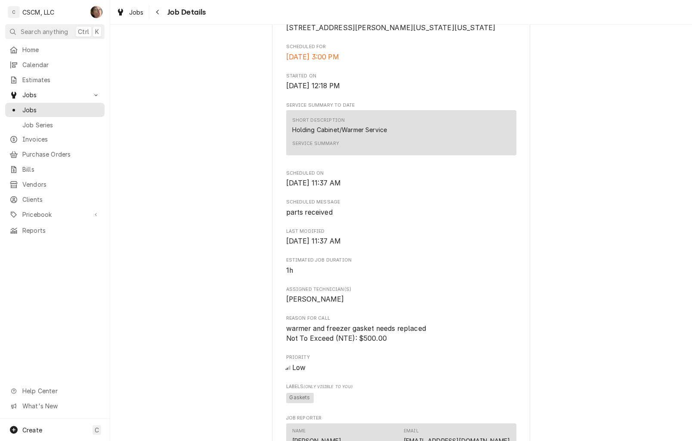
scroll to position [269, 0]
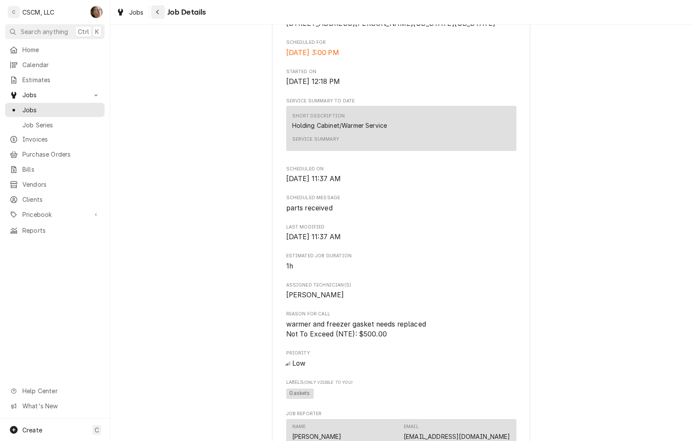
click at [156, 10] on icon "Navigate back" at bounding box center [158, 12] width 4 height 6
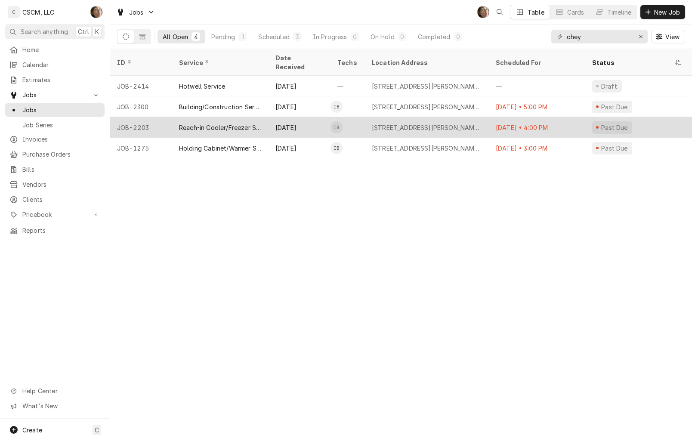
click at [286, 119] on div "[DATE]" at bounding box center [300, 127] width 62 height 21
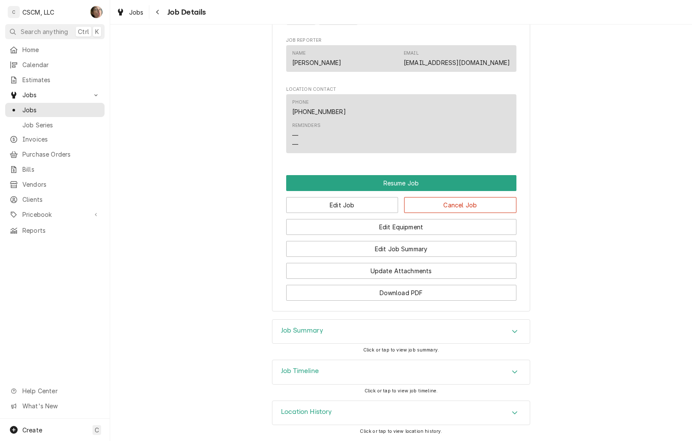
scroll to position [606, 0]
click at [162, 11] on div "Navigate back" at bounding box center [158, 12] width 9 height 9
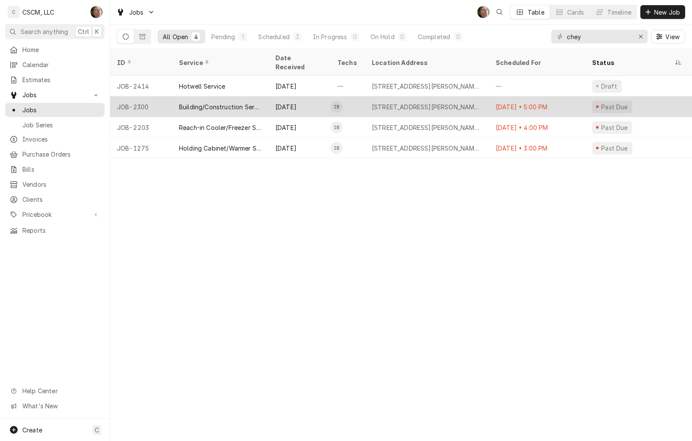
click at [414, 102] on div "[STREET_ADDRESS][PERSON_NAME][US_STATE][US_STATE]" at bounding box center [427, 106] width 110 height 9
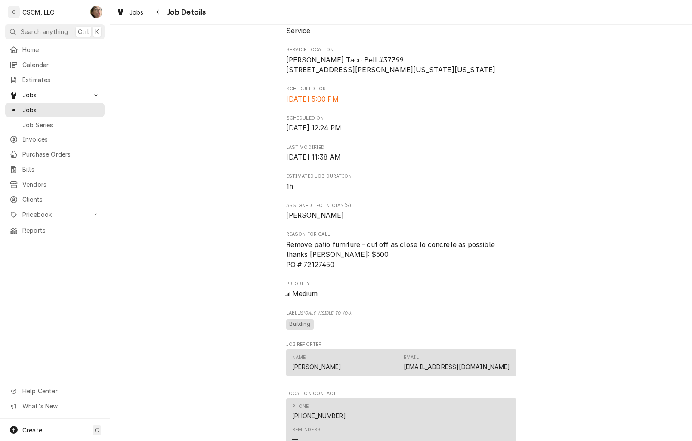
scroll to position [269, 0]
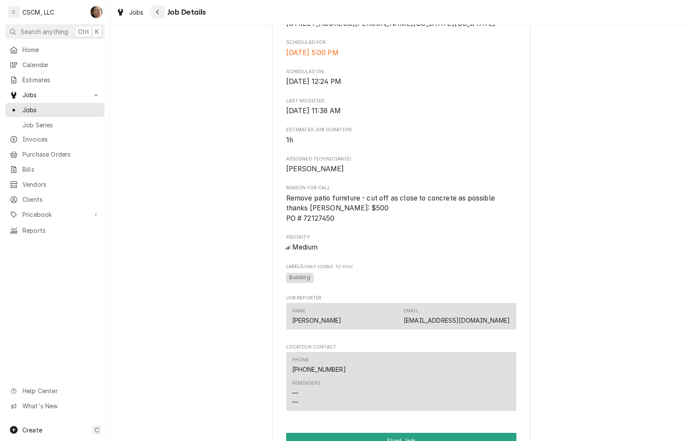
click at [158, 10] on icon "Navigate back" at bounding box center [158, 12] width 4 height 6
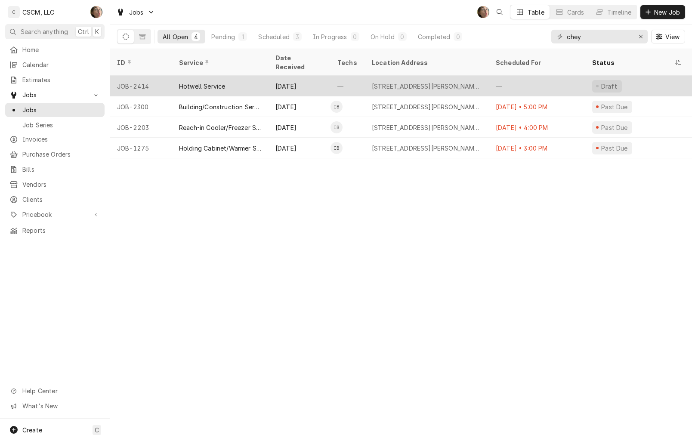
click at [246, 76] on div "Hotwell Service" at bounding box center [220, 86] width 96 height 21
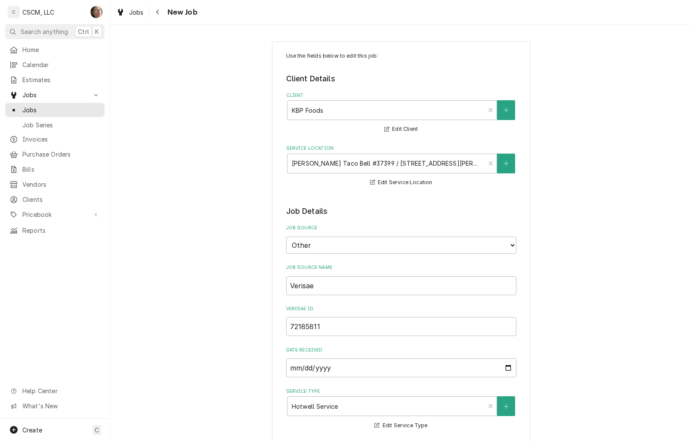
type textarea "x"
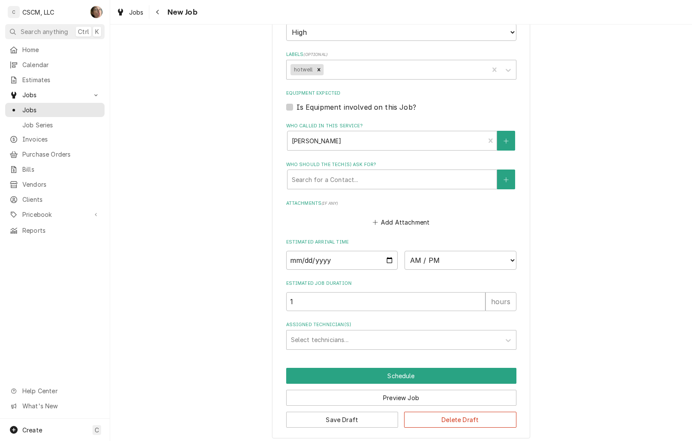
scroll to position [609, 0]
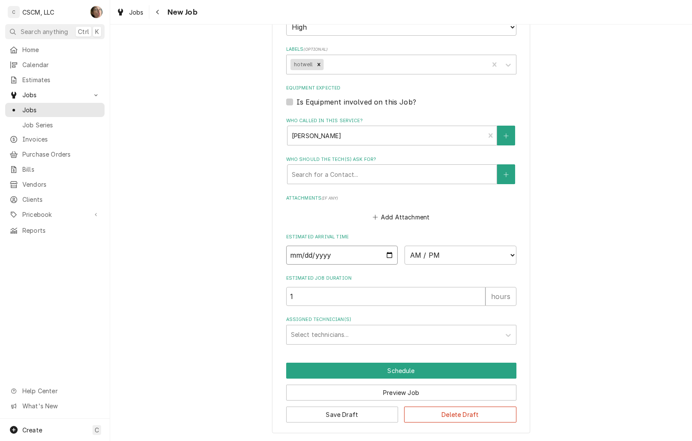
click at [383, 256] on input "Date" at bounding box center [342, 255] width 112 height 19
type input "[DATE]"
type textarea "x"
click at [447, 257] on select "AM / PM 6:00 AM 6:15 AM 6:30 AM 6:45 AM 7:00 AM 7:15 AM 7:30 AM 7:45 AM 8:00 AM…" at bounding box center [461, 255] width 112 height 19
select select "17:00:00"
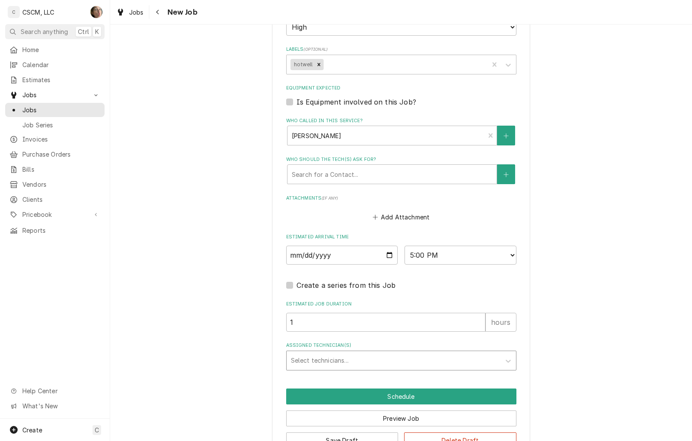
click at [346, 363] on div "Assigned Technician(s)" at bounding box center [393, 360] width 205 height 15
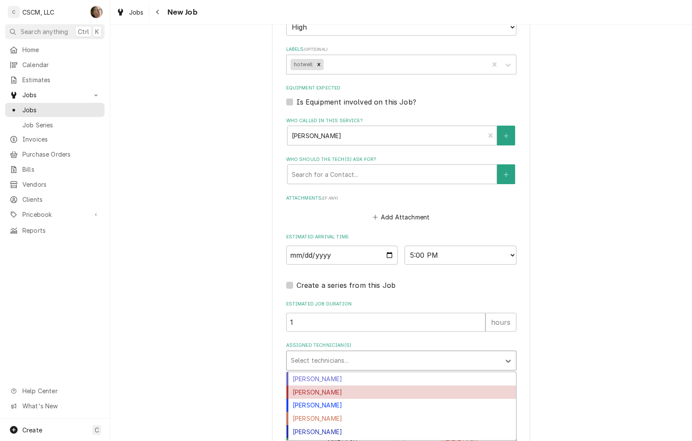
click at [336, 390] on div "[PERSON_NAME]" at bounding box center [401, 392] width 229 height 13
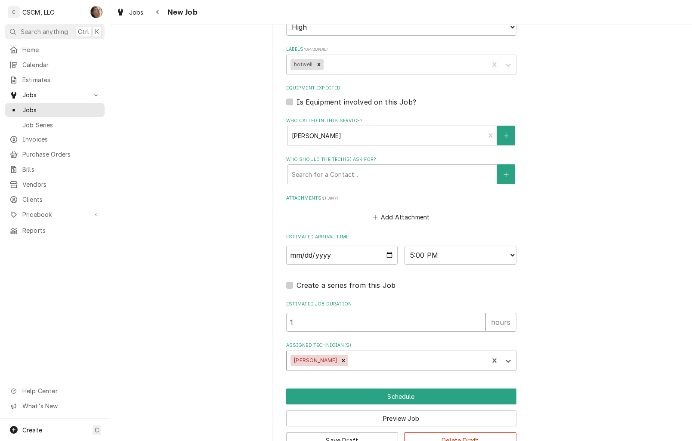
click at [357, 362] on div "Assigned Technician(s)" at bounding box center [417, 360] width 134 height 15
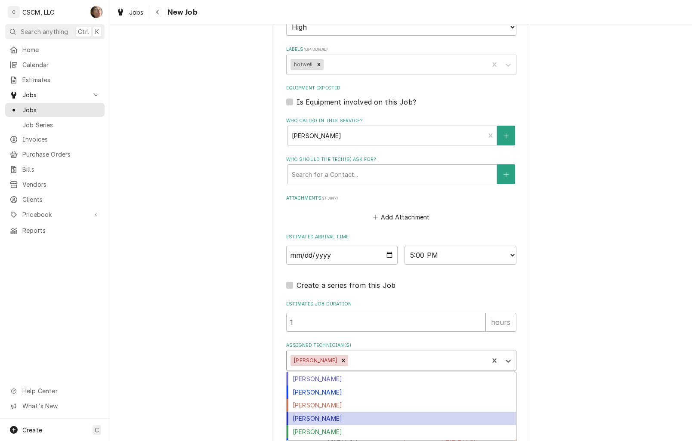
scroll to position [24, 0]
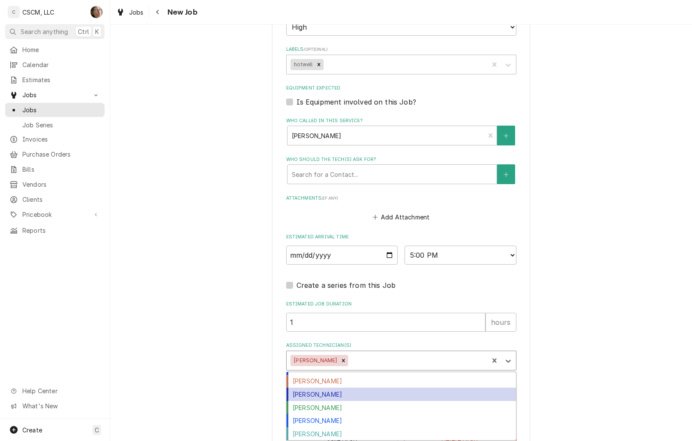
click at [337, 398] on div "[PERSON_NAME]" at bounding box center [401, 394] width 229 height 13
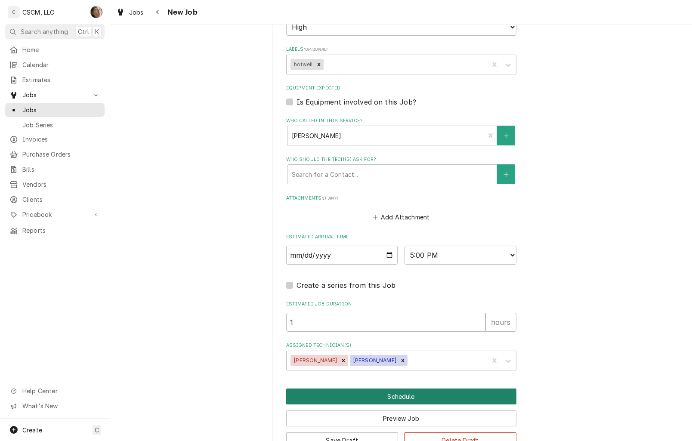
click at [353, 394] on button "Schedule" at bounding box center [401, 397] width 230 height 16
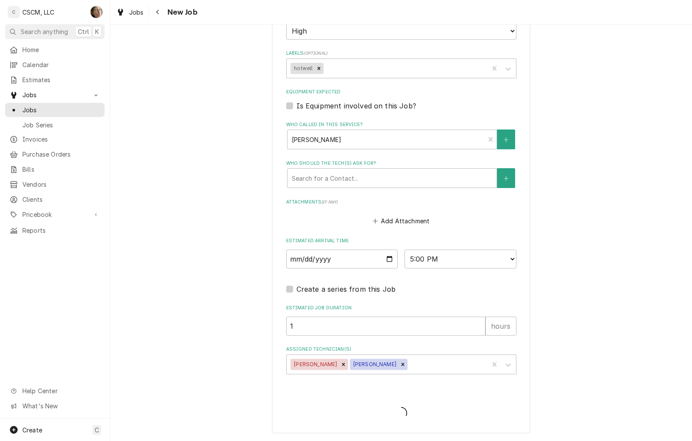
type textarea "x"
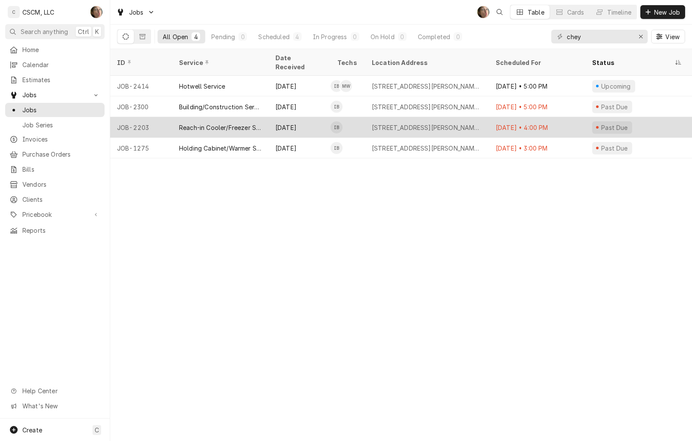
click at [375, 117] on div "[STREET_ADDRESS][PERSON_NAME][US_STATE][US_STATE]" at bounding box center [427, 127] width 124 height 21
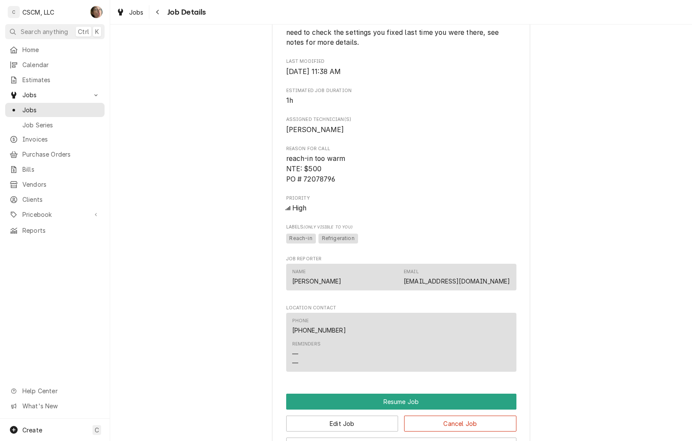
scroll to position [606, 0]
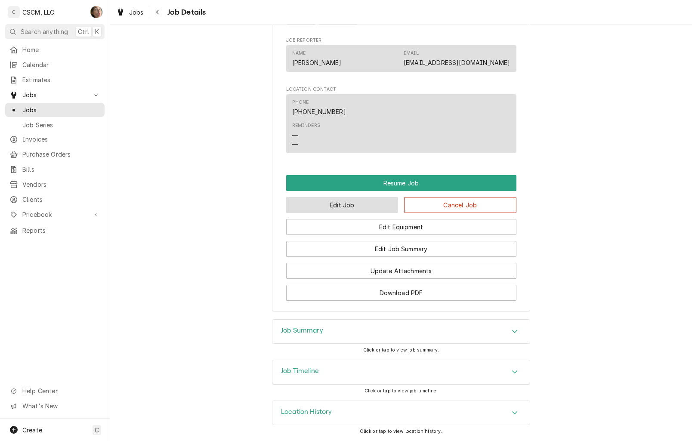
click at [352, 208] on button "Edit Job" at bounding box center [342, 205] width 112 height 16
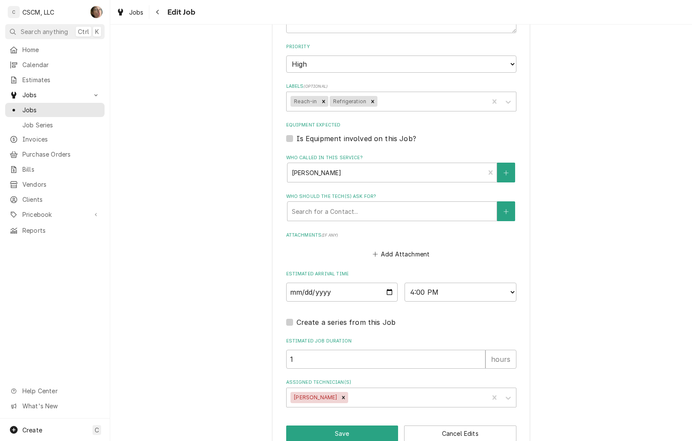
scroll to position [526, 0]
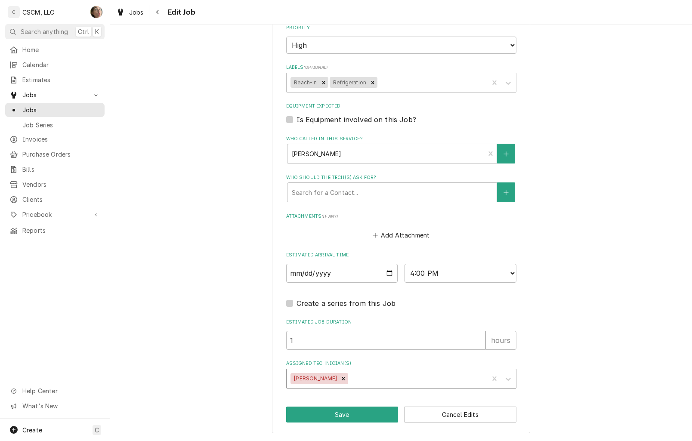
click at [372, 369] on div "[PERSON_NAME]" at bounding box center [388, 378] width 202 height 19
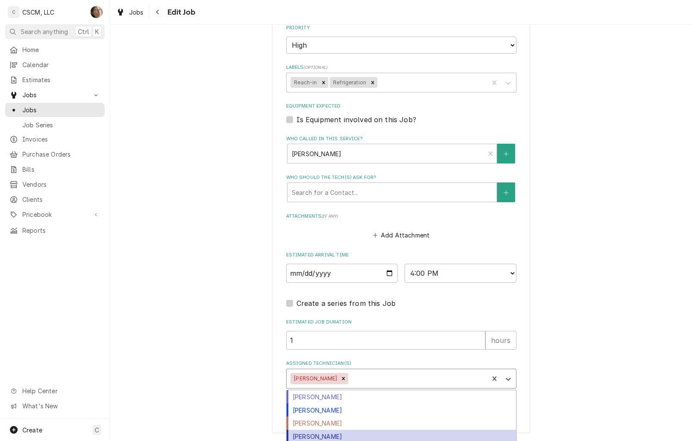
click at [368, 433] on div "[PERSON_NAME]" at bounding box center [401, 436] width 229 height 13
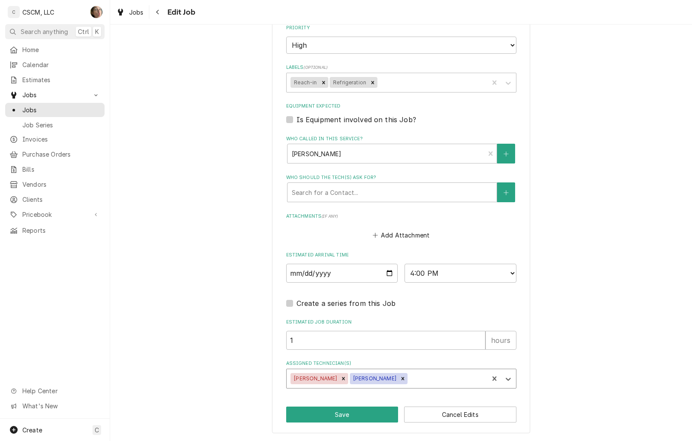
type textarea "x"
click at [435, 272] on select "AM / PM 6:00 AM 6:15 AM 6:30 AM 6:45 AM 7:00 AM 7:15 AM 7:30 AM 7:45 AM 8:00 AM…" at bounding box center [461, 273] width 112 height 19
click at [378, 272] on input "2025-09-30" at bounding box center [342, 273] width 112 height 19
click at [385, 273] on input "2025-09-30" at bounding box center [342, 273] width 112 height 19
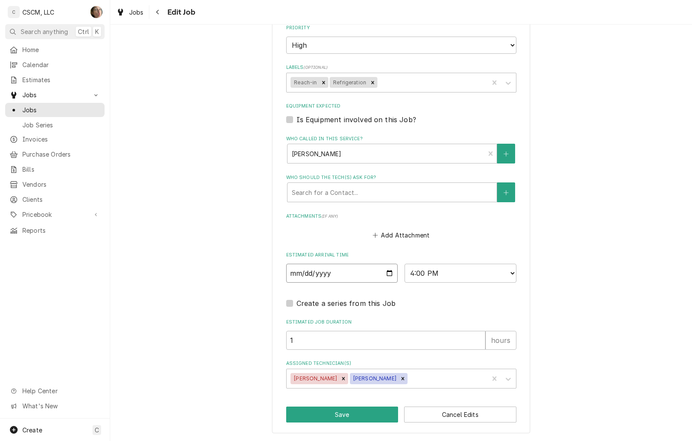
type input "2025-10-06"
click at [345, 408] on button "Save" at bounding box center [342, 415] width 112 height 16
type textarea "x"
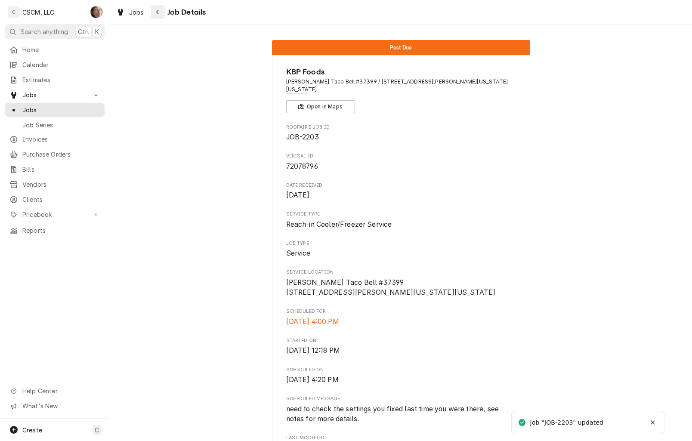
click at [161, 6] on button "Navigate back" at bounding box center [158, 12] width 14 height 14
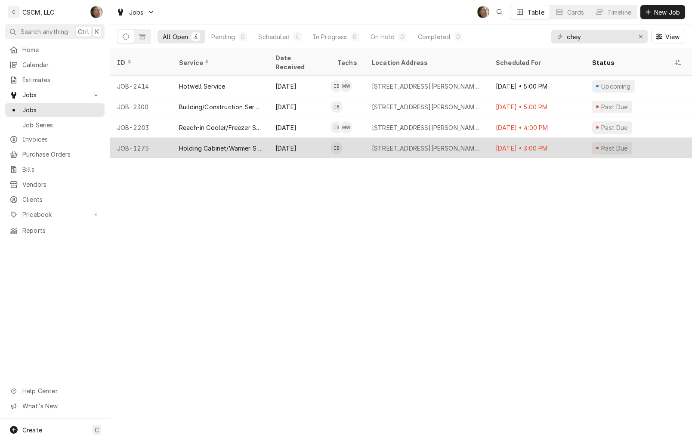
click at [423, 144] on div "745 Cheyenne Meadows Rd, Colorado Springs, Colorado 80906" at bounding box center [427, 148] width 110 height 9
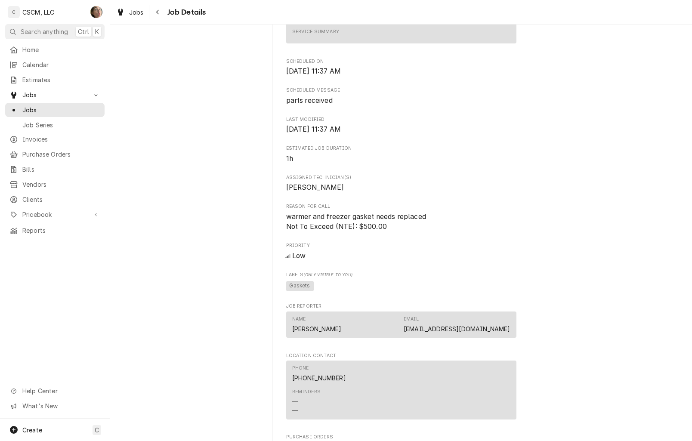
scroll to position [701, 0]
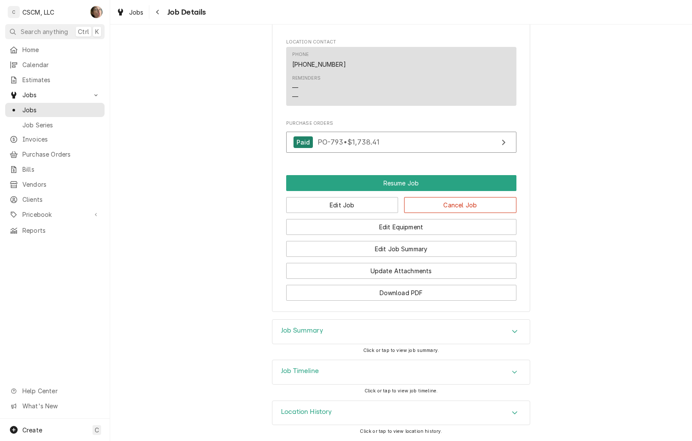
click at [372, 214] on div "Edit Equipment" at bounding box center [401, 224] width 230 height 22
click at [372, 205] on button "Edit Job" at bounding box center [342, 205] width 112 height 16
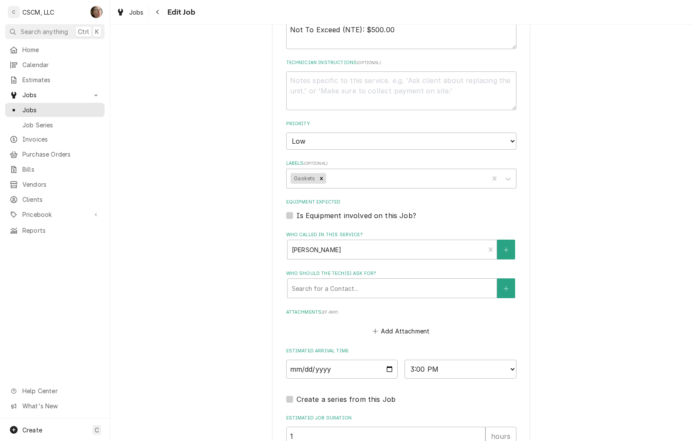
scroll to position [526, 0]
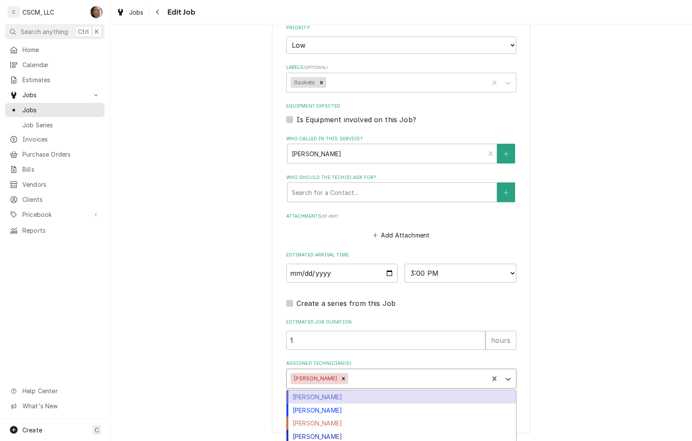
click at [395, 377] on div "Assigned Technician(s)" at bounding box center [417, 378] width 134 height 15
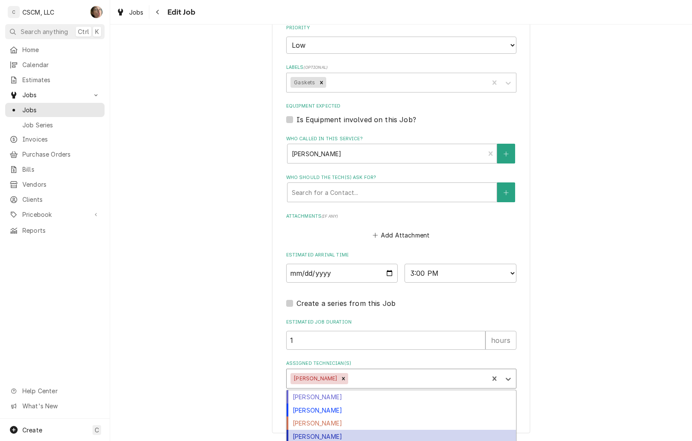
click at [362, 435] on div "[PERSON_NAME]" at bounding box center [401, 436] width 229 height 13
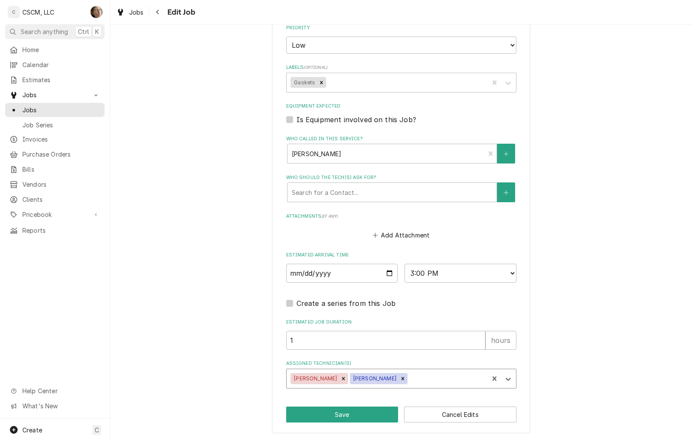
type textarea "x"
click at [436, 274] on select "AM / PM 6:00 AM 6:15 AM 6:30 AM 6:45 AM 7:00 AM 7:15 AM 7:30 AM 7:45 AM 8:00 AM…" at bounding box center [461, 273] width 112 height 19
select select "17:30:00"
click at [405, 264] on select "AM / PM 6:00 AM 6:15 AM 6:30 AM 6:45 AM 7:00 AM 7:15 AM 7:30 AM 7:45 AM 8:00 AM…" at bounding box center [461, 273] width 112 height 19
drag, startPoint x: 334, startPoint y: 337, endPoint x: 0, endPoint y: 331, distance: 334.5
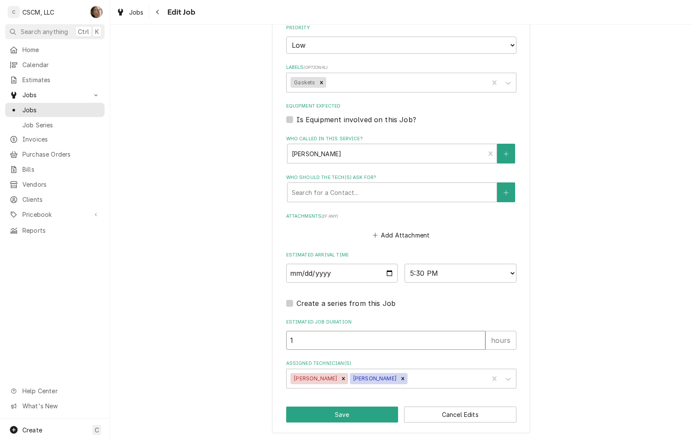
click at [11, 338] on div "C CSCM, LLC SH Search anything Ctrl K Home Calendar Estimates Jobs Jobs Job Ser…" at bounding box center [346, 220] width 692 height 441
type textarea "x"
type input ".5"
type textarea "x"
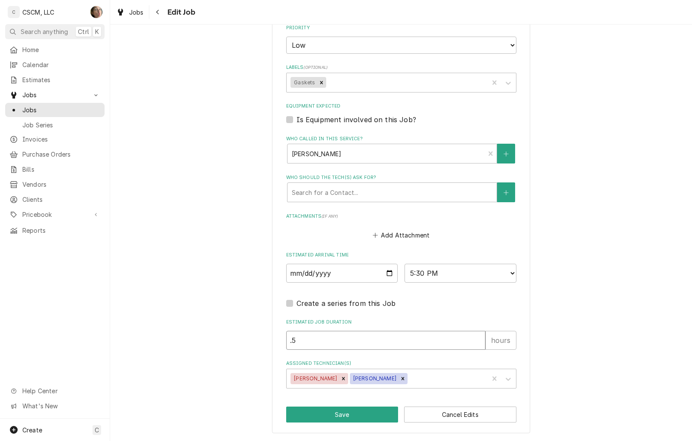
type input ".5"
click at [387, 269] on input "2025-09-30" at bounding box center [342, 273] width 112 height 19
type textarea "x"
type input "2025-10-30"
type textarea "x"
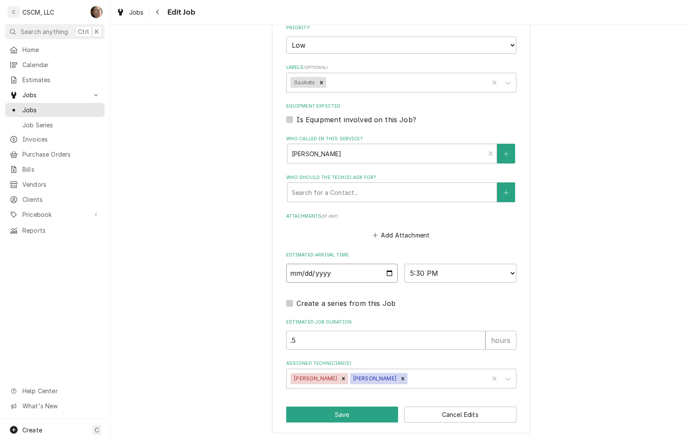
type input "2025-10-06"
click at [337, 412] on button "Save" at bounding box center [342, 415] width 112 height 16
type textarea "x"
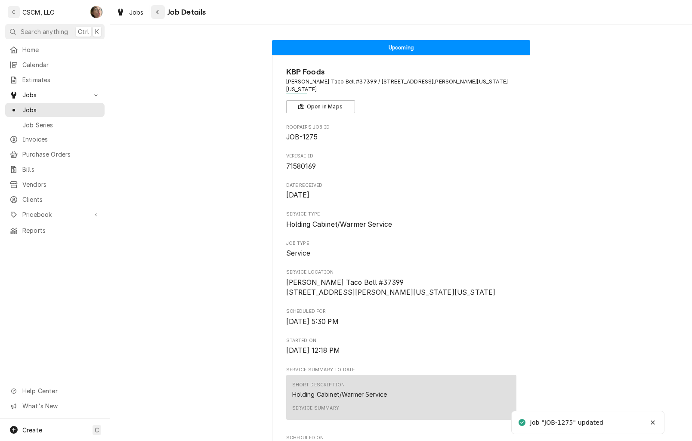
click at [160, 14] on div "Navigate back" at bounding box center [158, 12] width 9 height 9
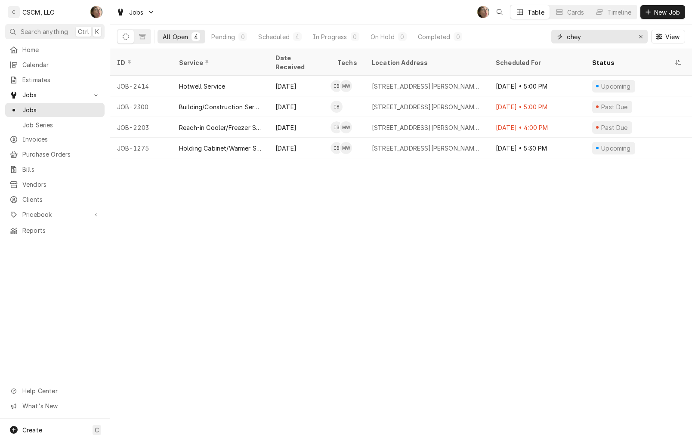
drag, startPoint x: 593, startPoint y: 34, endPoint x: 352, endPoint y: 21, distance: 240.9
click at [352, 21] on div "Jobs SH Table Cards Timeline New Job All Open 4 Pending 0 Scheduled 4 In Progre…" at bounding box center [401, 24] width 582 height 49
click at [52, 68] on link "Calendar" at bounding box center [54, 65] width 99 height 14
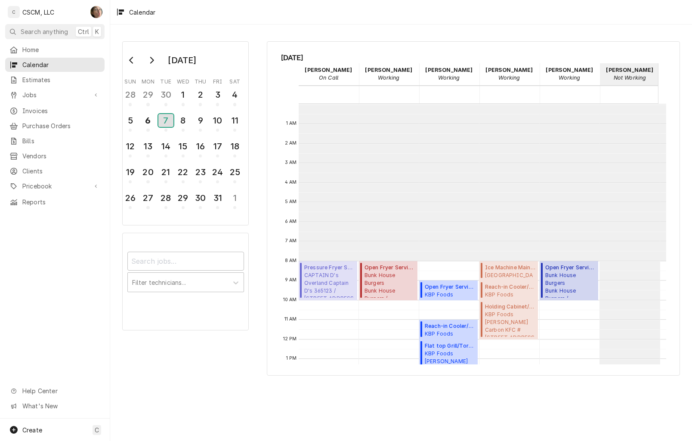
scroll to position [157, 0]
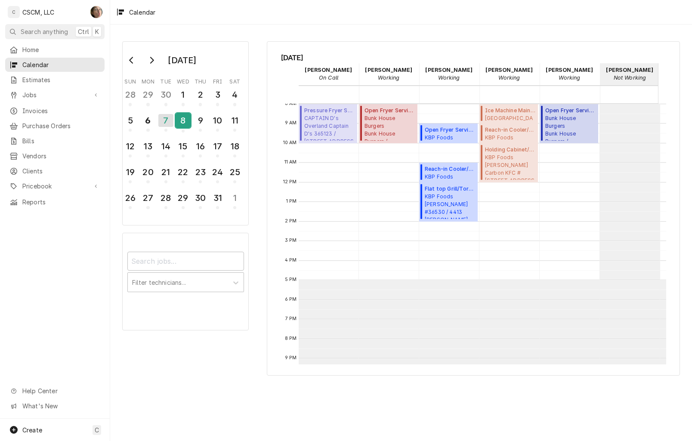
click at [188, 119] on div "8" at bounding box center [183, 120] width 15 height 15
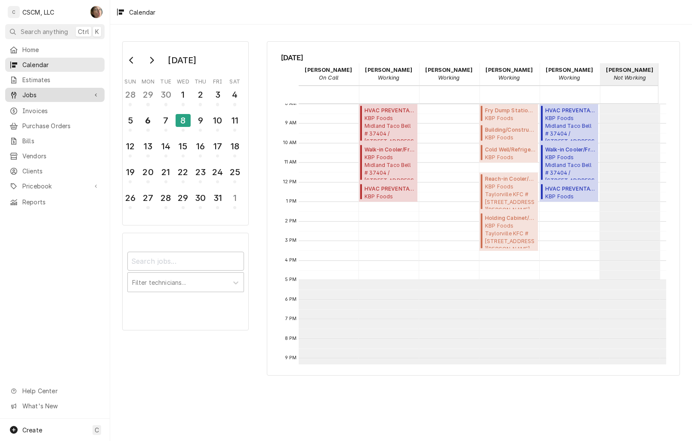
click at [58, 92] on span "Jobs" at bounding box center [54, 94] width 65 height 9
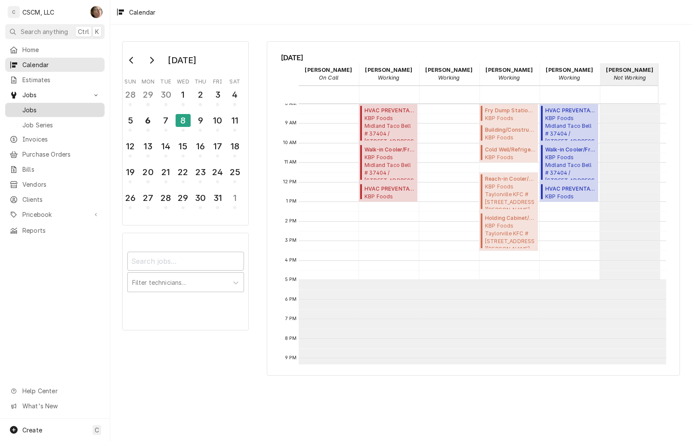
click at [61, 108] on span "Jobs" at bounding box center [61, 109] width 78 height 9
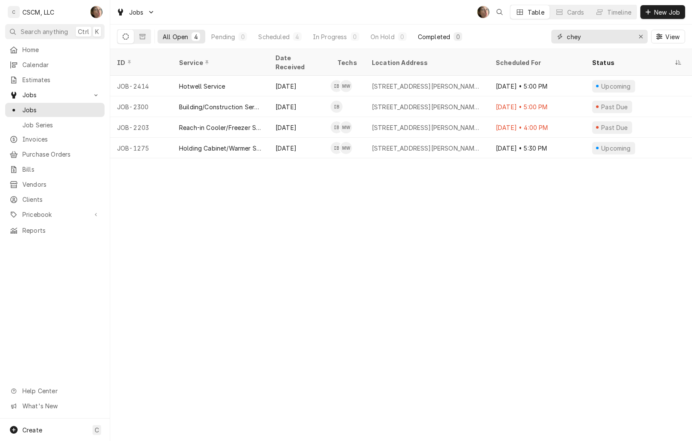
drag, startPoint x: 596, startPoint y: 32, endPoint x: 444, endPoint y: 32, distance: 151.9
click at [446, 35] on div "All Open 4 Pending 0 Scheduled 4 In Progress 0 On Hold 0 Completed 0 chey View" at bounding box center [401, 37] width 568 height 24
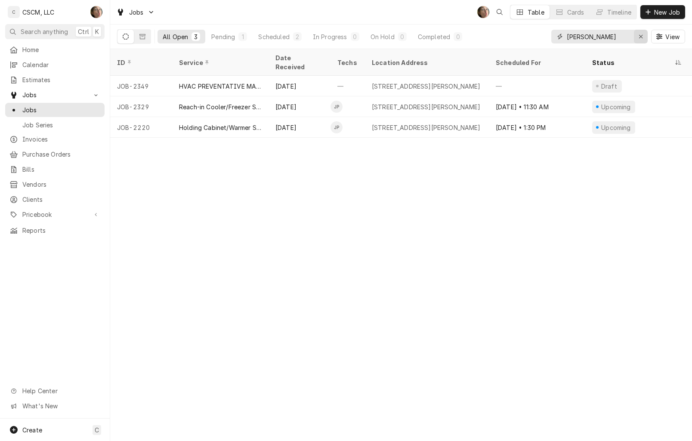
type input "taylor"
click at [641, 34] on icon "Erase input" at bounding box center [641, 37] width 5 height 6
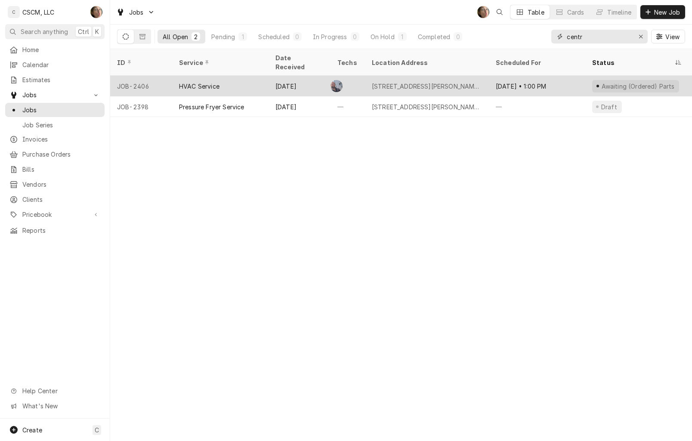
type input "centr"
click at [417, 80] on div "[STREET_ADDRESS][PERSON_NAME][US_STATE]" at bounding box center [427, 86] width 124 height 21
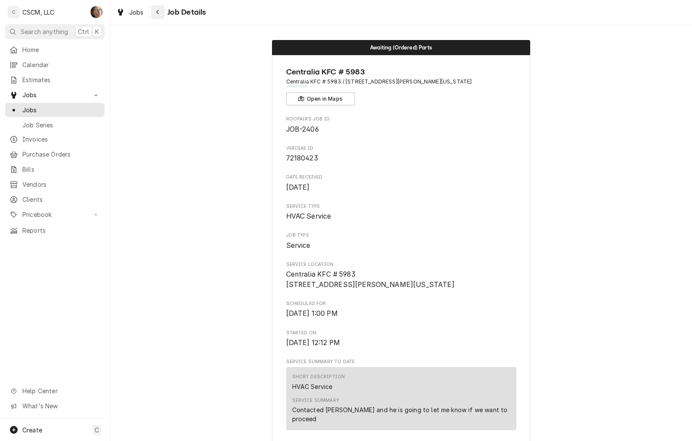
click at [158, 11] on icon "Navigate back" at bounding box center [157, 12] width 3 height 5
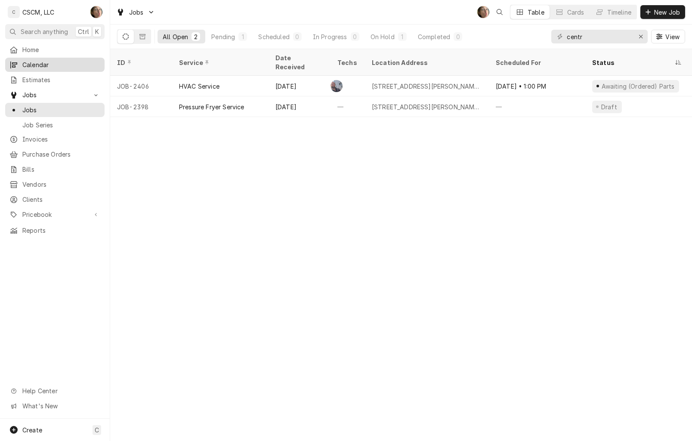
click at [64, 64] on span "Calendar" at bounding box center [61, 64] width 78 height 9
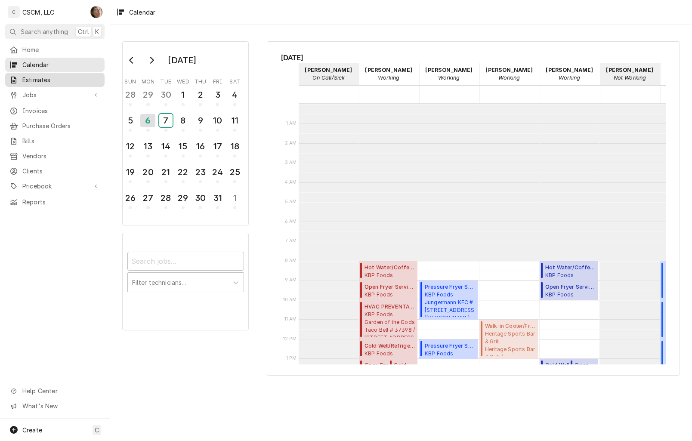
click at [166, 112] on div "7" at bounding box center [165, 121] width 13 height 19
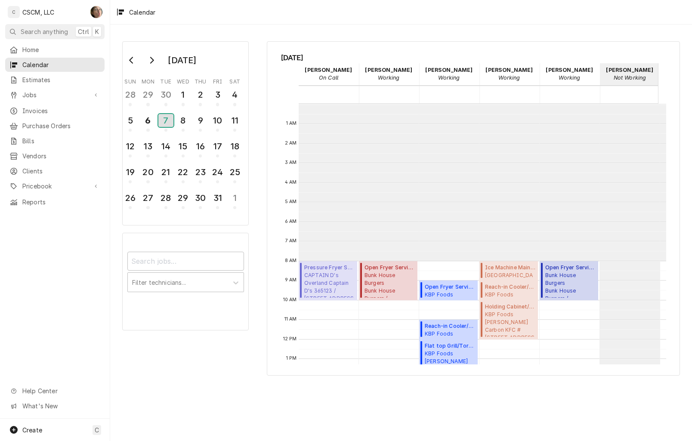
scroll to position [157, 0]
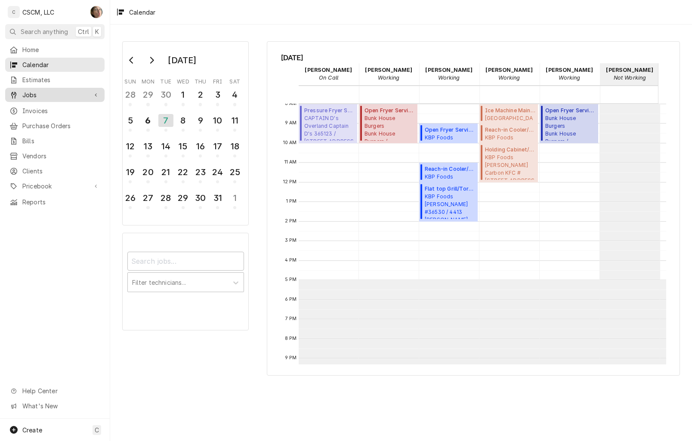
click at [41, 90] on span "Jobs" at bounding box center [54, 94] width 65 height 9
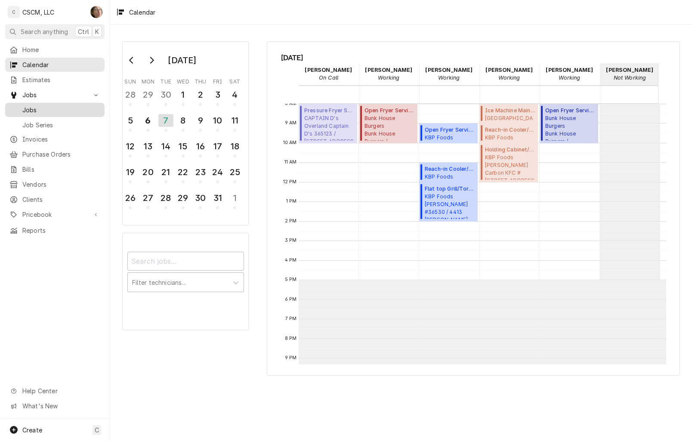
click at [44, 108] on span "Jobs" at bounding box center [61, 109] width 78 height 9
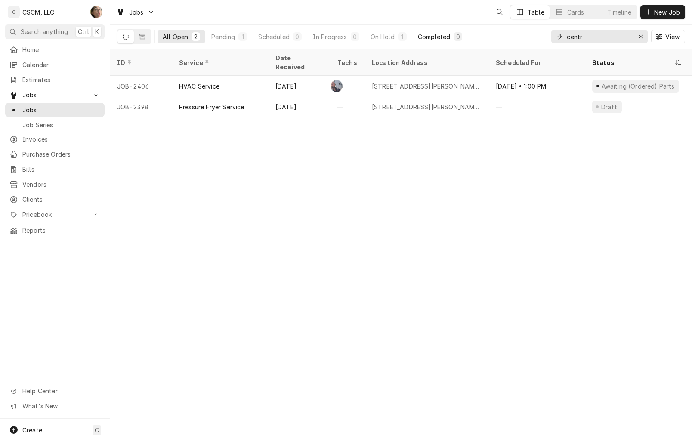
drag, startPoint x: 601, startPoint y: 35, endPoint x: 420, endPoint y: 38, distance: 181.6
click at [420, 38] on div "All Open 2 Pending 1 Scheduled 0 In Progress 0 On Hold 1 Completed 0 centr View" at bounding box center [401, 37] width 568 height 24
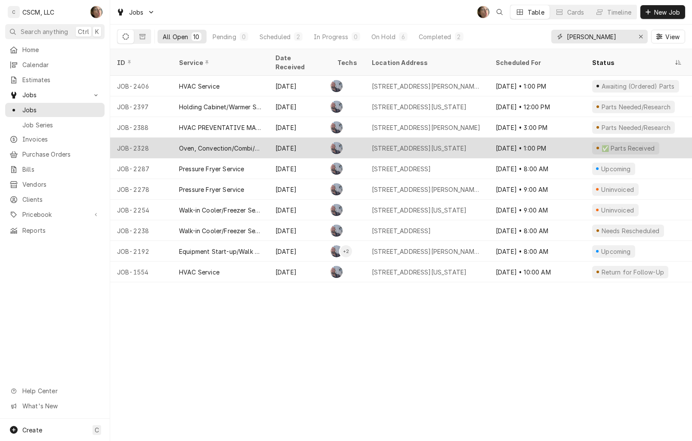
type input "[PERSON_NAME]"
click at [420, 145] on div "[STREET_ADDRESS][US_STATE]" at bounding box center [427, 148] width 124 height 21
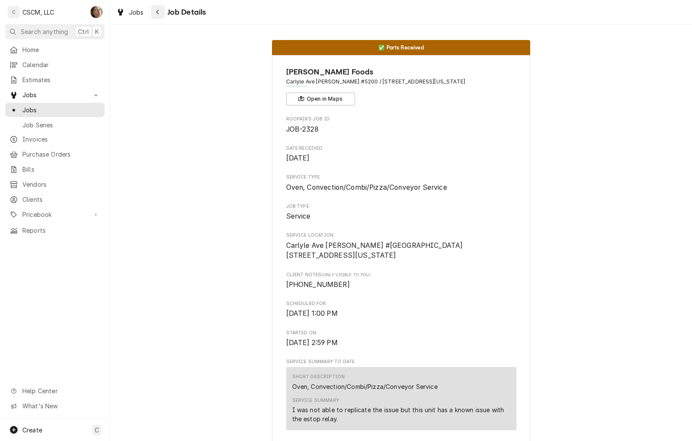
click at [160, 12] on div "Navigate back" at bounding box center [158, 12] width 9 height 9
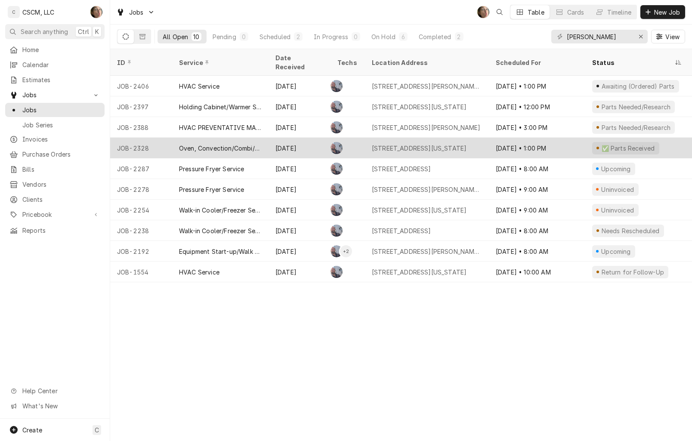
click at [556, 143] on div "[DATE] • 1:00 PM" at bounding box center [537, 148] width 96 height 21
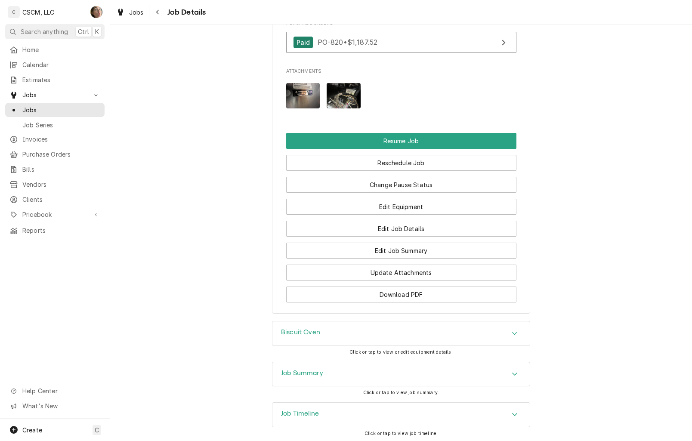
scroll to position [832, 0]
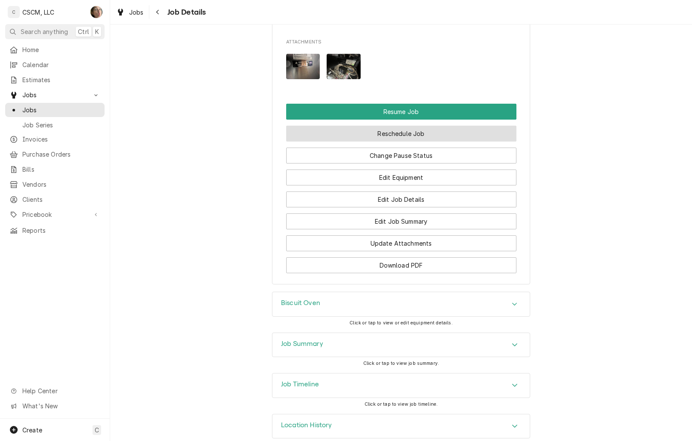
click at [365, 126] on button "Reschedule Job" at bounding box center [401, 134] width 230 height 16
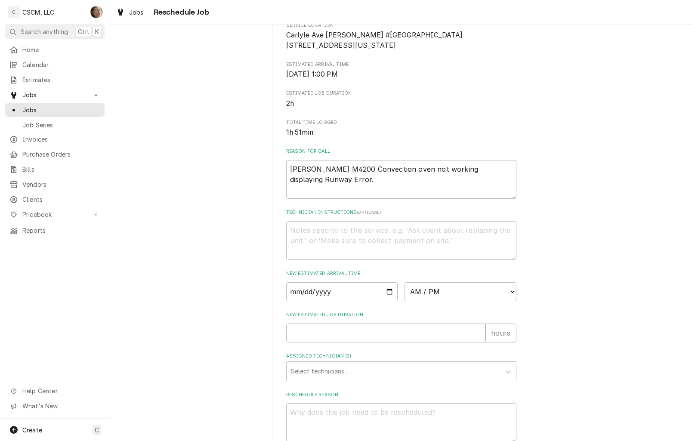
scroll to position [202, 0]
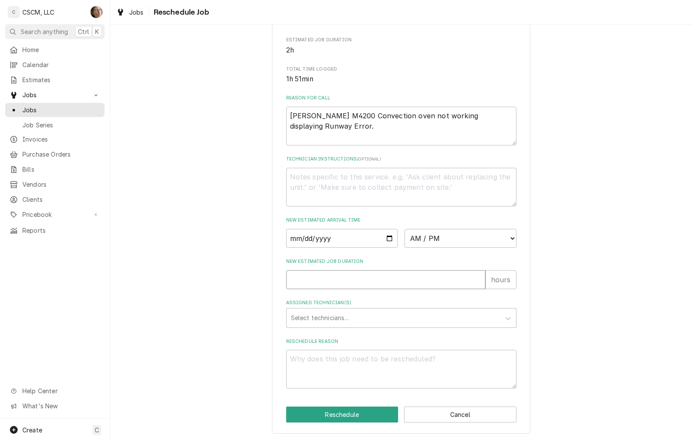
click at [349, 285] on input "New Estimated Job Duration" at bounding box center [385, 279] width 199 height 19
type textarea "x"
type input "2"
click at [457, 242] on select "AM / PM 6:00 AM 6:15 AM 6:30 AM 6:45 AM 7:00 AM 7:15 AM 7:30 AM 7:45 AM 8:00 AM…" at bounding box center [461, 238] width 112 height 19
select select "12:00:00"
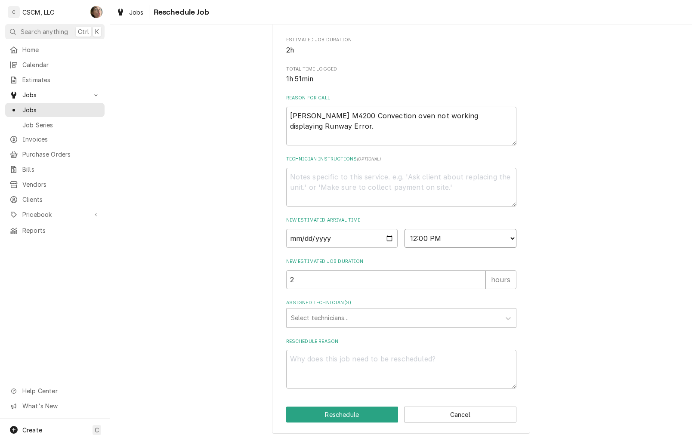
click at [405, 229] on select "AM / PM 6:00 AM 6:15 AM 6:30 AM 6:45 AM 7:00 AM 7:15 AM 7:30 AM 7:45 AM 8:00 AM…" at bounding box center [461, 238] width 112 height 19
click at [386, 237] on input "Date" at bounding box center [342, 238] width 112 height 19
type textarea "x"
type input "[DATE]"
click at [318, 353] on textarea "Reschedule Reason" at bounding box center [401, 369] width 230 height 39
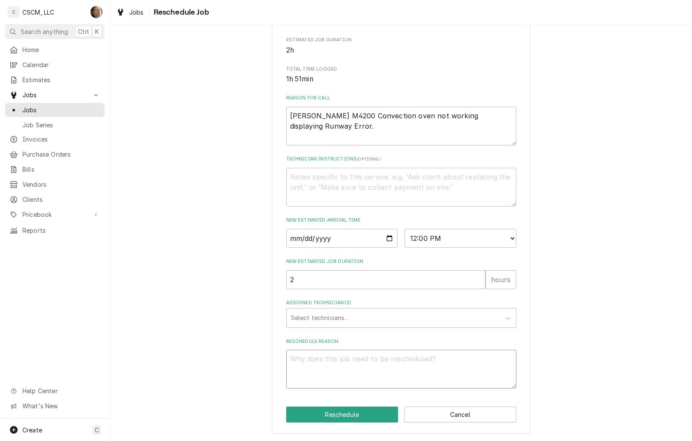
type textarea "x"
type textarea "p"
type textarea "x"
type textarea "pa"
type textarea "x"
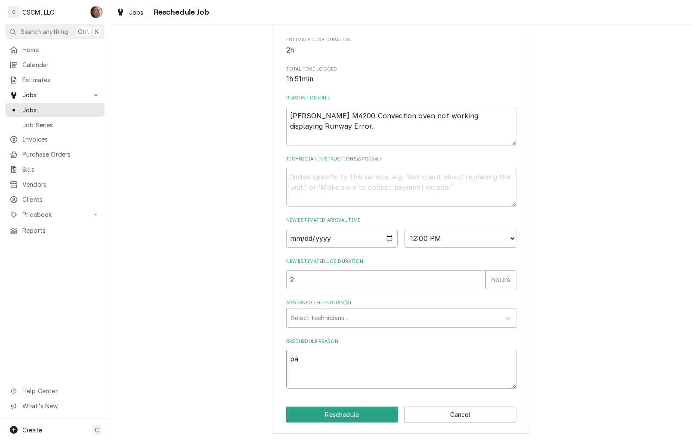
type textarea "par"
type textarea "x"
type textarea "parts"
type textarea "x"
type textarea "parts"
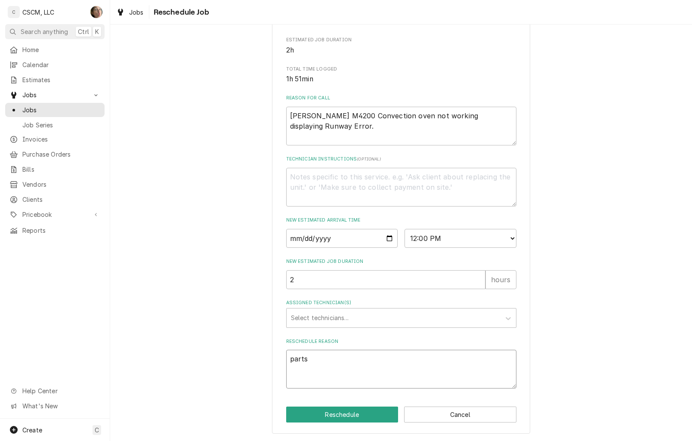
type textarea "x"
type textarea "parts r"
type textarea "x"
type textarea "parts re"
type textarea "x"
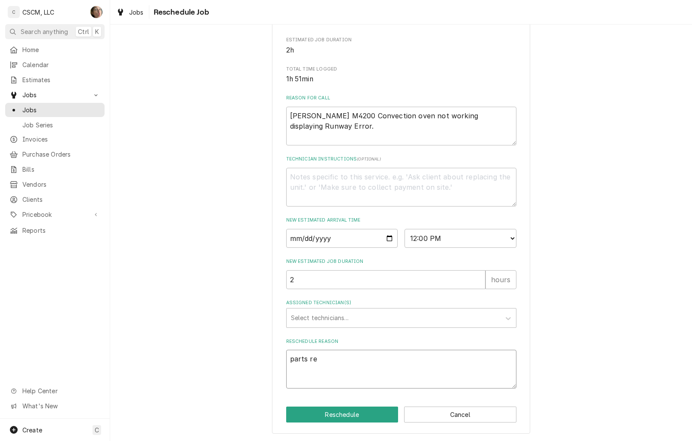
type textarea "parts rec"
type textarea "x"
type textarea "parts rece"
type textarea "x"
type textarea "parts recei"
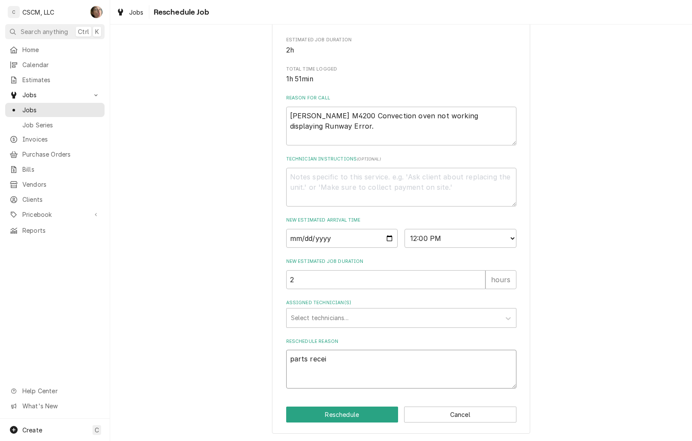
type textarea "x"
type textarea "parts receive"
type textarea "x"
type textarea "parts received"
click at [347, 413] on button "Reschedule" at bounding box center [342, 415] width 112 height 16
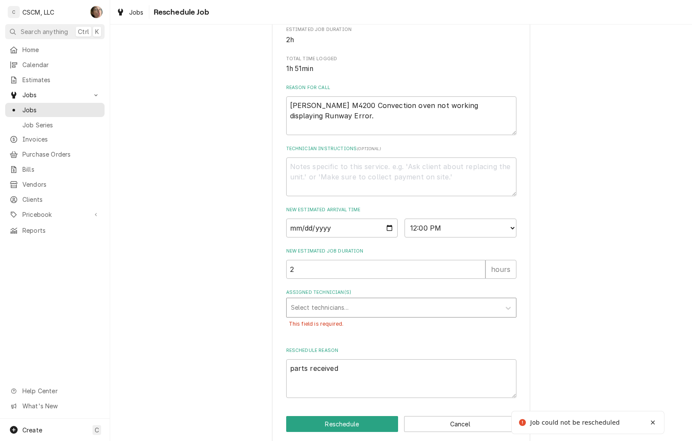
click at [344, 315] on div "Assigned Technician(s)" at bounding box center [393, 307] width 205 height 15
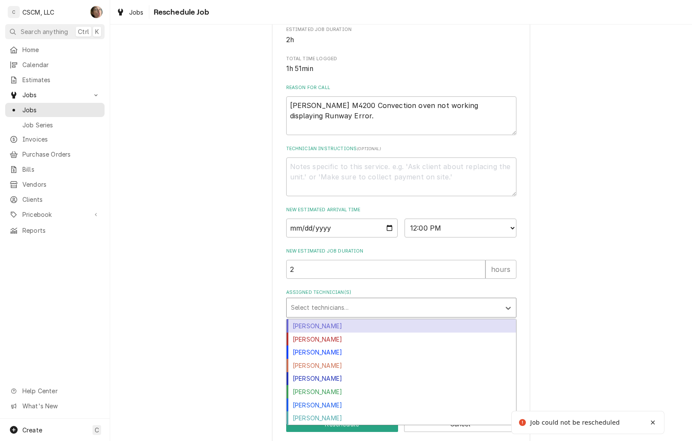
click at [314, 333] on div "Chris Lynch" at bounding box center [401, 325] width 229 height 13
type textarea "x"
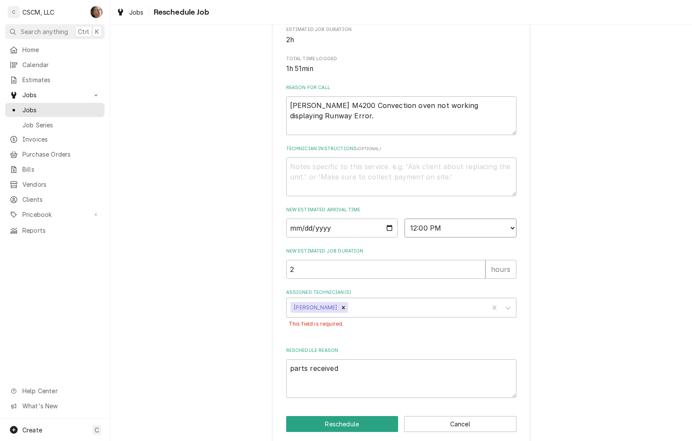
click at [449, 234] on select "AM / PM 6:00 AM 6:15 AM 6:30 AM 6:45 AM 7:00 AM 7:15 AM 7:30 AM 7:45 AM 8:00 AM…" at bounding box center [461, 228] width 112 height 19
click at [223, 121] on div "Please provide some additional details to reschedule this job. Roopairs Job ID …" at bounding box center [401, 140] width 582 height 619
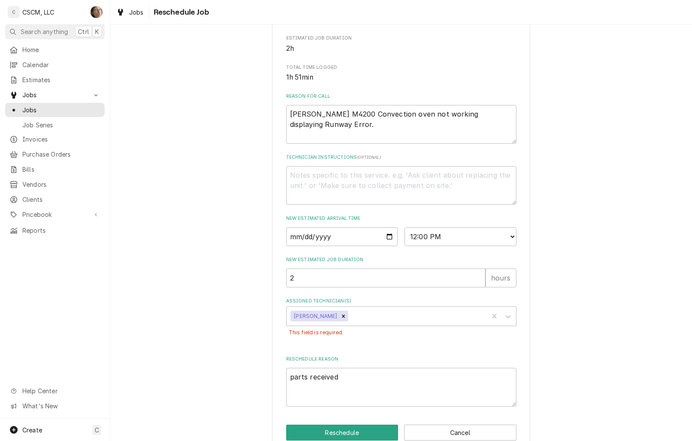
scroll to position [222, 0]
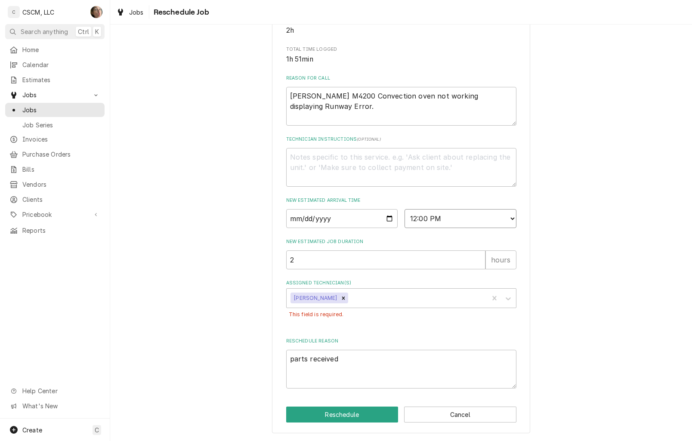
click at [429, 215] on select "AM / PM 6:00 AM 6:15 AM 6:30 AM 6:45 AM 7:00 AM 7:15 AM 7:30 AM 7:45 AM 8:00 AM…" at bounding box center [461, 218] width 112 height 19
select select "08:00:00"
click at [405, 209] on select "AM / PM 6:00 AM 6:15 AM 6:30 AM 6:45 AM 7:00 AM 7:15 AM 7:30 AM 7:45 AM 8:00 AM…" at bounding box center [461, 218] width 112 height 19
click at [340, 414] on button "Reschedule" at bounding box center [342, 415] width 112 height 16
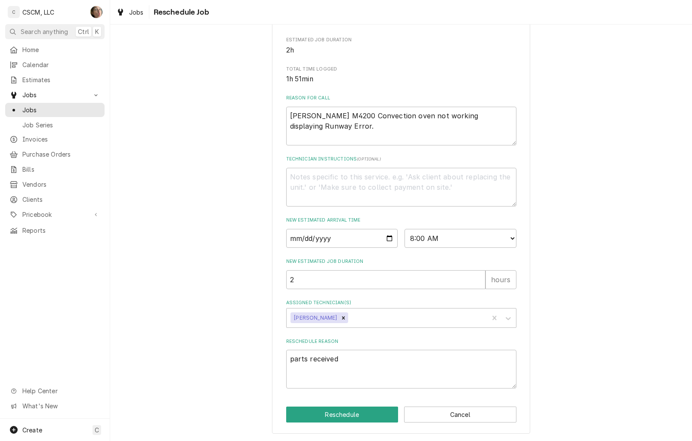
scroll to position [202, 0]
type textarea "x"
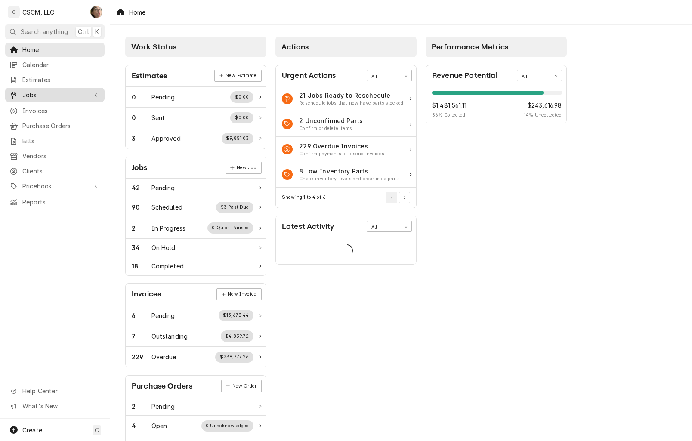
click at [37, 96] on div "Jobs" at bounding box center [55, 95] width 96 height 11
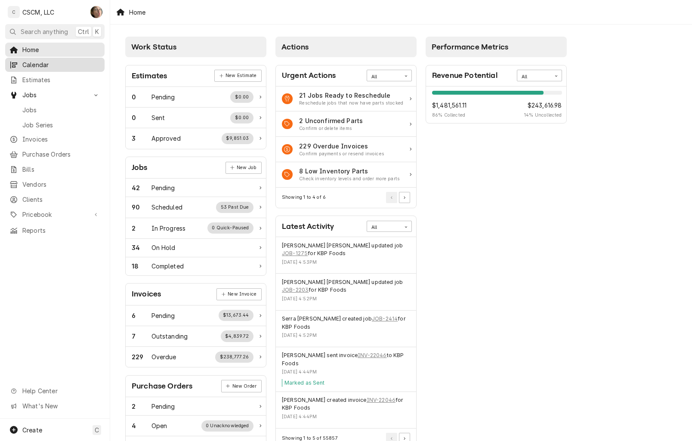
click at [54, 60] on span "Calendar" at bounding box center [61, 64] width 78 height 9
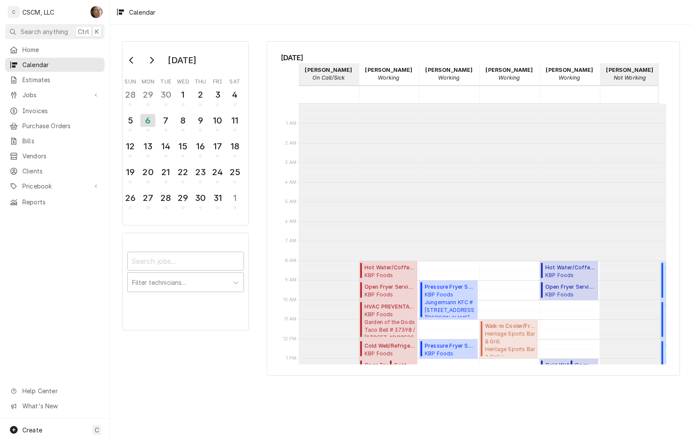
scroll to position [157, 0]
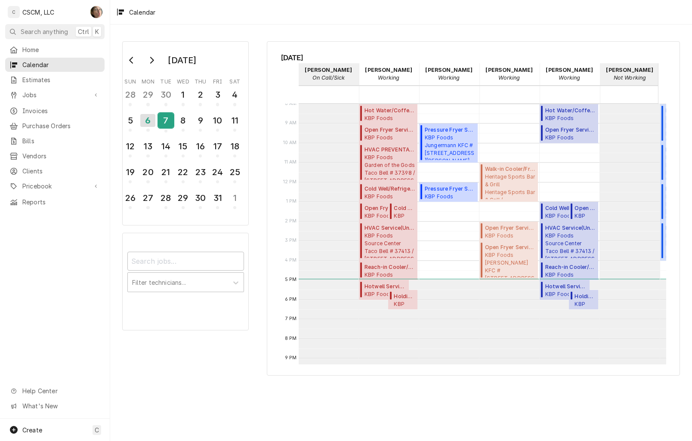
click at [170, 121] on div "7" at bounding box center [165, 120] width 15 height 15
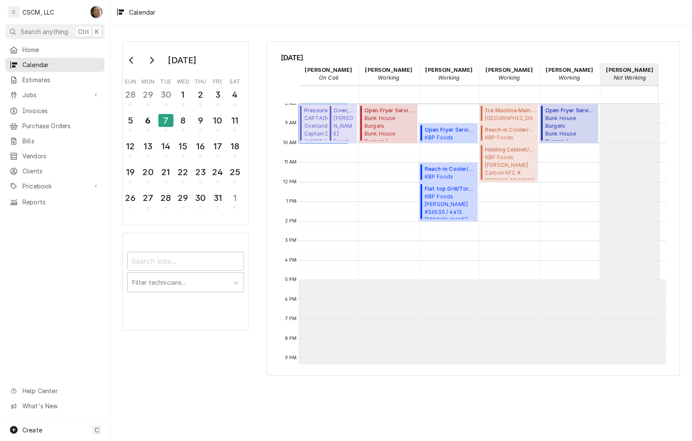
click at [314, 130] on span "CAPTAIN D's Overland Captain D's 365123 / 9387 Page Ave, Overland, MO 63114" at bounding box center [325, 127] width 42 height 26
click at [166, 120] on div "7" at bounding box center [165, 120] width 15 height 13
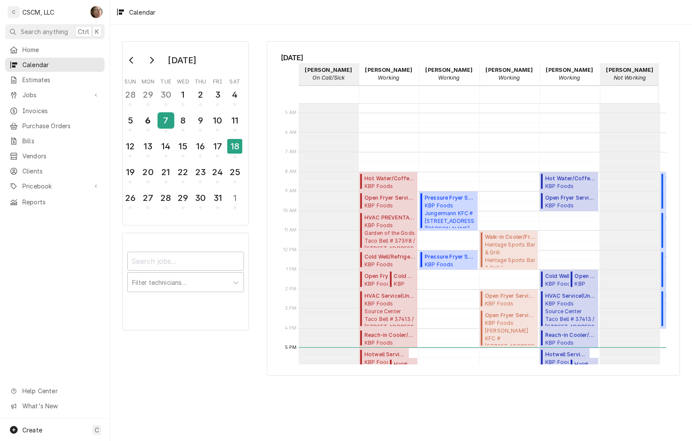
scroll to position [108, 0]
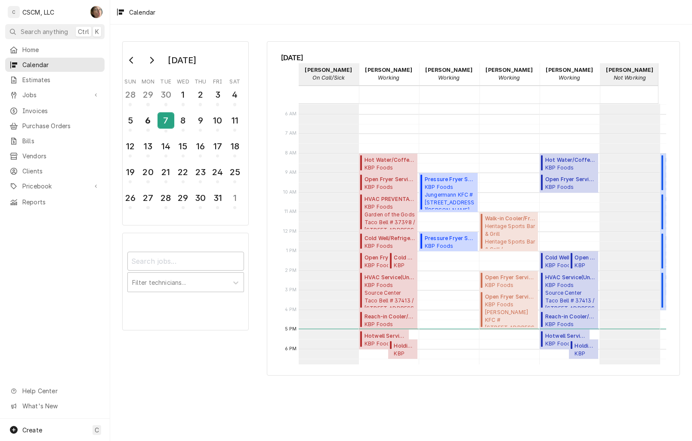
click at [166, 122] on div "7" at bounding box center [165, 120] width 15 height 15
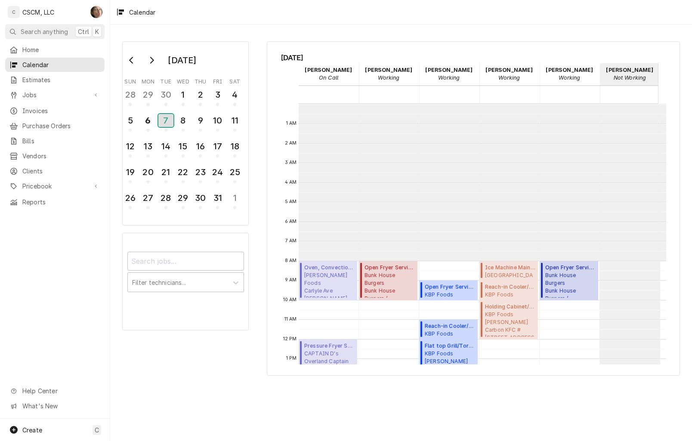
scroll to position [157, 0]
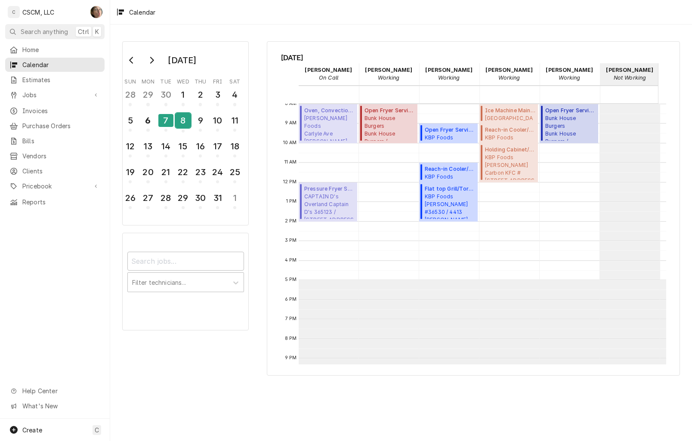
click at [179, 117] on div "8" at bounding box center [183, 120] width 15 height 15
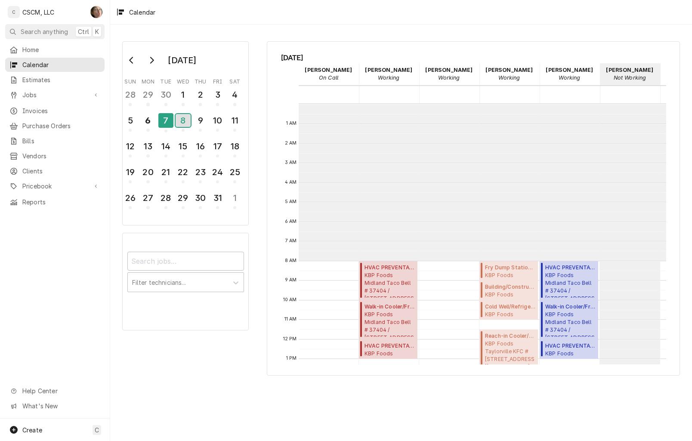
click at [164, 119] on div "7" at bounding box center [165, 120] width 15 height 15
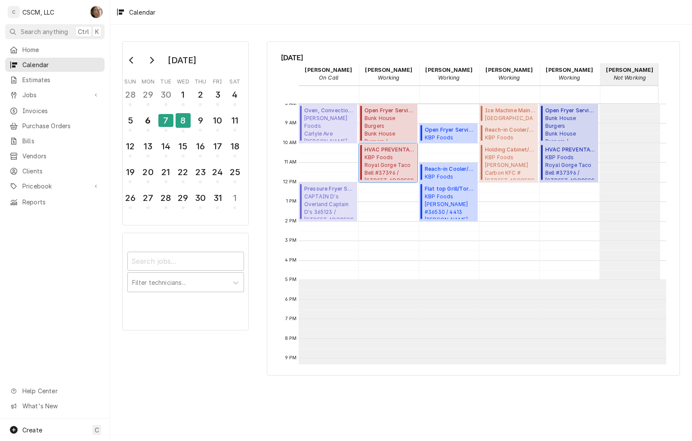
click at [386, 175] on span "KBP Foods Royal Gorge Taco Bell #37396 / 1112 Royal Gorge Blvd, Canon City, Col…" at bounding box center [390, 167] width 50 height 26
click at [490, 158] on span "KBP Foods Glen Carbon KFC #5839 / 3202 Highway 159, Glen Carbon, Illinois 62034" at bounding box center [510, 167] width 50 height 26
click at [182, 123] on div "8" at bounding box center [183, 120] width 15 height 15
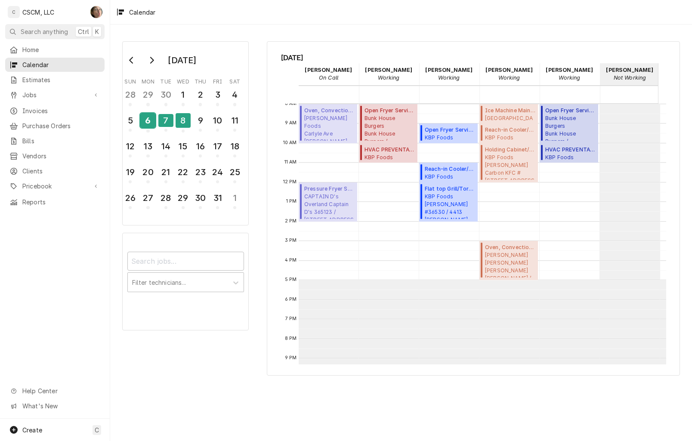
click at [156, 121] on button "6" at bounding box center [147, 122] width 17 height 23
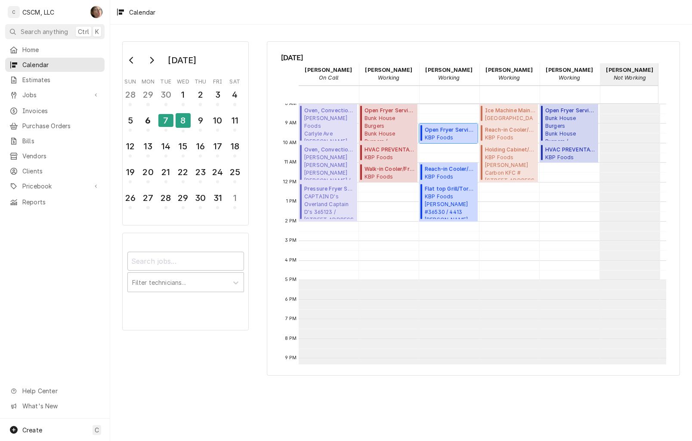
click at [453, 136] on span "KBP Foods Quincy Taco Bell #36531 / 3828 Broadway St, Quincy, Illinois 62301" at bounding box center [450, 137] width 50 height 7
click at [448, 140] on span "KBP Foods Quincy Taco Bell #36531 / 3828 Broadway St, Quincy, Illinois 62301" at bounding box center [450, 137] width 50 height 7
click at [442, 177] on span "KBP Foods Hannibal Taco Bell #36530 / 4413 McMasters, Hannibal, Missouri 63401" at bounding box center [450, 176] width 50 height 7
click at [450, 191] on span "Flat top Grill/Tortilla/ Panini ( Upcoming )" at bounding box center [450, 189] width 50 height 8
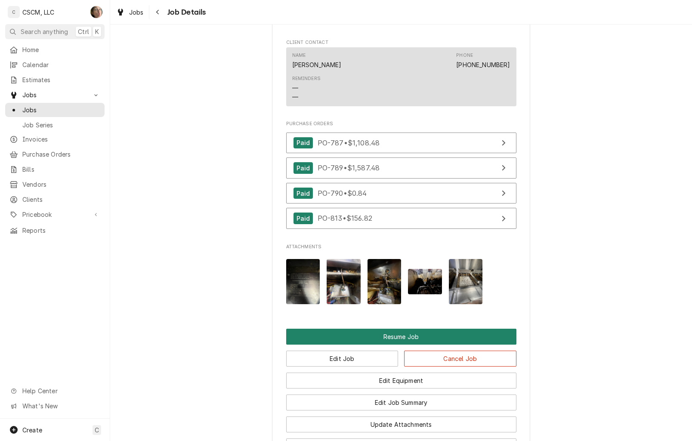
scroll to position [1214, 0]
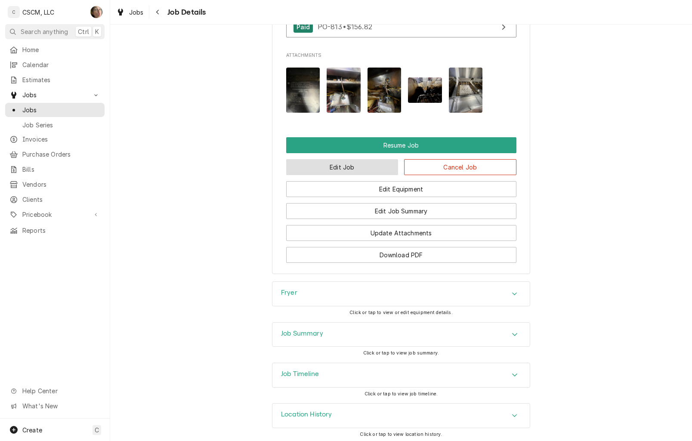
click at [329, 161] on button "Edit Job" at bounding box center [342, 167] width 112 height 16
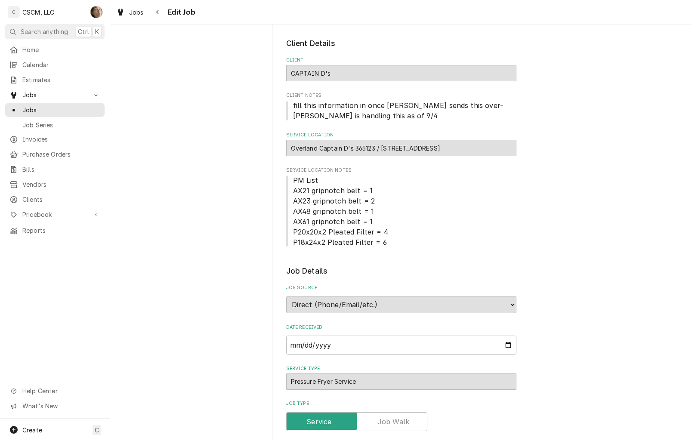
type textarea "x"
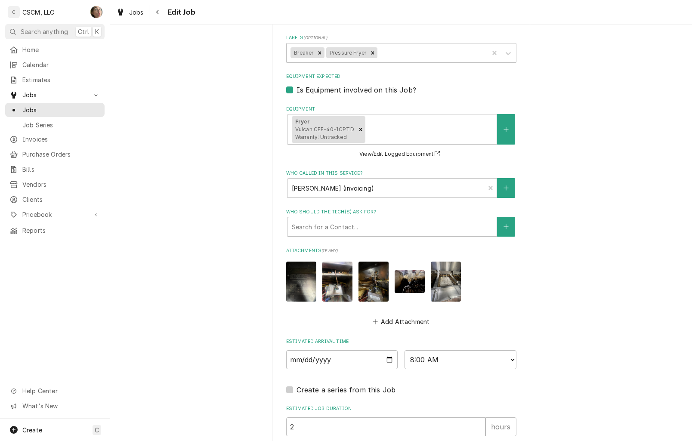
scroll to position [732, 0]
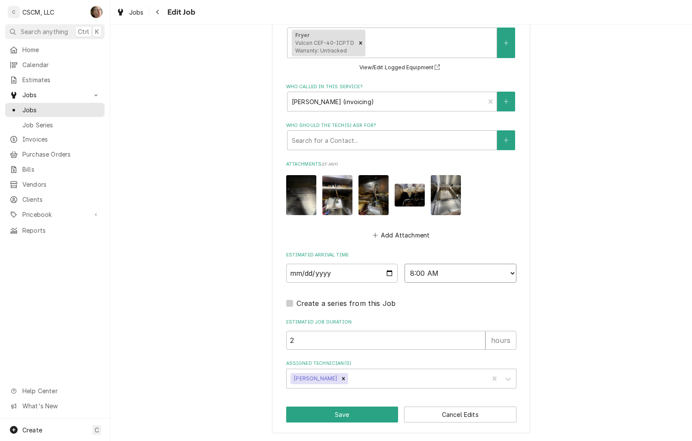
click at [445, 277] on select "AM / PM 6:00 AM 6:15 AM 6:30 AM 6:45 AM 7:00 AM 7:15 AM 7:30 AM 7:45 AM 8:00 AM…" at bounding box center [461, 273] width 112 height 19
select select "12:00:00"
click at [405, 264] on select "AM / PM 6:00 AM 6:15 AM 6:30 AM 6:45 AM 7:00 AM 7:15 AM 7:30 AM 7:45 AM 8:00 AM…" at bounding box center [461, 273] width 112 height 19
click at [338, 418] on button "Save" at bounding box center [342, 415] width 112 height 16
type textarea "x"
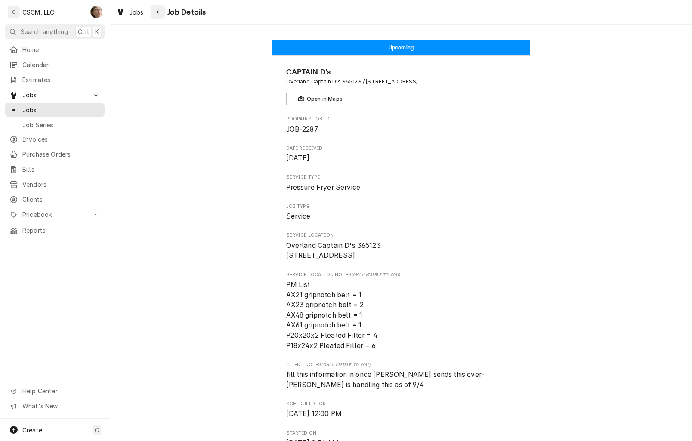
click at [156, 10] on icon "Navigate back" at bounding box center [158, 12] width 4 height 6
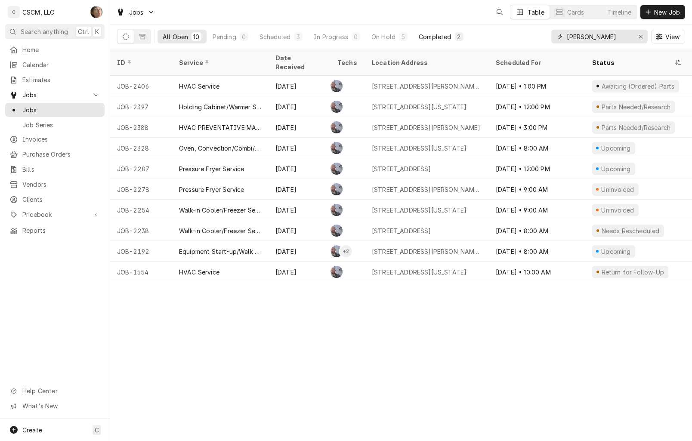
drag, startPoint x: 598, startPoint y: 34, endPoint x: 422, endPoint y: 35, distance: 176.0
click at [422, 35] on div "All Open 10 Pending 0 Scheduled 3 In Progress 0 On Hold 5 Completed 2 [PERSON_N…" at bounding box center [401, 37] width 568 height 24
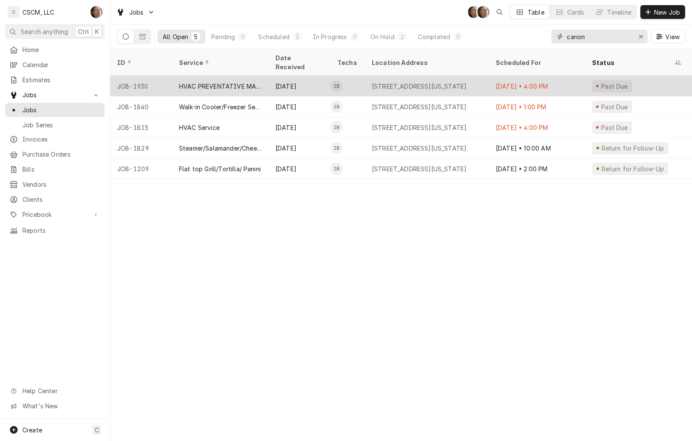
type input "canon"
click at [434, 82] on div "[STREET_ADDRESS][US_STATE]" at bounding box center [419, 86] width 95 height 9
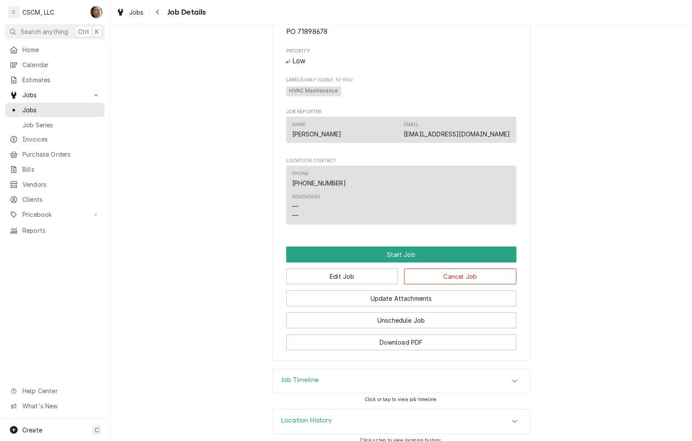
scroll to position [467, 0]
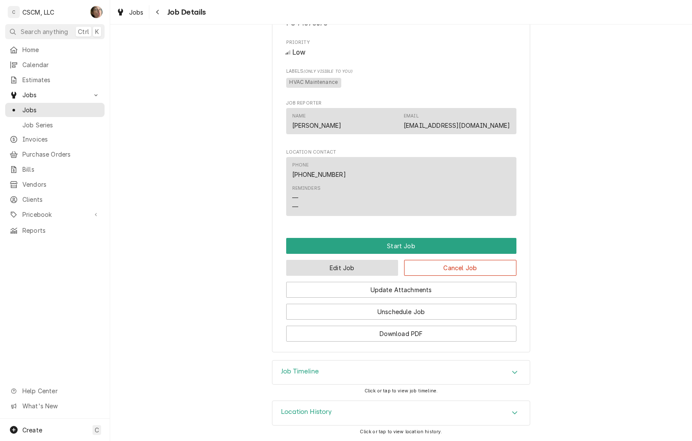
click at [363, 273] on button "Edit Job" at bounding box center [342, 268] width 112 height 16
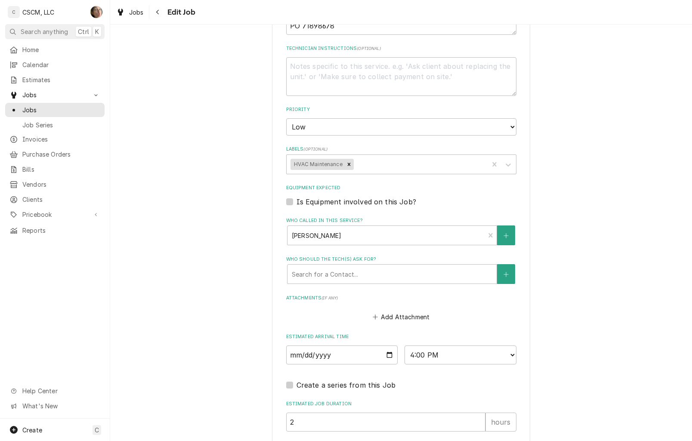
scroll to position [580, 0]
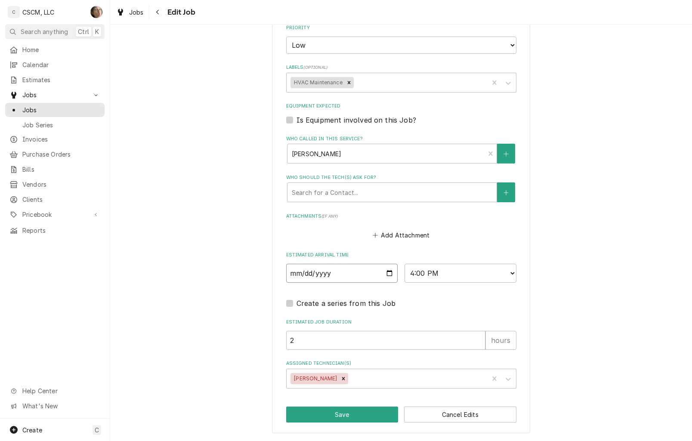
click at [386, 272] on input "2025-08-19" at bounding box center [342, 273] width 112 height 19
type textarea "x"
type input "2025-09-19"
type textarea "x"
type input "2025-10-19"
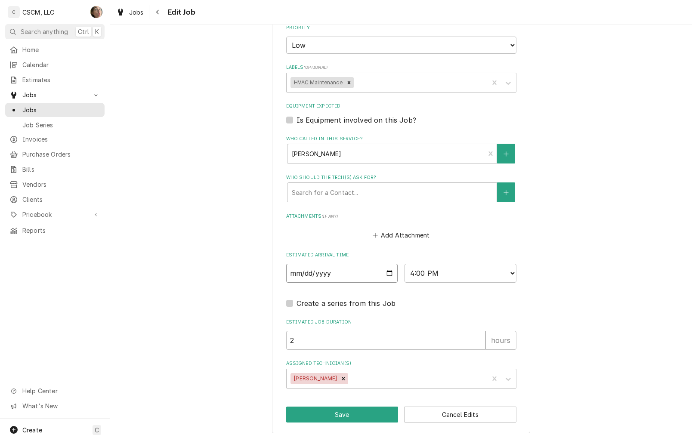
type textarea "x"
type input "2025-10-07"
type textarea "x"
click at [441, 277] on select "AM / PM 6:00 AM 6:15 AM 6:30 AM 6:45 AM 7:00 AM 7:15 AM 7:30 AM 7:45 AM 8:00 AM…" at bounding box center [461, 273] width 112 height 19
select select "10:00:00"
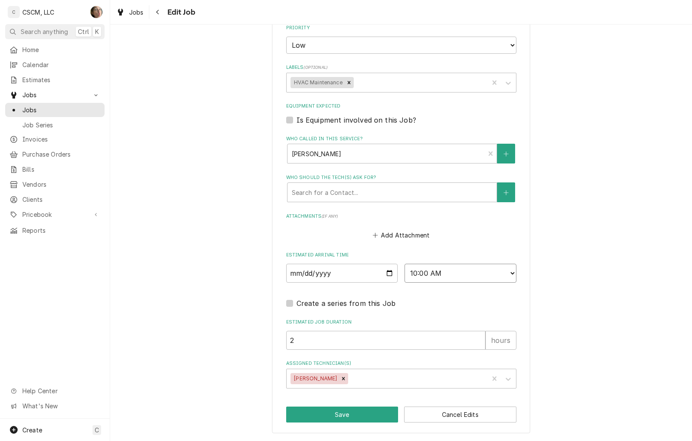
click at [405, 264] on select "AM / PM 6:00 AM 6:15 AM 6:30 AM 6:45 AM 7:00 AM 7:15 AM 7:30 AM 7:45 AM 8:00 AM…" at bounding box center [461, 273] width 112 height 19
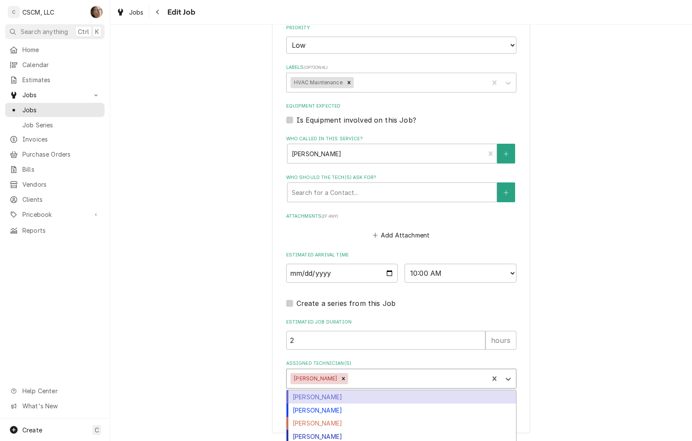
click at [350, 377] on div "Assigned Technician(s)" at bounding box center [417, 378] width 134 height 15
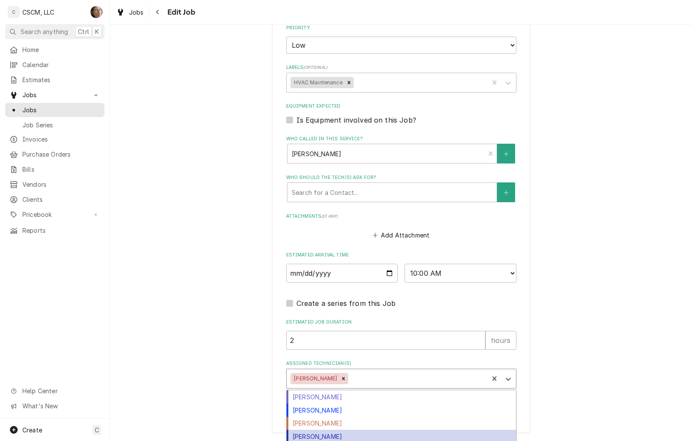
click at [340, 434] on div "[PERSON_NAME]" at bounding box center [401, 436] width 229 height 13
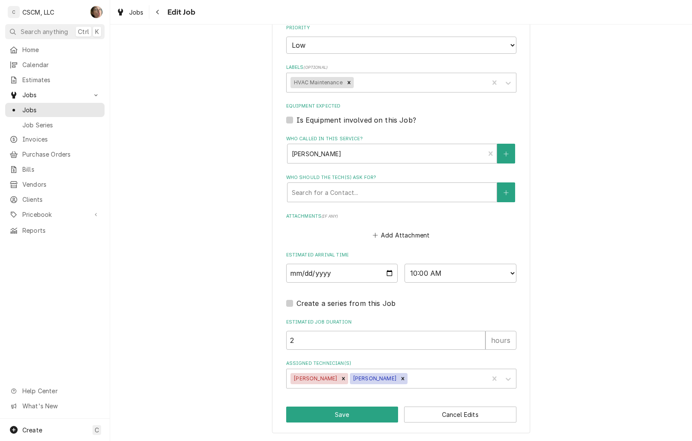
click at [345, 415] on button "Save" at bounding box center [342, 415] width 112 height 16
type textarea "x"
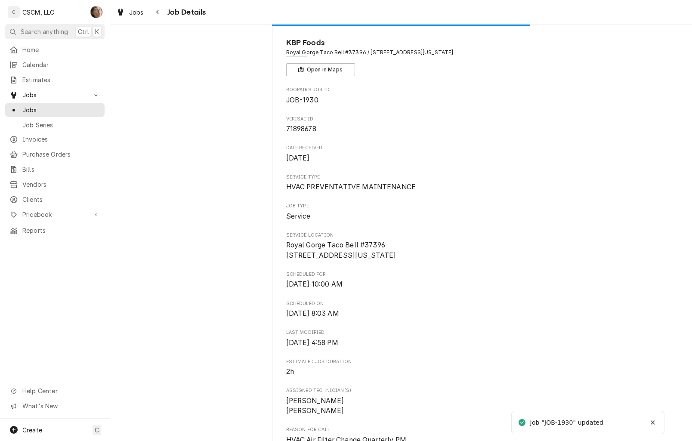
scroll to position [54, 0]
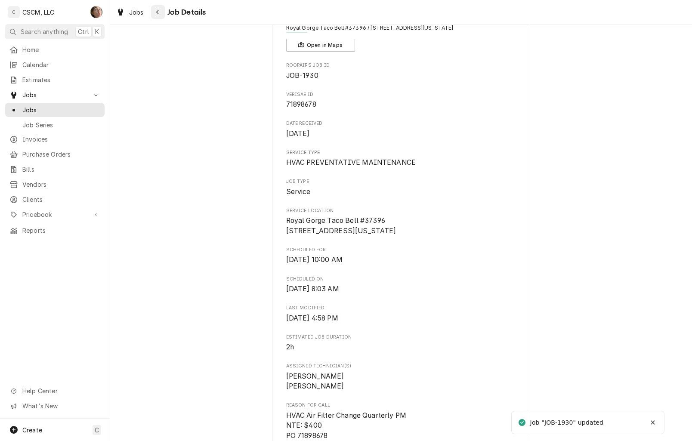
click at [157, 14] on icon "Navigate back" at bounding box center [158, 12] width 4 height 6
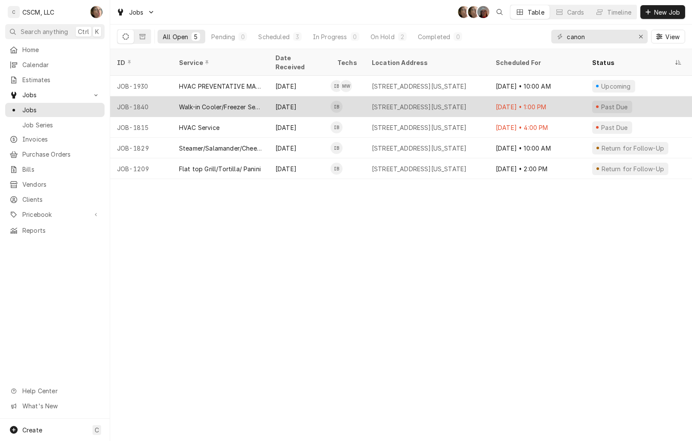
click at [408, 103] on div "[STREET_ADDRESS][US_STATE]" at bounding box center [427, 106] width 124 height 21
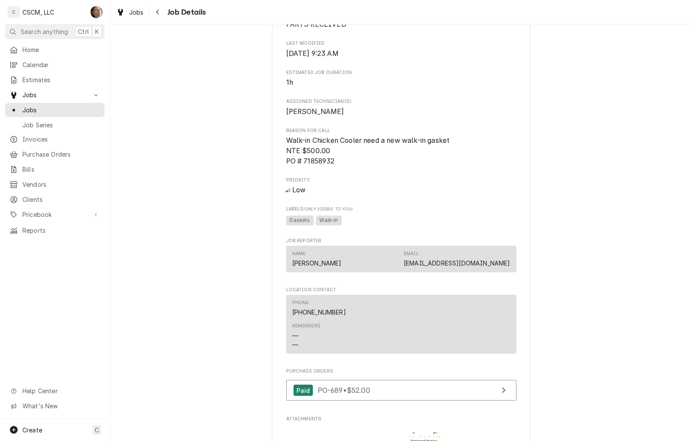
scroll to position [741, 0]
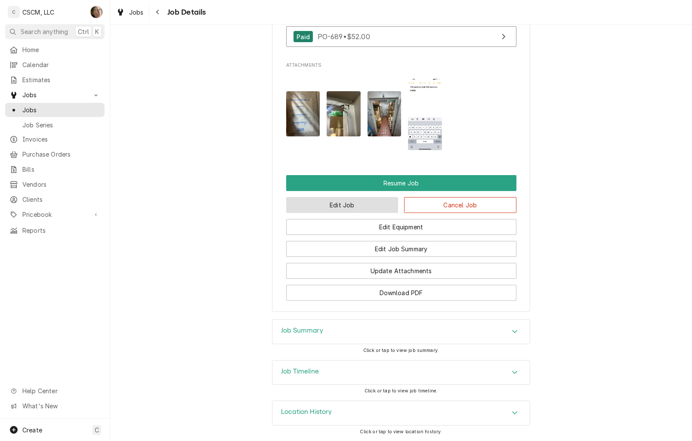
click at [374, 206] on button "Edit Job" at bounding box center [342, 205] width 112 height 16
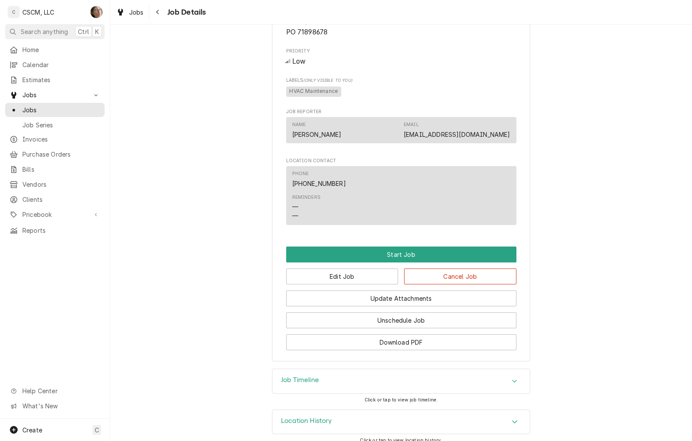
scroll to position [477, 0]
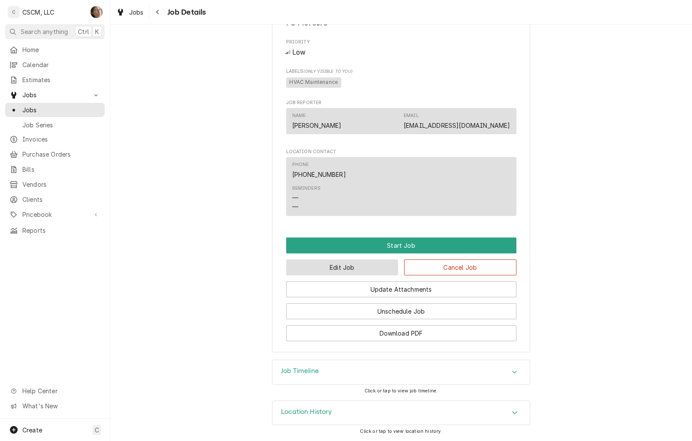
click at [378, 269] on button "Edit Job" at bounding box center [342, 268] width 112 height 16
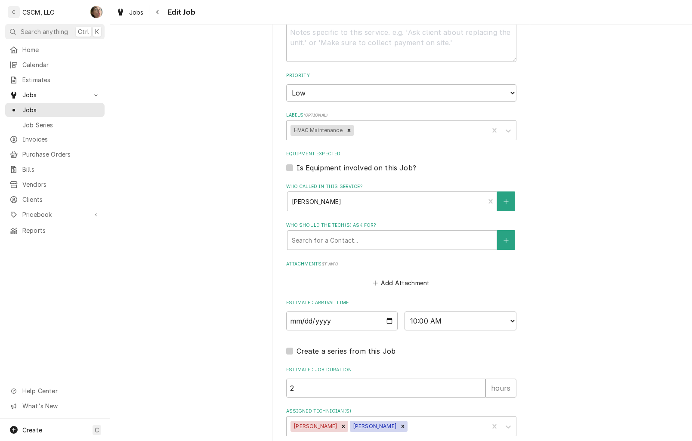
scroll to position [580, 0]
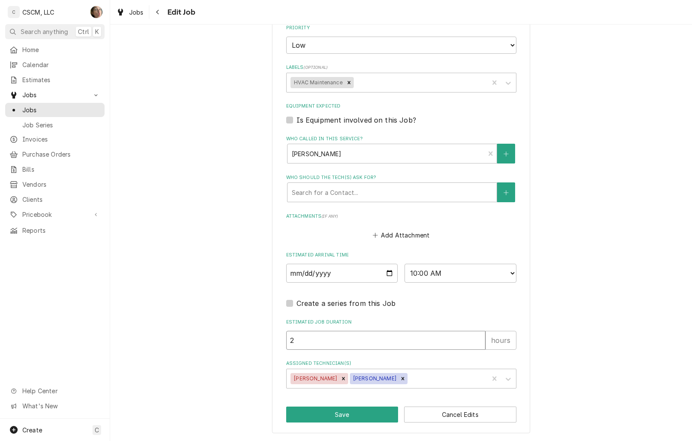
drag, startPoint x: 436, startPoint y: 341, endPoint x: 216, endPoint y: 333, distance: 220.5
type textarea "x"
type input "1"
type textarea "x"
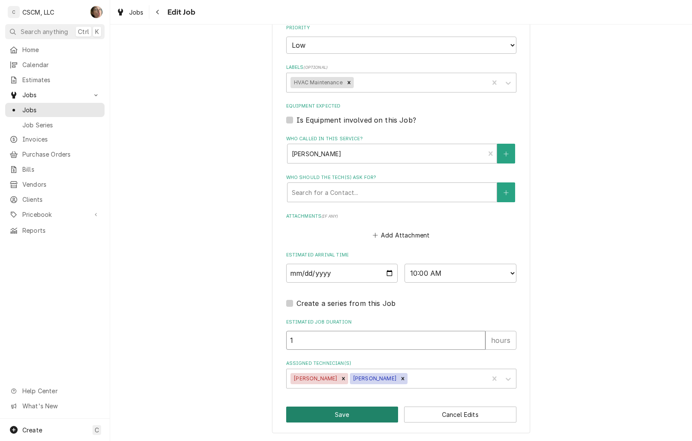
type input "1"
click at [318, 415] on button "Save" at bounding box center [342, 415] width 112 height 16
type textarea "x"
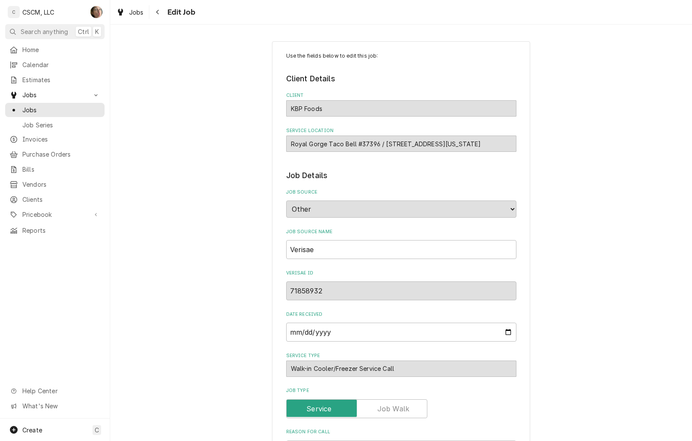
type textarea "x"
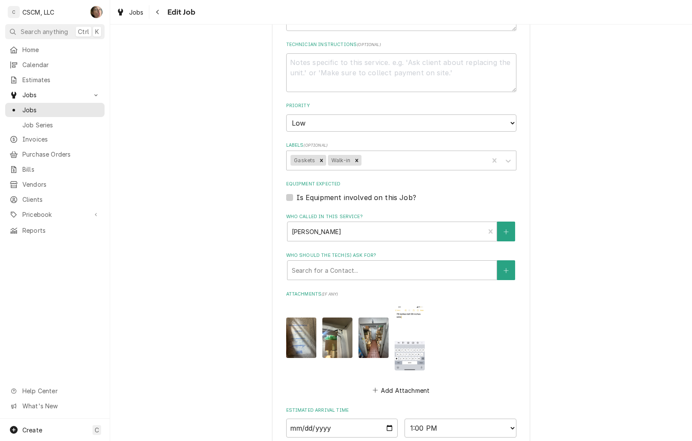
scroll to position [603, 0]
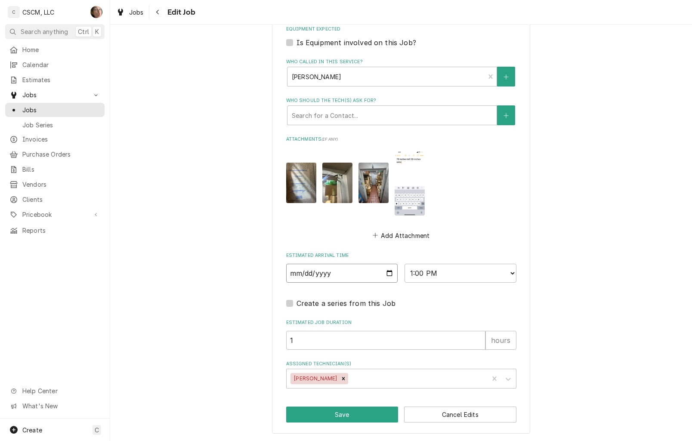
click at [379, 269] on input "2025-08-27" at bounding box center [342, 273] width 112 height 19
click at [413, 274] on select "AM / PM 6:00 AM 6:15 AM 6:30 AM 6:45 AM 7:00 AM 7:15 AM 7:30 AM 7:45 AM 8:00 AM…" at bounding box center [461, 273] width 112 height 19
select select "11:00:00"
click at [405, 264] on select "AM / PM 6:00 AM 6:15 AM 6:30 AM 6:45 AM 7:00 AM 7:15 AM 7:30 AM 7:45 AM 8:00 AM…" at bounding box center [461, 273] width 112 height 19
click at [386, 274] on input "2025-08-27" at bounding box center [342, 273] width 112 height 19
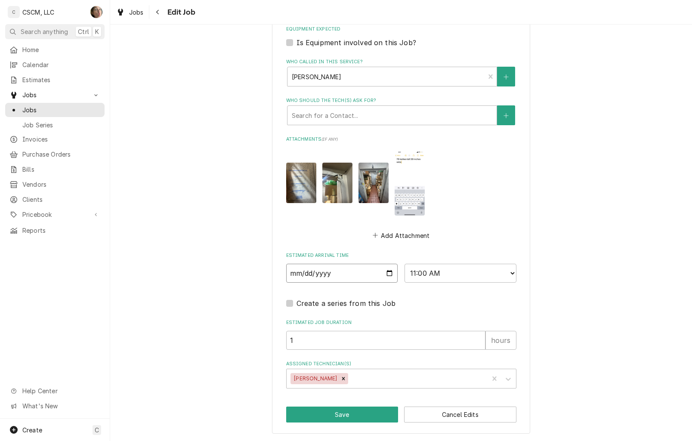
click at [388, 275] on input "2025-08-27" at bounding box center [342, 273] width 112 height 19
type textarea "x"
type input "2025-09-27"
type textarea "x"
type input "2025-10-27"
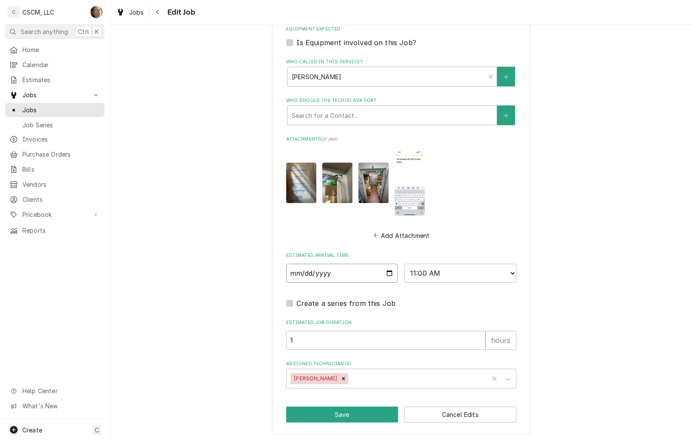
type textarea "x"
type input "[DATE]"
click at [359, 410] on button "Save" at bounding box center [342, 415] width 112 height 16
type textarea "x"
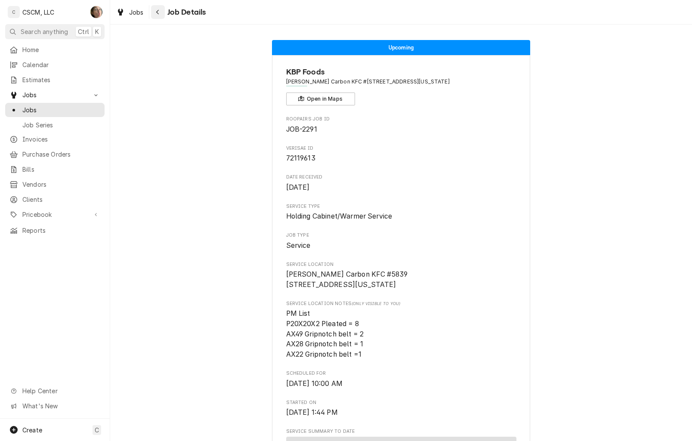
click at [154, 10] on div "Navigate back" at bounding box center [158, 12] width 9 height 9
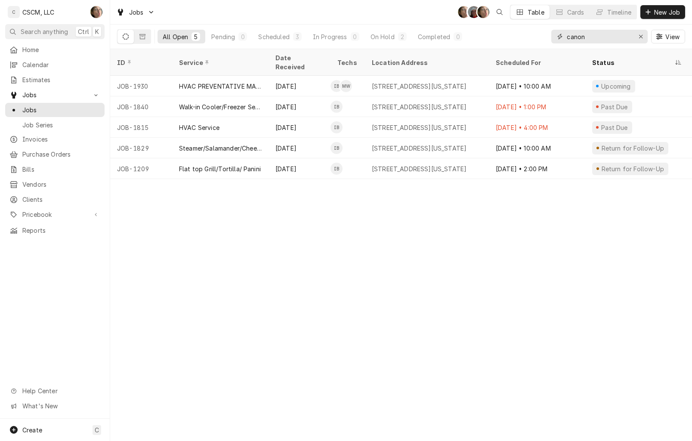
drag, startPoint x: 601, startPoint y: 35, endPoint x: 195, endPoint y: 19, distance: 406.2
click at [198, 30] on div "All Open 5 Pending 0 Scheduled 3 In Progress 0 On Hold 2 Completed 0 canon View" at bounding box center [401, 37] width 568 height 24
type input "[PERSON_NAME]"
click at [643, 34] on div "Erase input" at bounding box center [641, 36] width 9 height 9
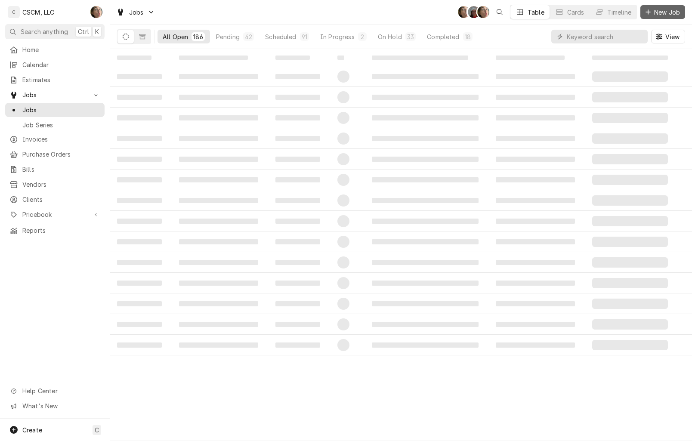
click at [666, 12] on span "New Job" at bounding box center [666, 12] width 29 height 9
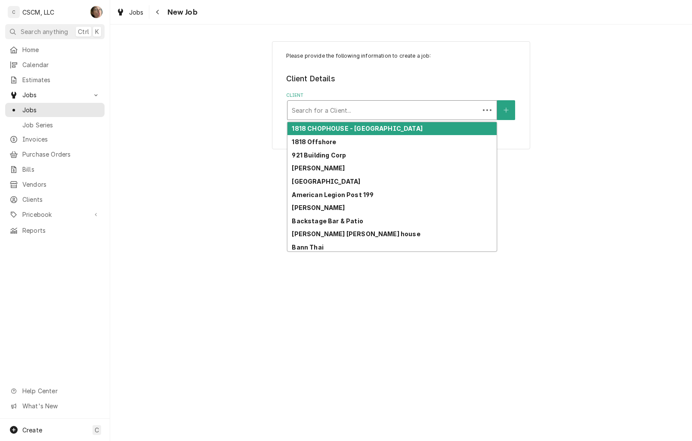
click at [308, 108] on div "Client" at bounding box center [383, 109] width 183 height 15
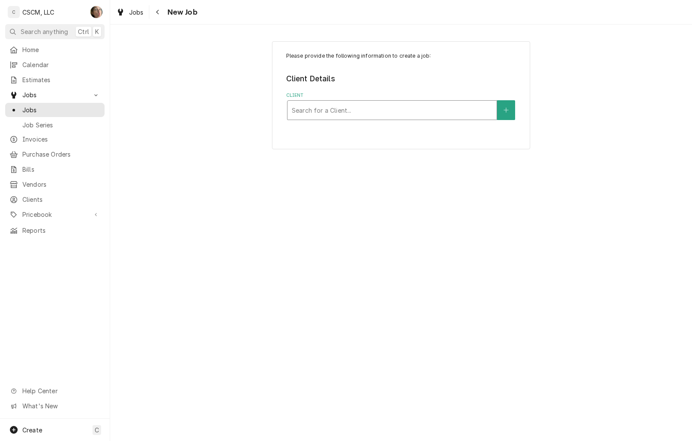
click at [339, 111] on div "Client" at bounding box center [392, 109] width 201 height 15
type input "bell"
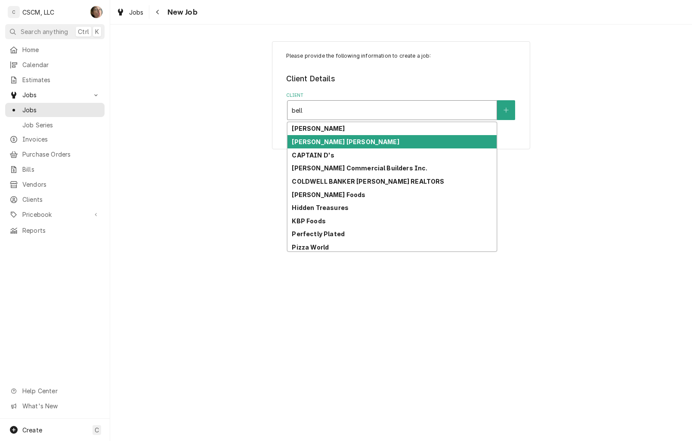
click at [348, 141] on strong "Bella Milano's O'Fallon" at bounding box center [345, 141] width 107 height 7
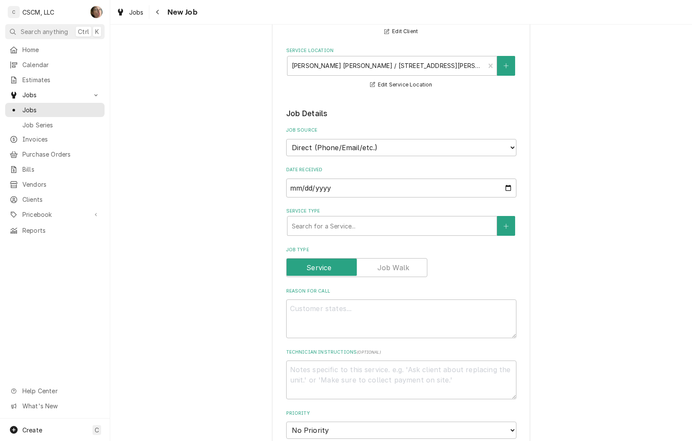
scroll to position [108, 0]
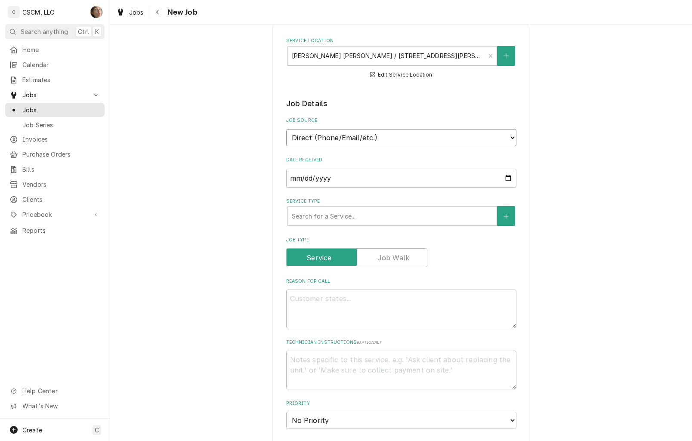
drag, startPoint x: 309, startPoint y: 136, endPoint x: 315, endPoint y: 147, distance: 12.9
click at [309, 136] on select "Direct (Phone/Email/etc.) Other" at bounding box center [401, 137] width 230 height 17
click at [286, 129] on select "Direct (Phone/Email/etc.) Other" at bounding box center [401, 137] width 230 height 17
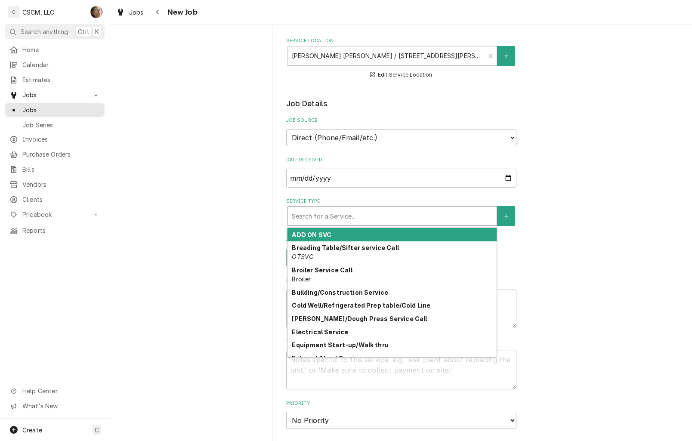
click at [324, 217] on div "Service Type" at bounding box center [392, 215] width 201 height 15
type textarea "x"
type input "o"
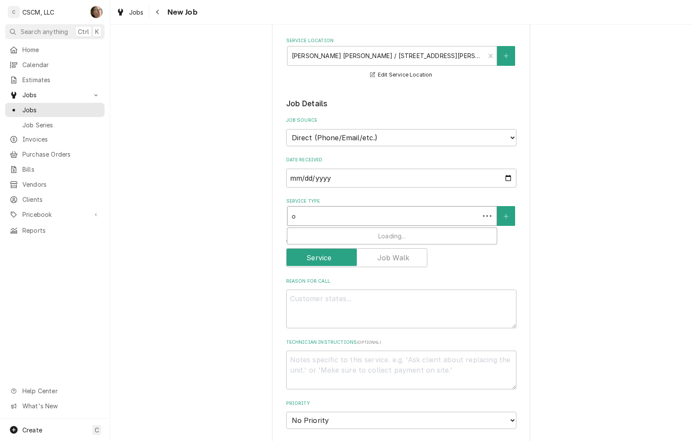
type textarea "x"
type input "ove"
type textarea "x"
type input "oven"
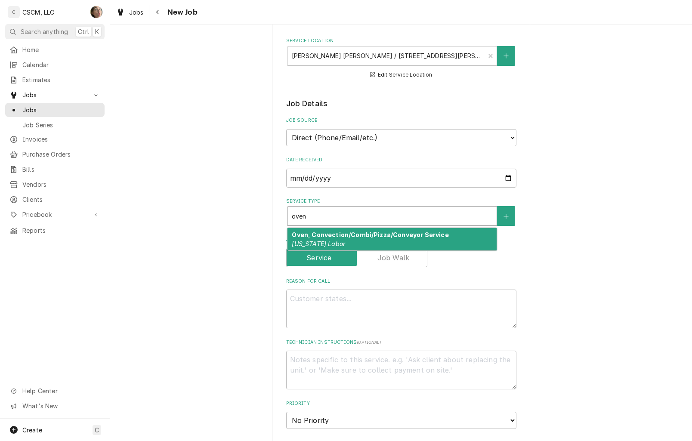
click at [315, 235] on strong "Oven, Convection/Combi/Pizza/Conveyor Service" at bounding box center [370, 234] width 157 height 7
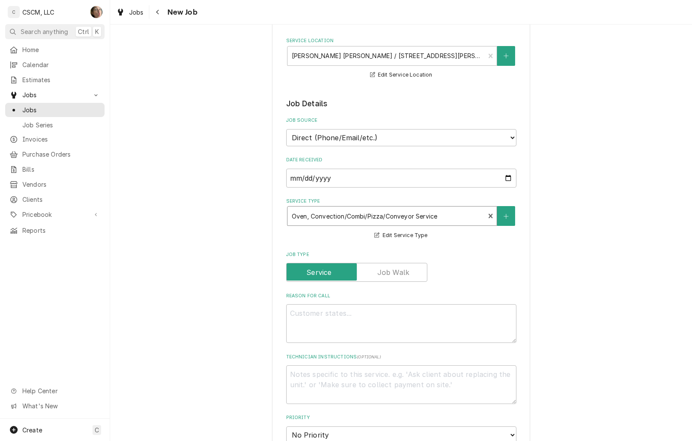
click at [310, 299] on div "Reason For Call" at bounding box center [401, 318] width 230 height 50
click at [308, 321] on textarea "Reason For Call" at bounding box center [401, 323] width 230 height 39
type textarea "x"
type textarea "o"
type textarea "x"
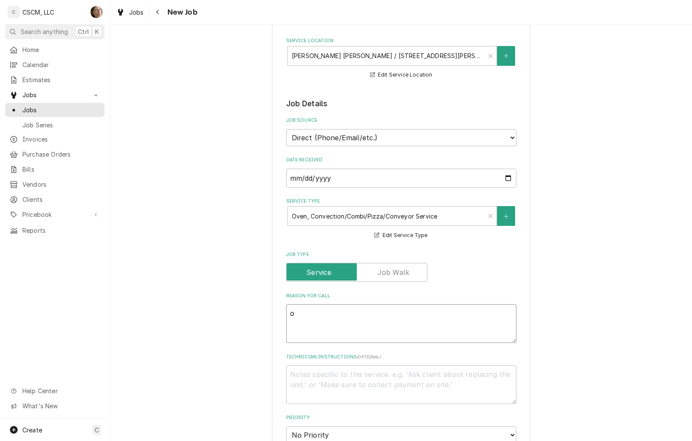
type textarea "ov"
type textarea "x"
type textarea "ove"
type textarea "x"
type textarea "oven"
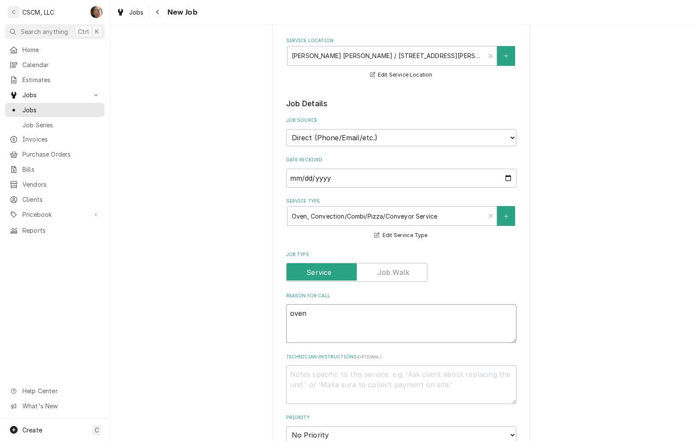
type textarea "x"
type textarea "oven"
type textarea "x"
type textarea "oven k"
type textarea "x"
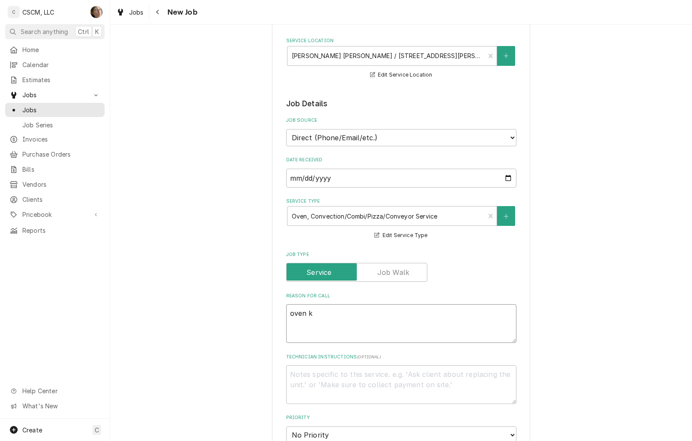
type textarea "oven ke"
type textarea "x"
type textarea "oven kee"
type textarea "x"
type textarea "oven keep"
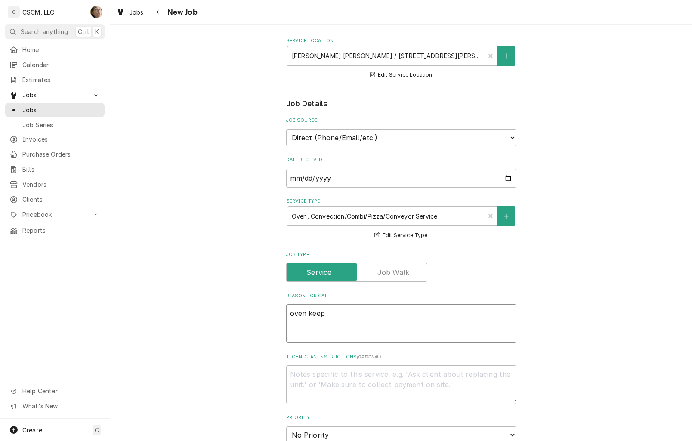
type textarea "x"
type textarea "oven keeps"
type textarea "x"
type textarea "oven keeps"
type textarea "x"
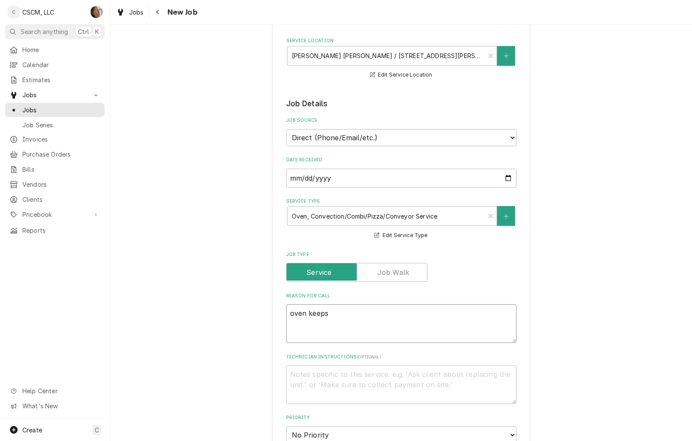
type textarea "oven keeps t"
type textarea "x"
type textarea "oven keeps tu"
type textarea "x"
type textarea "oven keeps tur"
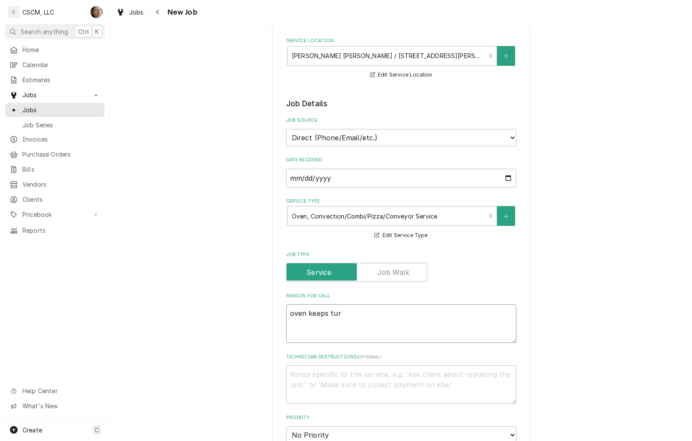
type textarea "x"
type textarea "oven keeps turn"
type textarea "x"
type textarea "oven keeps turnin"
type textarea "x"
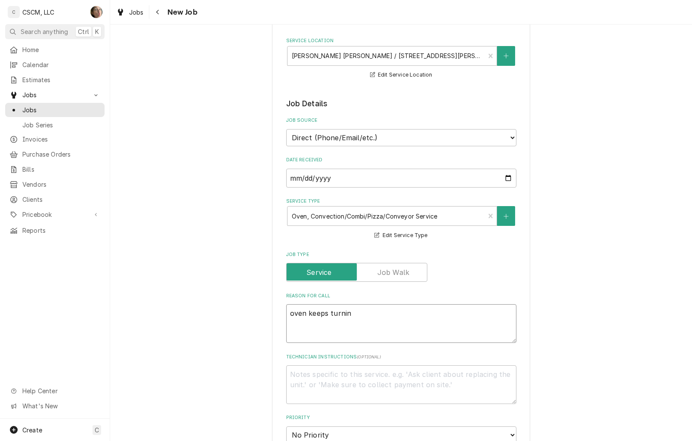
type textarea "oven keeps turning"
type textarea "x"
type textarea "oven keeps turning"
type textarea "x"
type textarea "oven keeps turning o"
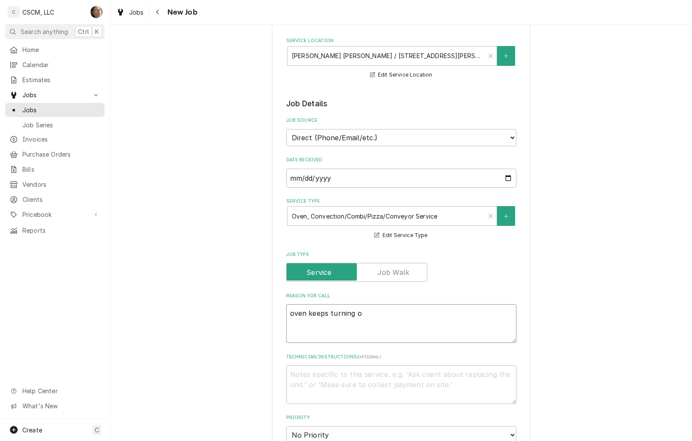
type textarea "x"
type textarea "oven keeps turning of"
type textarea "x"
type textarea "oven keeps turning off"
type textarea "x"
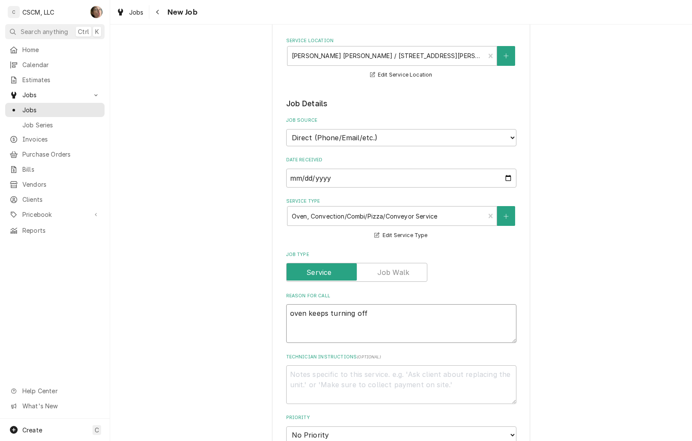
type textarea "oven keeps turning off"
type textarea "x"
type textarea "oven keeps turning off o"
type textarea "x"
type textarea "oven keeps turning off on"
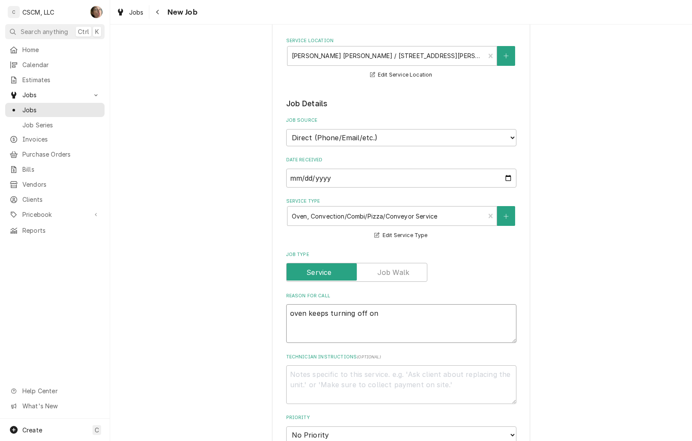
type textarea "x"
type textarea "oven keeps turning off on"
type textarea "x"
type textarea "oven keeps turning off on it"
type textarea "x"
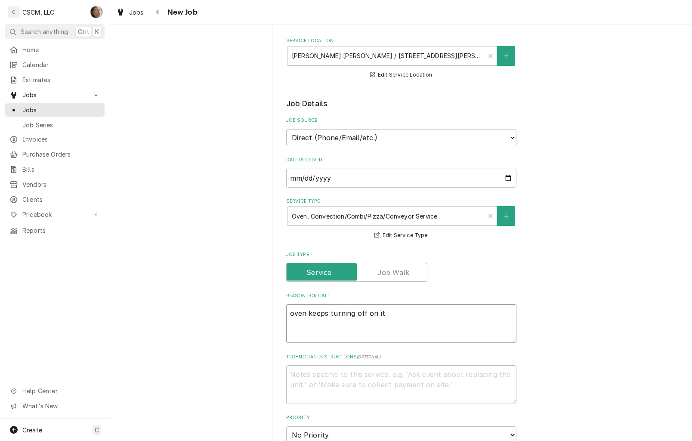
type textarea "oven keeps turning off on it;"
type textarea "x"
type textarea "oven keeps turning off on it;s"
type textarea "x"
type textarea "oven keeps turning off on it;"
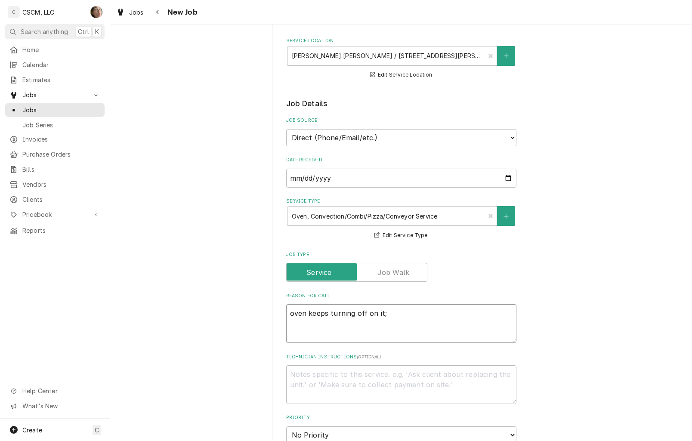
type textarea "x"
type textarea "oven keeps turning off on it"
type textarea "x"
type textarea "oven keeps turning off on it'"
type textarea "x"
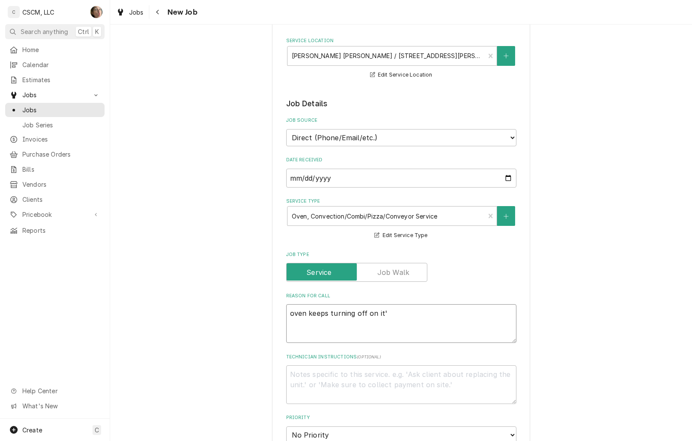
type textarea "oven keeps turning off on it's"
type textarea "x"
type textarea "oven keeps turning off on it's"
type textarea "x"
type textarea "oven keeps turning off on it's ow"
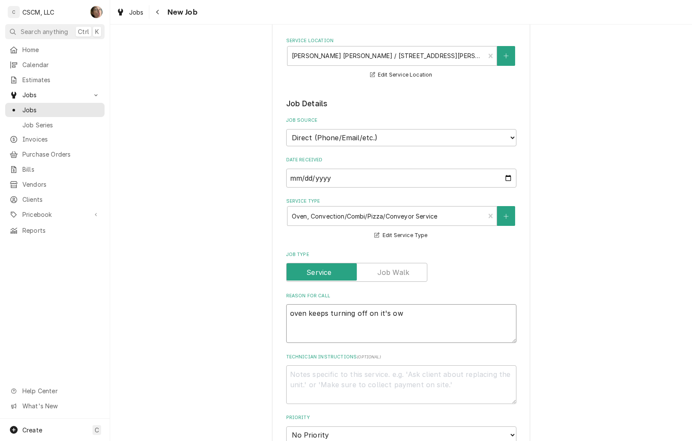
type textarea "x"
type textarea "oven keeps turning off on it's own"
type textarea "x"
type textarea "oven keeps turning off on it's own."
type textarea "x"
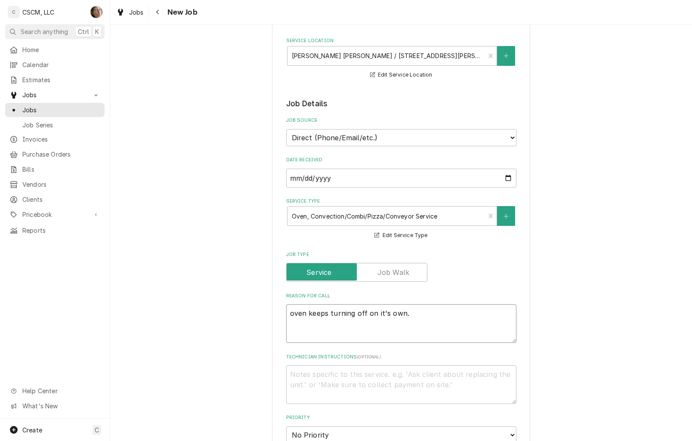
type textarea "oven keeps turning off on it's own."
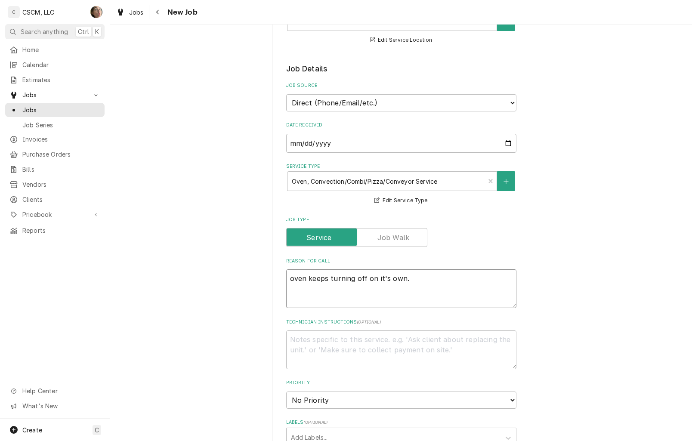
scroll to position [161, 0]
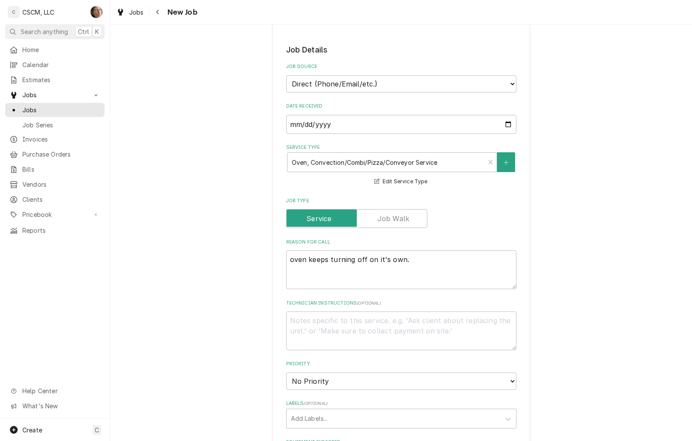
type textarea "x"
type textarea "oven keeps turning off on its own."
type textarea "x"
click at [426, 263] on textarea "oven keeps turning off on its own." at bounding box center [401, 269] width 230 height 39
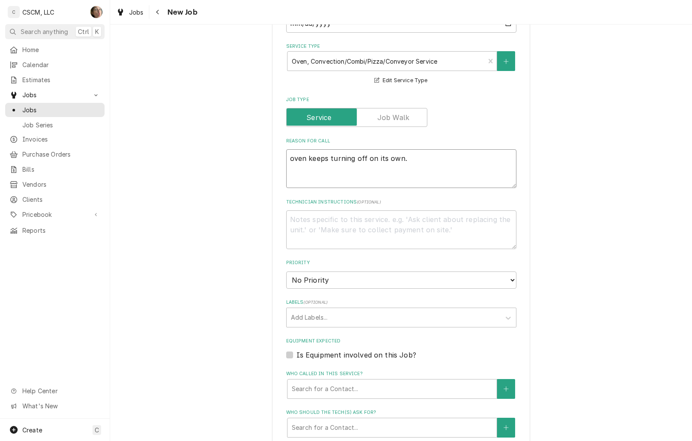
scroll to position [269, 0]
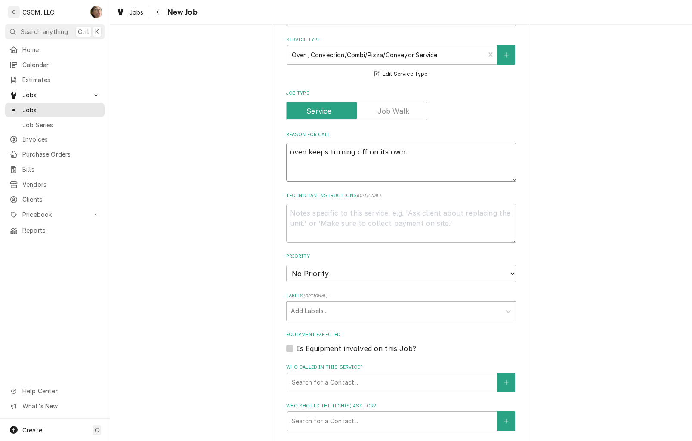
type textarea "oven keeps turning off on its own."
click at [415, 268] on select "No Priority Urgent High Medium Low" at bounding box center [401, 273] width 230 height 17
select select "2"
click at [286, 265] on select "No Priority Urgent High Medium Low" at bounding box center [401, 273] width 230 height 17
type textarea "x"
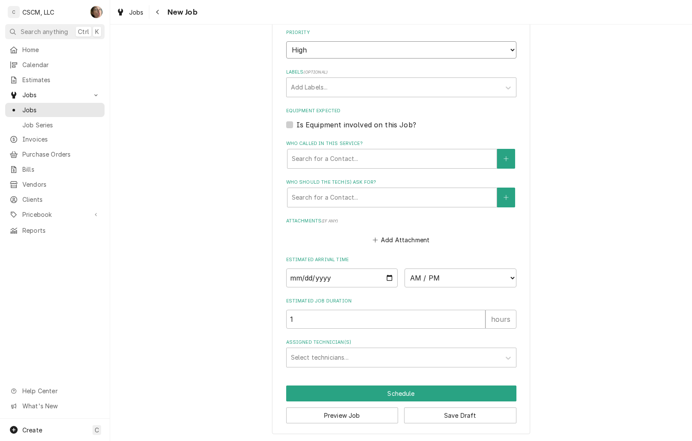
scroll to position [494, 0]
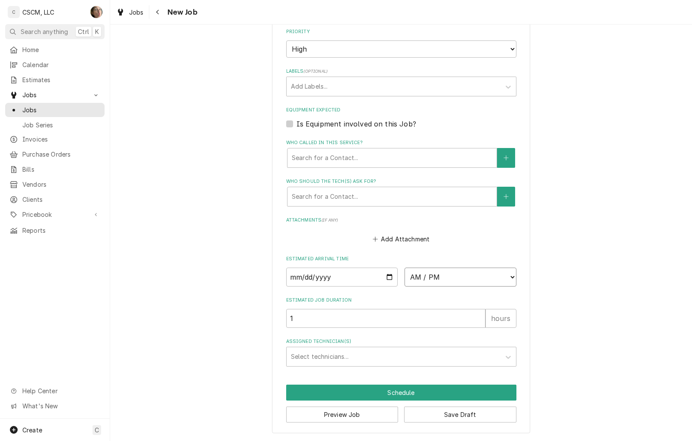
click at [446, 276] on select "AM / PM 6:00 AM 6:15 AM 6:30 AM 6:45 AM 7:00 AM 7:15 AM 7:30 AM 7:45 AM 8:00 AM…" at bounding box center [461, 277] width 112 height 19
select select "15:00:00"
click at [405, 268] on select "AM / PM 6:00 AM 6:15 AM 6:30 AM 6:45 AM 7:00 AM 7:15 AM 7:30 AM 7:45 AM 8:00 AM…" at bounding box center [461, 277] width 112 height 19
click at [385, 272] on input "Date" at bounding box center [342, 277] width 112 height 19
click at [382, 276] on input "Date" at bounding box center [342, 277] width 112 height 19
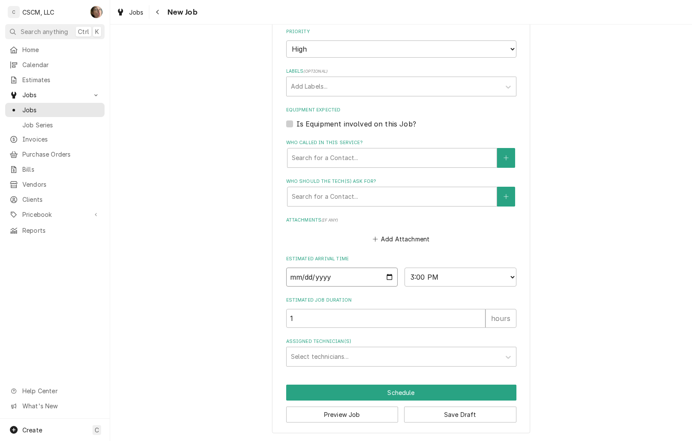
type textarea "x"
type input "2025-10-07"
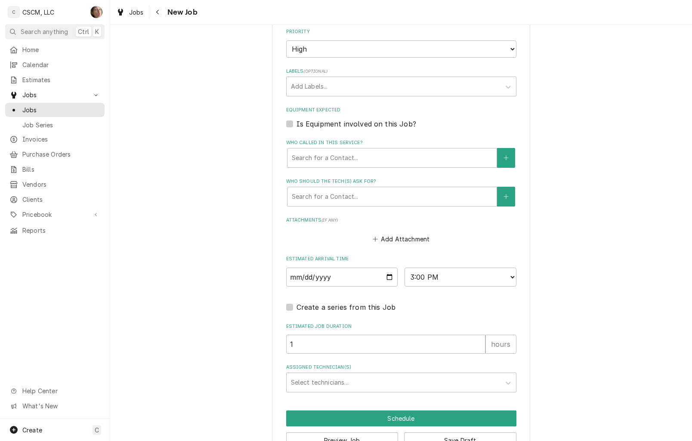
click at [372, 320] on fieldset "Job Details Job Source Direct (Phone/Email/etc.) Other Date Received 2025-10-06…" at bounding box center [401, 52] width 230 height 680
click at [351, 347] on input "1" at bounding box center [385, 344] width 199 height 19
type textarea "x"
type input "2"
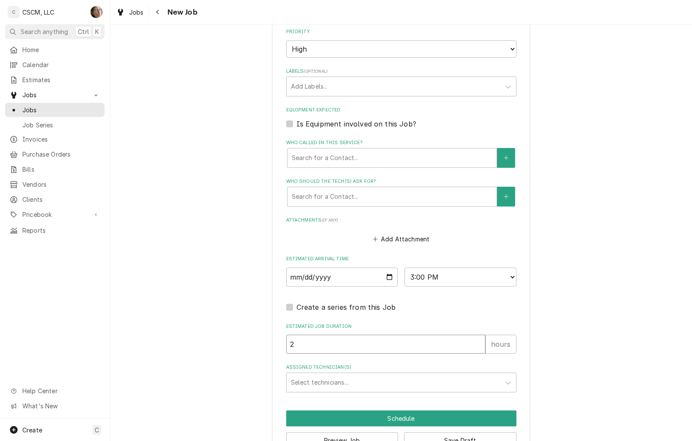
type textarea "x"
type input "2"
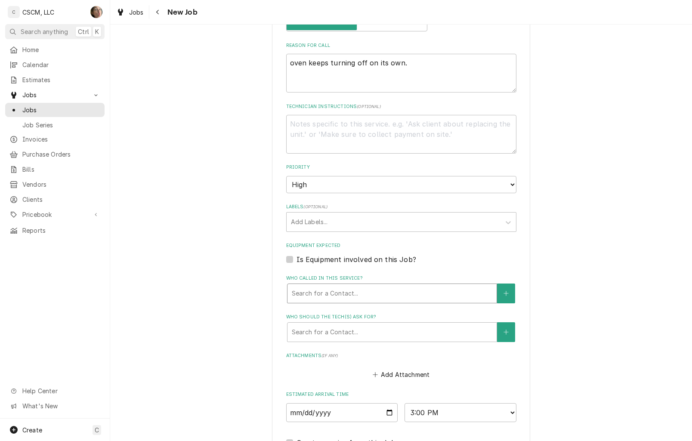
scroll to position [332, 0]
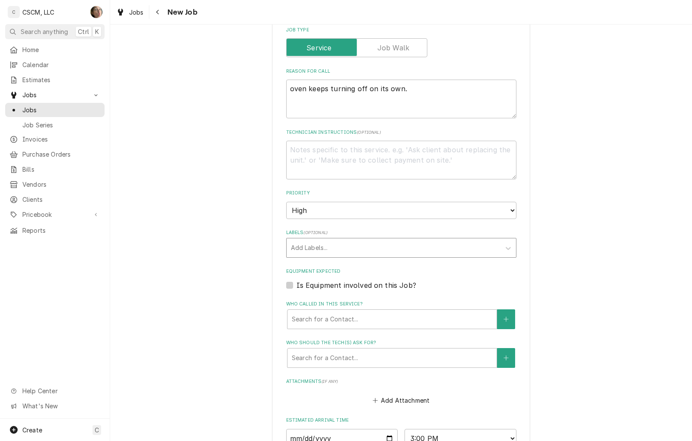
click at [348, 253] on div "Labels" at bounding box center [393, 247] width 205 height 15
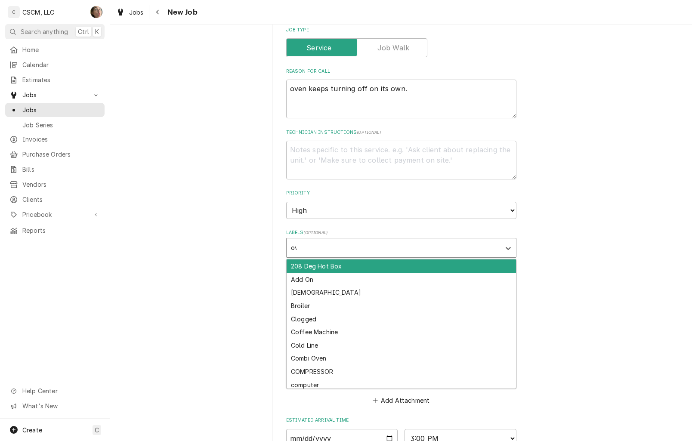
type input "oven"
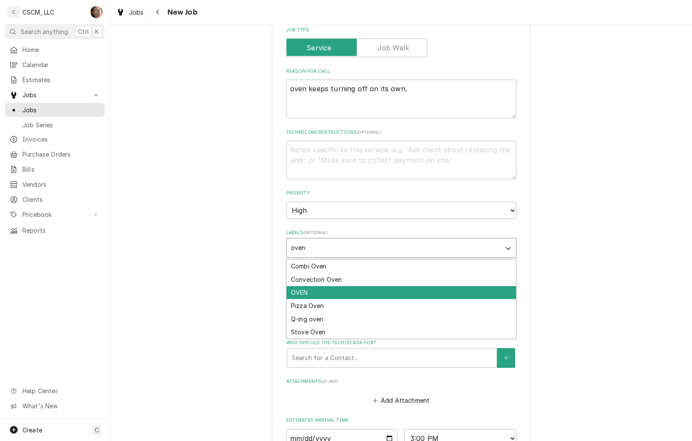
click at [329, 287] on div "OVEN" at bounding box center [401, 292] width 229 height 13
type textarea "x"
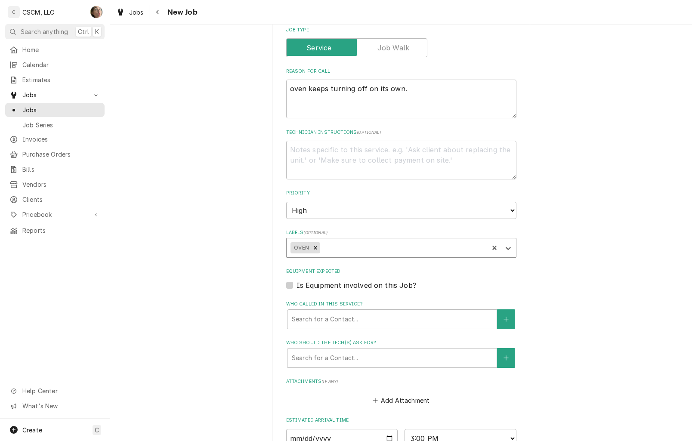
type textarea "x"
click at [361, 249] on div "Labels" at bounding box center [403, 247] width 163 height 15
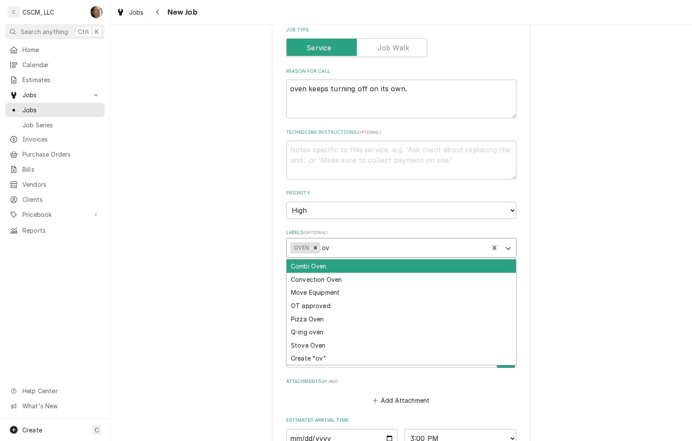
type input "o"
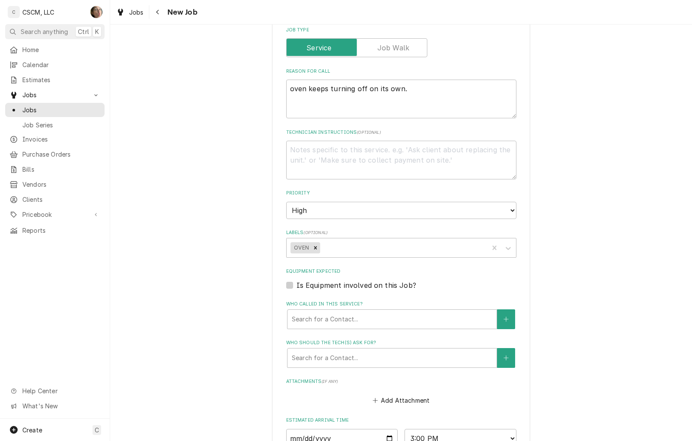
click at [593, 253] on div "Please provide the following information to create a job: Client Details Client…" at bounding box center [401, 164] width 582 height 927
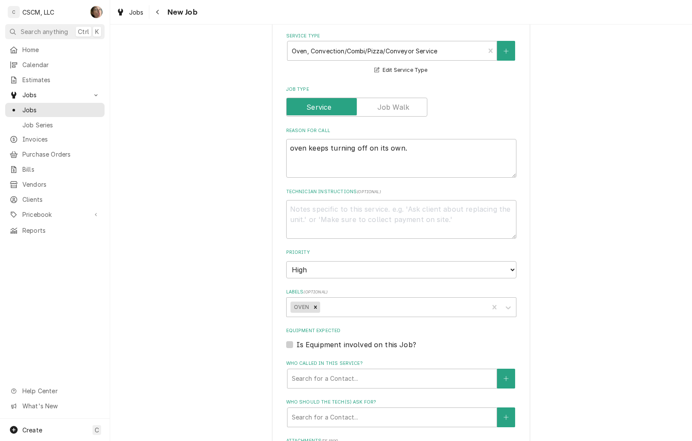
scroll to position [278, 0]
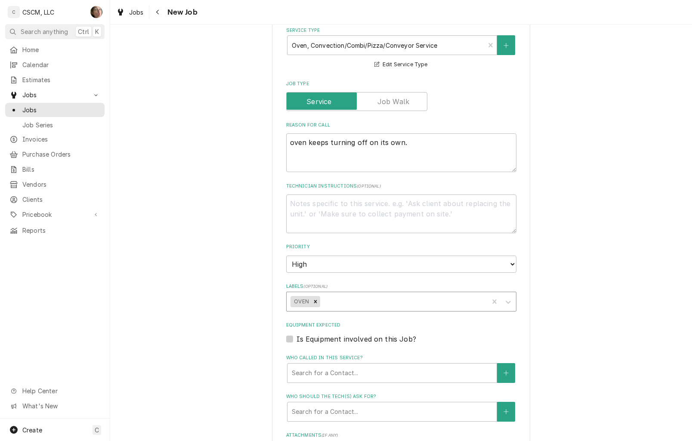
click at [430, 296] on div "Labels" at bounding box center [403, 301] width 163 height 15
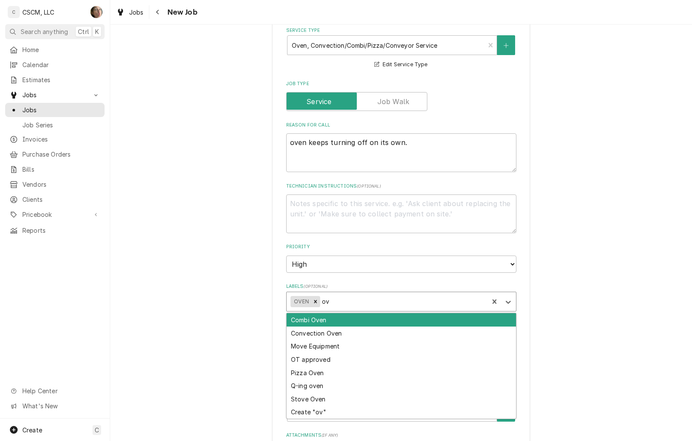
type input "o"
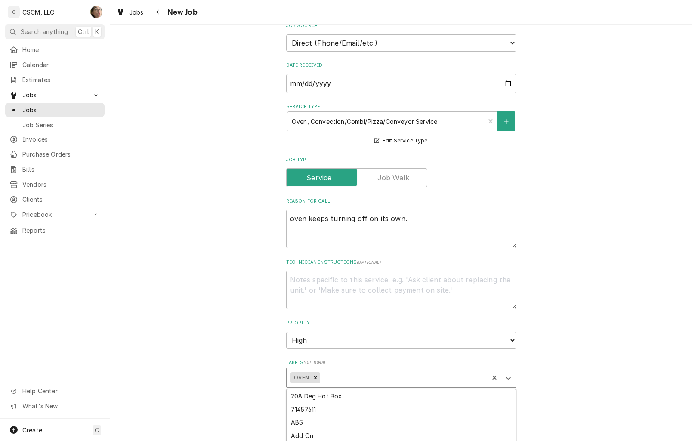
scroll to position [171, 0]
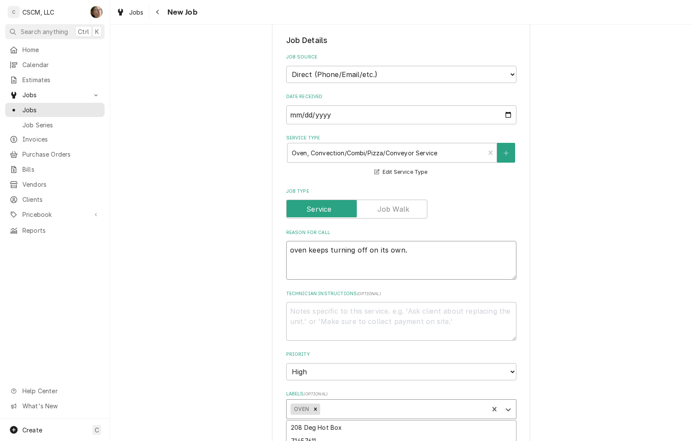
click at [412, 259] on textarea "oven keeps turning off on its own." at bounding box center [401, 260] width 230 height 39
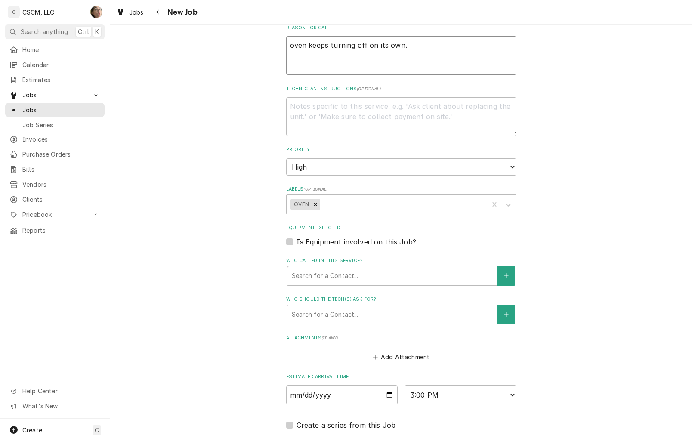
scroll to position [386, 0]
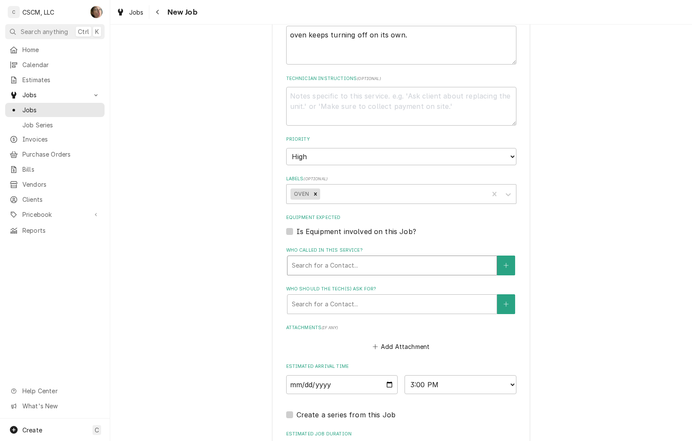
click at [379, 275] on div "Search for a Contact..." at bounding box center [392, 266] width 210 height 20
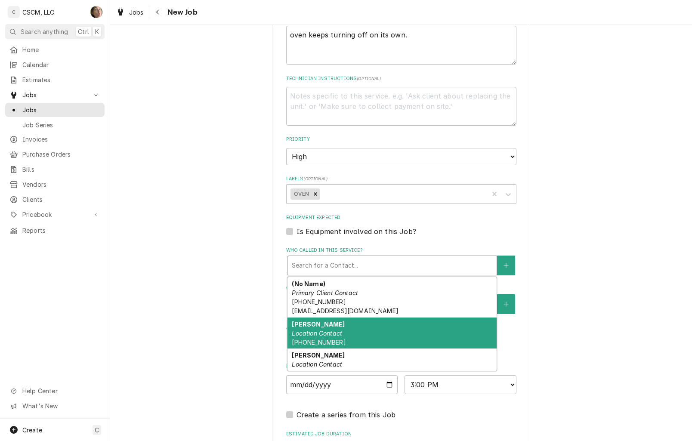
click at [367, 336] on div "Bob Location Contact (618) 225-2775" at bounding box center [391, 333] width 209 height 31
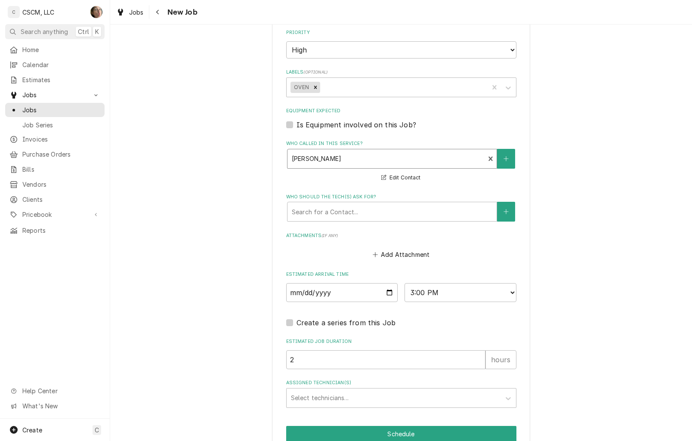
scroll to position [534, 0]
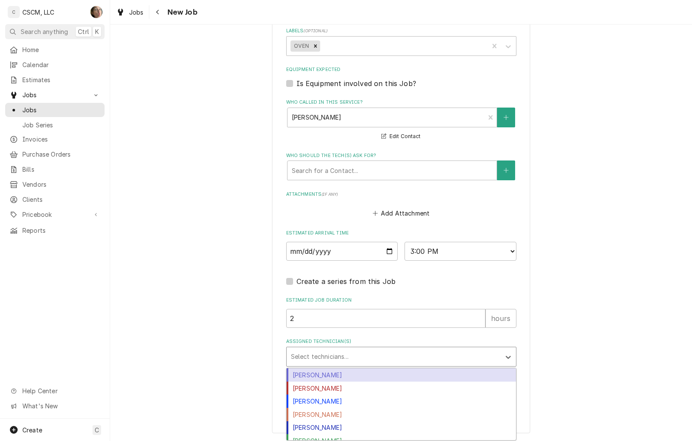
click at [352, 353] on div "Assigned Technician(s)" at bounding box center [393, 356] width 205 height 15
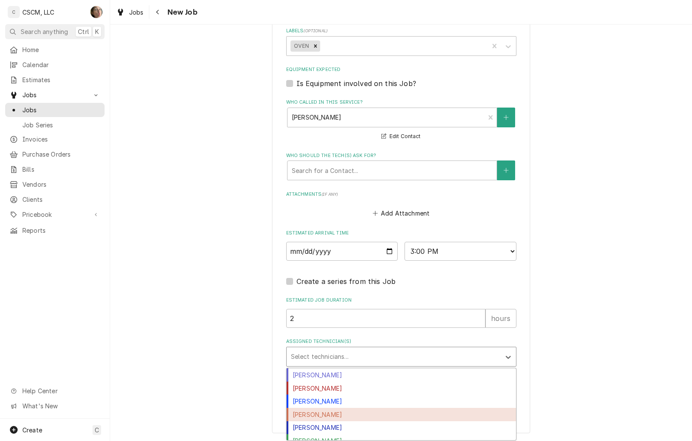
click at [327, 414] on div "[PERSON_NAME]" at bounding box center [401, 414] width 229 height 13
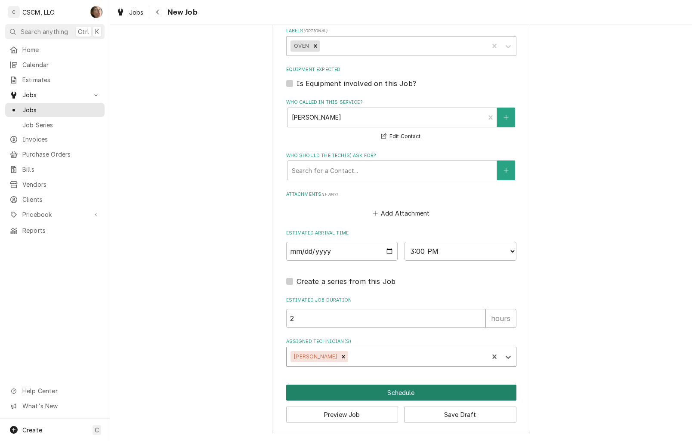
click at [375, 396] on button "Schedule" at bounding box center [401, 393] width 230 height 16
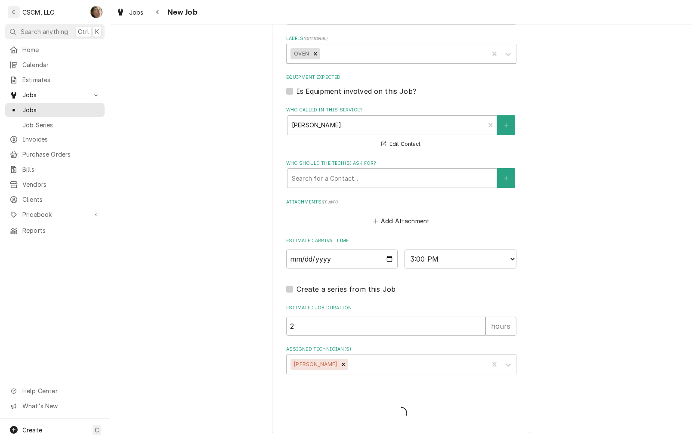
scroll to position [526, 0]
type textarea "x"
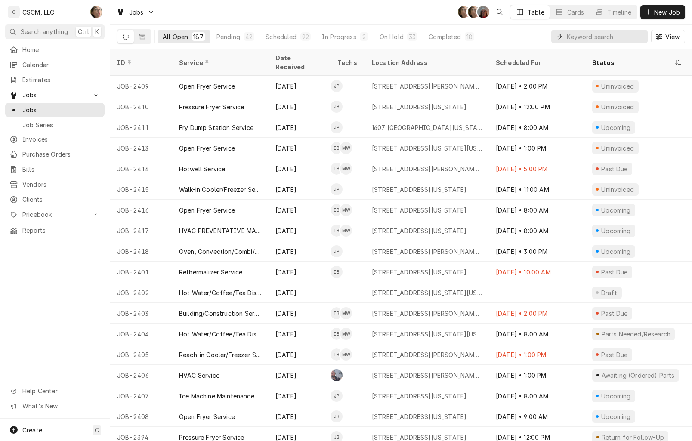
click at [584, 37] on input "Dynamic Content Wrapper" at bounding box center [605, 37] width 77 height 14
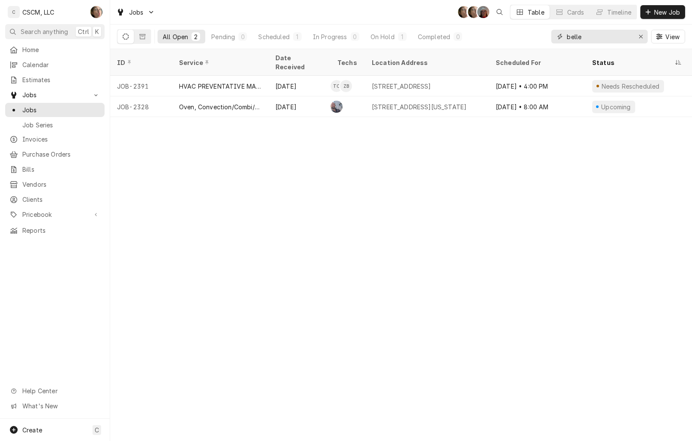
drag, startPoint x: 599, startPoint y: 37, endPoint x: 187, endPoint y: -8, distance: 414.3
click at [187, 0] on html "C CSCM, LLC SH Search anything Ctrl K Home Calendar Estimates Jobs Jobs Job Ser…" at bounding box center [346, 220] width 692 height 441
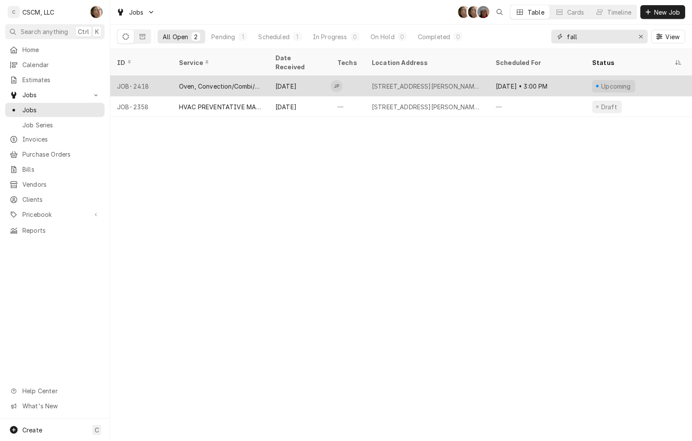
type input "fall"
click at [389, 82] on div "[STREET_ADDRESS][PERSON_NAME][US_STATE]" at bounding box center [427, 86] width 110 height 9
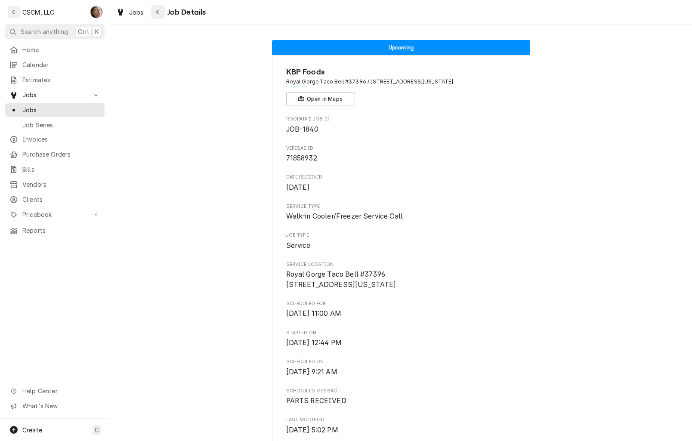
click at [156, 11] on icon "Navigate back" at bounding box center [158, 12] width 4 height 6
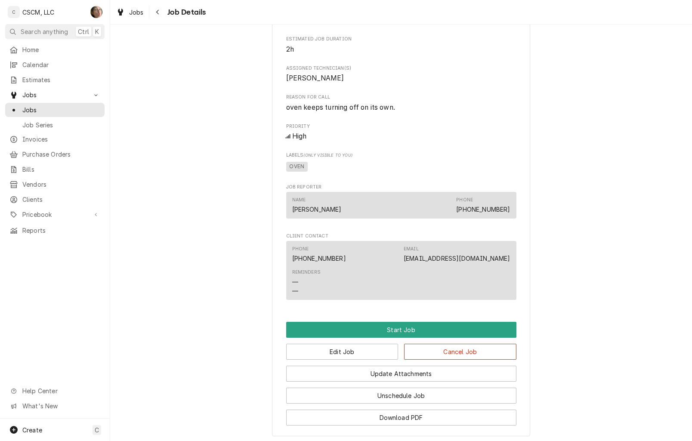
scroll to position [417, 0]
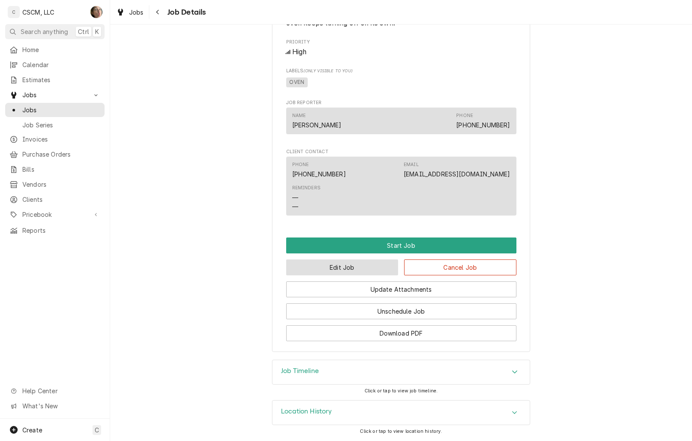
click at [363, 265] on button "Edit Job" at bounding box center [342, 268] width 112 height 16
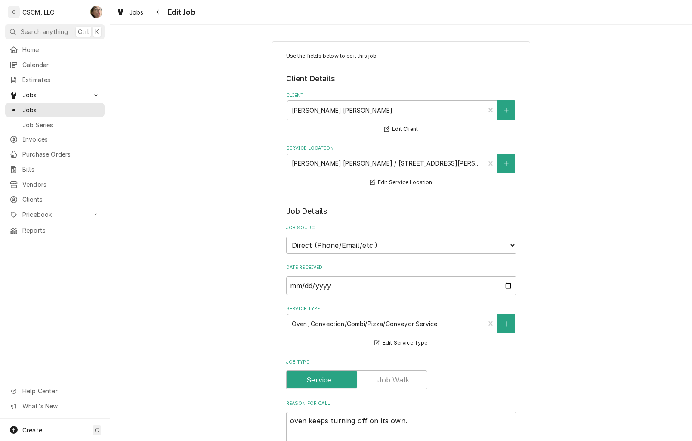
type textarea "x"
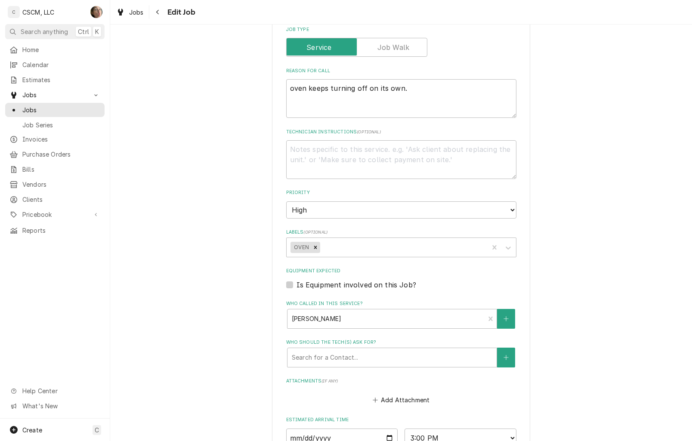
scroll to position [430, 0]
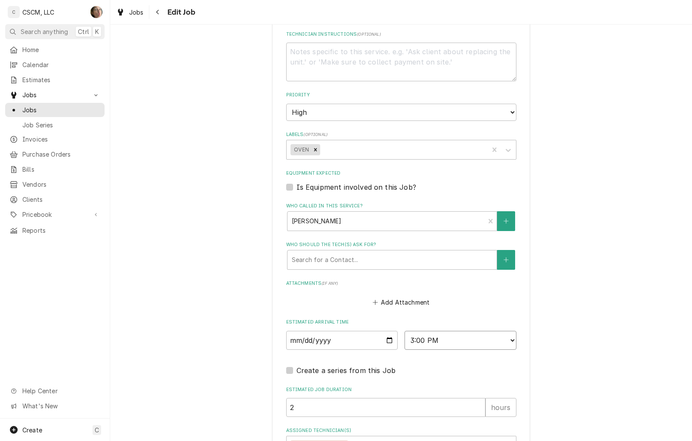
drag, startPoint x: 452, startPoint y: 345, endPoint x: 451, endPoint y: 338, distance: 6.6
click at [452, 345] on select "AM / PM 6:00 AM 6:15 AM 6:30 AM 6:45 AM 7:00 AM 7:15 AM 7:30 AM 7:45 AM 8:00 AM…" at bounding box center [461, 340] width 112 height 19
select select "10:00:00"
click at [405, 331] on select "AM / PM 6:00 AM 6:15 AM 6:30 AM 6:45 AM 7:00 AM 7:15 AM 7:30 AM 7:45 AM 8:00 AM…" at bounding box center [461, 340] width 112 height 19
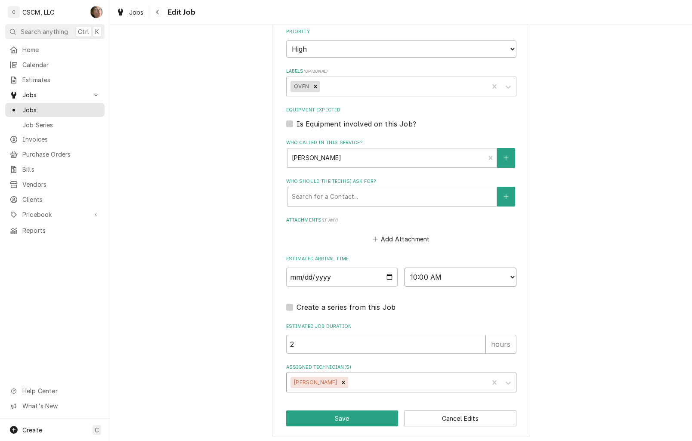
scroll to position [497, 0]
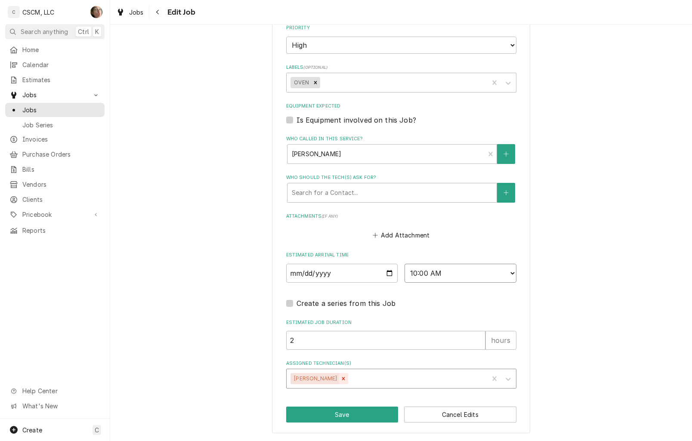
click at [340, 377] on icon "Remove Jonnie Pakovich" at bounding box center [343, 379] width 6 height 6
click at [349, 376] on div "Assigned Technician(s)" at bounding box center [393, 378] width 205 height 15
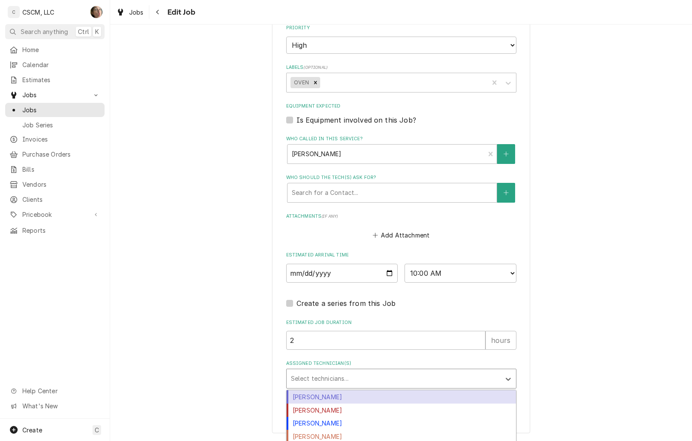
click at [346, 397] on div "[PERSON_NAME]" at bounding box center [401, 396] width 229 height 13
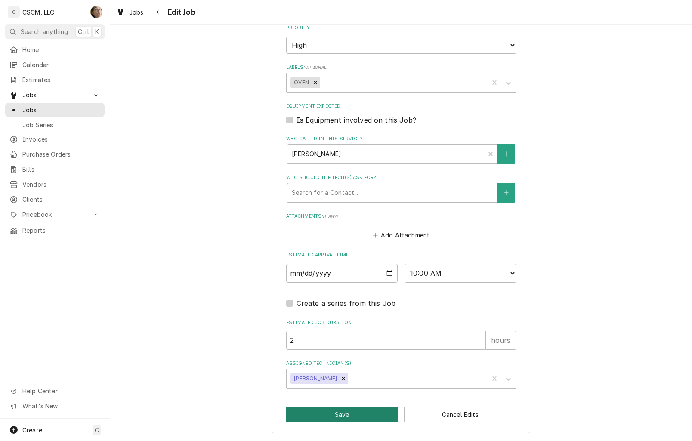
click at [359, 415] on button "Save" at bounding box center [342, 415] width 112 height 16
type textarea "x"
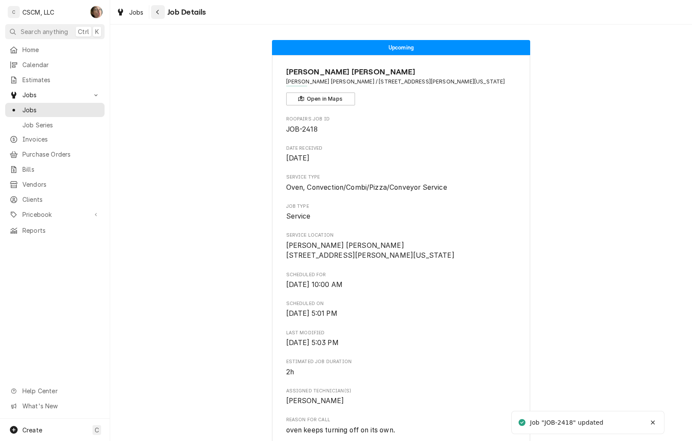
click at [160, 11] on div "Navigate back" at bounding box center [158, 12] width 9 height 9
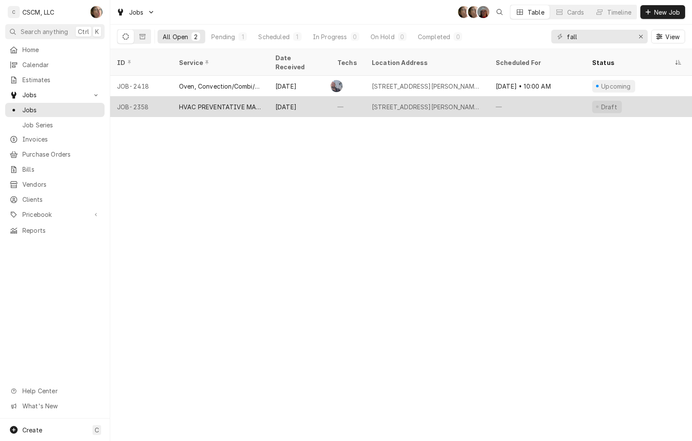
click at [448, 102] on div "8716 Veterans Memorial Parkway, O'fallon, Missouri 63366" at bounding box center [427, 106] width 110 height 9
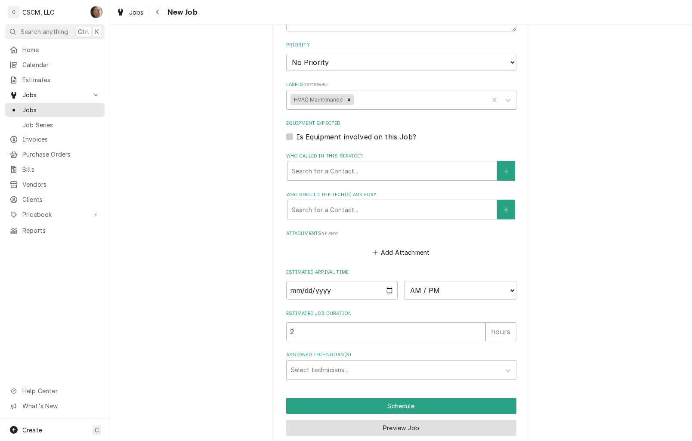
scroll to position [700, 0]
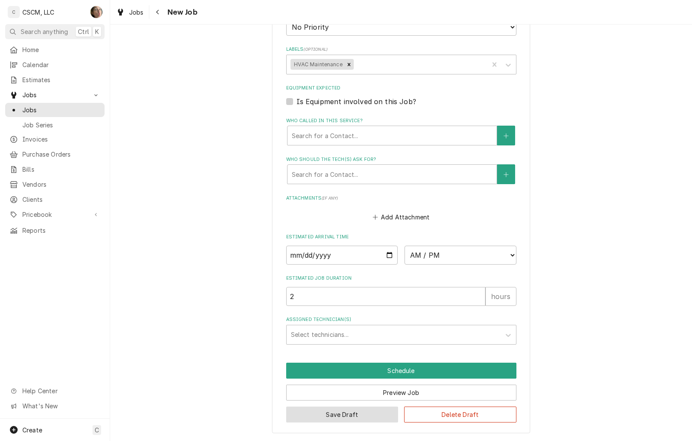
click at [377, 414] on button "Save Draft" at bounding box center [342, 415] width 112 height 16
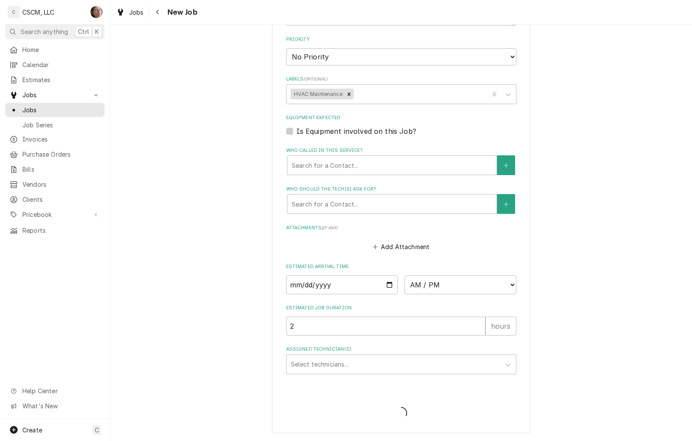
type textarea "x"
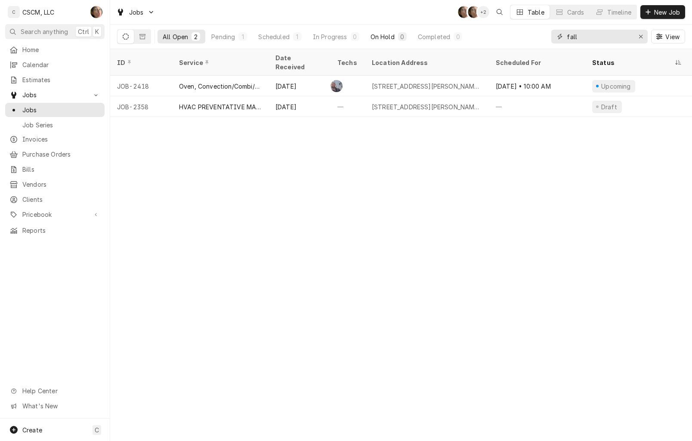
drag, startPoint x: 590, startPoint y: 36, endPoint x: 394, endPoint y: 31, distance: 196.3
click at [394, 31] on div "All Open 2 Pending 1 Scheduled 1 In Progress 0 On Hold 0 Completed 0 fall View" at bounding box center [401, 37] width 568 height 24
drag, startPoint x: 600, startPoint y: 38, endPoint x: 347, endPoint y: -10, distance: 257.6
click at [347, 0] on html "C CSCM, LLC SH Search anything Ctrl K Home Calendar Estimates Jobs Jobs Job Ser…" at bounding box center [346, 220] width 692 height 441
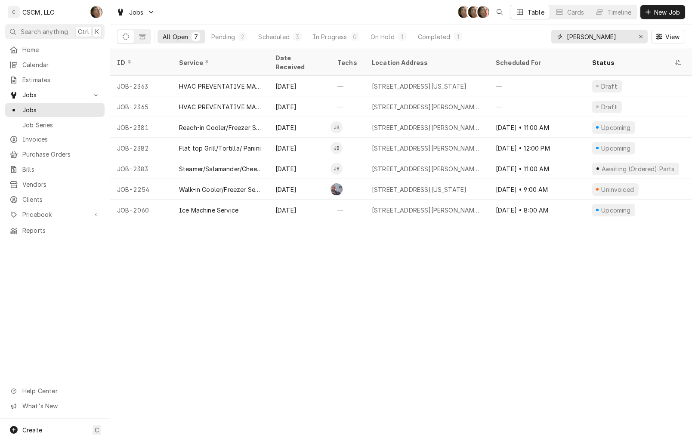
type input "hanni"
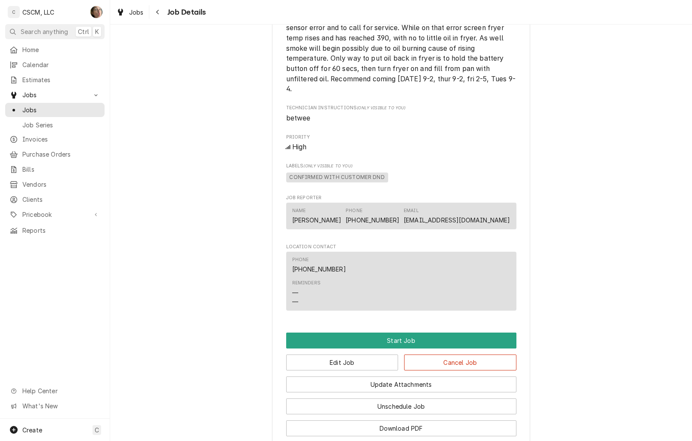
scroll to position [657, 0]
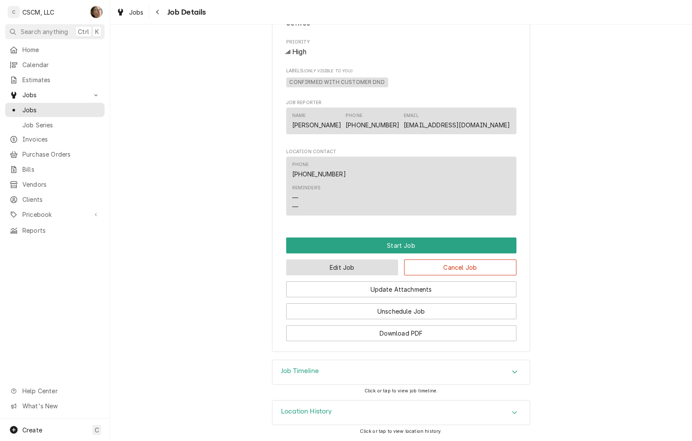
click at [347, 269] on button "Edit Job" at bounding box center [342, 268] width 112 height 16
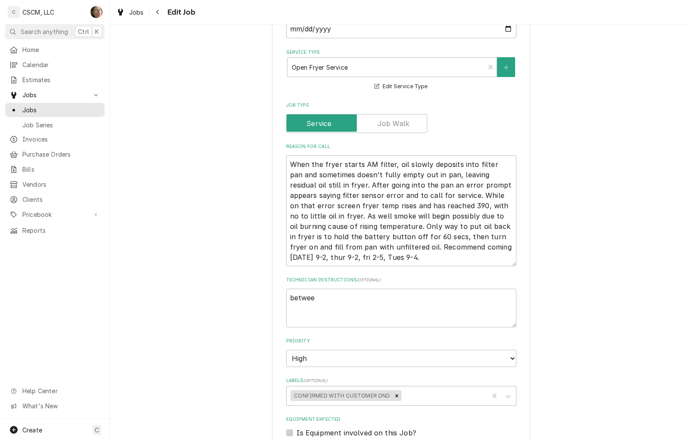
scroll to position [744, 0]
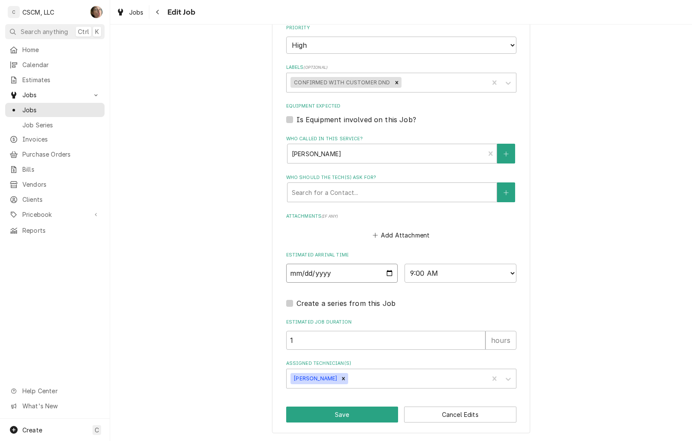
click at [384, 269] on input "[DATE]" at bounding box center [342, 273] width 112 height 19
type textarea "x"
type input "[DATE]"
click at [355, 408] on button "Save" at bounding box center [342, 415] width 112 height 16
type textarea "x"
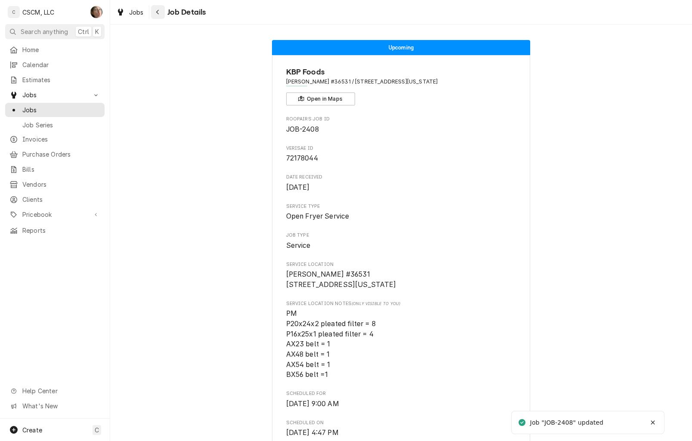
click at [163, 11] on button "Navigate back" at bounding box center [158, 12] width 14 height 14
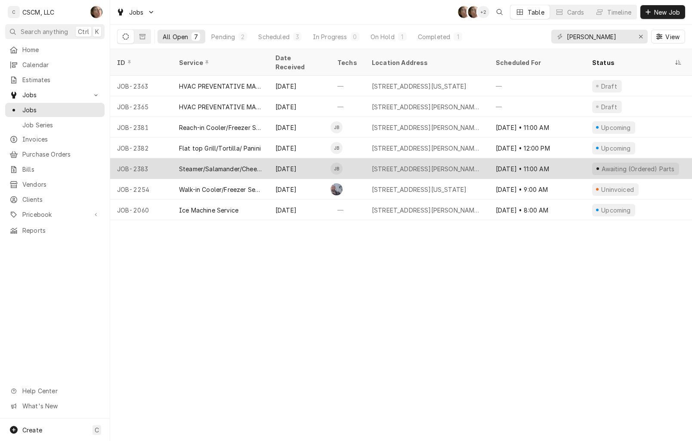
click at [473, 164] on div "[STREET_ADDRESS][PERSON_NAME][US_STATE]" at bounding box center [427, 168] width 110 height 9
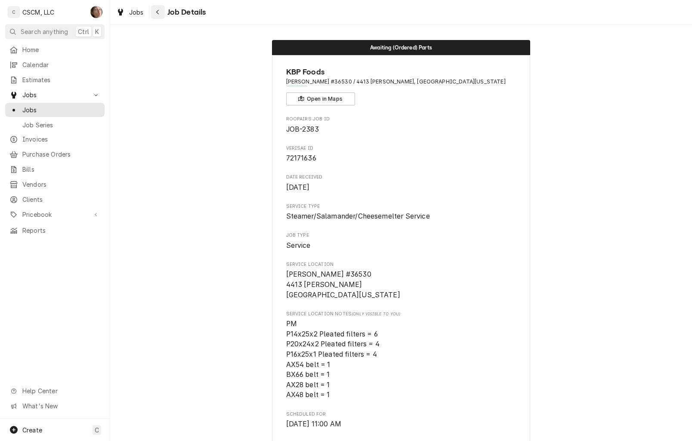
click at [155, 13] on div "Navigate back" at bounding box center [158, 12] width 9 height 9
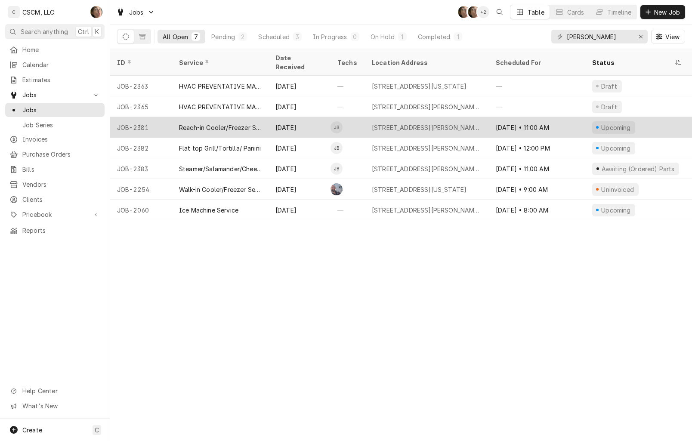
click at [404, 123] on div "[STREET_ADDRESS][PERSON_NAME][US_STATE]" at bounding box center [427, 127] width 110 height 9
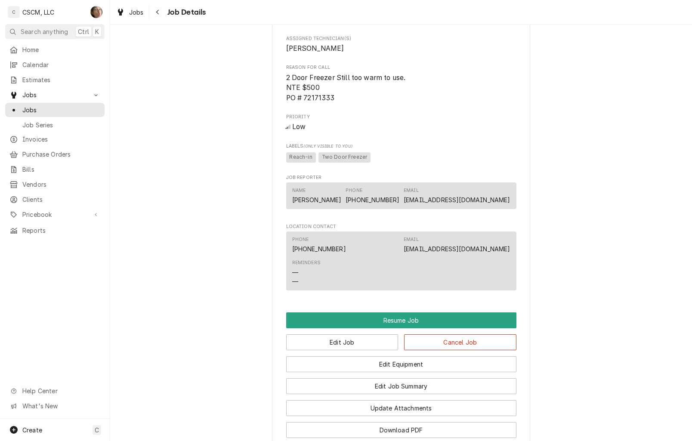
scroll to position [901, 0]
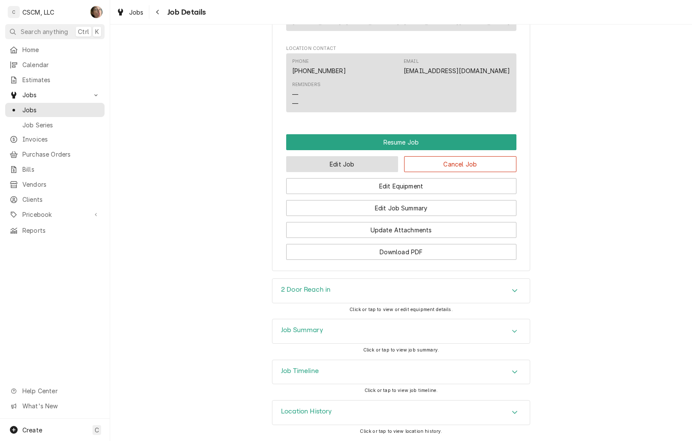
click at [342, 166] on button "Edit Job" at bounding box center [342, 164] width 112 height 16
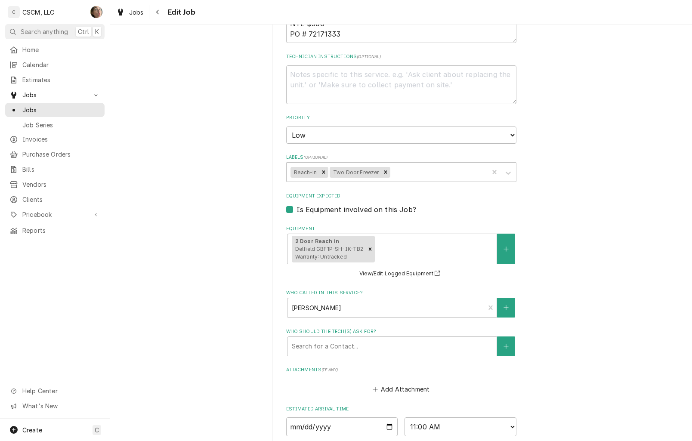
scroll to position [692, 0]
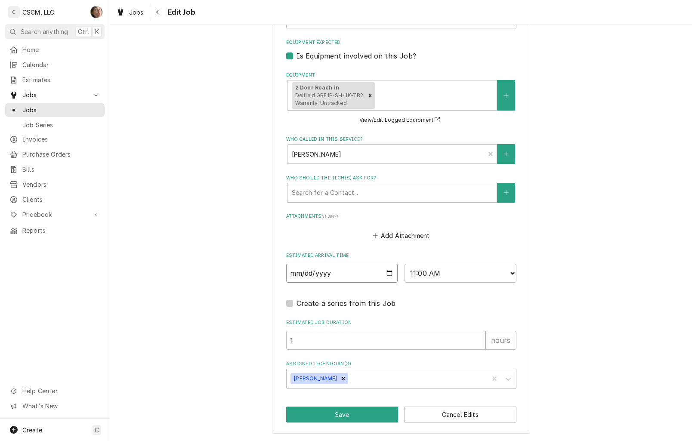
click at [386, 273] on input "[DATE]" at bounding box center [342, 273] width 112 height 19
type textarea "x"
type input "2025-10-08"
click at [355, 413] on button "Save" at bounding box center [342, 415] width 112 height 16
type textarea "x"
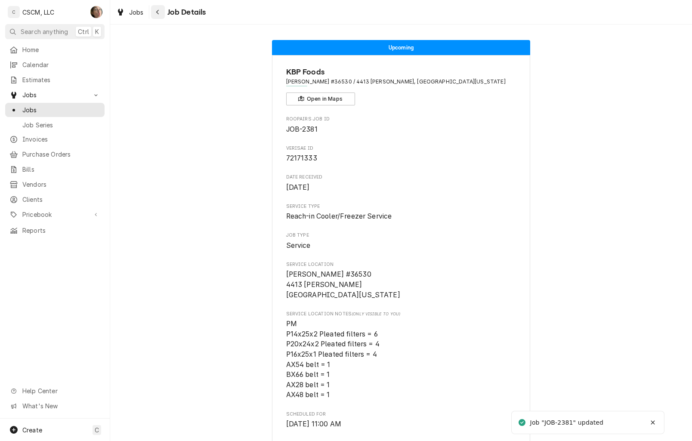
click at [154, 9] on div "Navigate back" at bounding box center [158, 12] width 9 height 9
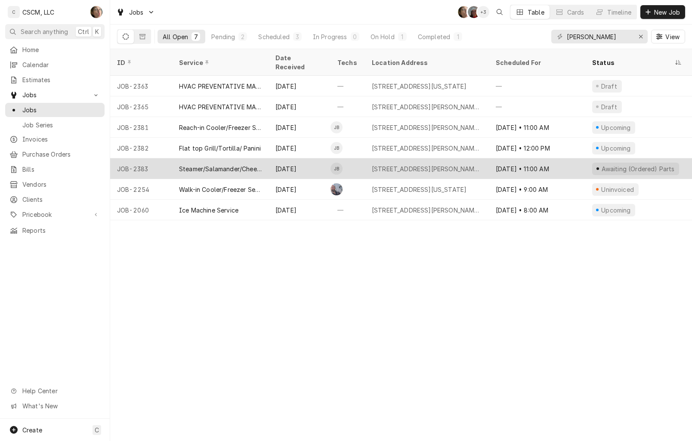
click at [247, 164] on div "Steamer/Salamander/Cheesemelter Service" at bounding box center [220, 168] width 83 height 9
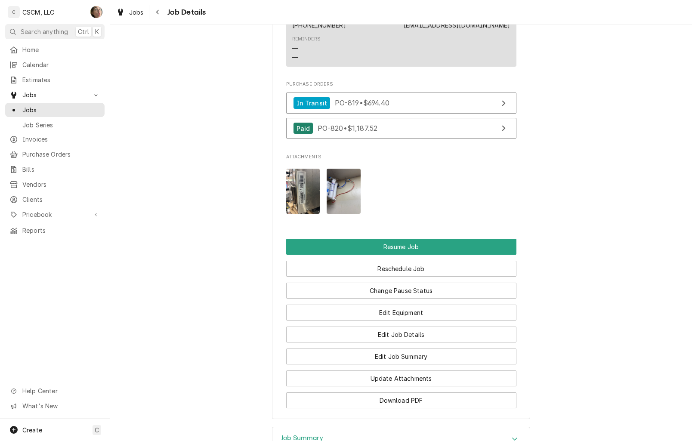
scroll to position [699, 0]
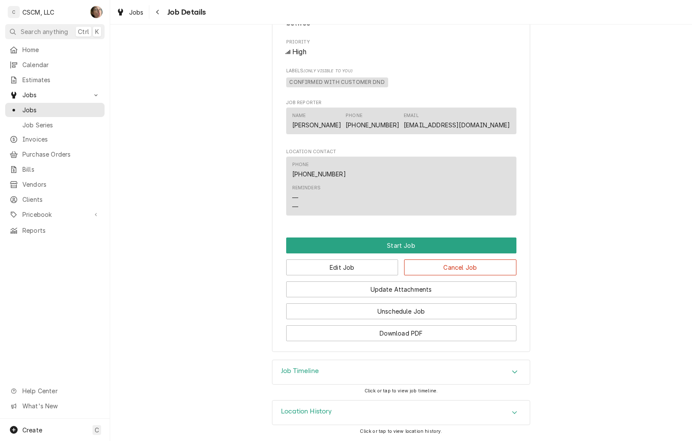
scroll to position [657, 0]
click at [357, 270] on button "Edit Job" at bounding box center [342, 268] width 112 height 16
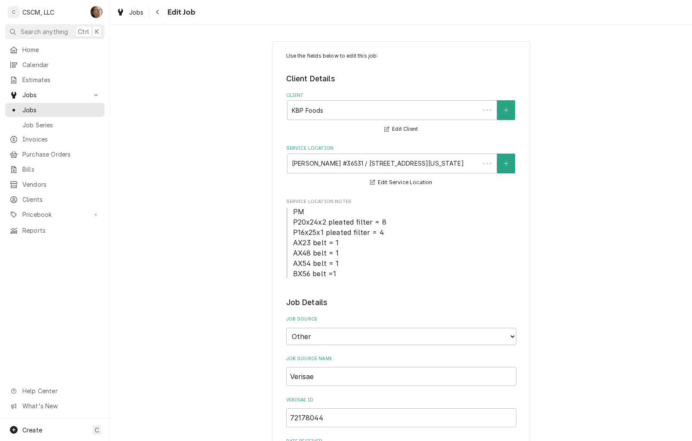
type textarea "x"
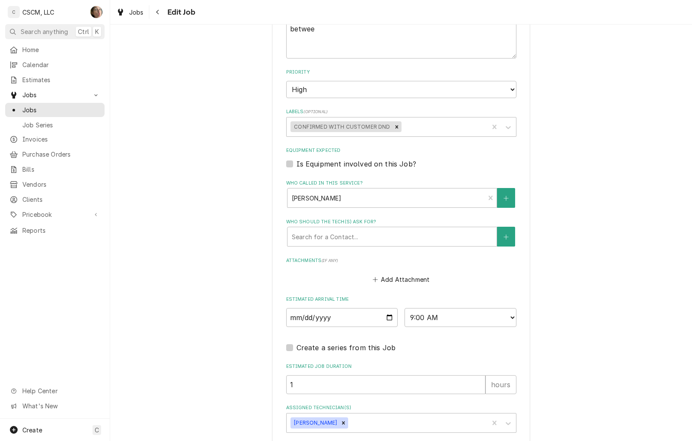
scroll to position [744, 0]
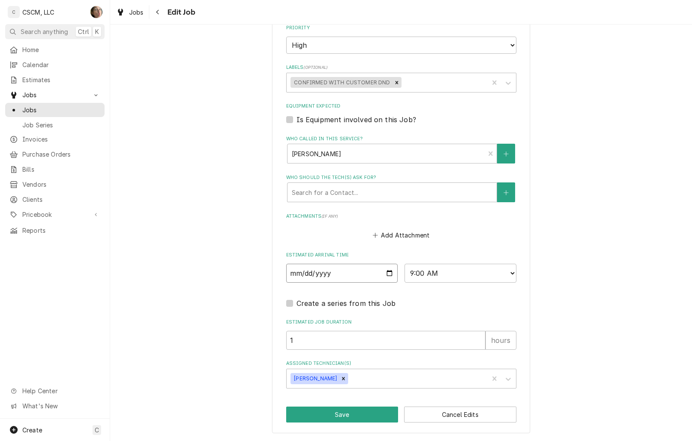
click at [386, 278] on input "[DATE]" at bounding box center [342, 273] width 112 height 19
click at [383, 272] on input "[DATE]" at bounding box center [342, 273] width 112 height 19
type input "[DATE]"
click at [348, 416] on button "Save" at bounding box center [342, 415] width 112 height 16
type textarea "x"
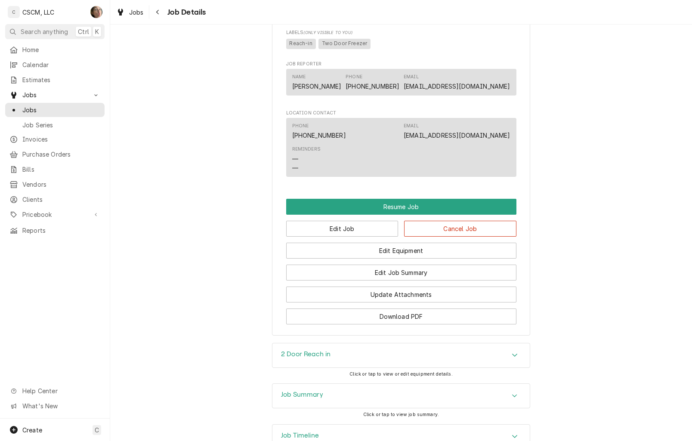
scroll to position [901, 0]
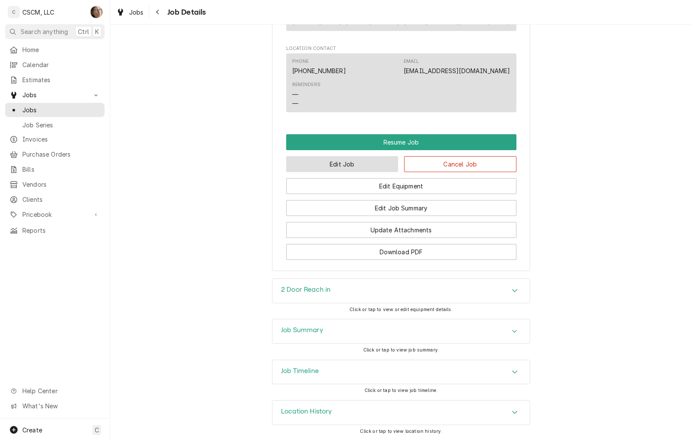
click at [343, 162] on button "Edit Job" at bounding box center [342, 164] width 112 height 16
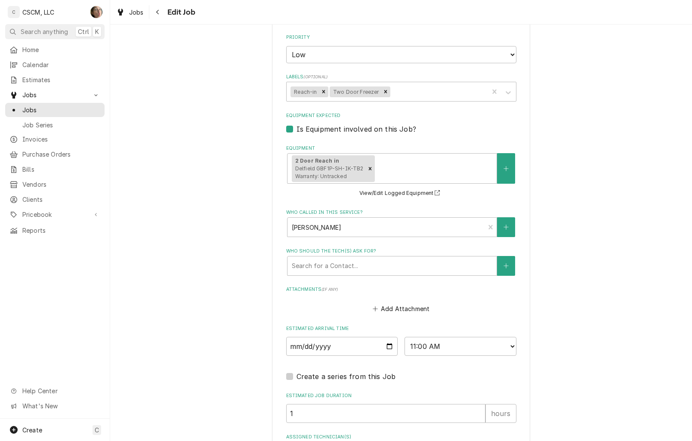
scroll to position [692, 0]
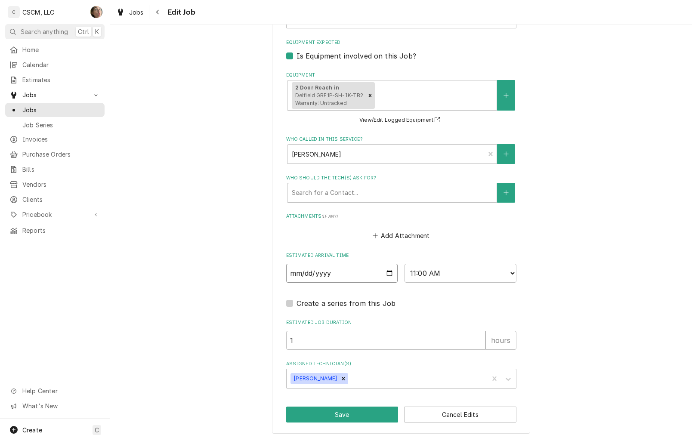
click at [385, 272] on input "[DATE]" at bounding box center [342, 273] width 112 height 19
type textarea "x"
type input "2025-10-09"
click at [337, 413] on button "Save" at bounding box center [342, 415] width 112 height 16
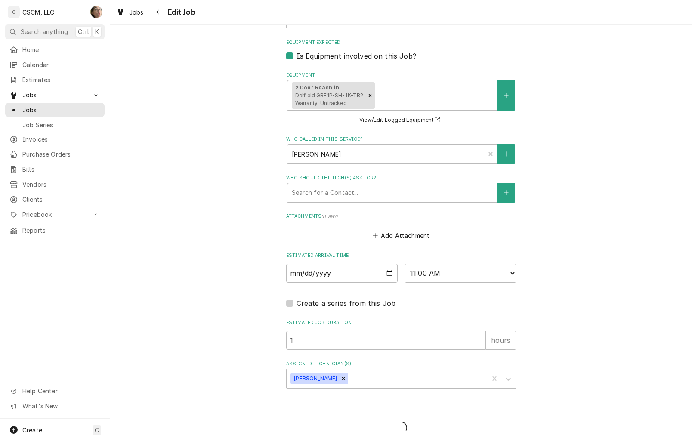
type textarea "x"
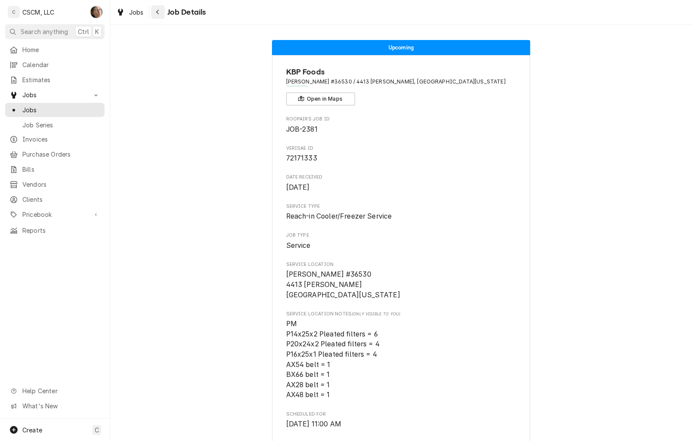
click at [161, 11] on div "Navigate back" at bounding box center [158, 12] width 9 height 9
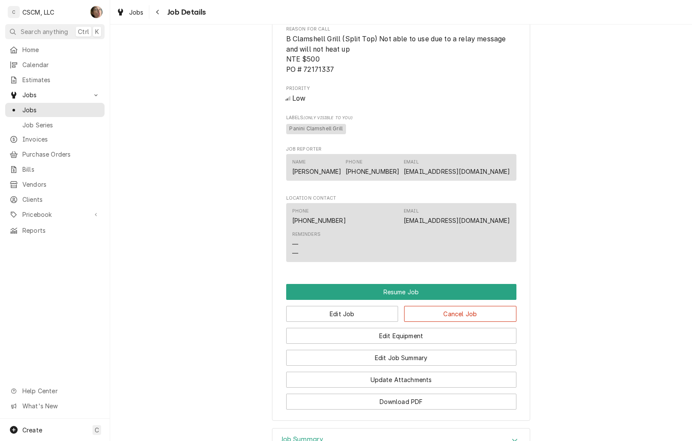
scroll to position [753, 0]
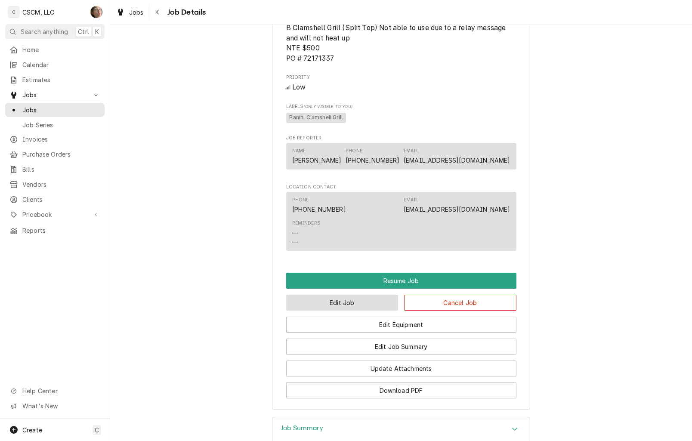
click at [353, 300] on button "Edit Job" at bounding box center [342, 303] width 112 height 16
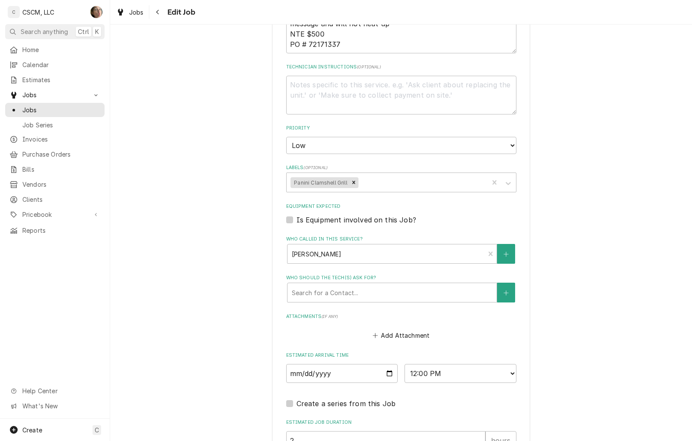
scroll to position [638, 0]
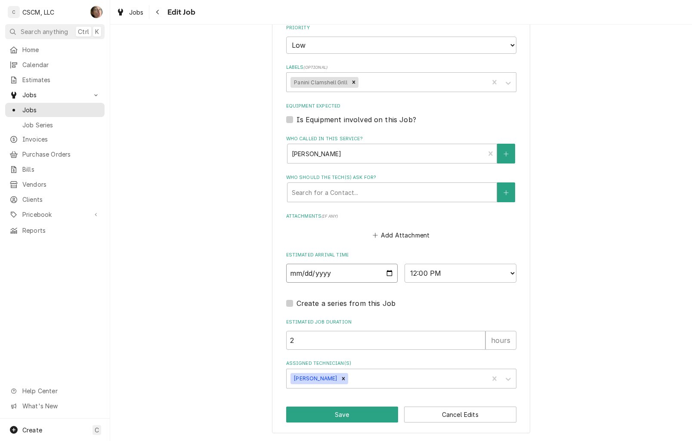
click at [385, 272] on input "2025-10-07" at bounding box center [342, 273] width 112 height 19
type textarea "x"
type input "2025-10-09"
click at [348, 414] on button "Save" at bounding box center [342, 415] width 112 height 16
type textarea "x"
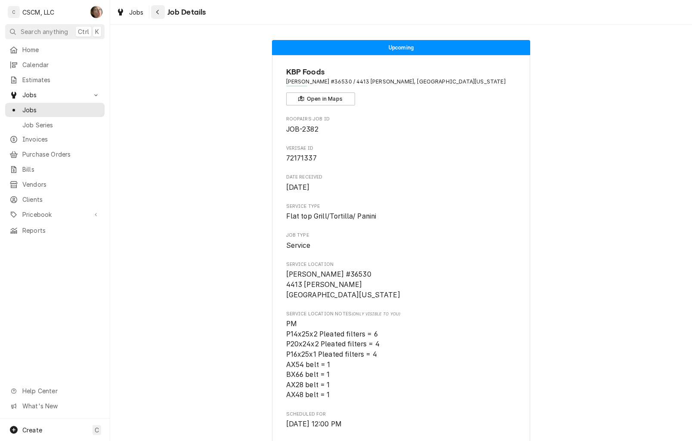
click at [156, 9] on icon "Navigate back" at bounding box center [158, 12] width 4 height 6
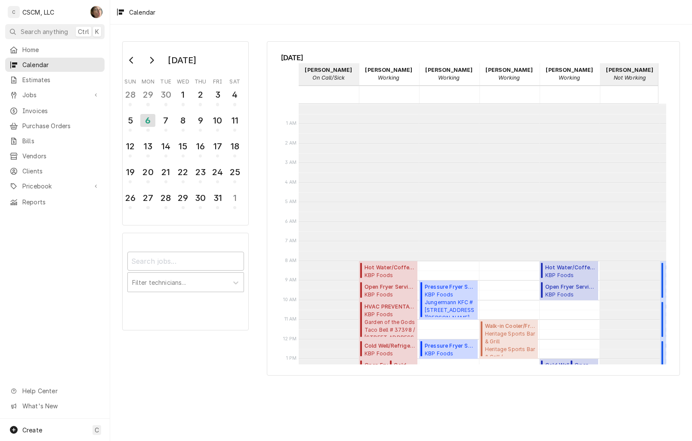
scroll to position [157, 0]
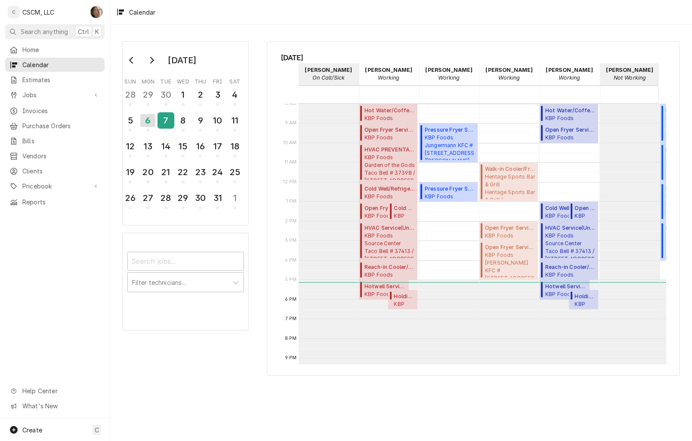
click at [167, 122] on div "7" at bounding box center [165, 120] width 15 height 15
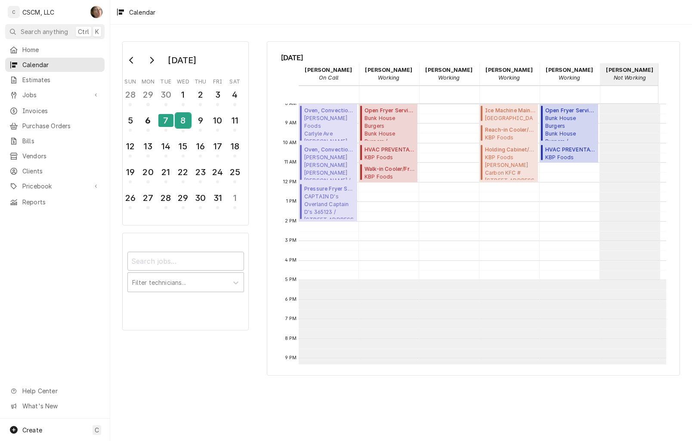
click at [178, 118] on div "8" at bounding box center [183, 120] width 15 height 15
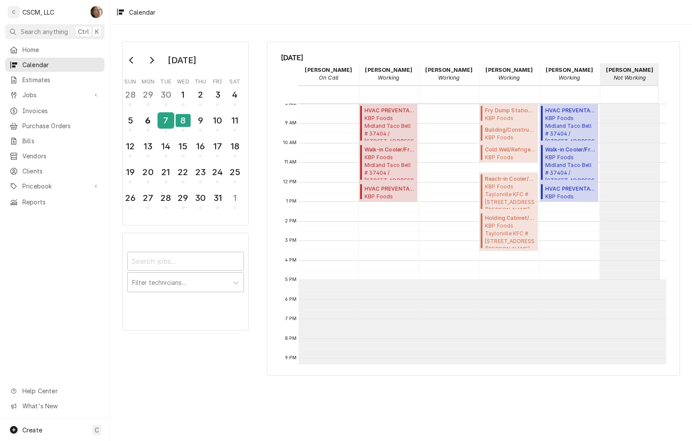
click at [167, 122] on div "7" at bounding box center [165, 120] width 15 height 15
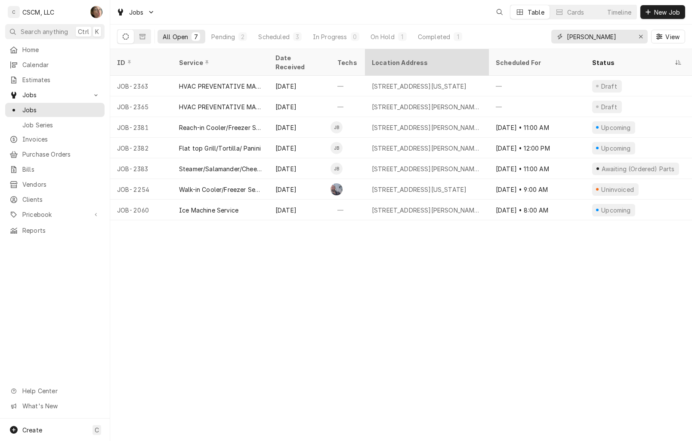
drag, startPoint x: 594, startPoint y: 35, endPoint x: 458, endPoint y: 56, distance: 138.0
click at [457, 63] on div "Jobs Table Cards Timeline New Job All Open 7 Pending 2 Scheduled 3 In Progress …" at bounding box center [401, 220] width 582 height 441
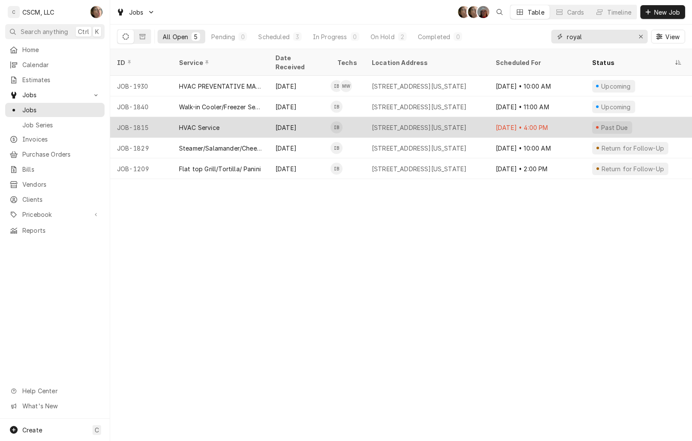
type input "royal"
click at [423, 123] on div "[STREET_ADDRESS][US_STATE]" at bounding box center [419, 127] width 95 height 9
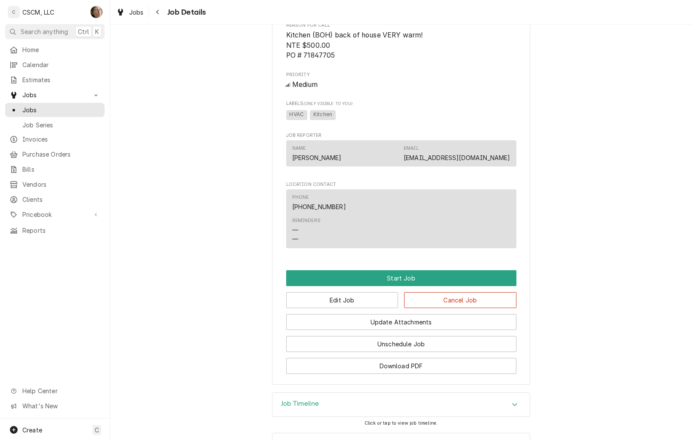
scroll to position [467, 0]
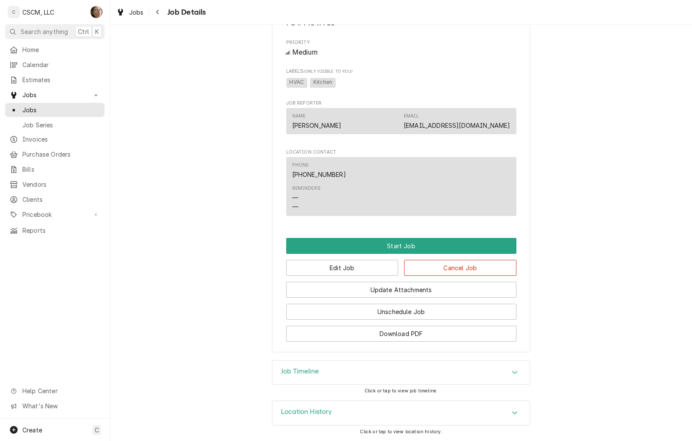
click at [358, 277] on div "Update Attachments" at bounding box center [401, 287] width 230 height 22
click at [357, 271] on button "Edit Job" at bounding box center [342, 268] width 112 height 16
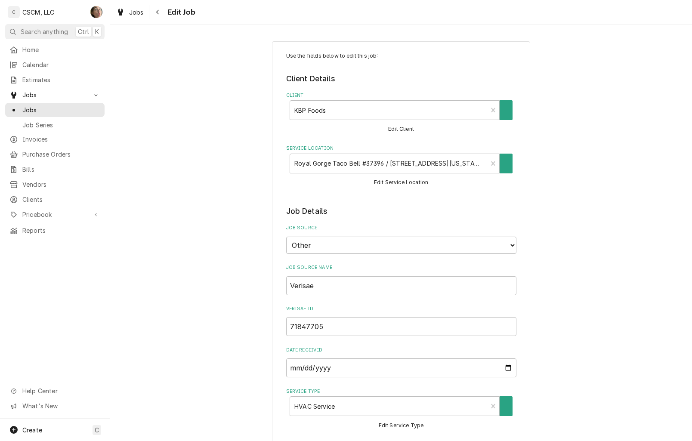
type textarea "x"
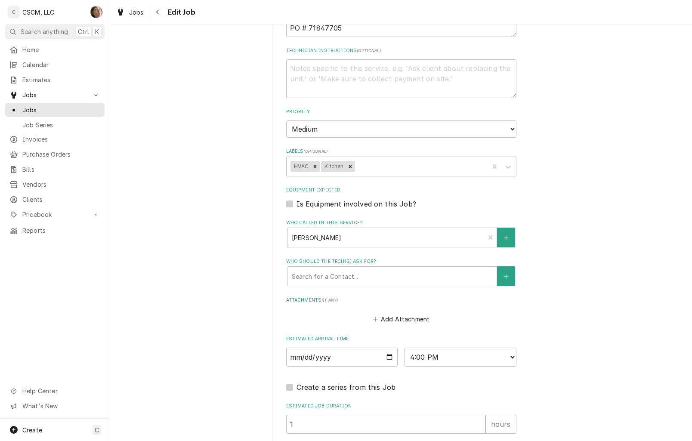
scroll to position [580, 0]
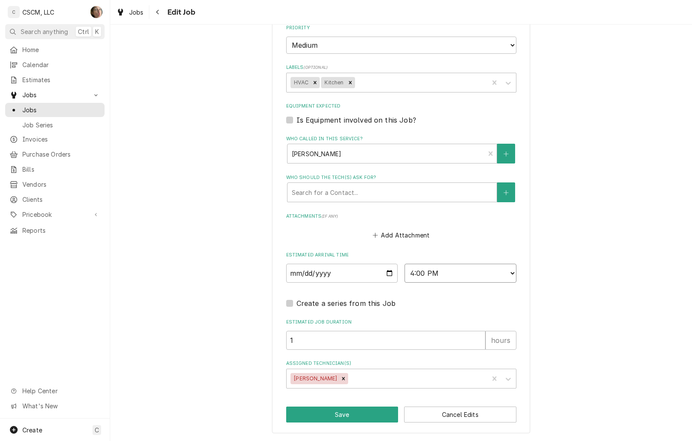
click at [455, 272] on select "AM / PM 6:00 AM 6:15 AM 6:30 AM 6:45 AM 7:00 AM 7:15 AM 7:30 AM 7:45 AM 8:00 AM…" at bounding box center [461, 273] width 112 height 19
select select "12:00:00"
click at [405, 264] on select "AM / PM 6:00 AM 6:15 AM 6:30 AM 6:45 AM 7:00 AM 7:15 AM 7:30 AM 7:45 AM 8:00 AM…" at bounding box center [461, 273] width 112 height 19
click at [392, 268] on input "2025-08-27" at bounding box center [342, 273] width 112 height 19
click at [388, 271] on input "2025-08-27" at bounding box center [342, 273] width 112 height 19
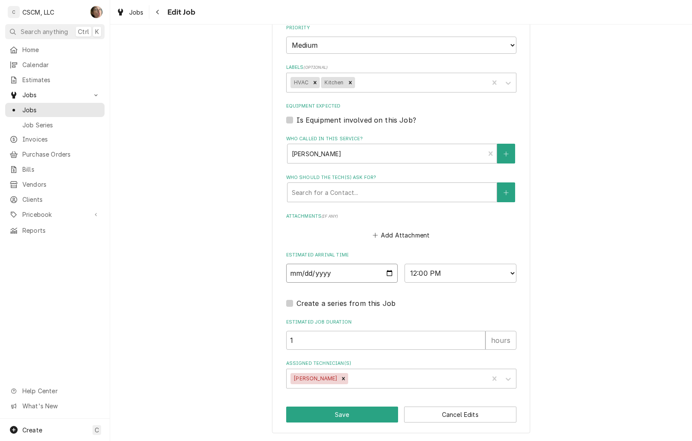
type textarea "x"
type input "2025-09-27"
type textarea "x"
type input "2025-10-27"
type textarea "x"
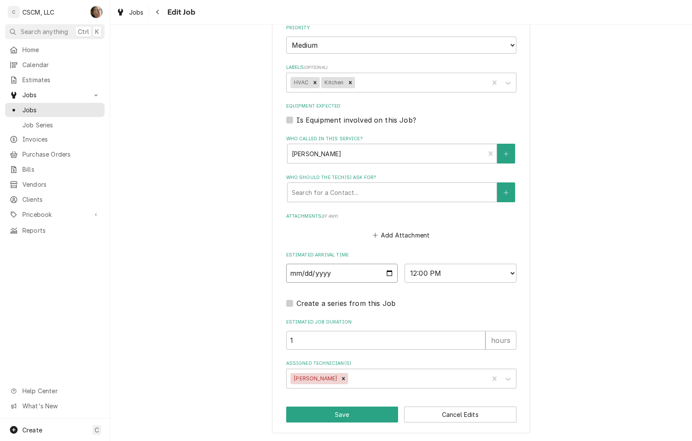
type input "2025-10-07"
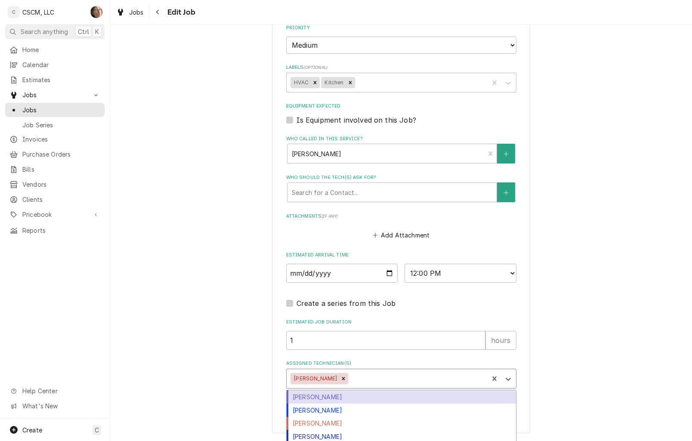
click at [366, 378] on div "Assigned Technician(s)" at bounding box center [417, 378] width 134 height 15
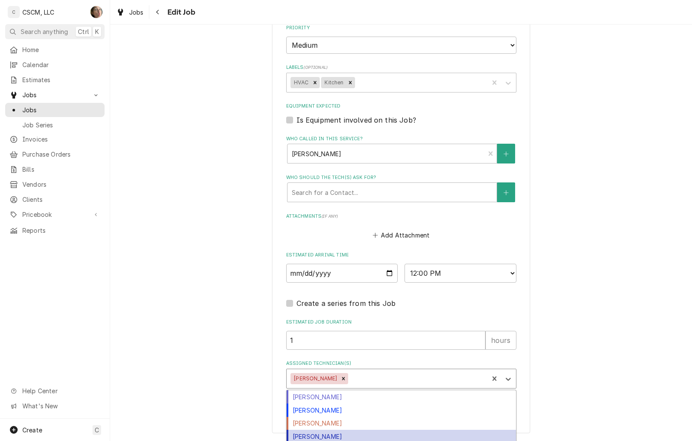
click at [347, 434] on div "[PERSON_NAME]" at bounding box center [401, 436] width 229 height 13
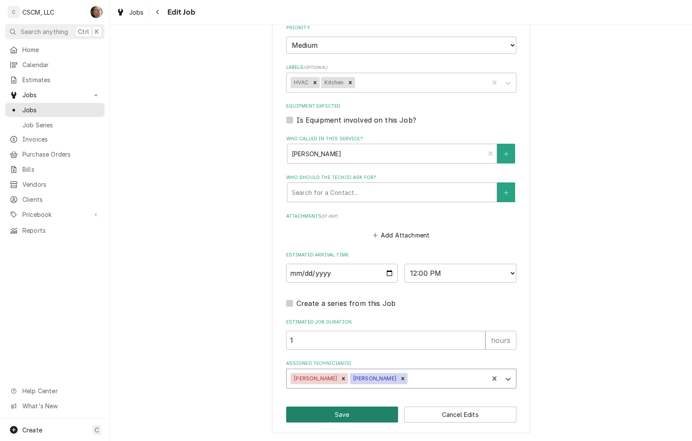
click at [345, 412] on button "Save" at bounding box center [342, 415] width 112 height 16
type textarea "x"
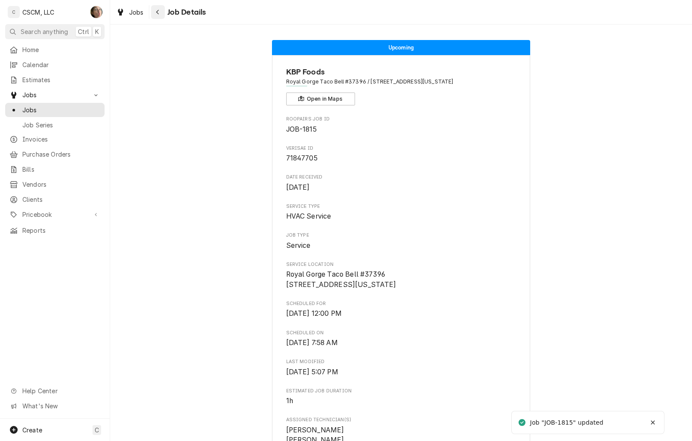
click at [154, 12] on div "Navigate back" at bounding box center [158, 12] width 9 height 9
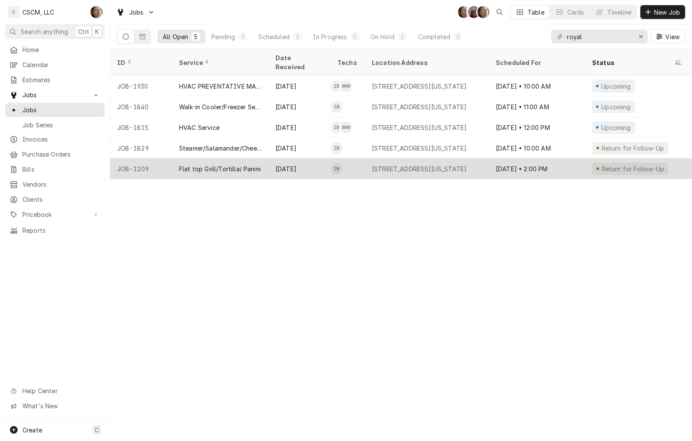
click at [397, 164] on div "1112 Royal Gorge Blvd, Canon City, Colorado 81212" at bounding box center [419, 168] width 95 height 9
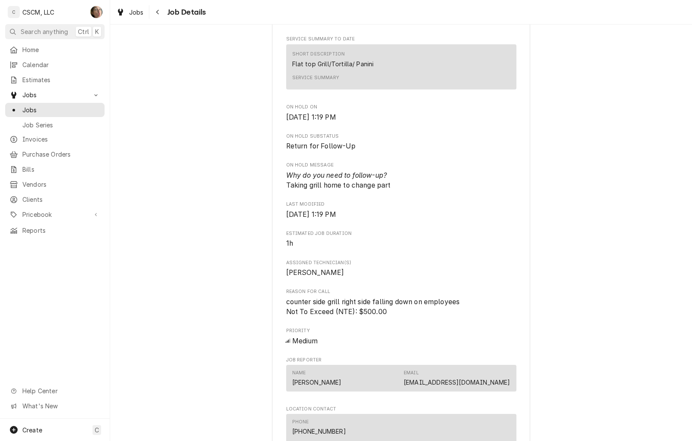
scroll to position [377, 0]
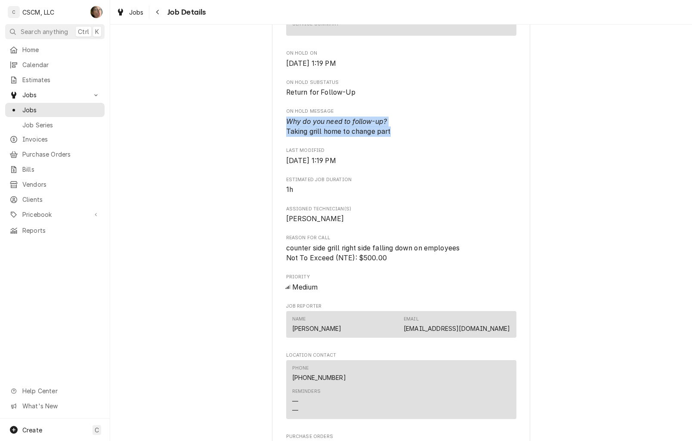
drag, startPoint x: 402, startPoint y: 138, endPoint x: 272, endPoint y: 131, distance: 130.6
click at [272, 131] on div "KBP Foods Royal Gorge Taco Bell #37396 / [STREET_ADDRESS][US_STATE] Open in Map…" at bounding box center [401, 213] width 258 height 1068
click at [414, 166] on span "[DATE] 1:19 PM" at bounding box center [401, 161] width 230 height 10
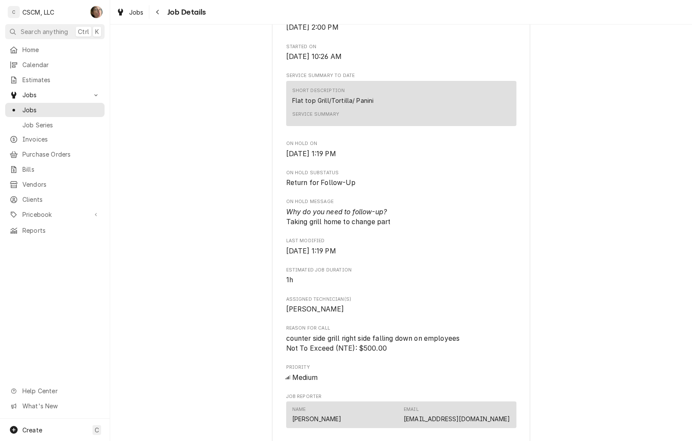
scroll to position [323, 0]
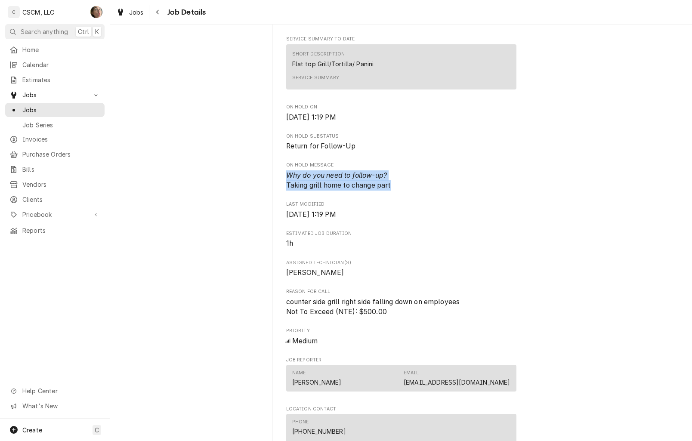
drag, startPoint x: 400, startPoint y: 195, endPoint x: 277, endPoint y: 185, distance: 123.6
click at [277, 185] on div "KBP Foods Royal Gorge Taco Bell #37396 / 1112 Royal Gorge Blvd, Canon City, Col…" at bounding box center [401, 266] width 258 height 1068
copy span "Why do you need to follow-up? Taking grill home to change part"
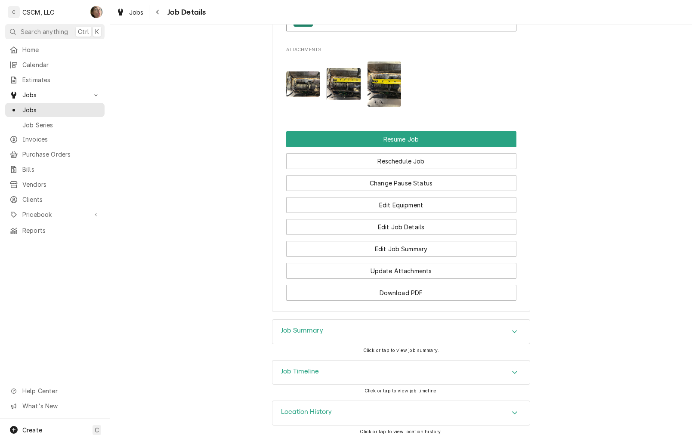
scroll to position [822, 0]
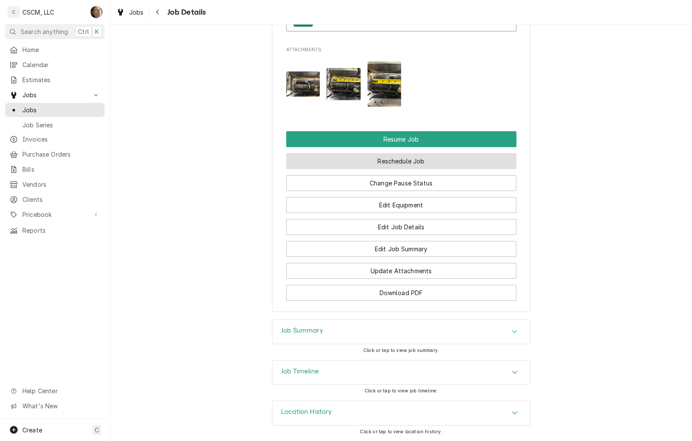
click at [406, 160] on button "Reschedule Job" at bounding box center [401, 161] width 230 height 16
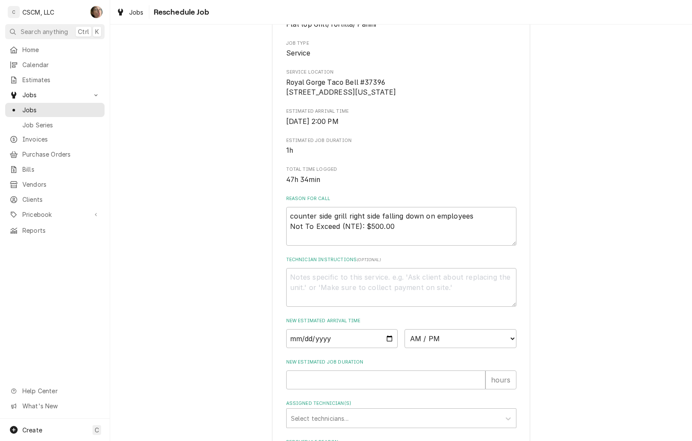
scroll to position [232, 0]
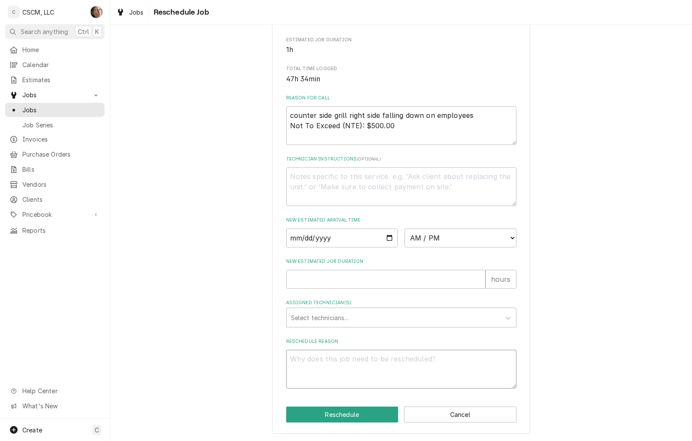
click at [324, 361] on textarea "Reschedule Reason" at bounding box center [401, 369] width 230 height 39
type textarea "x"
type textarea "d"
type textarea "x"
type textarea "di"
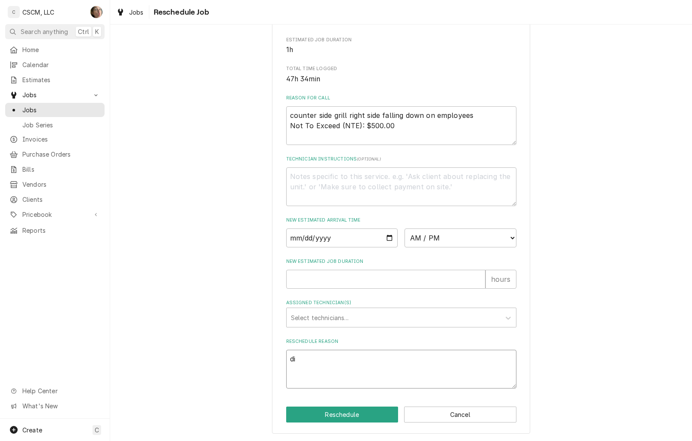
type textarea "x"
type textarea "did"
type textarea "x"
type textarea "did"
type textarea "x"
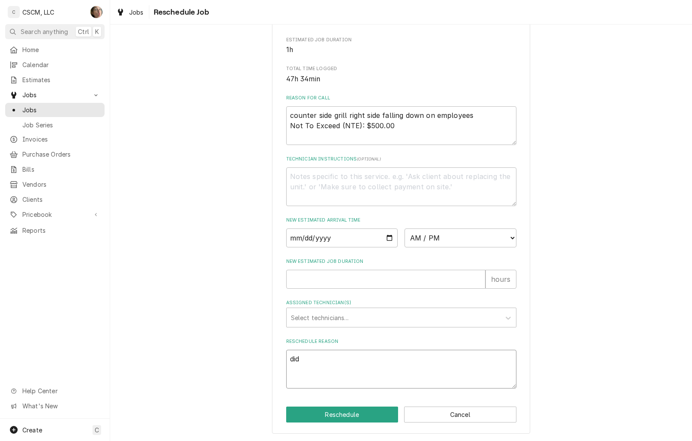
type textarea "did y"
type textarea "x"
type textarea "did you"
type textarea "x"
type textarea "did you"
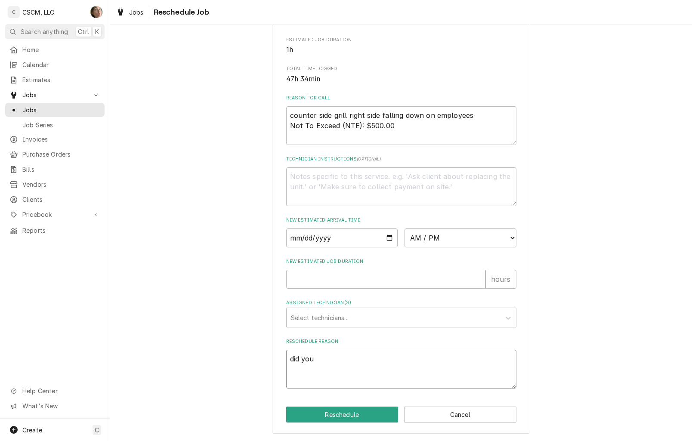
type textarea "x"
type textarea "did you g"
type textarea "x"
type textarea "did you gi"
type textarea "x"
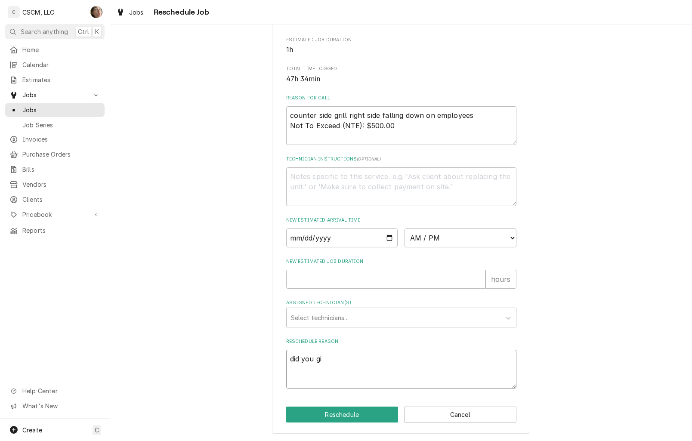
type textarea "did you g"
type textarea "x"
type textarea "did you"
type textarea "x"
type textarea "did you f"
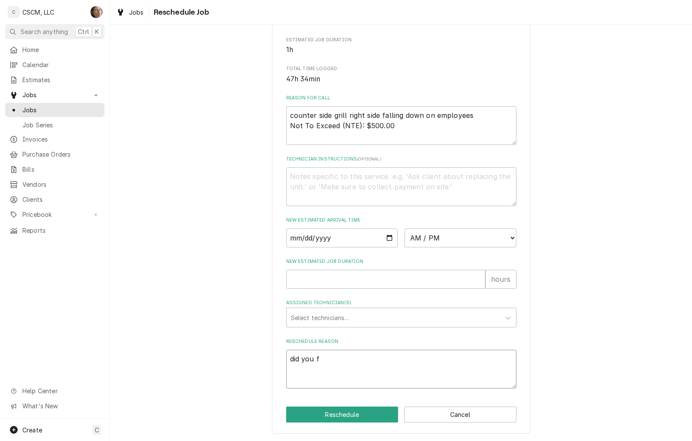
type textarea "x"
type textarea "did you fi"
type textarea "x"
type textarea "did you fix"
type textarea "x"
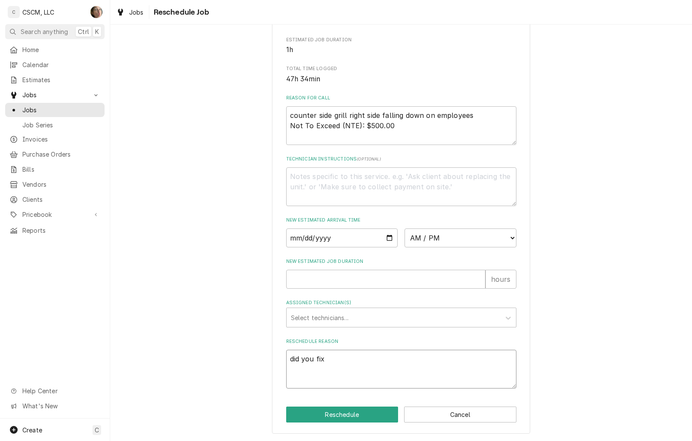
type textarea "did you fix"
type textarea "x"
type textarea "did you fix g"
type textarea "x"
type textarea "did you fix gri"
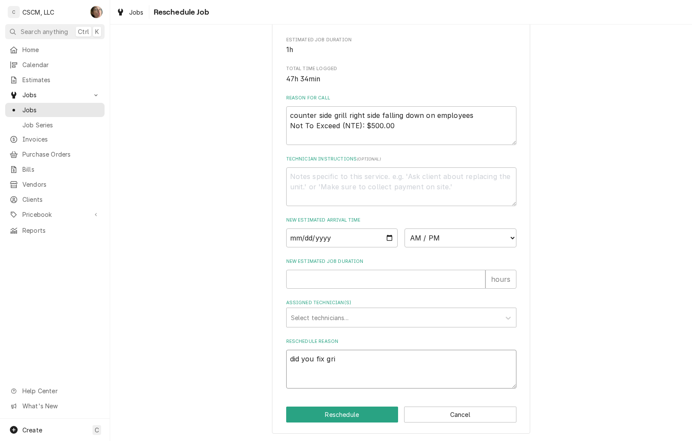
type textarea "x"
type textarea "did you fix gril"
type textarea "x"
type textarea "did you fix grill"
type textarea "x"
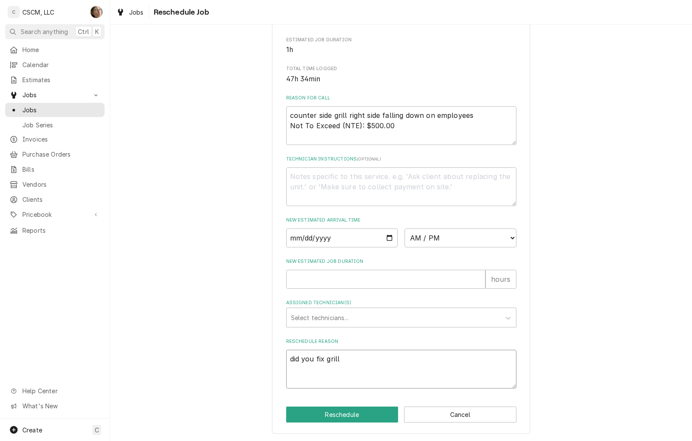
type textarea "did you fix grilll"
type textarea "x"
type textarea "did you fix grilll"
type textarea "x"
type textarea "did you fix grilll a"
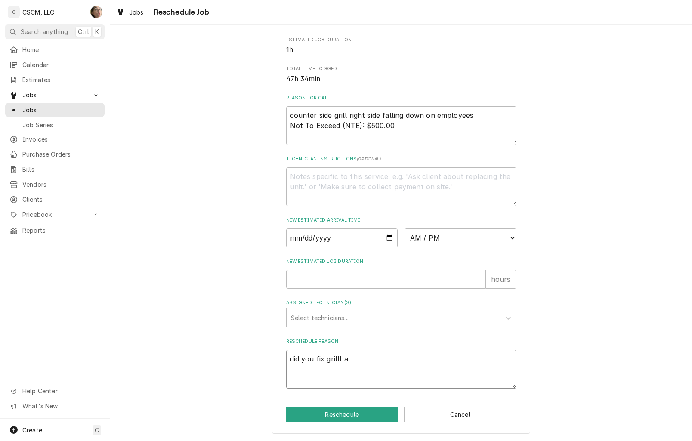
type textarea "x"
type textarea "did you fix grilll at"
type textarea "x"
type textarea "did you fix grilll at h"
type textarea "x"
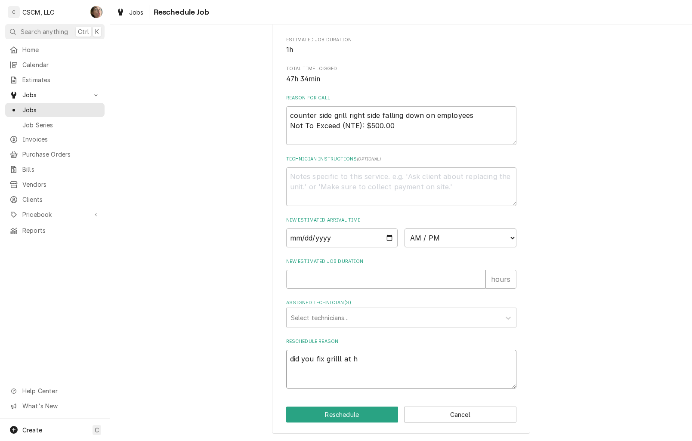
type textarea "did you fix grilll at ho"
type textarea "x"
type textarea "did you fix grilll at h"
type textarea "x"
type textarea "did you fix grilll at"
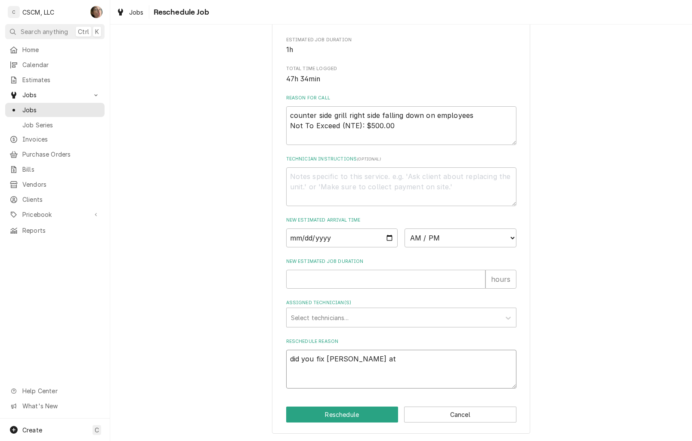
type textarea "x"
type textarea "did you fix grilll at h"
type textarea "x"
type textarea "did you fix grilll at ho"
type textarea "x"
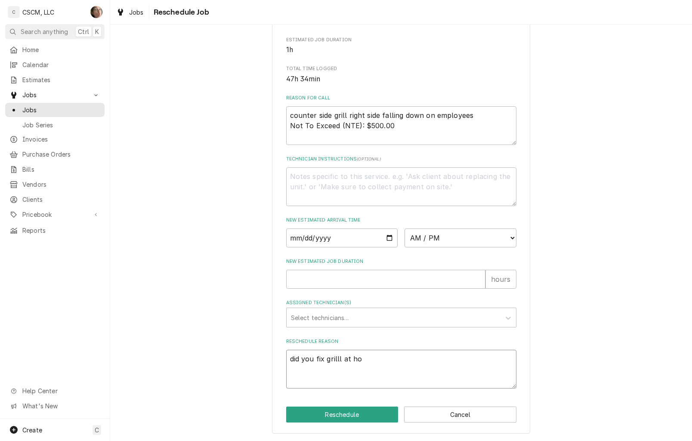
type textarea "did you fix grilll at hom"
type textarea "x"
type textarea "did you fix grilll at home"
type textarea "x"
type textarea "did you fix grilll at home?"
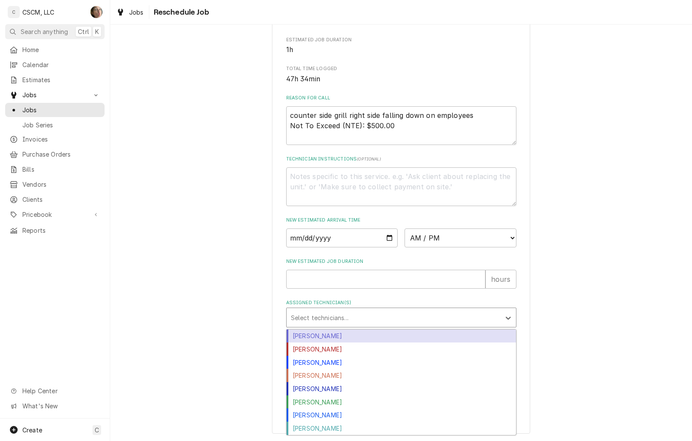
click at [330, 323] on div "Assigned Technician(s)" at bounding box center [393, 317] width 205 height 15
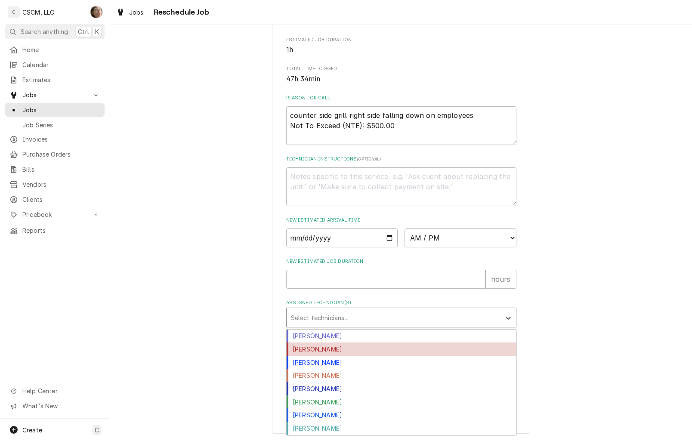
click at [313, 343] on div "Izaia Bain" at bounding box center [401, 349] width 229 height 13
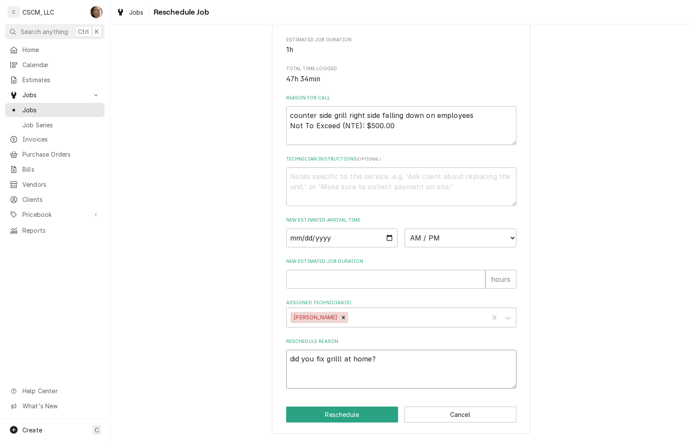
type textarea "x"
type textarea "did you fix grill at home?"
click at [466, 239] on select "AM / PM 6:00 AM 6:15 AM 6:30 AM 6:45 AM 7:00 AM 7:15 AM 7:30 AM 7:45 AM 8:00 AM…" at bounding box center [461, 238] width 112 height 19
click at [447, 224] on div "New Estimated Arrival Time AM / PM 6:00 AM 6:15 AM 6:30 AM 6:45 AM 7:00 AM 7:15…" at bounding box center [401, 232] width 230 height 31
drag, startPoint x: 448, startPoint y: 239, endPoint x: 446, endPoint y: 226, distance: 12.7
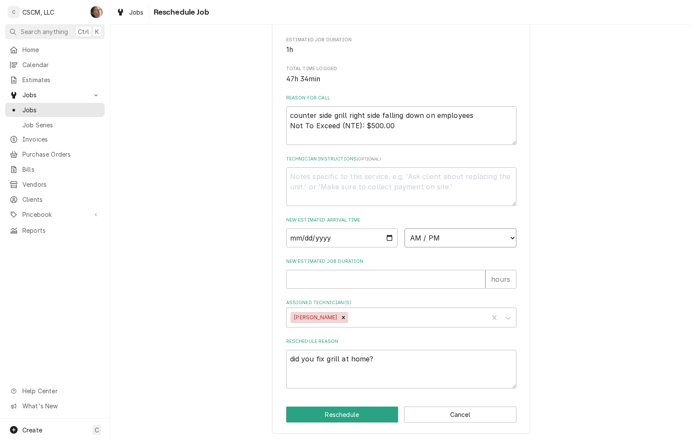
click at [448, 238] on select "AM / PM 6:00 AM 6:15 AM 6:30 AM 6:45 AM 7:00 AM 7:15 AM 7:30 AM 7:45 AM 8:00 AM…" at bounding box center [461, 238] width 112 height 19
select select "13:00:00"
click at [405, 229] on select "AM / PM 6:00 AM 6:15 AM 6:30 AM 6:45 AM 7:00 AM 7:15 AM 7:30 AM 7:45 AM 8:00 AM…" at bounding box center [461, 238] width 112 height 19
type textarea "x"
click at [386, 240] on input "Date" at bounding box center [342, 238] width 112 height 19
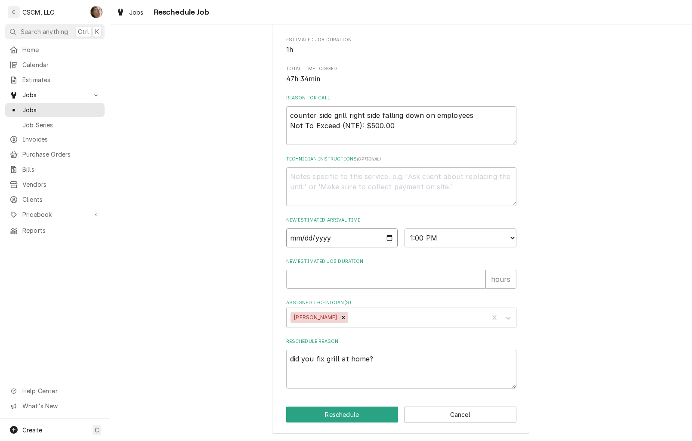
type input "2025-10-07"
click at [333, 271] on input "New Estimated Job Duration" at bounding box center [385, 279] width 199 height 19
type textarea "x"
type input "1"
click at [343, 413] on button "Reschedule" at bounding box center [342, 415] width 112 height 16
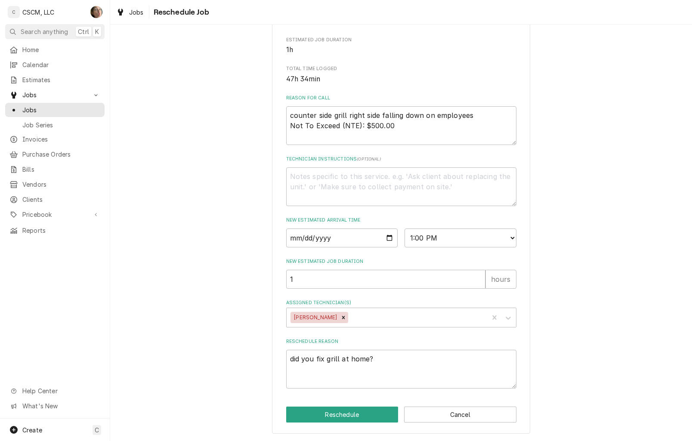
type textarea "x"
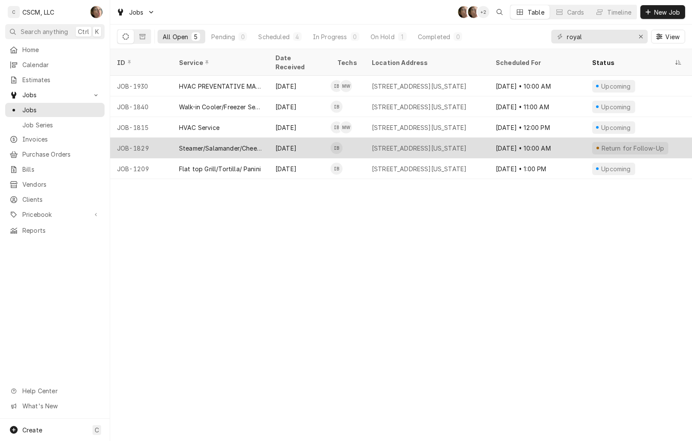
click at [500, 139] on div "Aug 27 • 10:00 AM" at bounding box center [537, 148] width 96 height 21
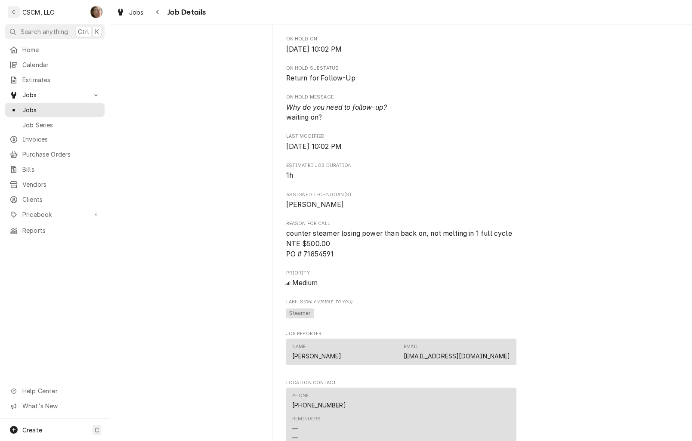
scroll to position [646, 0]
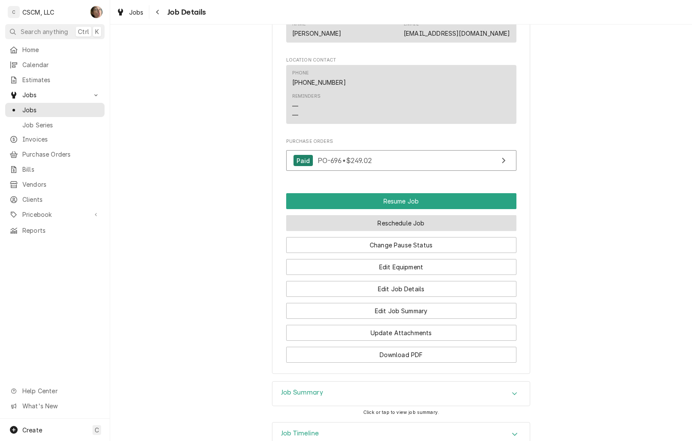
click at [418, 231] on button "Reschedule Job" at bounding box center [401, 223] width 230 height 16
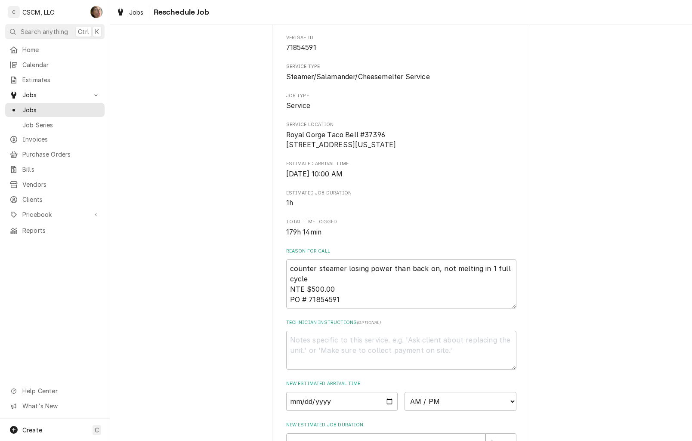
scroll to position [242, 0]
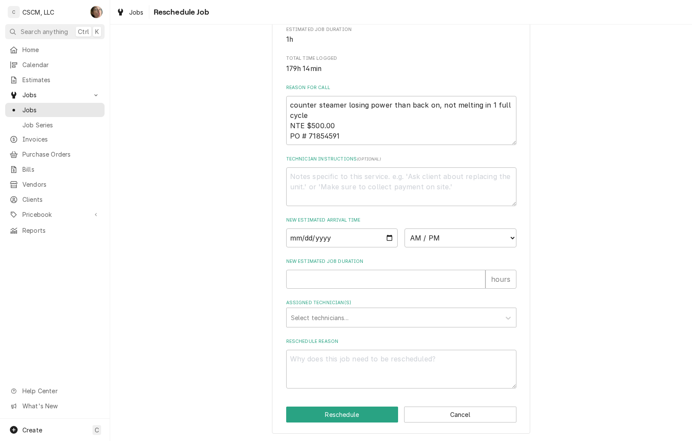
click at [377, 390] on div "Please provide some additional details to reschedule this job. Roopairs Job ID …" at bounding box center [401, 122] width 258 height 624
drag, startPoint x: 373, startPoint y: 376, endPoint x: 365, endPoint y: 368, distance: 11.3
click at [371, 374] on textarea "Reschedule Reason" at bounding box center [401, 369] width 230 height 39
type textarea "x"
type textarea "nt"
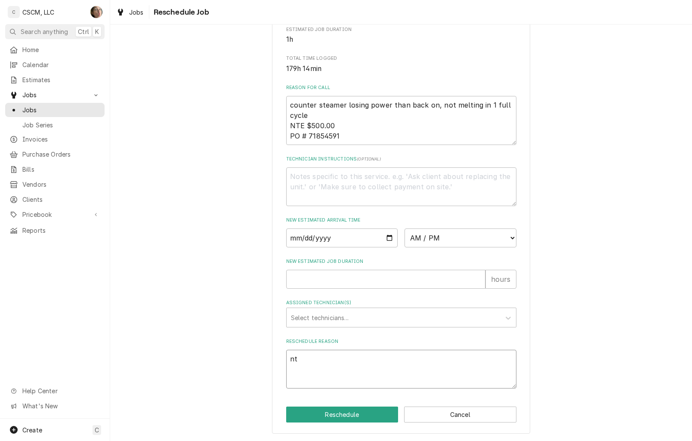
type textarea "x"
type textarea "nto"
type textarea "x"
type textarea "nto"
type textarea "x"
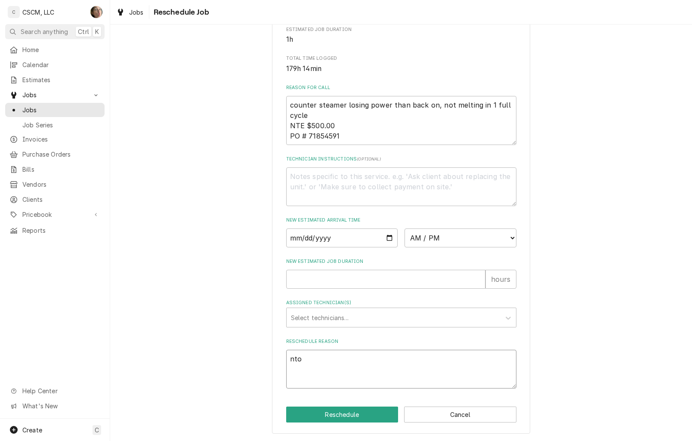
type textarea "nto s"
type textarea "x"
type textarea "nto su"
type textarea "x"
type textarea "nto sur"
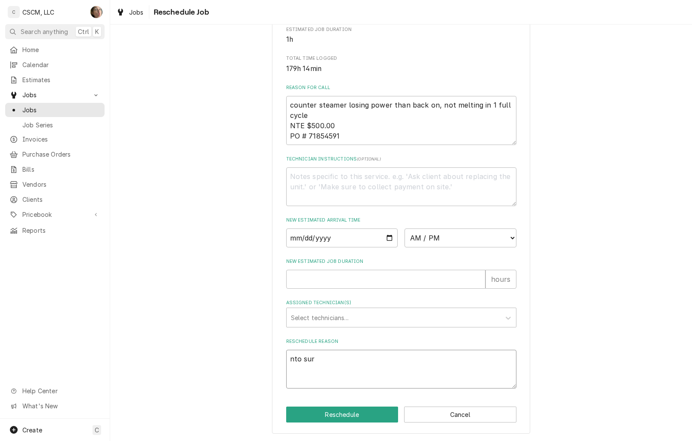
type textarea "x"
type textarea "nto sure"
type textarea "x"
type textarea "nto sure"
type textarea "x"
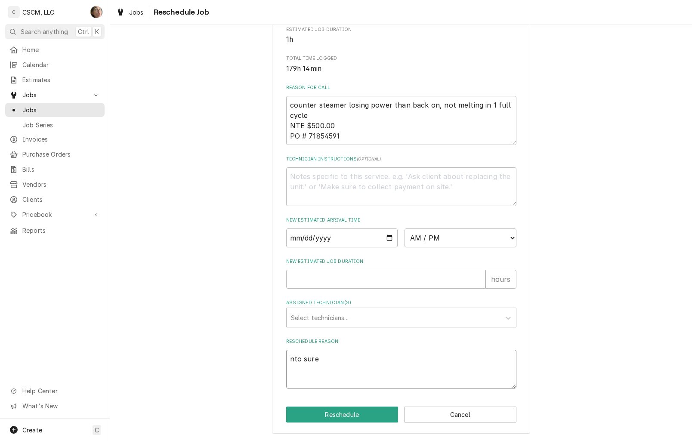
type textarea "nto sure w"
type textarea "x"
type textarea "nto sure wh"
type textarea "x"
type textarea "nto sure why"
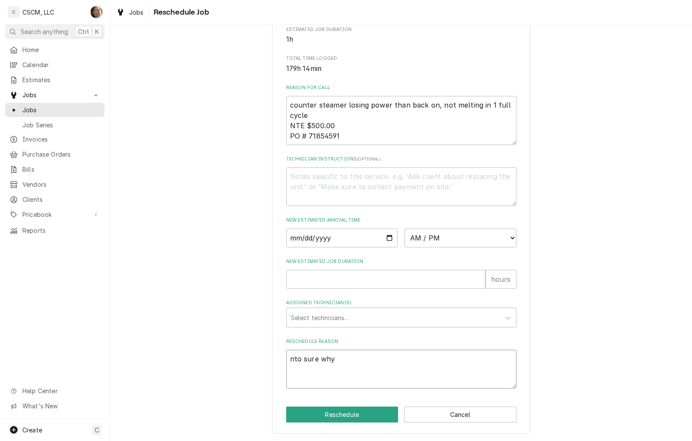
type textarea "x"
type textarea "nto sure why"
type textarea "x"
type textarea "nto sure why t"
type textarea "x"
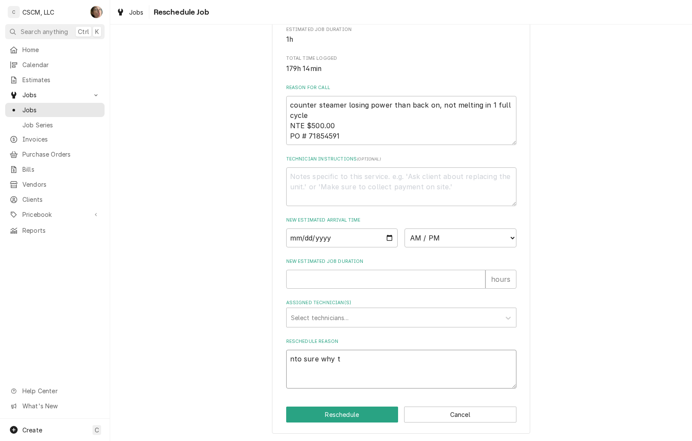
type textarea "nto sure why th"
type textarea "x"
type textarea "nto sure why thi"
type textarea "x"
type textarea "nto sure why this"
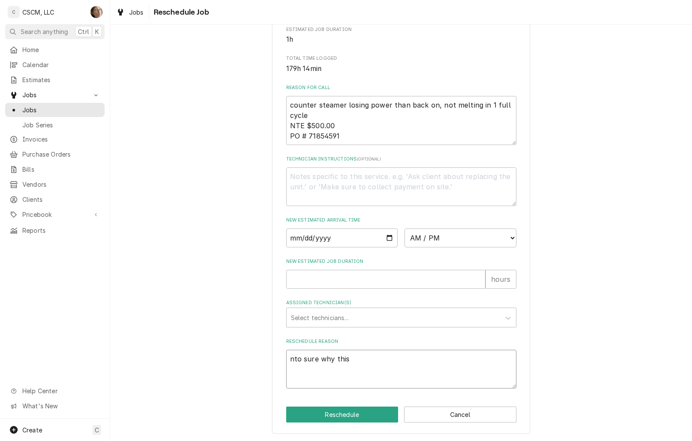
type textarea "x"
type textarea "nto sure why this"
type textarea "x"
type textarea "nto sure why this i"
type textarea "x"
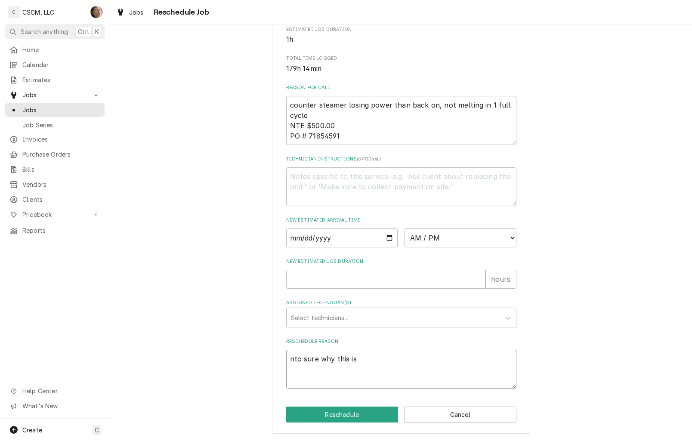
type textarea "nto sure why this is"
type textarea "x"
type textarea "nto sure why this is on"
type textarea "x"
type textarea "nto sure why this is on"
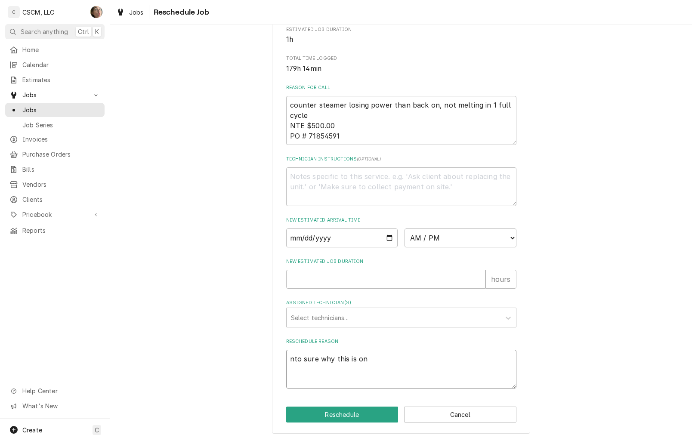
type textarea "x"
type textarea "nto sure why this is on h"
type textarea "x"
type textarea "nto sure why this is on ho"
type textarea "x"
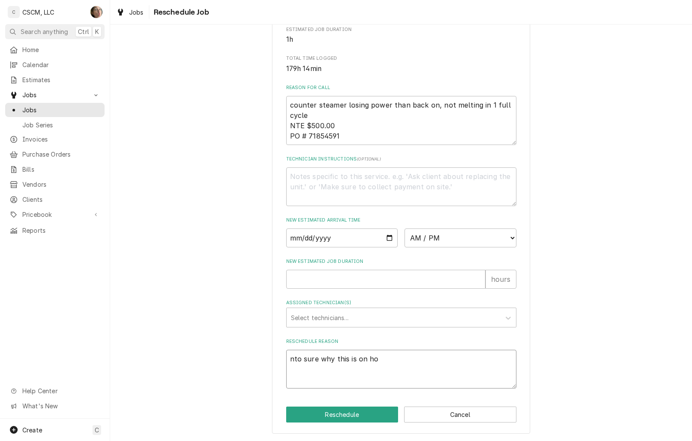
type textarea "nto sure why this is on hol"
type textarea "x"
type textarea "nto sure why this is on hold"
drag, startPoint x: 246, startPoint y: 370, endPoint x: 183, endPoint y: 380, distance: 63.5
click at [183, 380] on div "Please provide some additional details to reschedule this job. Roopairs Job ID …" at bounding box center [401, 121] width 582 height 639
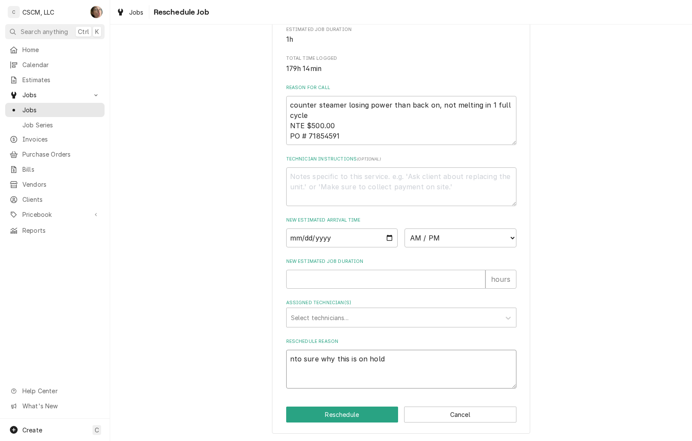
type textarea "x"
type textarea "n sure why this is on hold"
type textarea "x"
type textarea "no sure why this is on hold"
type textarea "x"
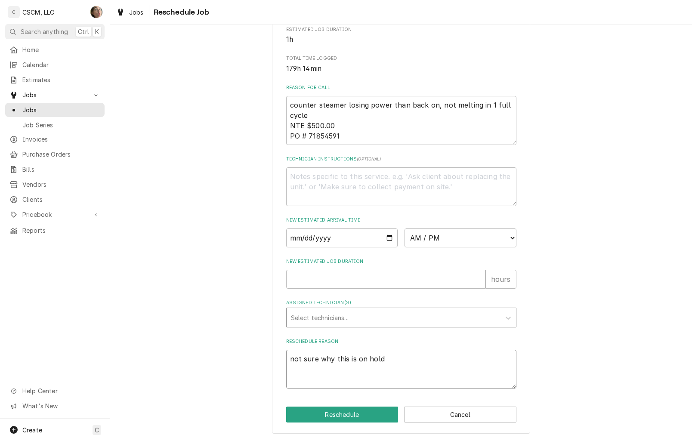
type textarea "not sure why this is on hold"
click at [305, 315] on div "Assigned Technician(s)" at bounding box center [393, 317] width 205 height 15
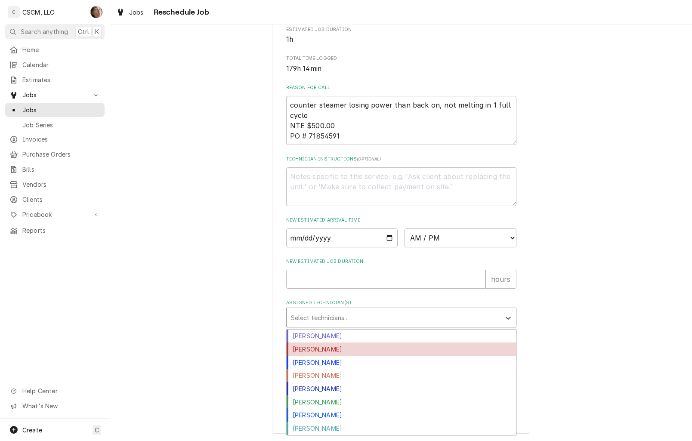
click at [309, 347] on div "Izaia Bain" at bounding box center [401, 349] width 229 height 13
type textarea "x"
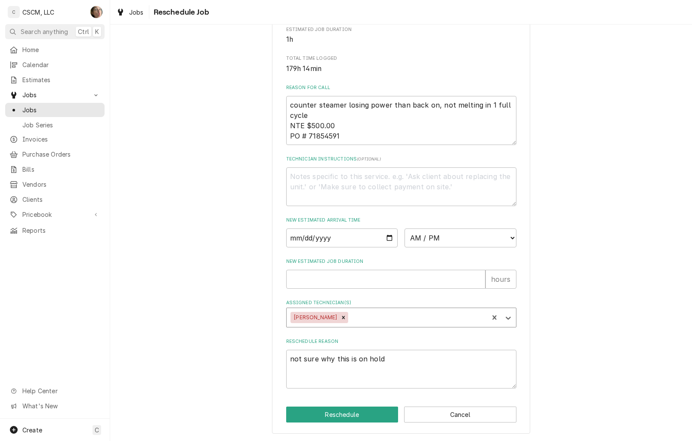
click at [414, 247] on div "Please provide some additional details to reschedule this job. Roopairs Job ID …" at bounding box center [401, 105] width 230 height 568
click at [414, 244] on select "AM / PM 6:00 AM 6:15 AM 6:30 AM 6:45 AM 7:00 AM 7:15 AM 7:30 AM 7:45 AM 8:00 AM…" at bounding box center [461, 238] width 112 height 19
select select "14:00:00"
click at [405, 229] on select "AM / PM 6:00 AM 6:15 AM 6:30 AM 6:45 AM 7:00 AM 7:15 AM 7:30 AM 7:45 AM 8:00 AM…" at bounding box center [461, 238] width 112 height 19
click at [382, 234] on input "Date" at bounding box center [342, 238] width 112 height 19
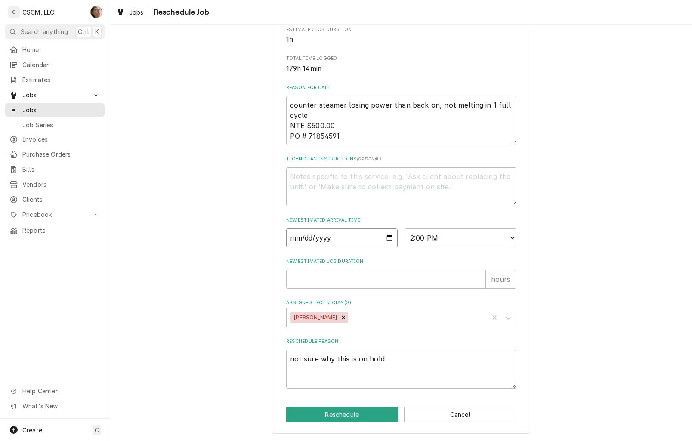
type textarea "x"
type input "2025-10-07"
click at [330, 272] on input "New Estimated Job Duration" at bounding box center [385, 279] width 199 height 19
type textarea "x"
type input "1"
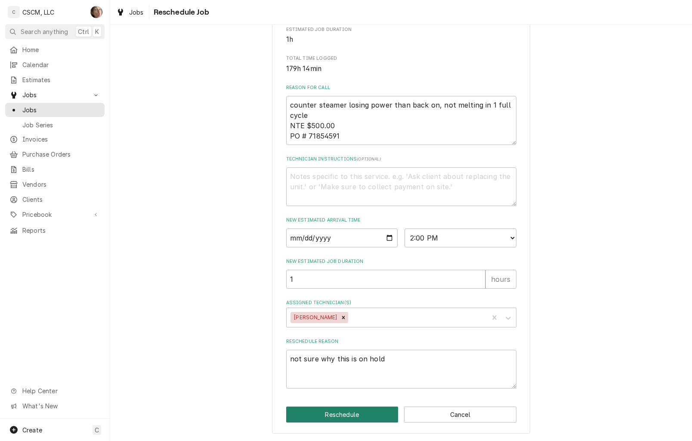
click at [338, 412] on button "Reschedule" at bounding box center [342, 415] width 112 height 16
type textarea "x"
